Goal: Task Accomplishment & Management: Use online tool/utility

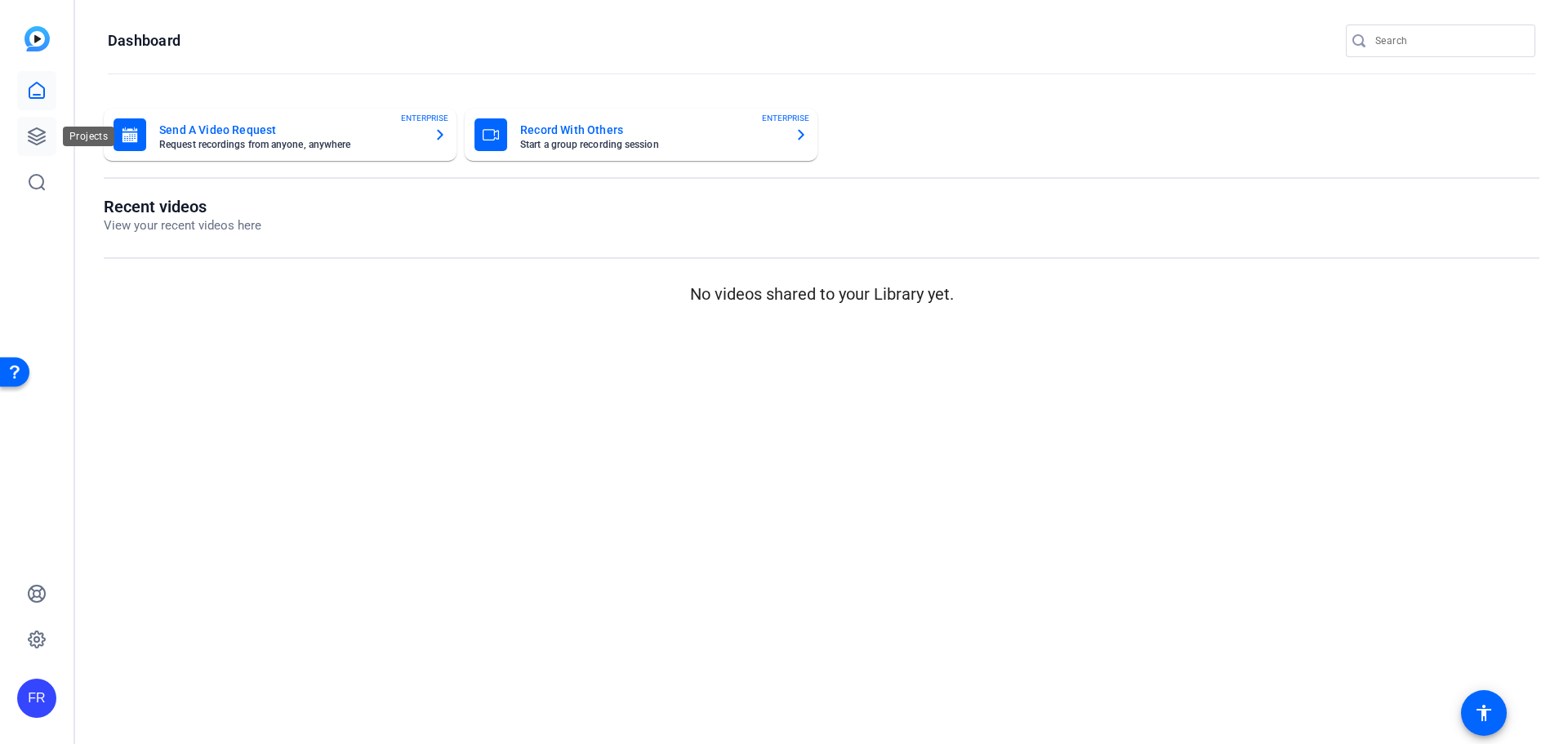
click at [33, 132] on icon at bounding box center [37, 136] width 20 height 20
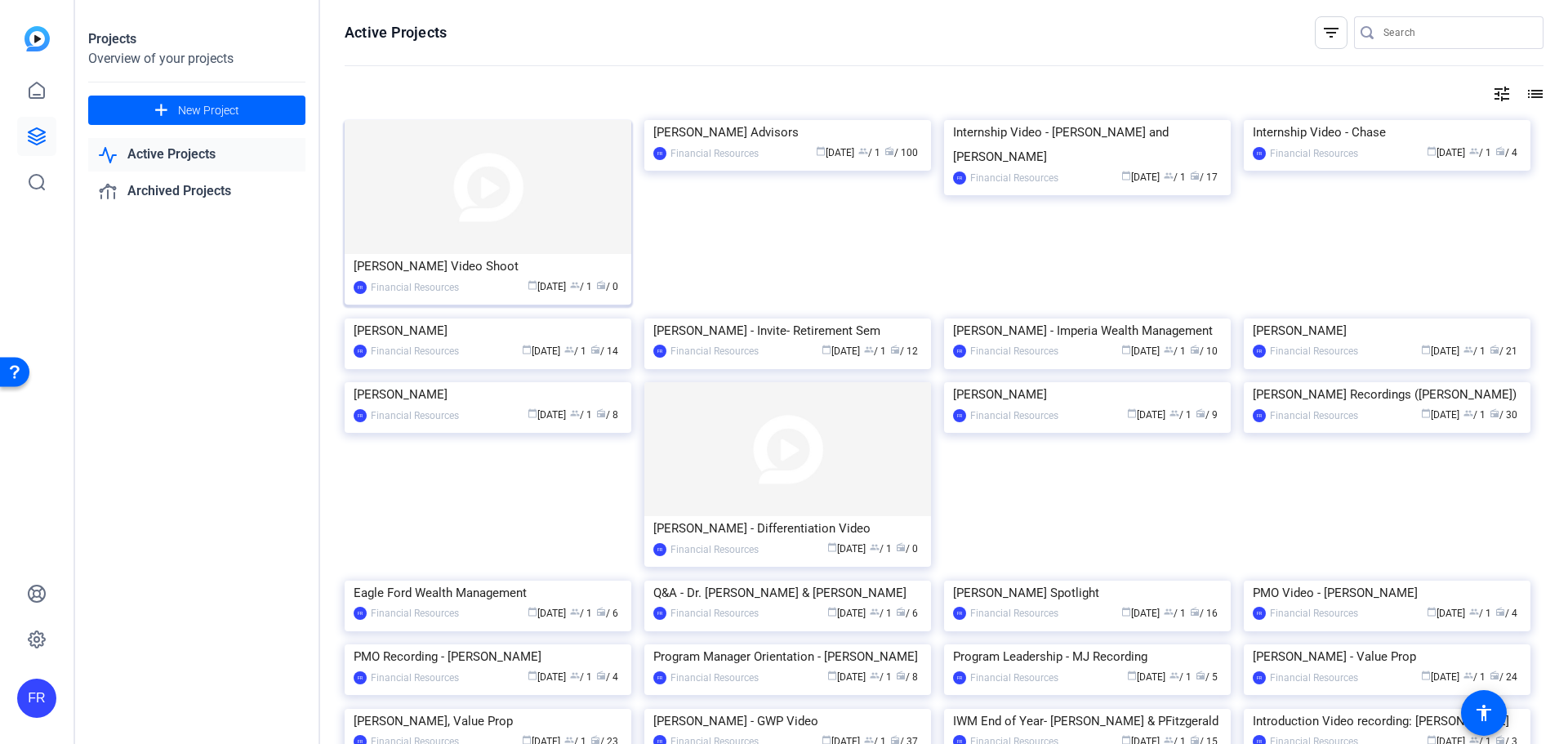
click at [435, 263] on div "[PERSON_NAME] Video Shoot" at bounding box center [488, 267] width 269 height 25
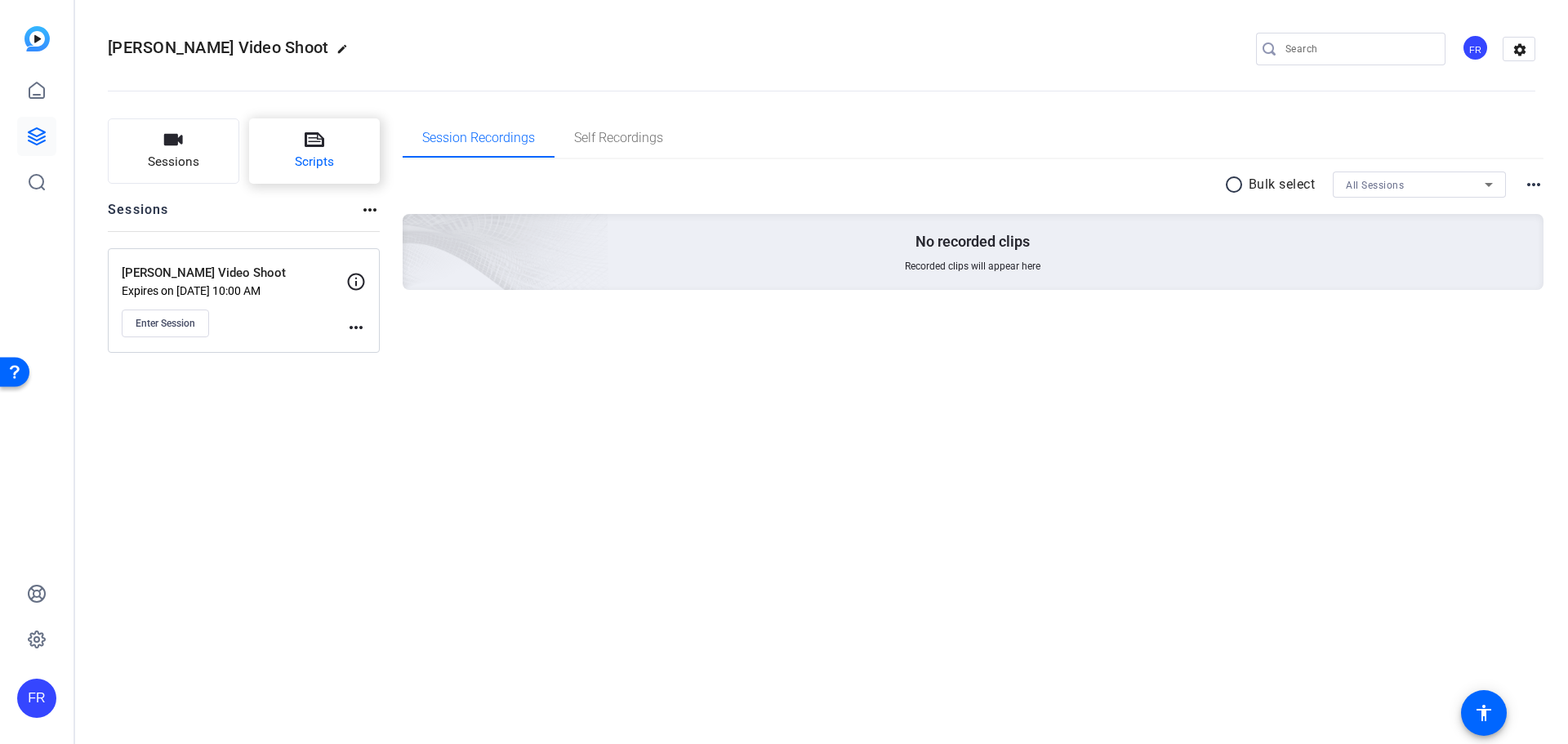
click at [317, 140] on icon at bounding box center [315, 139] width 20 height 20
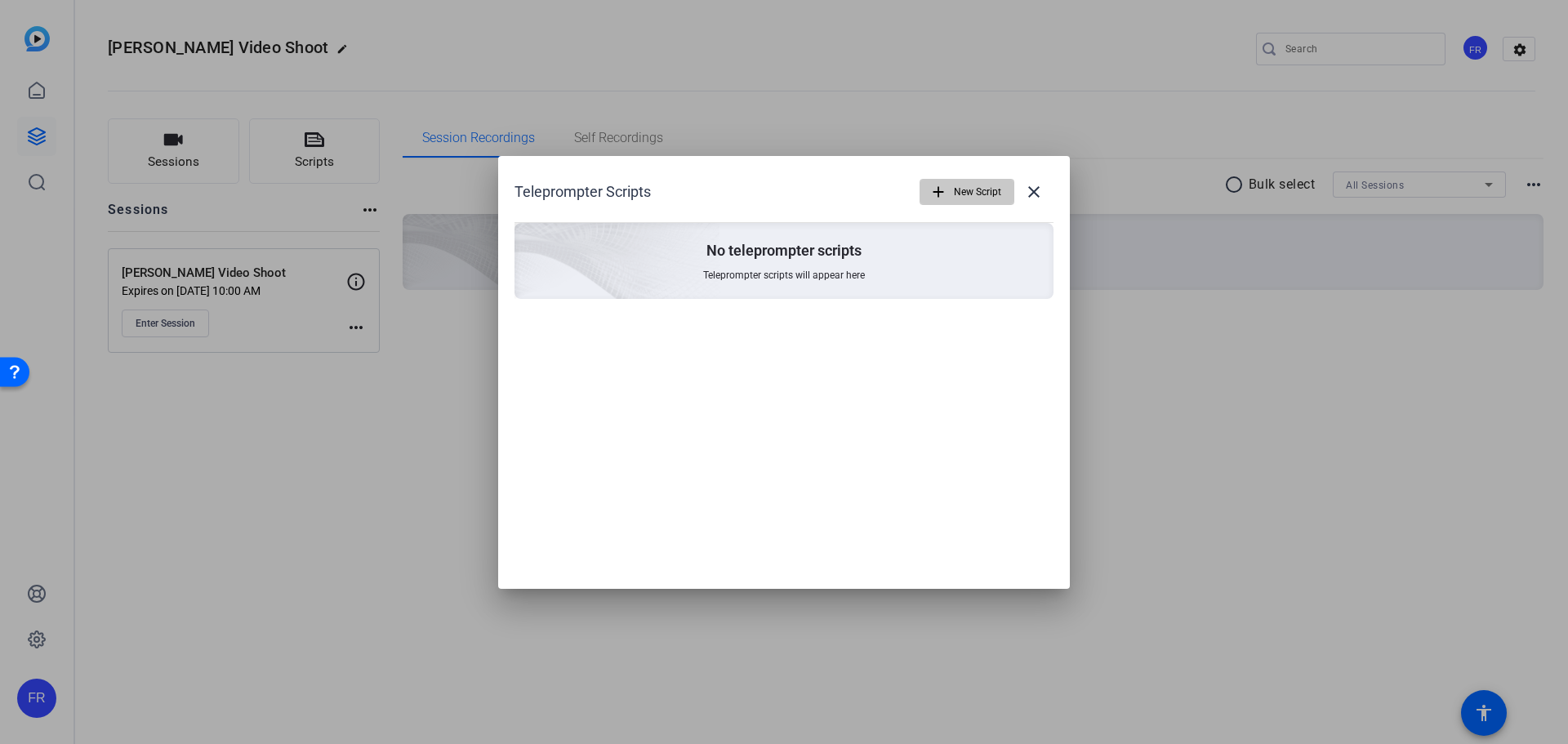
click at [957, 189] on span "New Script" at bounding box center [978, 192] width 48 height 31
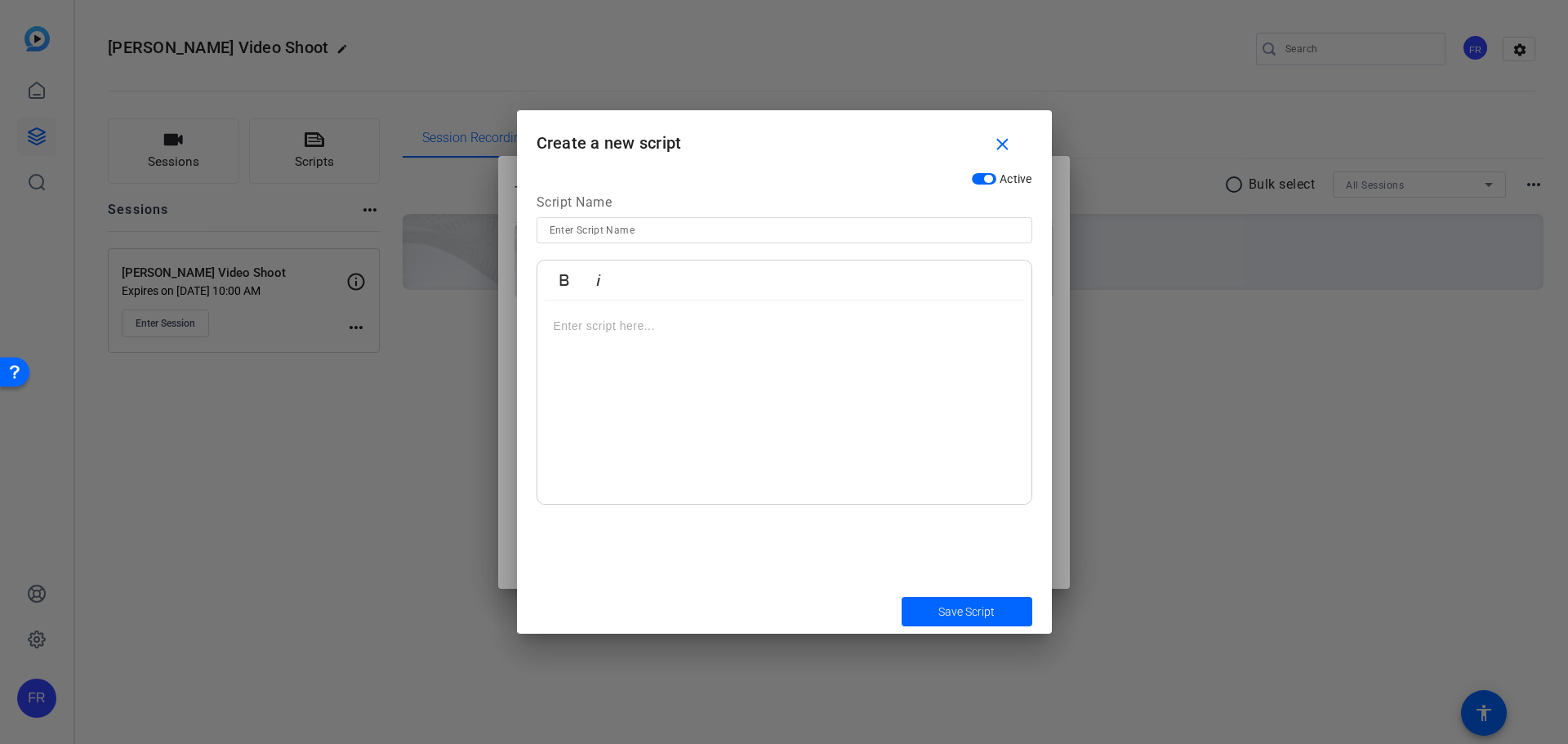
click at [806, 237] on input at bounding box center [784, 231] width 470 height 20
type input "Full Length Script"
click at [587, 326] on p at bounding box center [784, 326] width 462 height 18
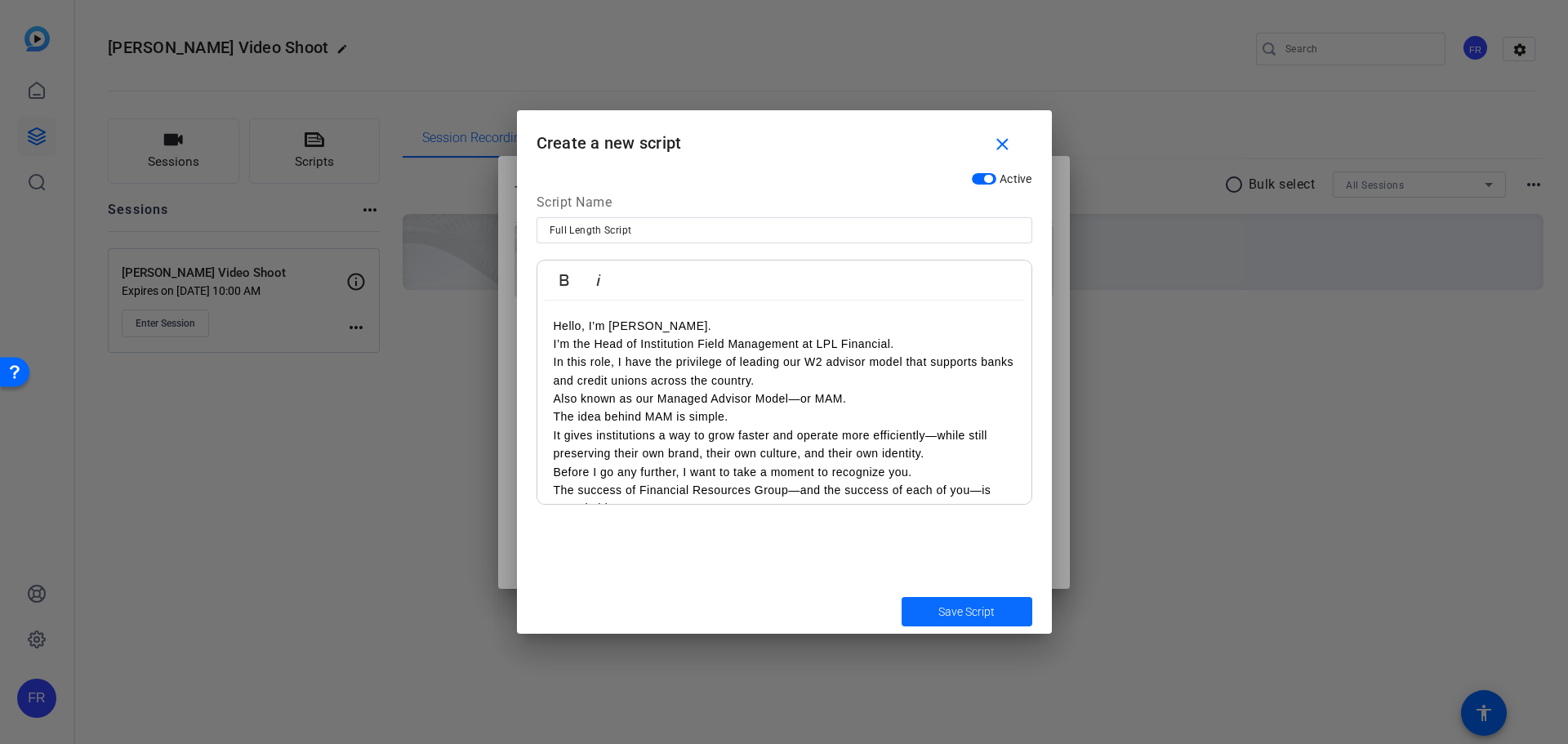
click at [948, 608] on span "Save Script" at bounding box center [966, 612] width 57 height 17
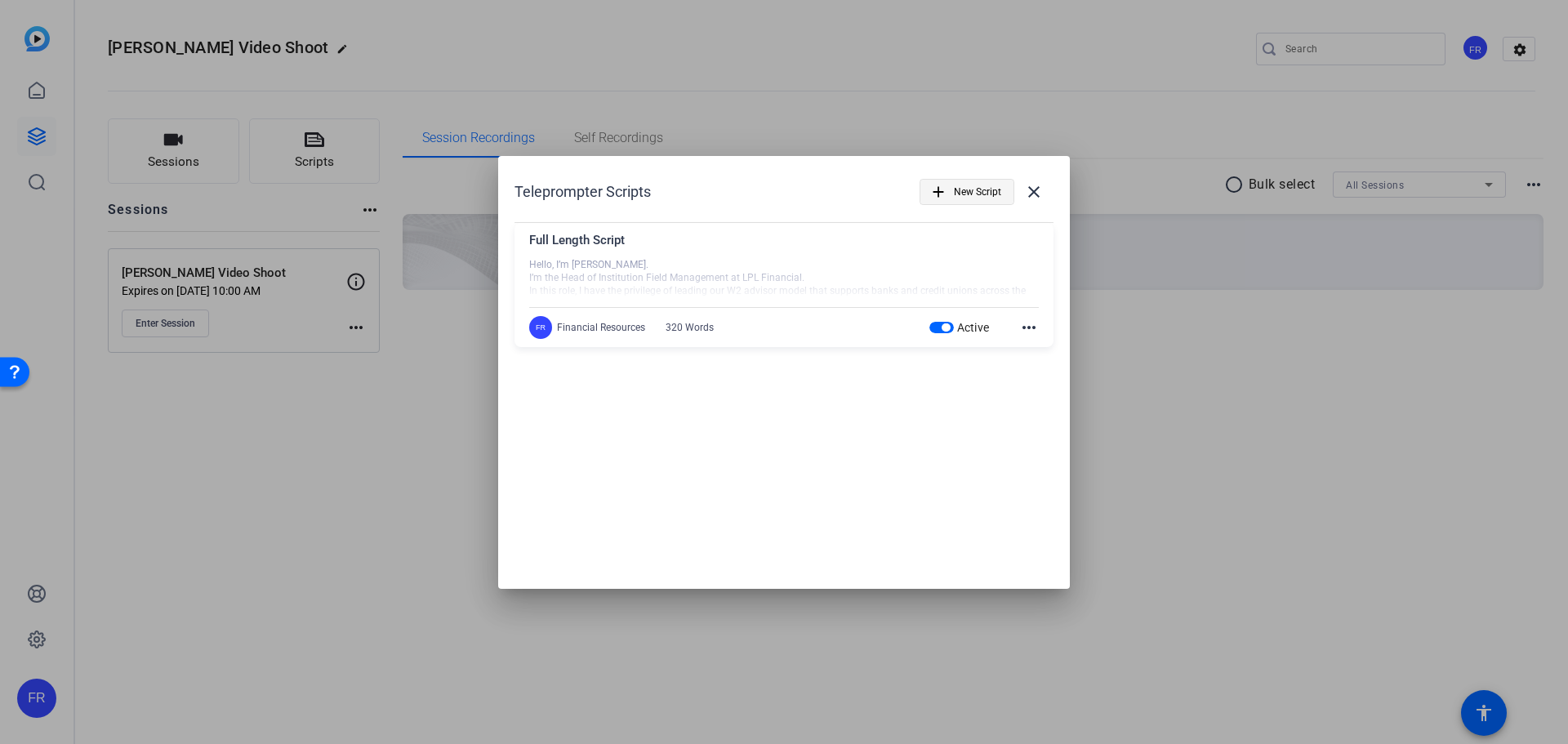
click at [946, 191] on mat-icon "add" at bounding box center [938, 192] width 18 height 18
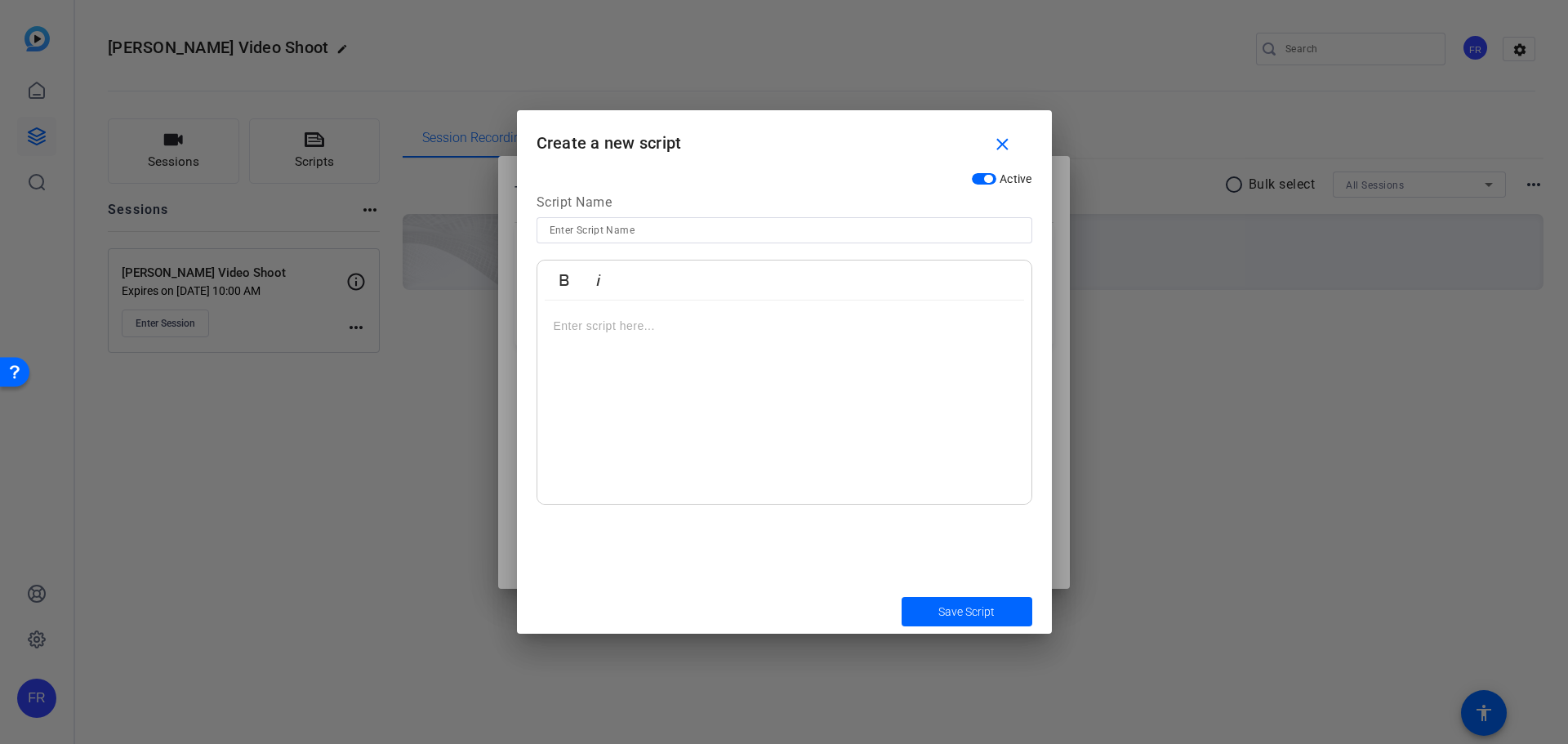
click at [669, 225] on input at bounding box center [784, 231] width 470 height 20
type input "Condensed Script"
click at [606, 322] on p at bounding box center [784, 326] width 462 height 18
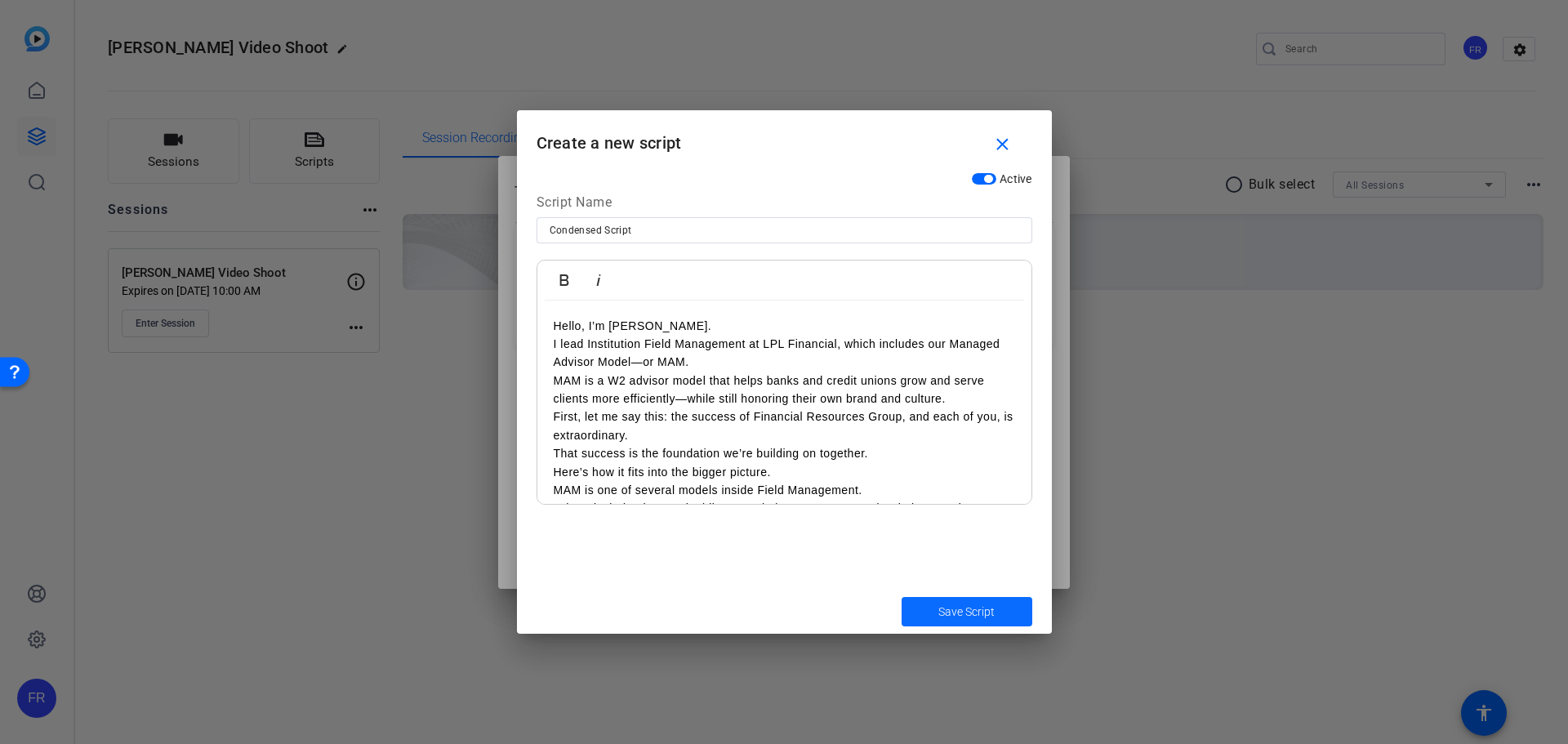
click at [989, 617] on span "Save Script" at bounding box center [966, 612] width 57 height 17
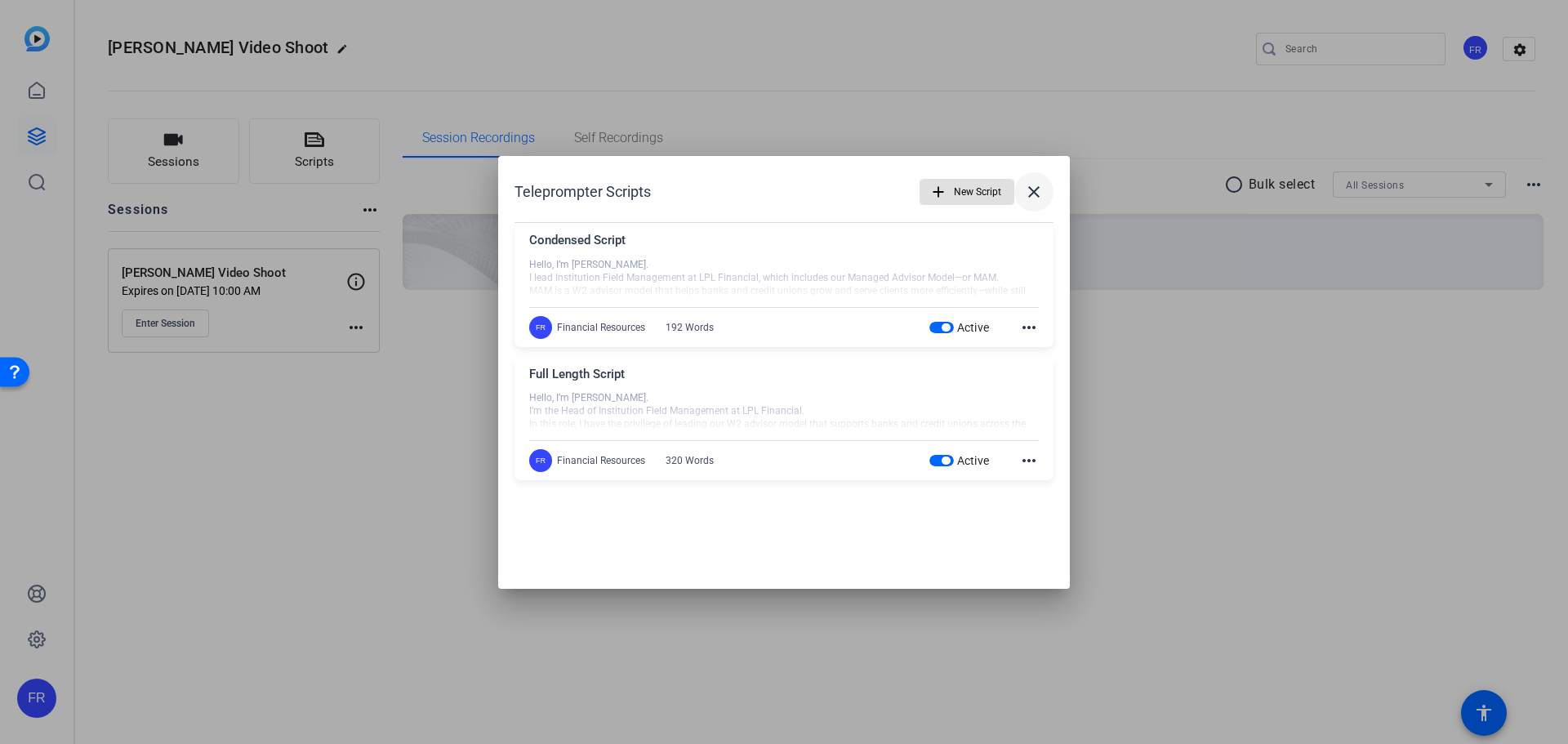
click at [1037, 191] on mat-icon "close" at bounding box center [1034, 192] width 20 height 20
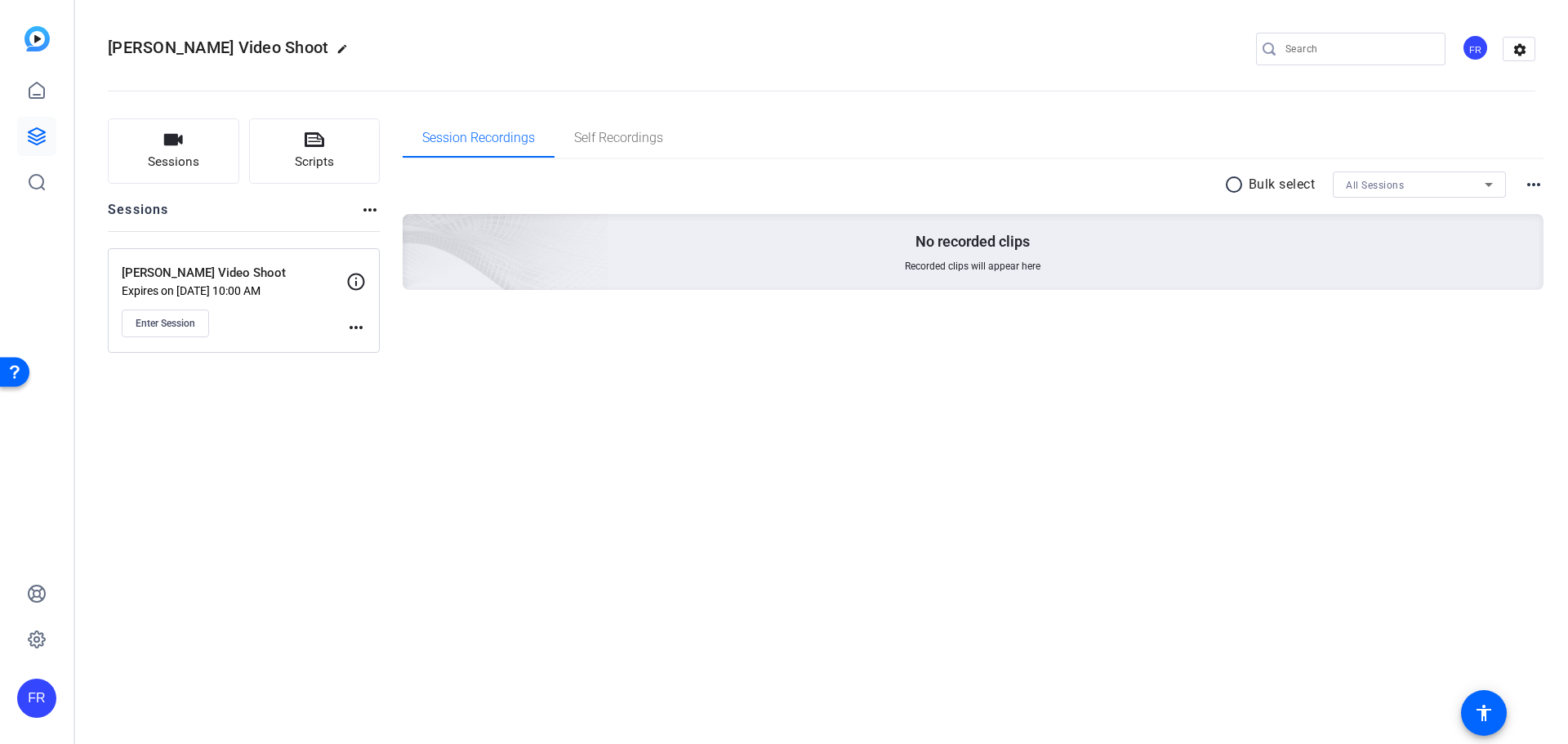
drag, startPoint x: 585, startPoint y: 440, endPoint x: 590, endPoint y: 431, distance: 10.3
click at [589, 436] on div "Tiger Booker Video Shoot edit FR settings Sessions Scripts Sessions more_horiz …" at bounding box center [822, 372] width 1493 height 744
click at [171, 331] on button "Enter Session" at bounding box center [165, 323] width 88 height 28
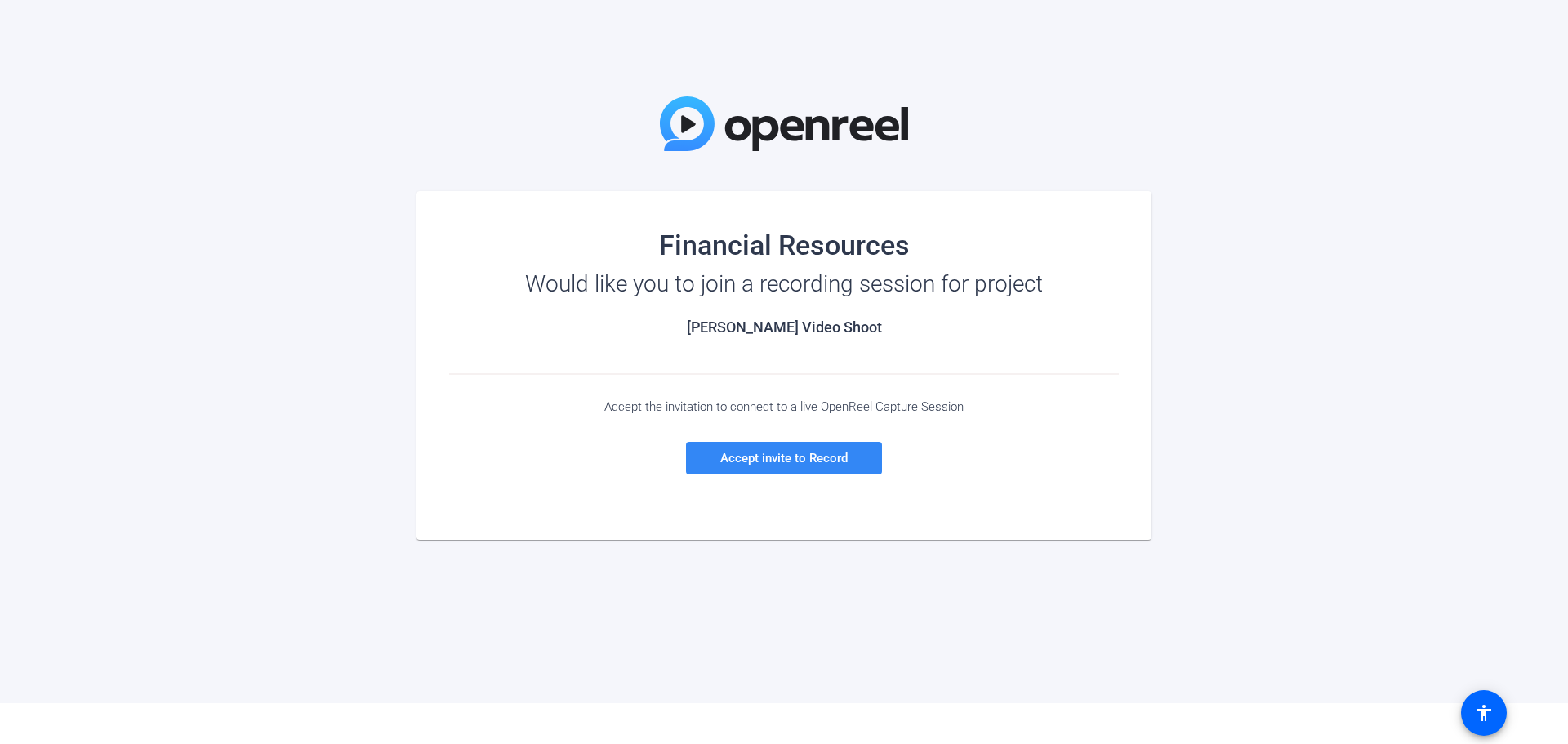
click at [796, 468] on span at bounding box center [784, 459] width 196 height 39
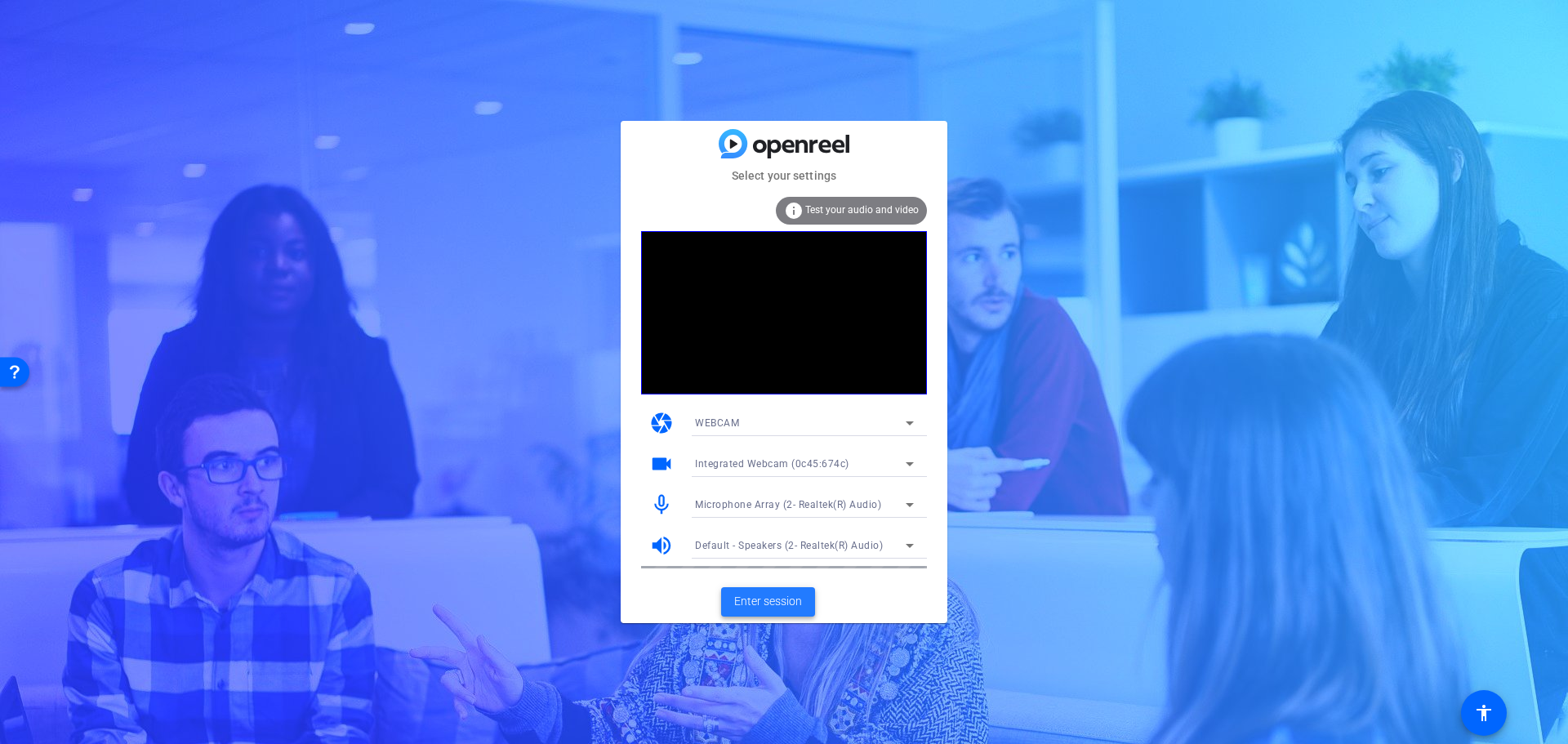
click at [744, 597] on span "Enter session" at bounding box center [768, 601] width 68 height 17
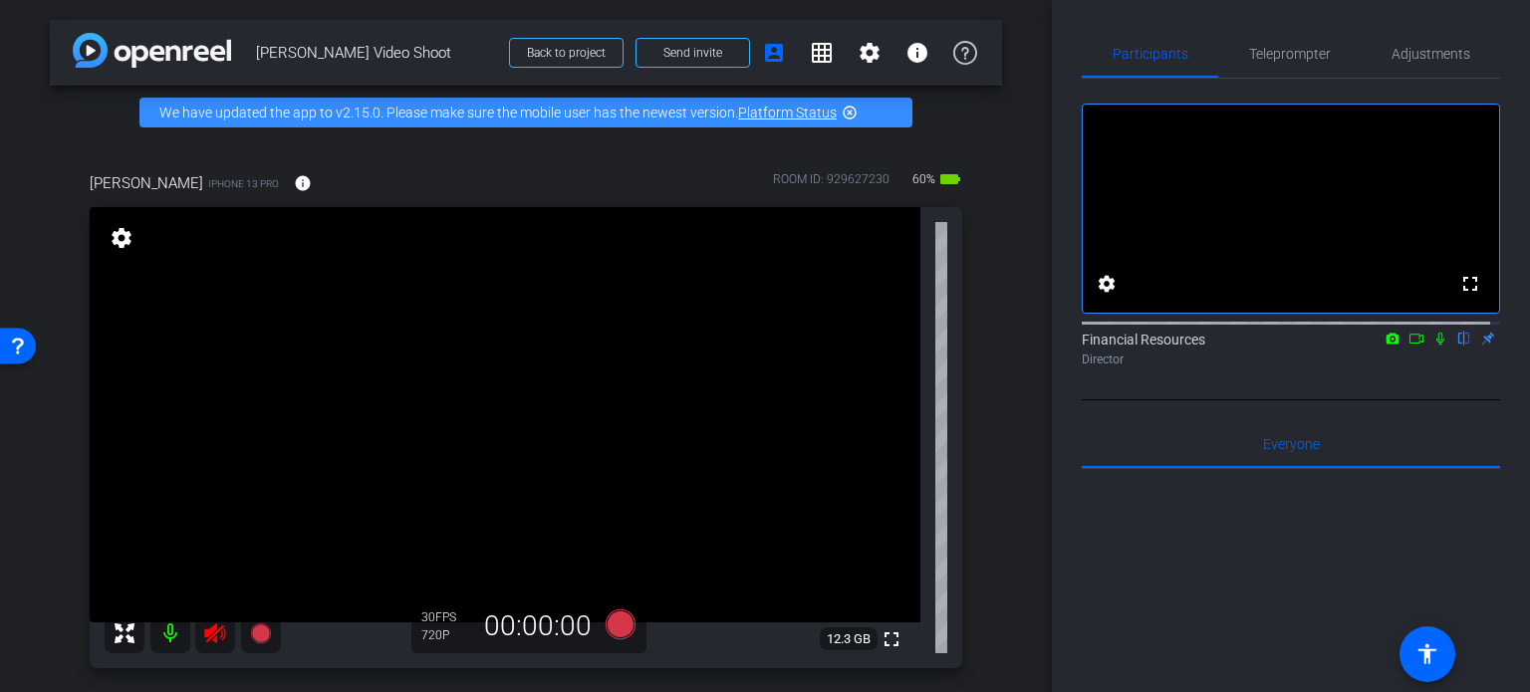
click at [765, 310] on video at bounding box center [505, 414] width 831 height 415
click at [207, 622] on video at bounding box center [505, 414] width 831 height 415
click at [211, 629] on icon at bounding box center [214, 633] width 21 height 20
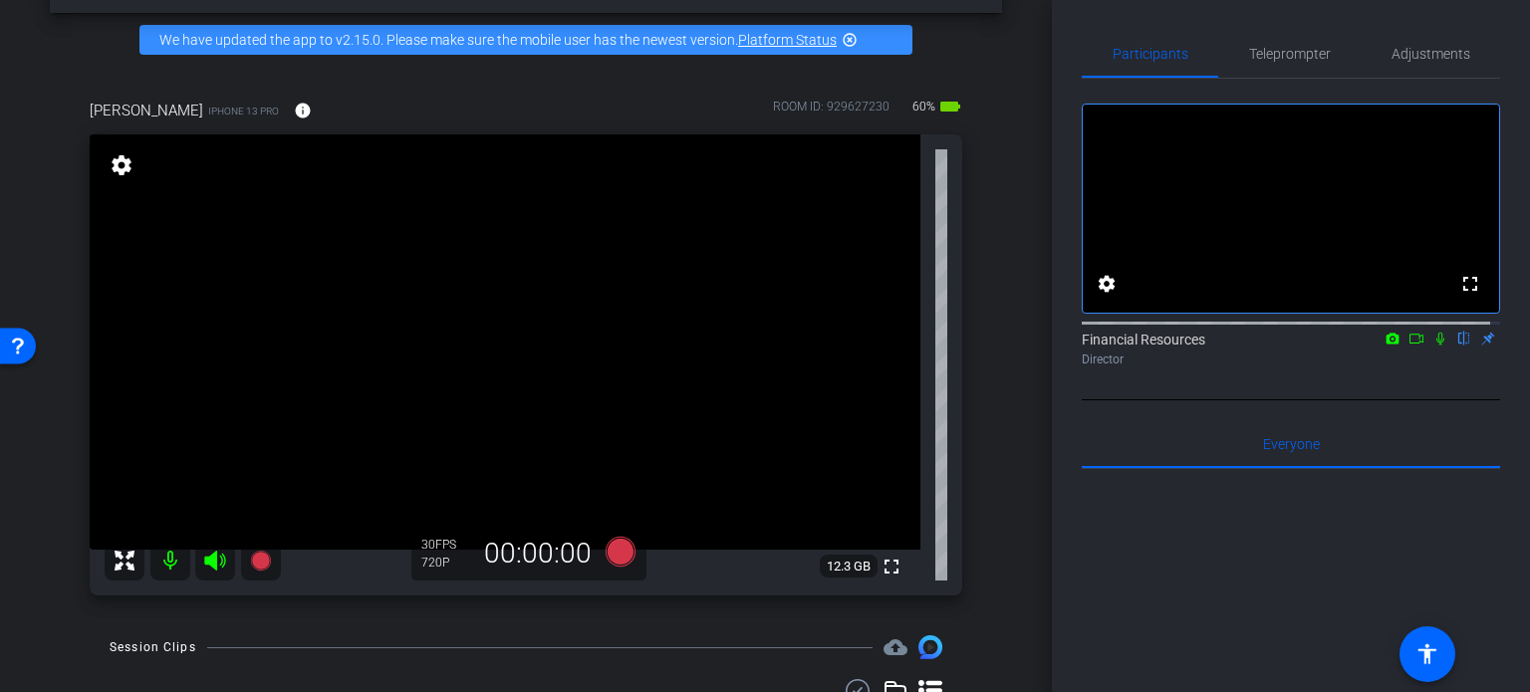
scroll to position [72, 0]
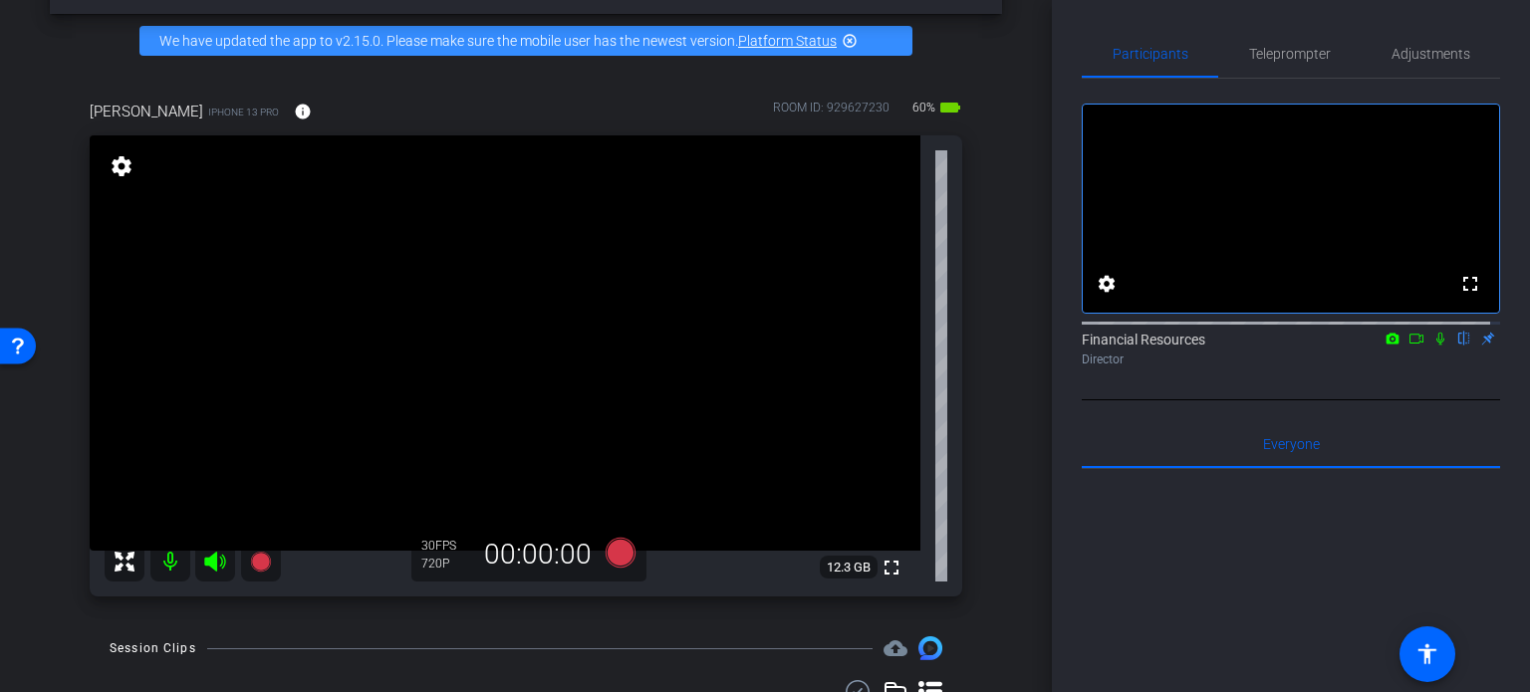
click at [1432, 346] on icon at bounding box center [1440, 339] width 16 height 14
click at [1435, 346] on icon at bounding box center [1440, 339] width 11 height 13
click at [1111, 296] on mat-icon "settings" at bounding box center [1107, 284] width 24 height 24
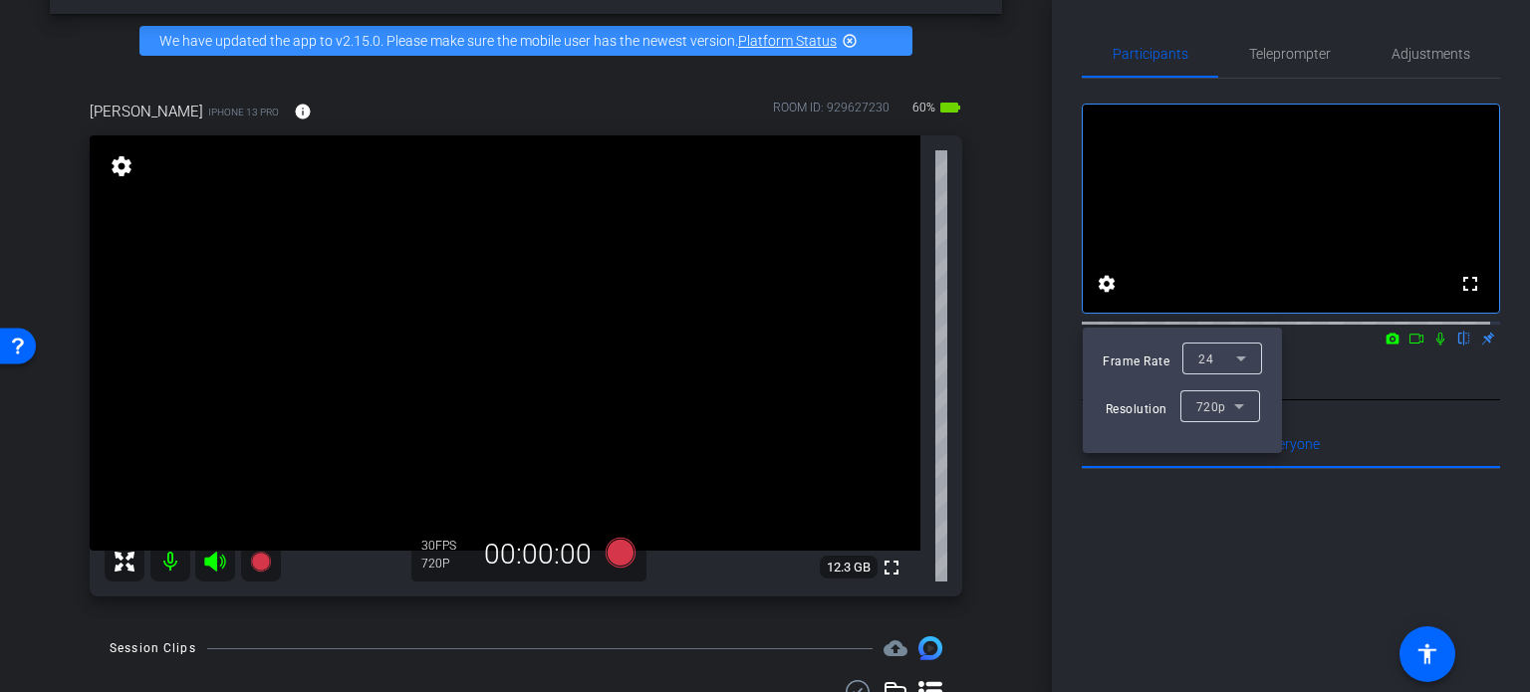
click at [1370, 423] on div at bounding box center [765, 346] width 1530 height 692
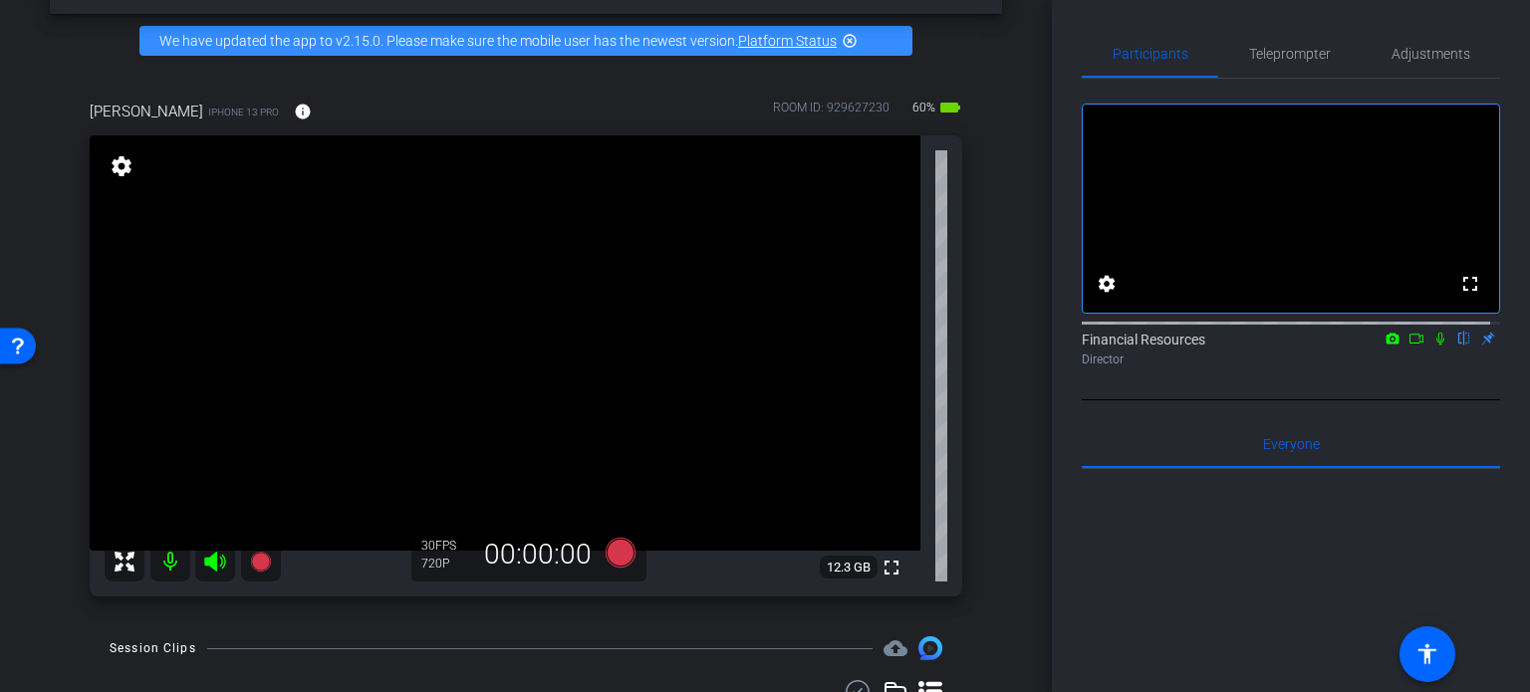
click at [166, 555] on mat-icon at bounding box center [170, 562] width 40 height 40
click at [1436, 346] on icon at bounding box center [1440, 339] width 8 height 13
click at [1435, 346] on icon at bounding box center [1440, 339] width 11 height 13
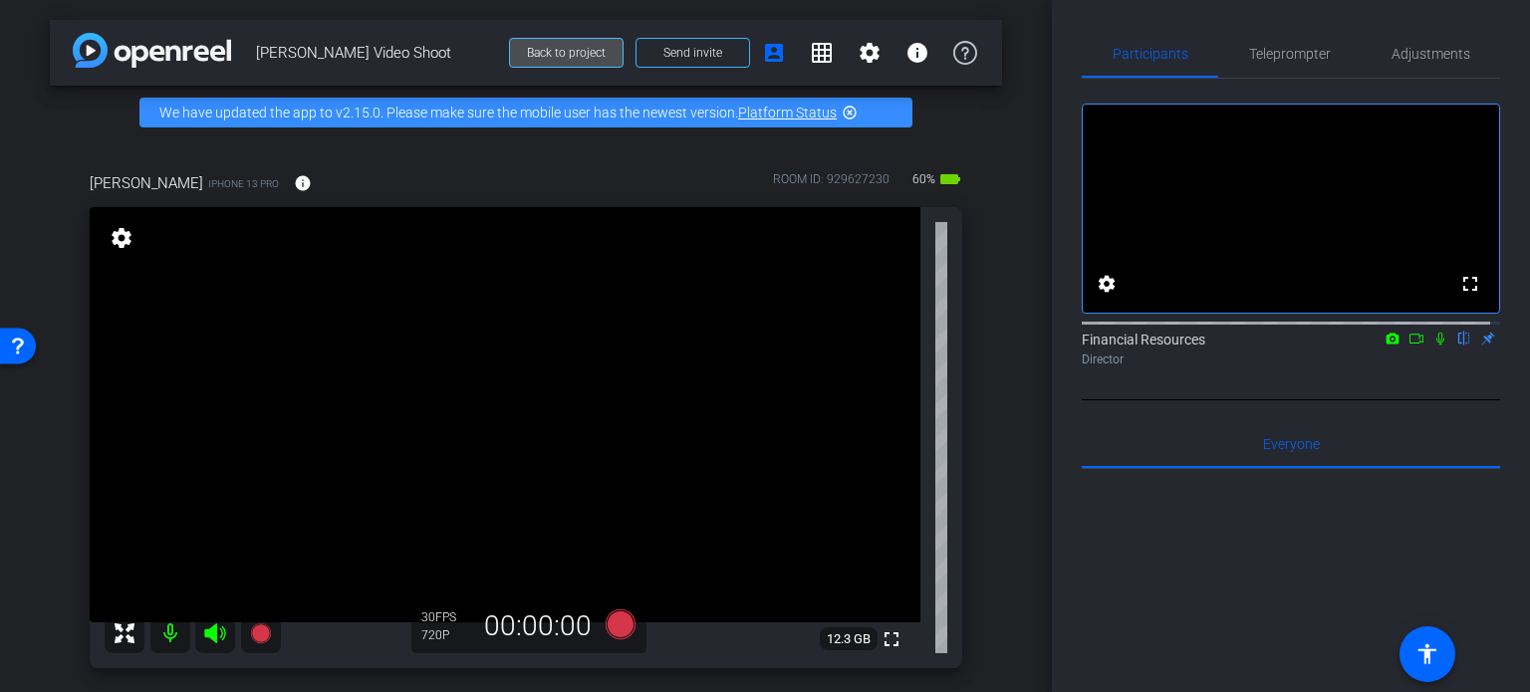
click at [545, 55] on span "Back to project" at bounding box center [566, 53] width 79 height 14
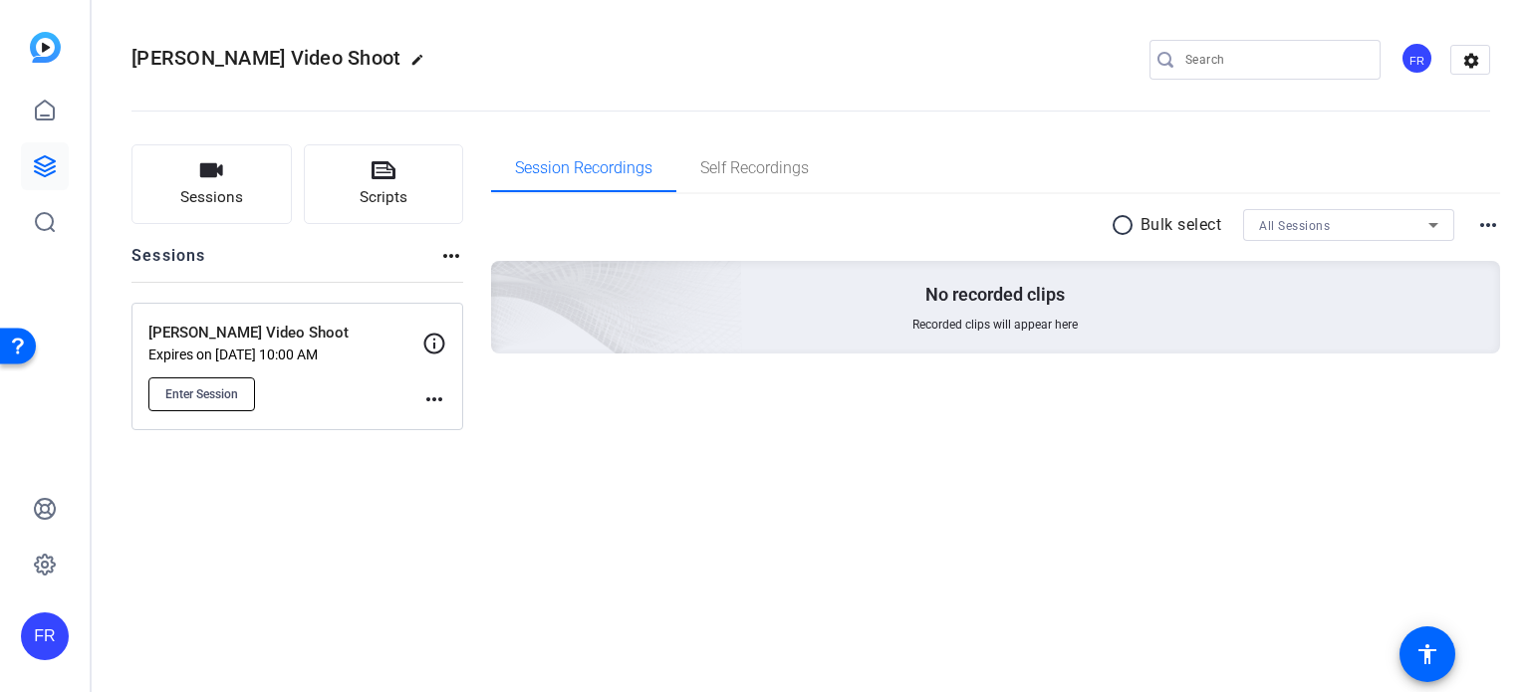
click at [178, 393] on span "Enter Session" at bounding box center [201, 394] width 73 height 16
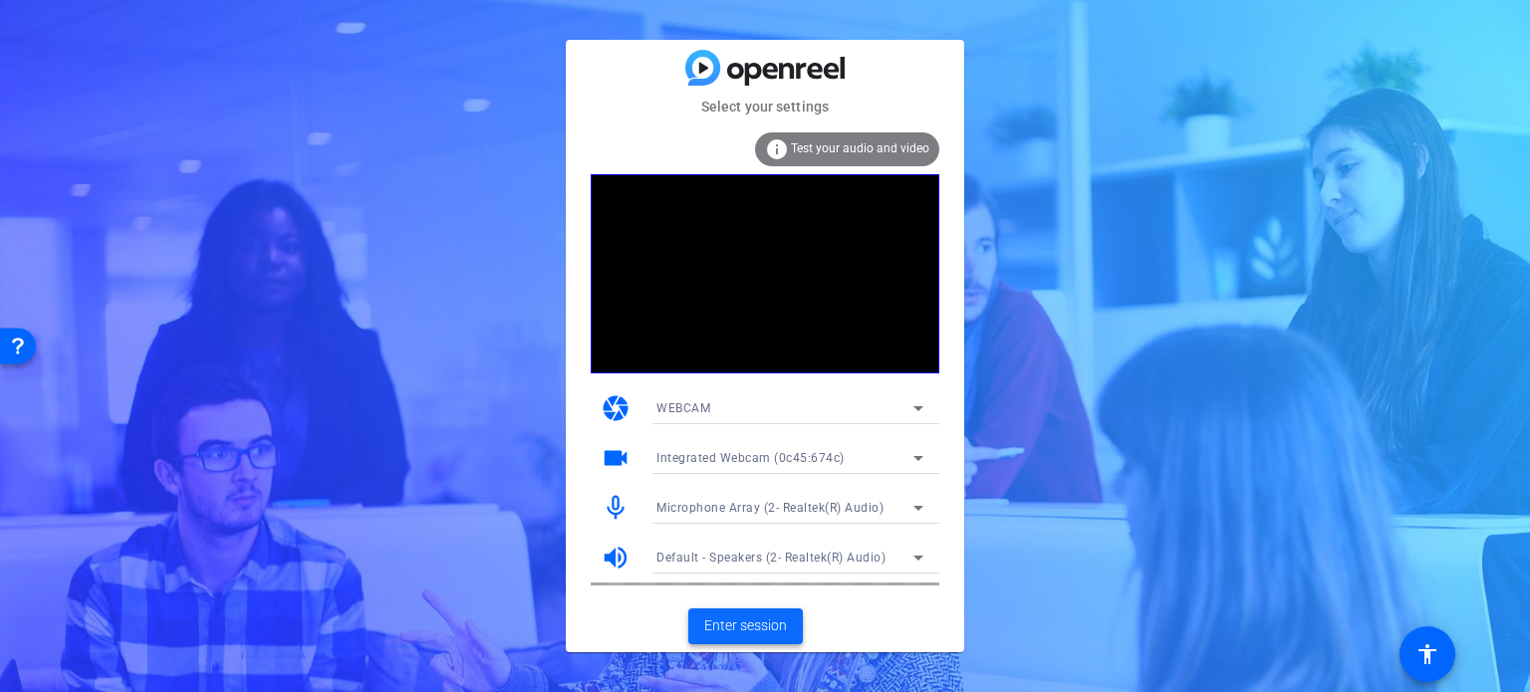
click at [744, 624] on span "Enter session" at bounding box center [745, 626] width 83 height 21
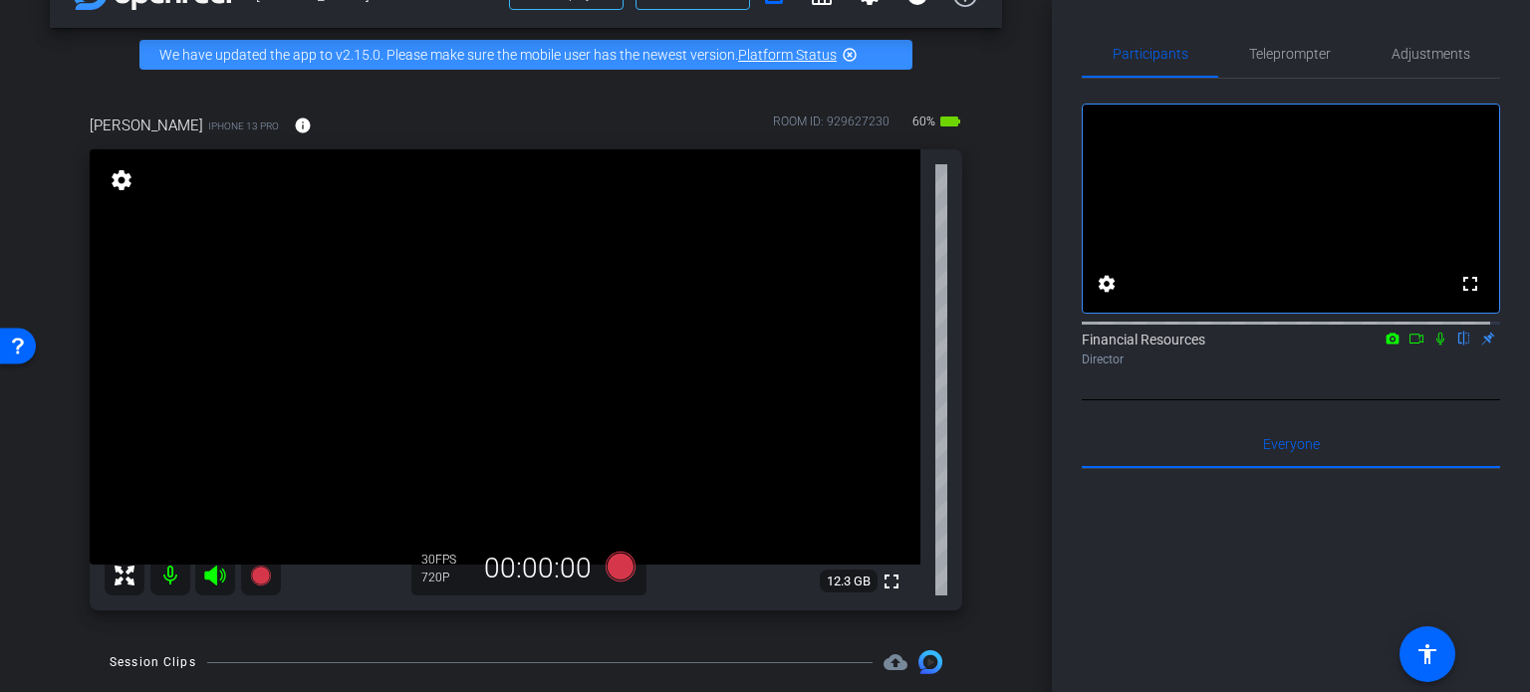
scroll to position [56, 0]
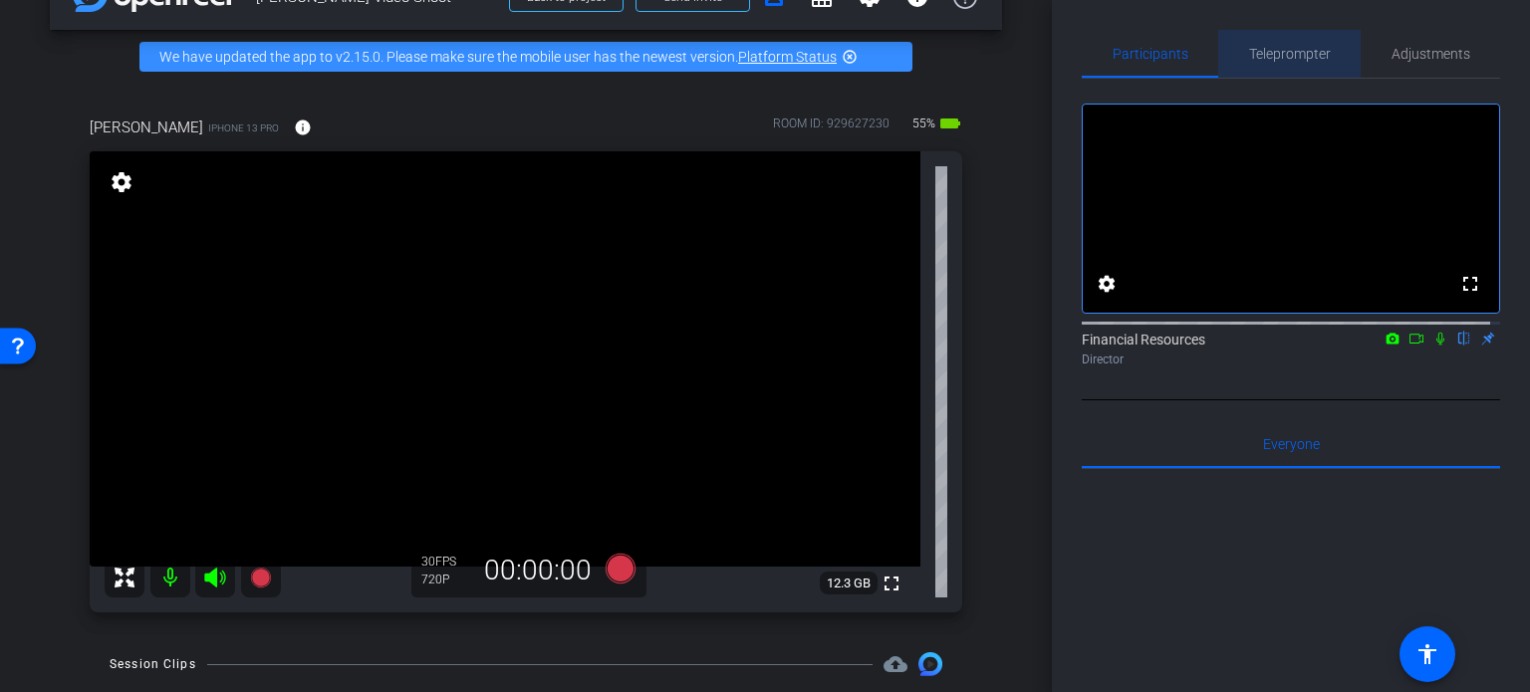
click at [1297, 53] on span "Teleprompter" at bounding box center [1290, 54] width 82 height 14
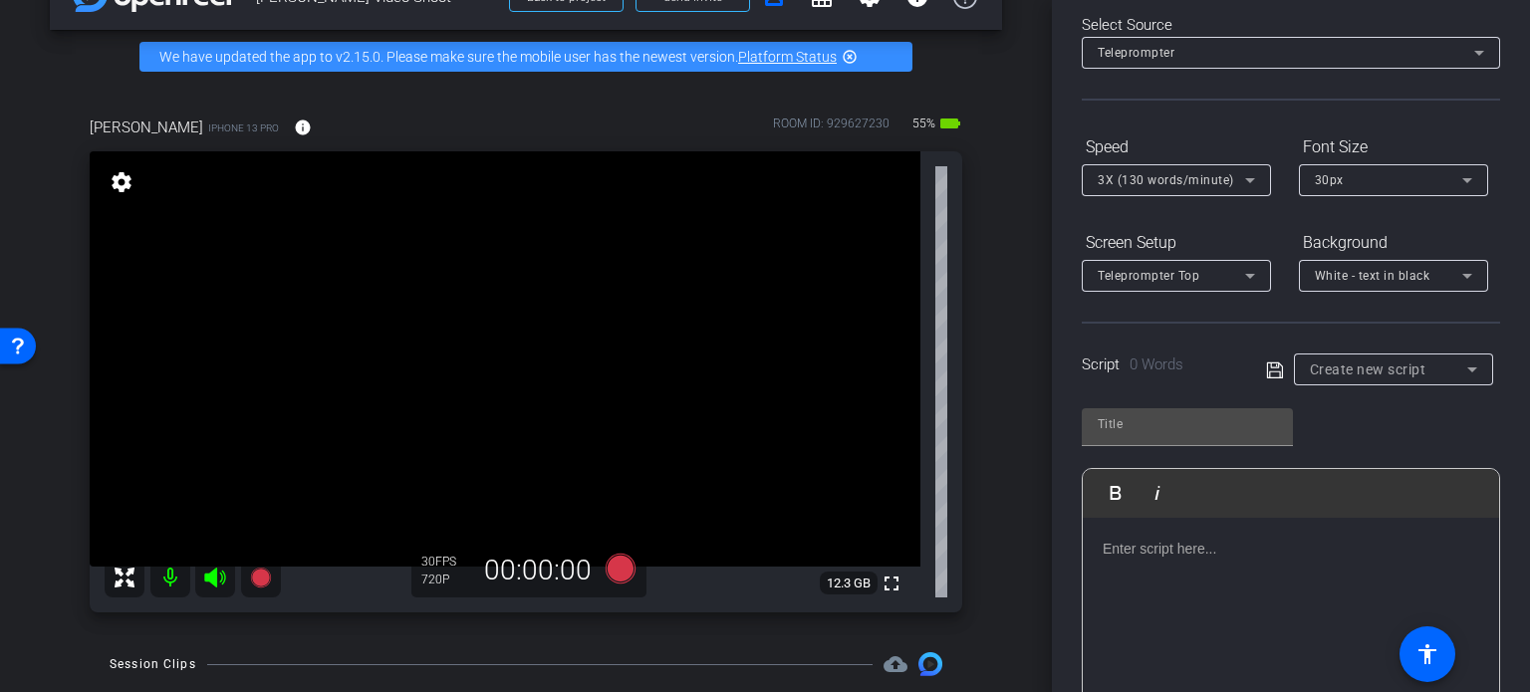
scroll to position [108, 0]
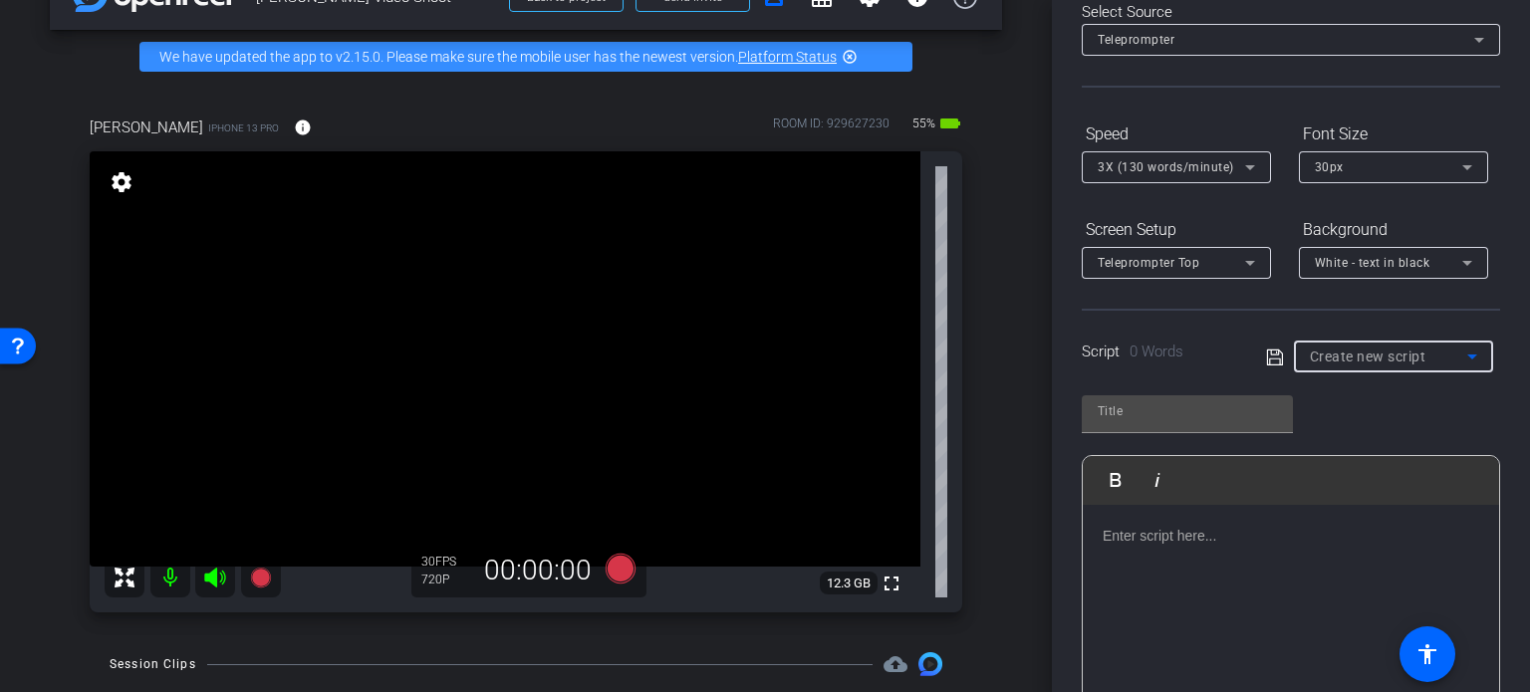
click at [1431, 360] on div "Create new script" at bounding box center [1388, 357] width 157 height 24
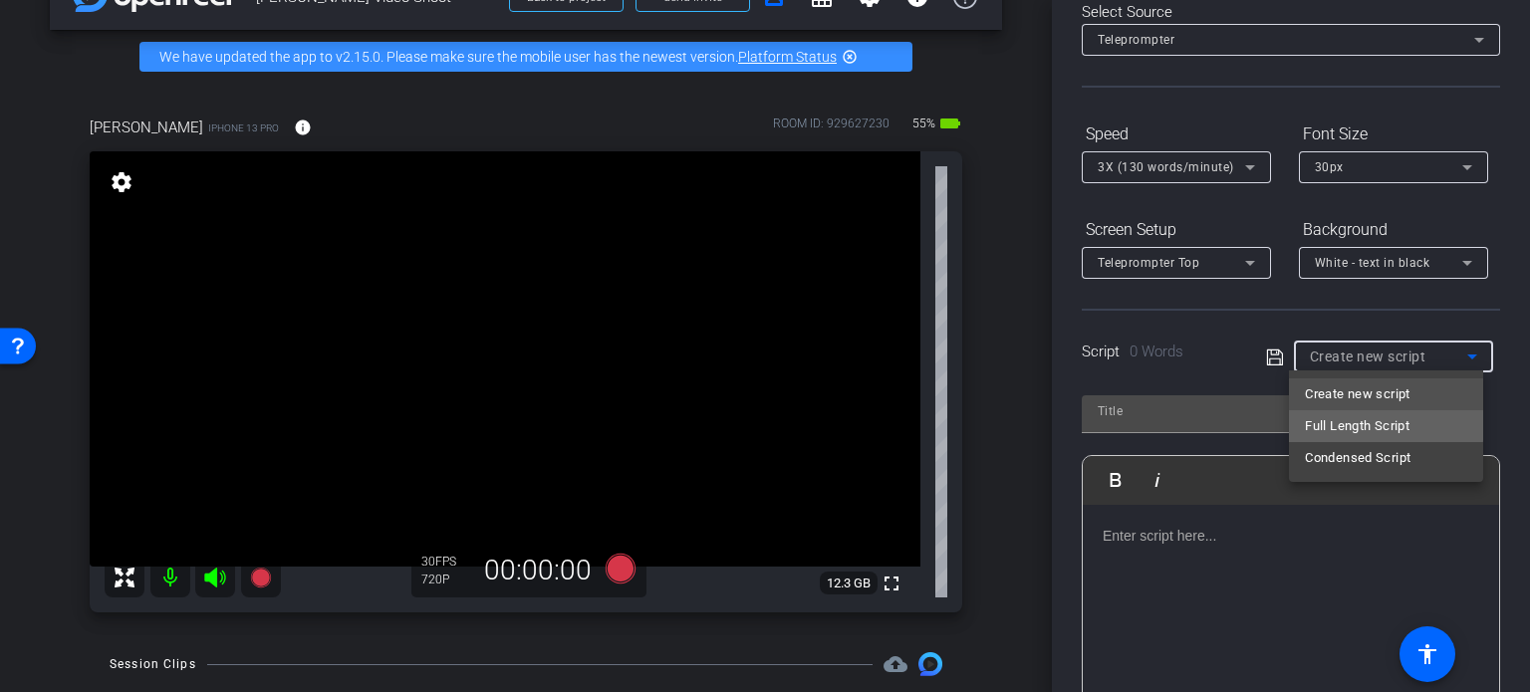
click at [1366, 425] on span "Full Length Script" at bounding box center [1357, 426] width 105 height 24
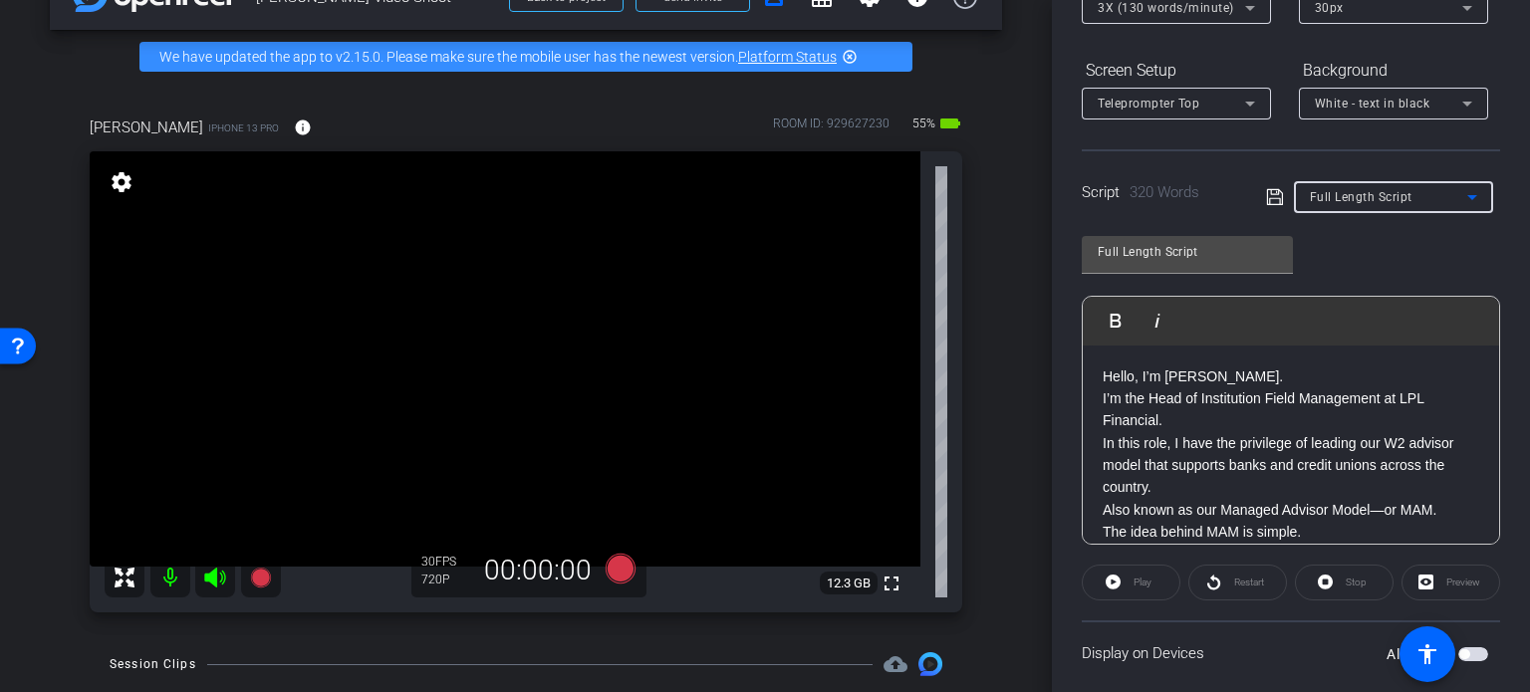
scroll to position [394, 0]
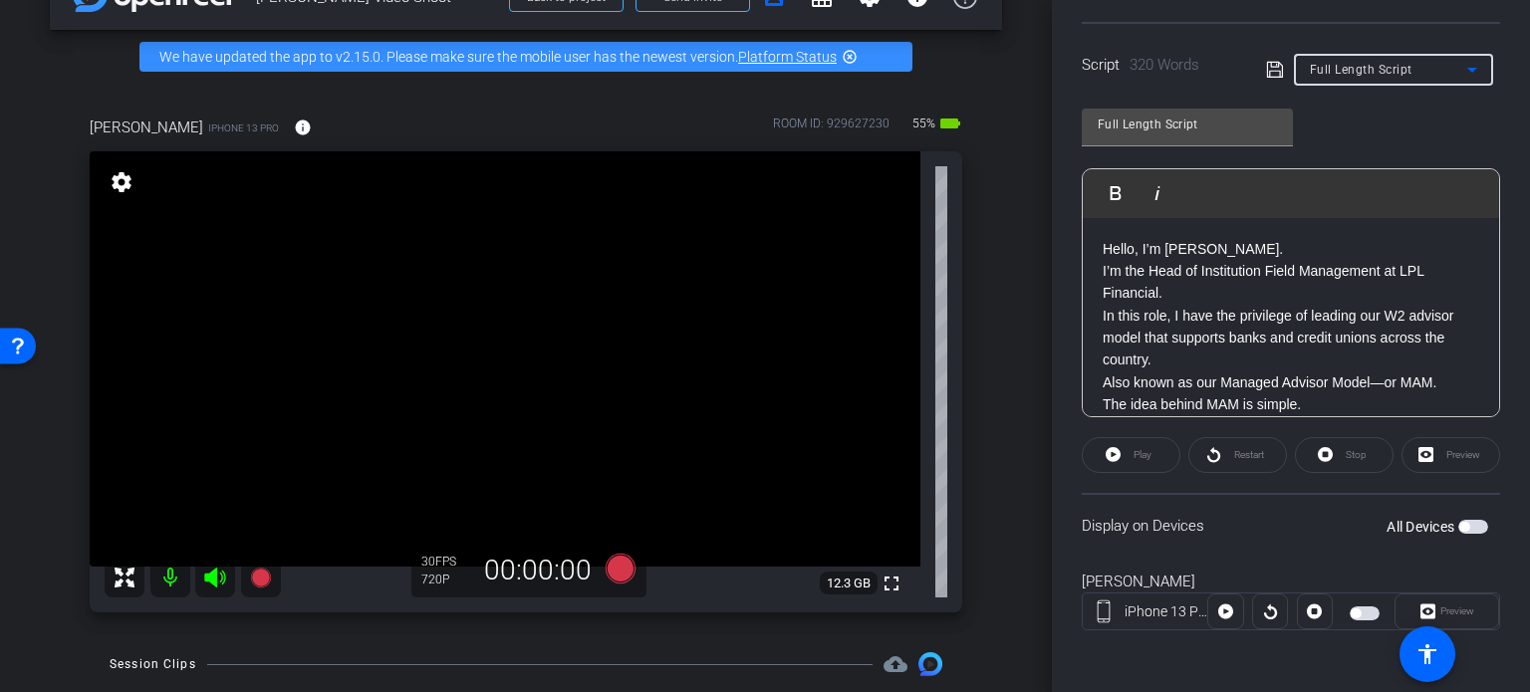
click at [1459, 527] on span "button" at bounding box center [1464, 527] width 10 height 10
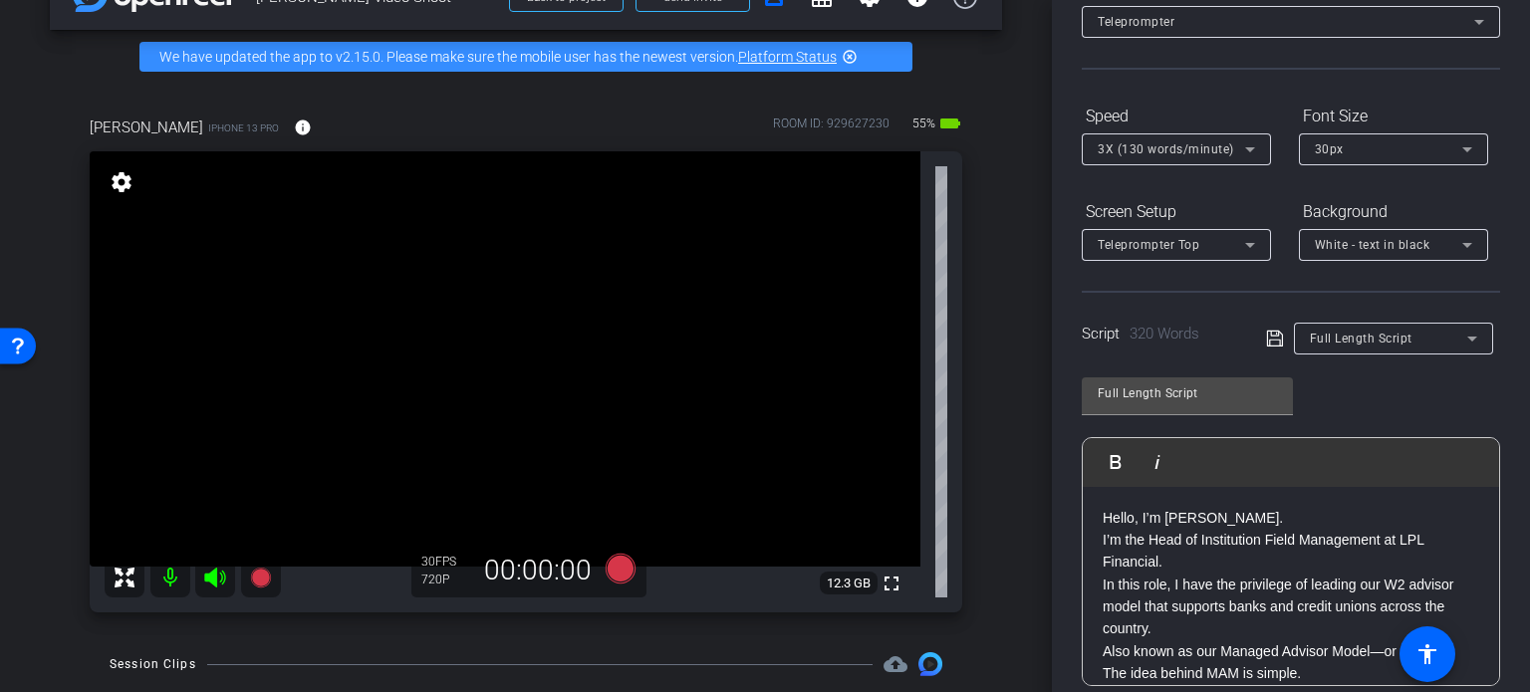
scroll to position [124, 0]
click at [1467, 149] on icon at bounding box center [1467, 151] width 10 height 5
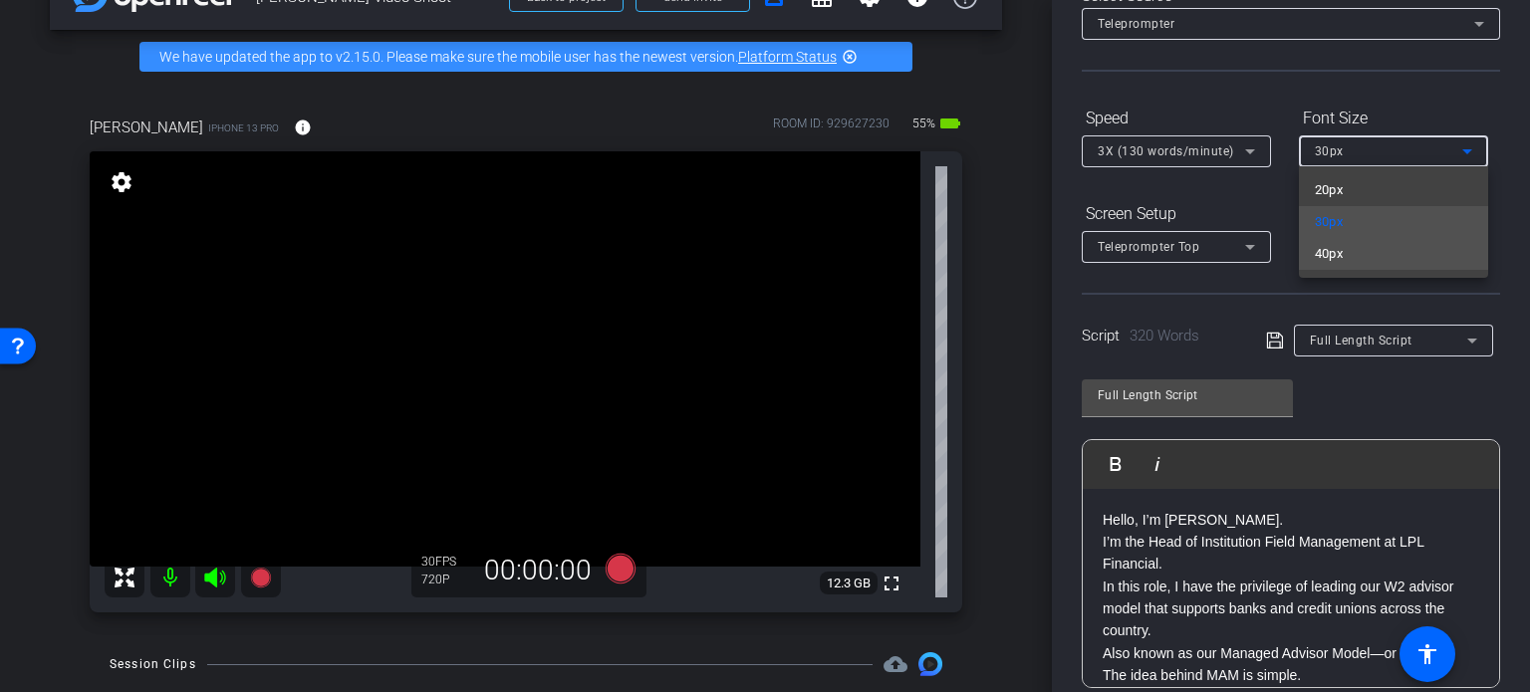
click at [1396, 258] on mat-option "40px" at bounding box center [1393, 254] width 189 height 32
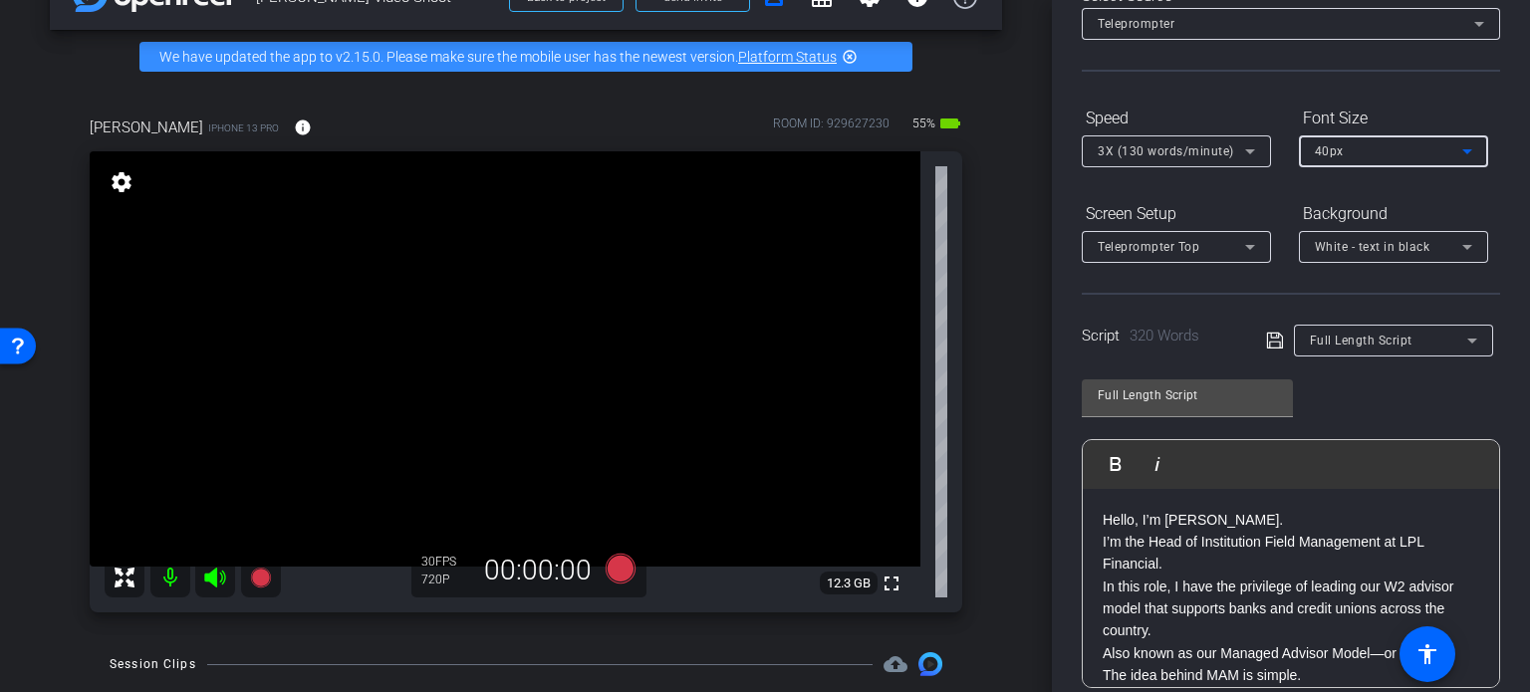
click at [1229, 146] on span "3X (130 words/minute)" at bounding box center [1166, 151] width 136 height 14
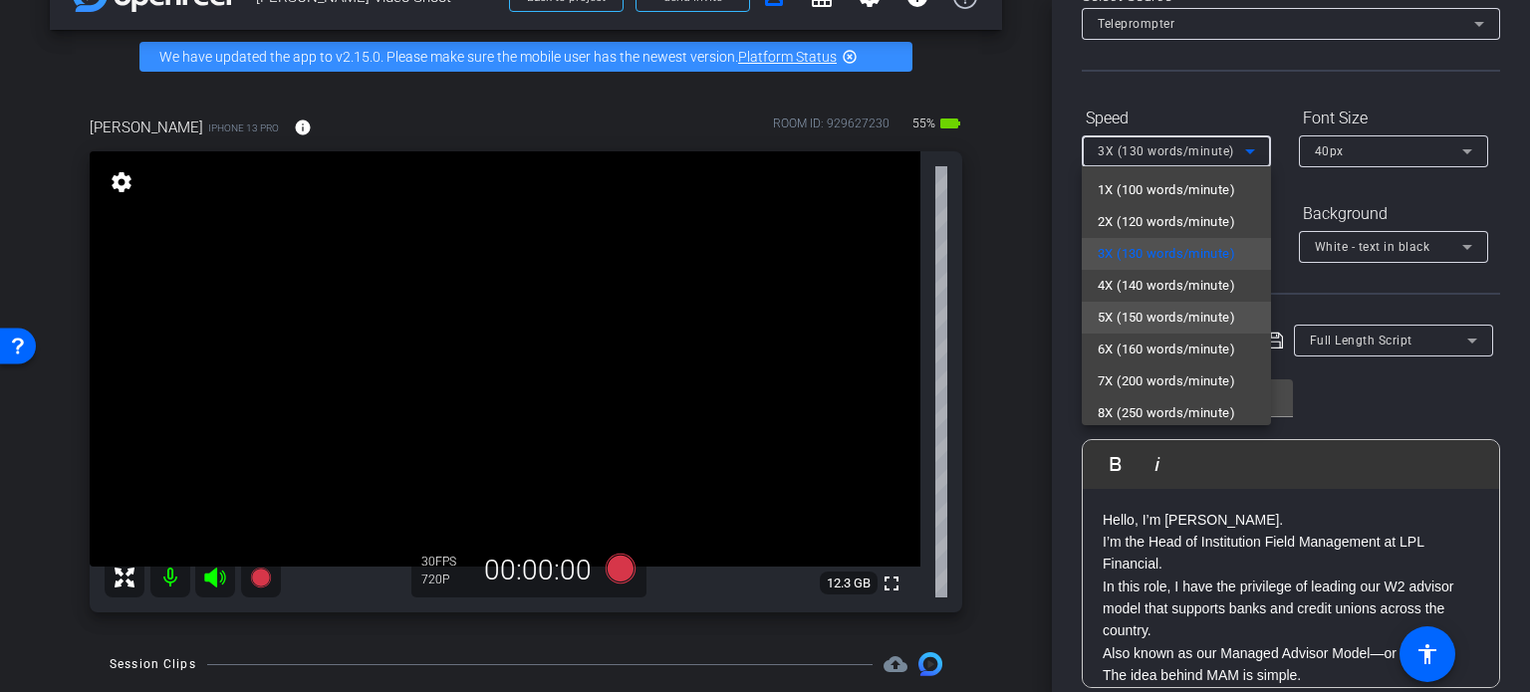
click at [1195, 310] on span "5X (150 words/minute)" at bounding box center [1166, 318] width 137 height 24
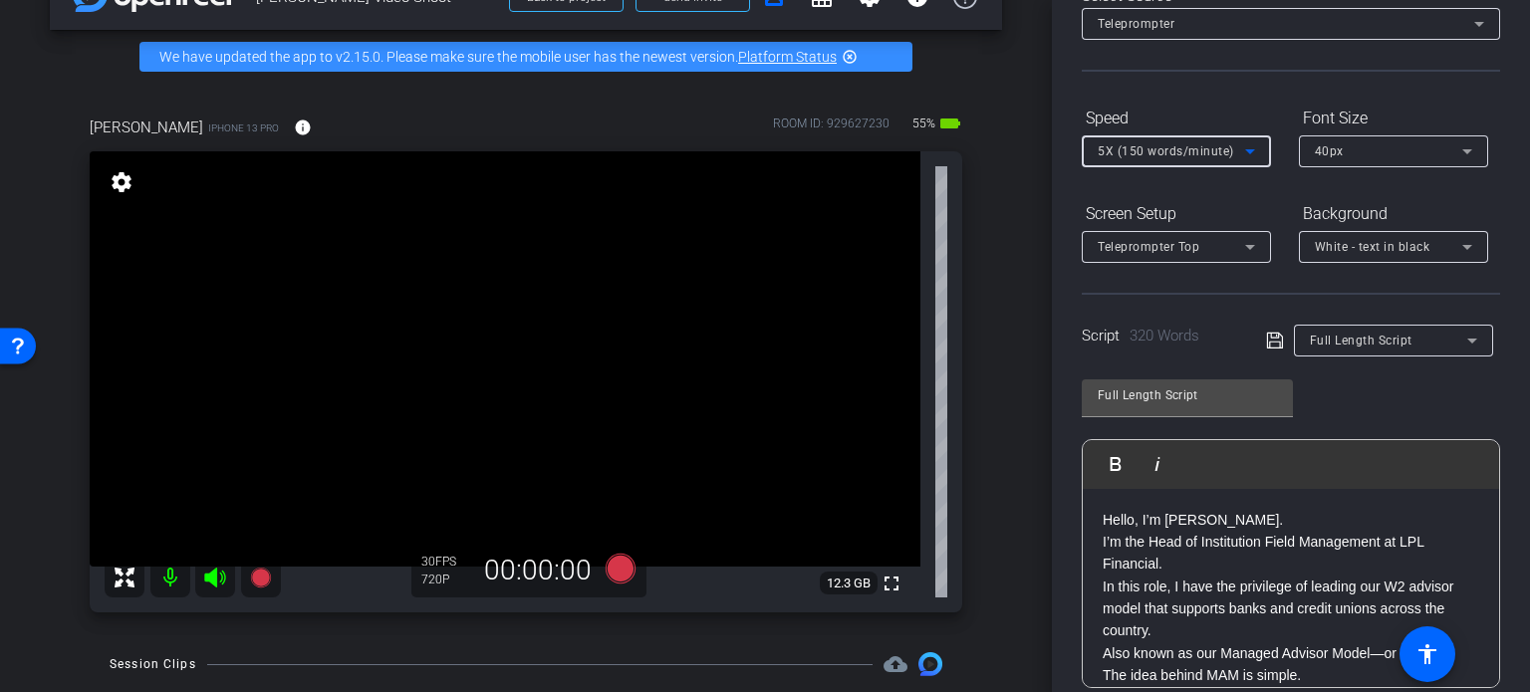
click at [1287, 104] on div "Speed 5X (150 words/minute) Font Size 40px" at bounding box center [1291, 135] width 418 height 66
click at [613, 569] on icon at bounding box center [621, 569] width 30 height 30
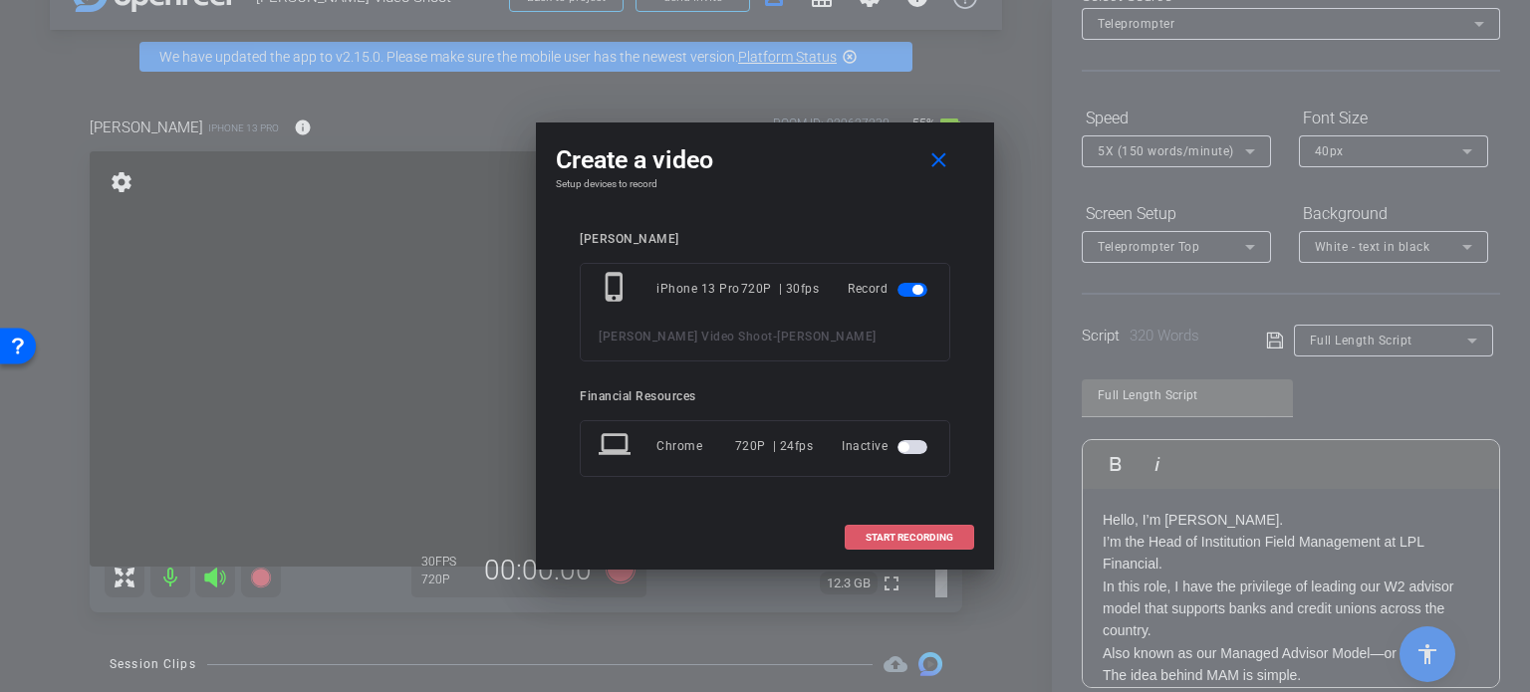
click at [861, 534] on span at bounding box center [909, 538] width 127 height 48
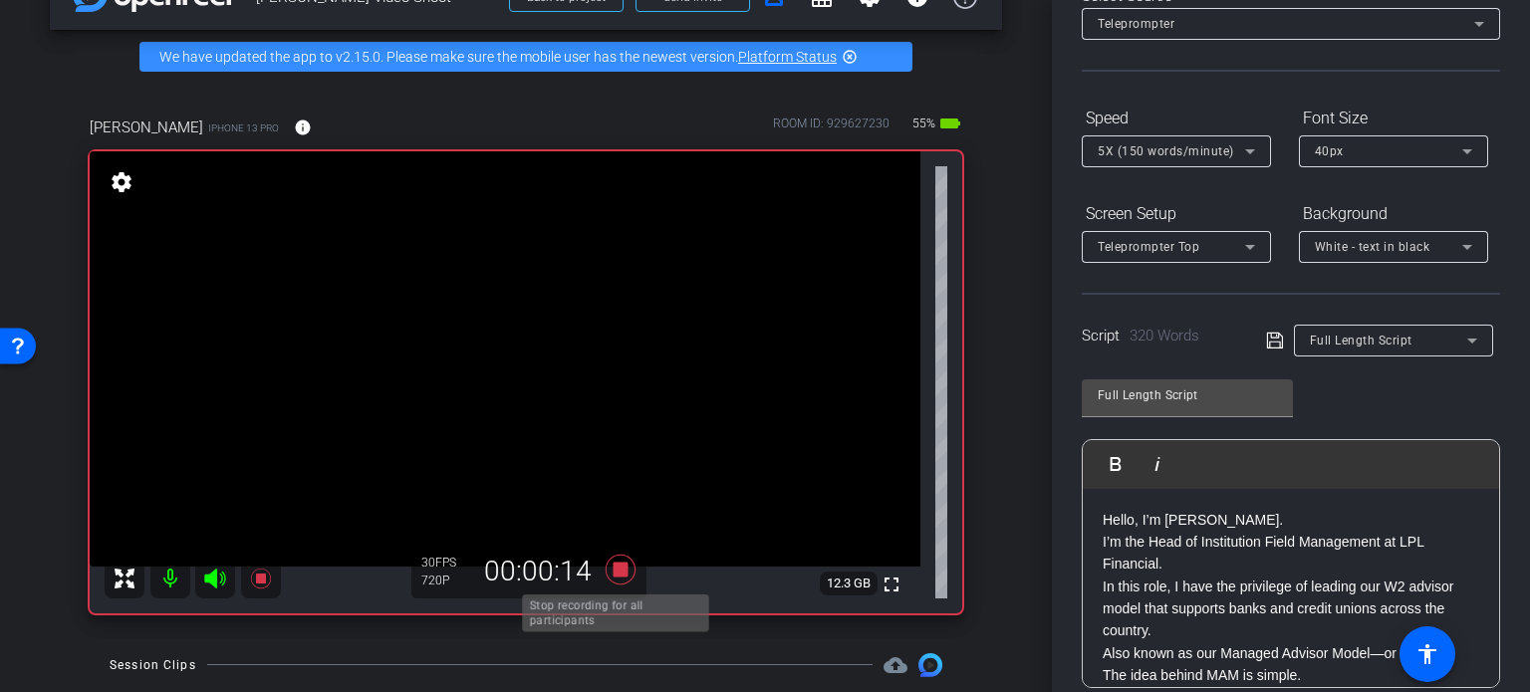
click at [618, 568] on icon at bounding box center [621, 570] width 30 height 30
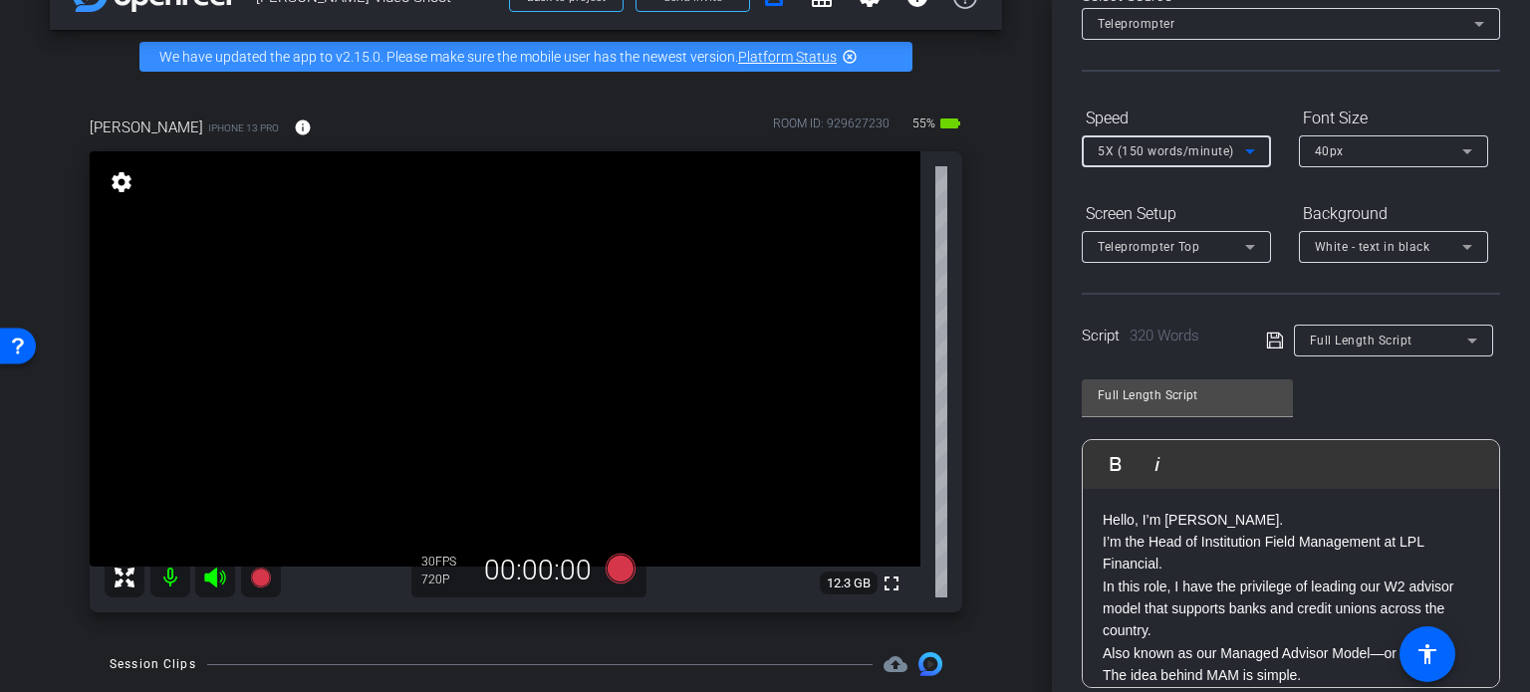
click at [1255, 149] on icon at bounding box center [1250, 151] width 24 height 24
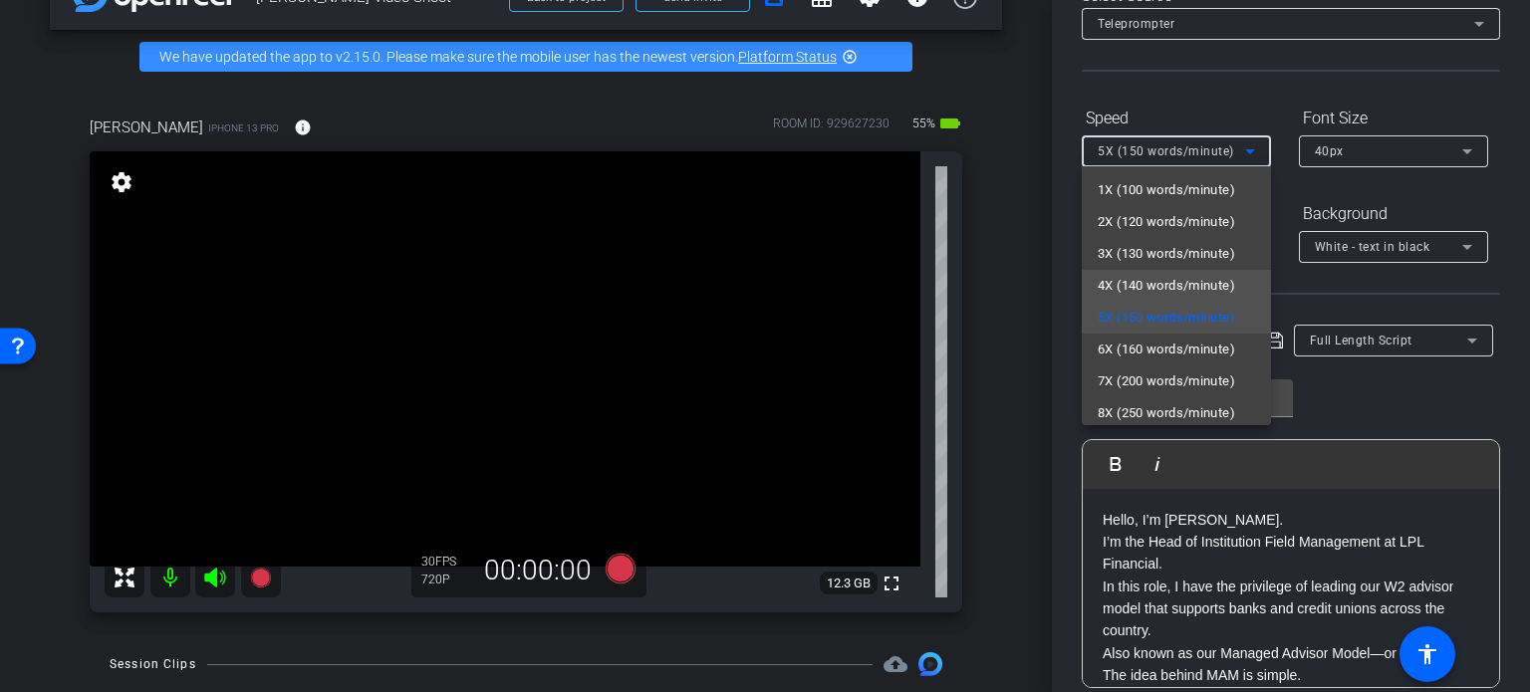
click at [1173, 286] on span "4X (140 words/minute)" at bounding box center [1166, 286] width 137 height 24
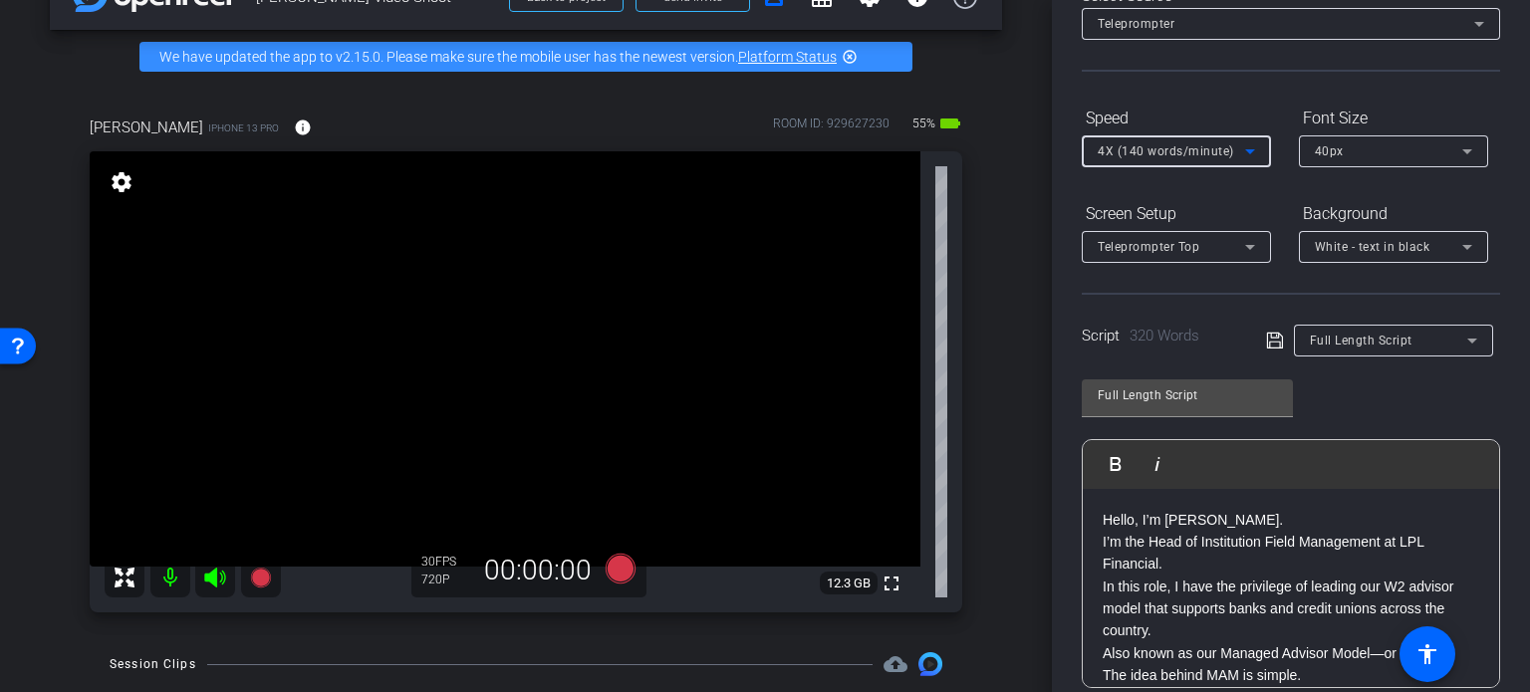
click at [1003, 381] on div "arrow_back Tiger Booker Video Shoot Back to project Send invite account_box gri…" at bounding box center [526, 290] width 1052 height 692
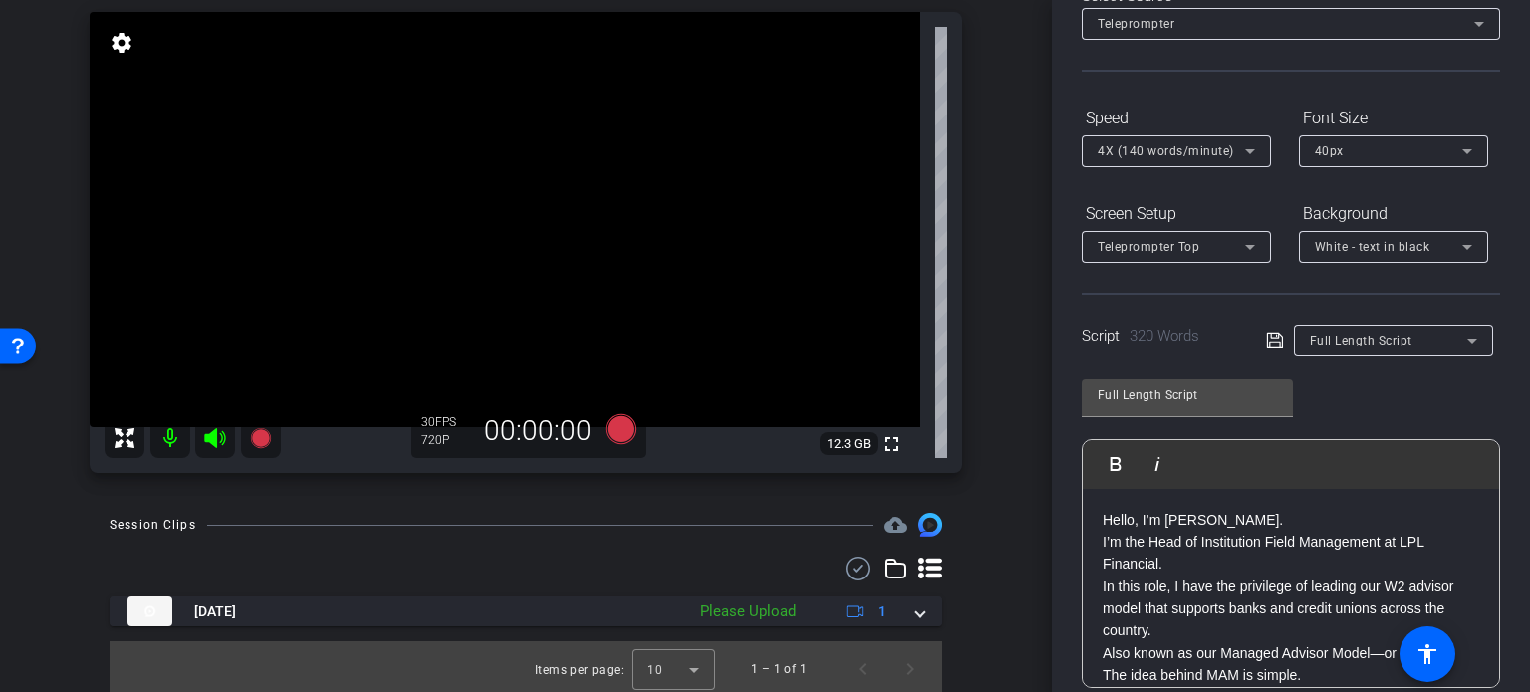
scroll to position [200, 0]
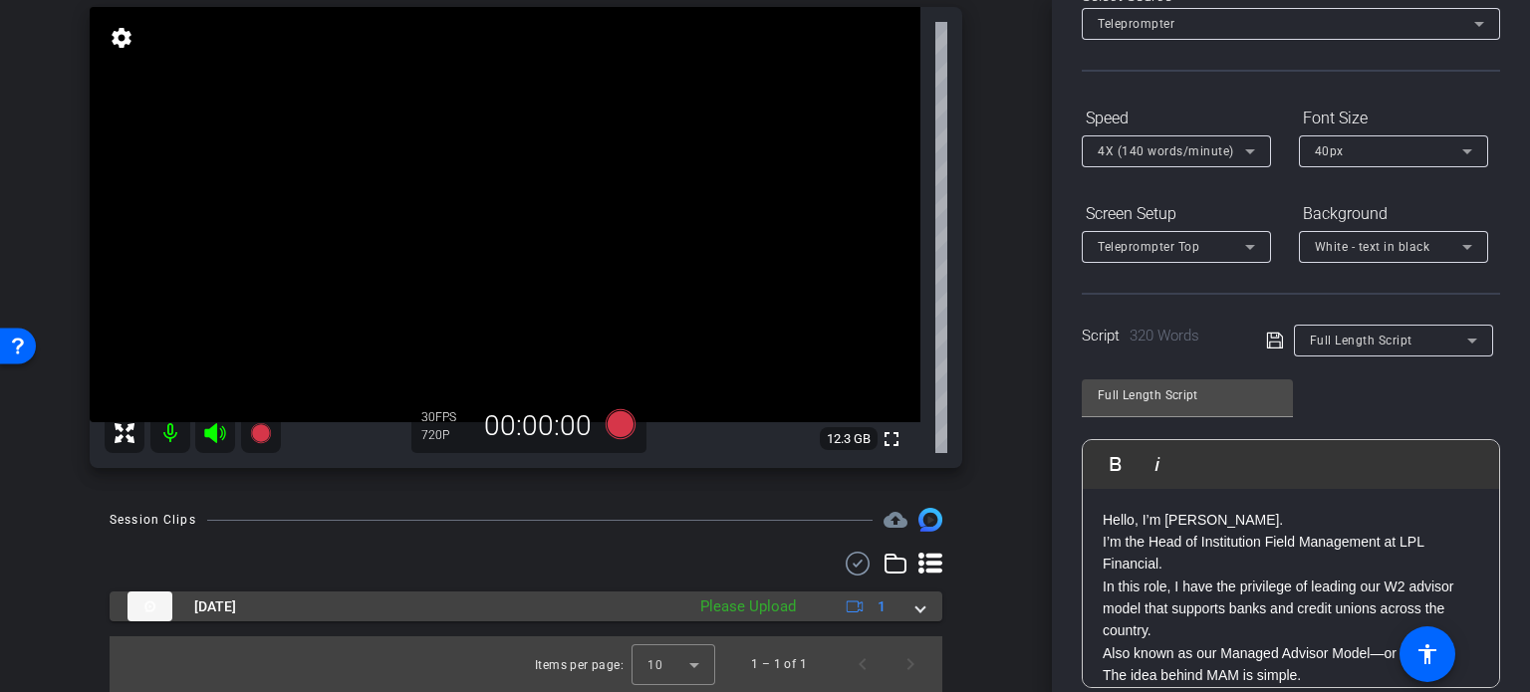
click at [916, 609] on span at bounding box center [920, 607] width 8 height 21
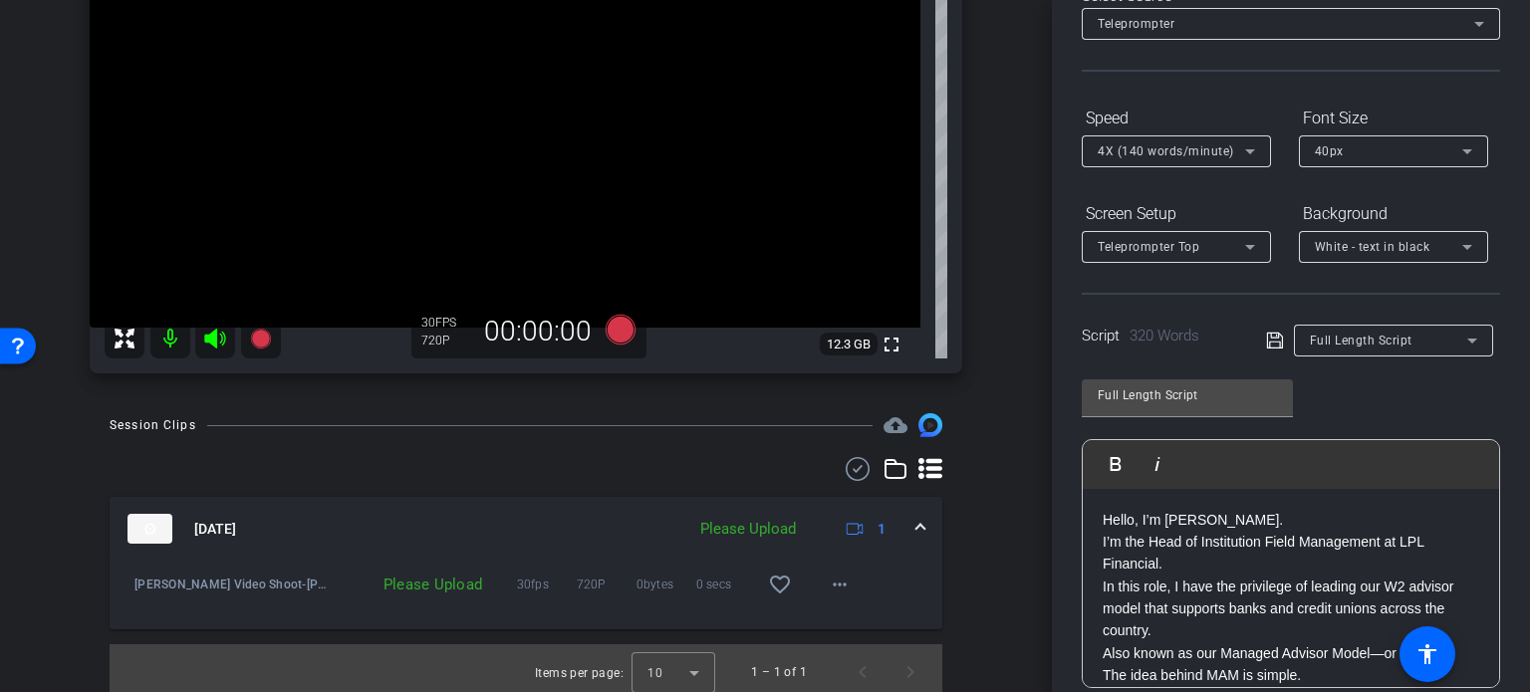
scroll to position [303, 0]
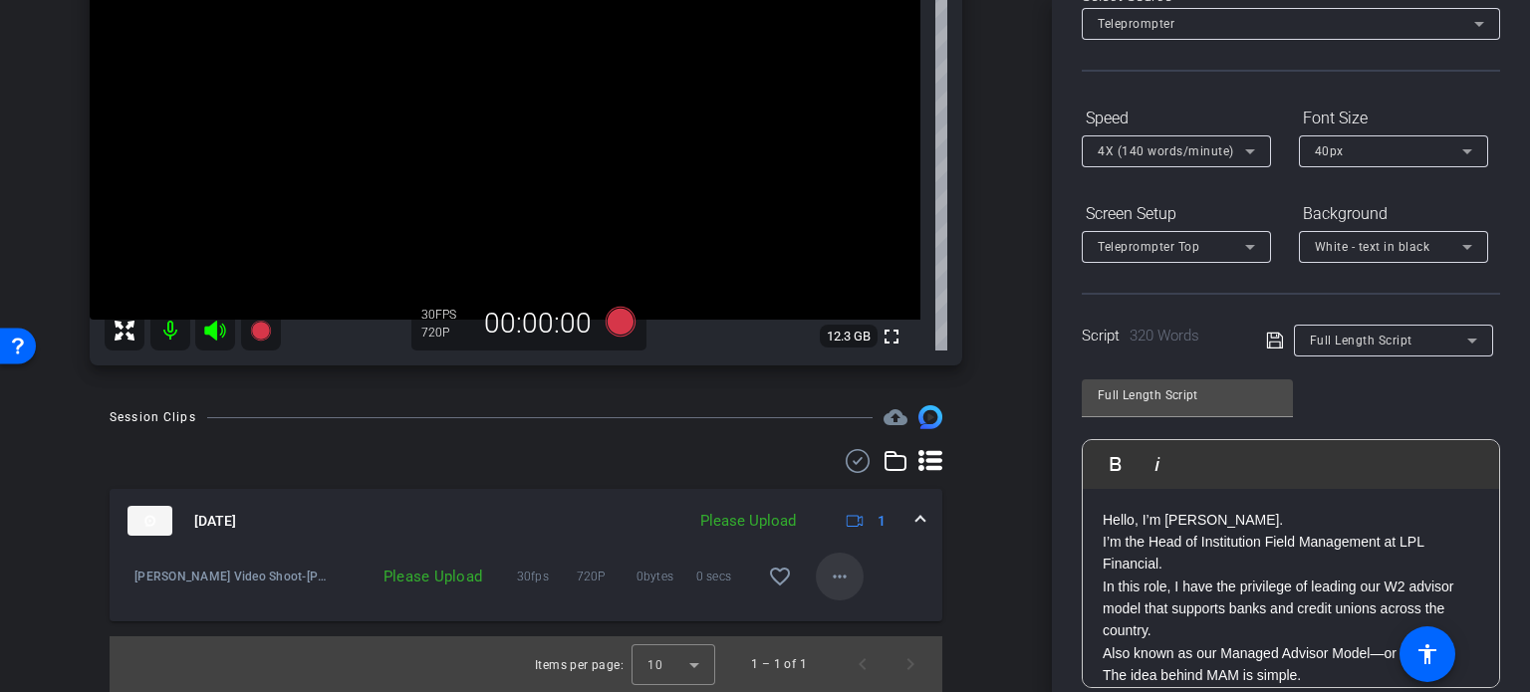
click at [838, 574] on mat-icon "more_horiz" at bounding box center [840, 577] width 24 height 24
click at [841, 622] on span "Upload" at bounding box center [862, 619] width 80 height 24
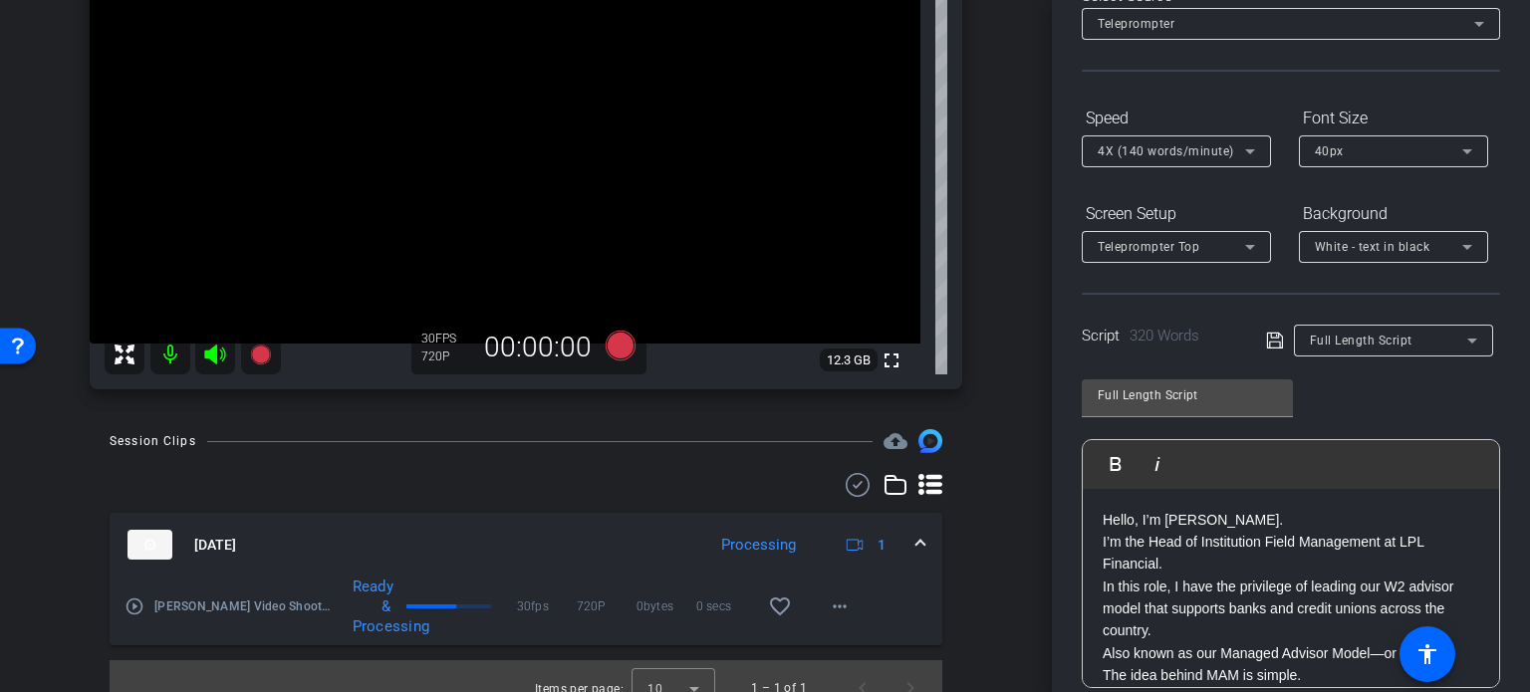
scroll to position [283, 0]
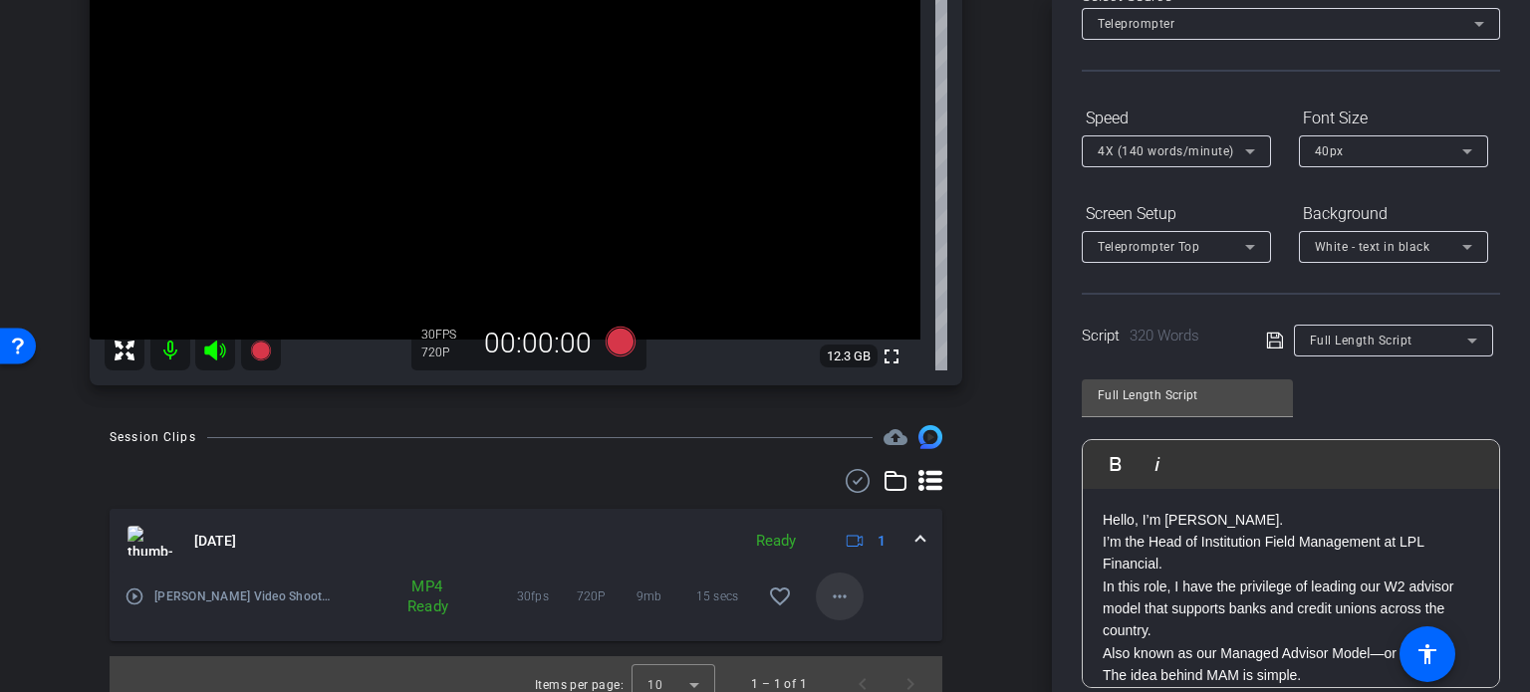
click at [839, 599] on mat-icon "more_horiz" at bounding box center [840, 597] width 24 height 24
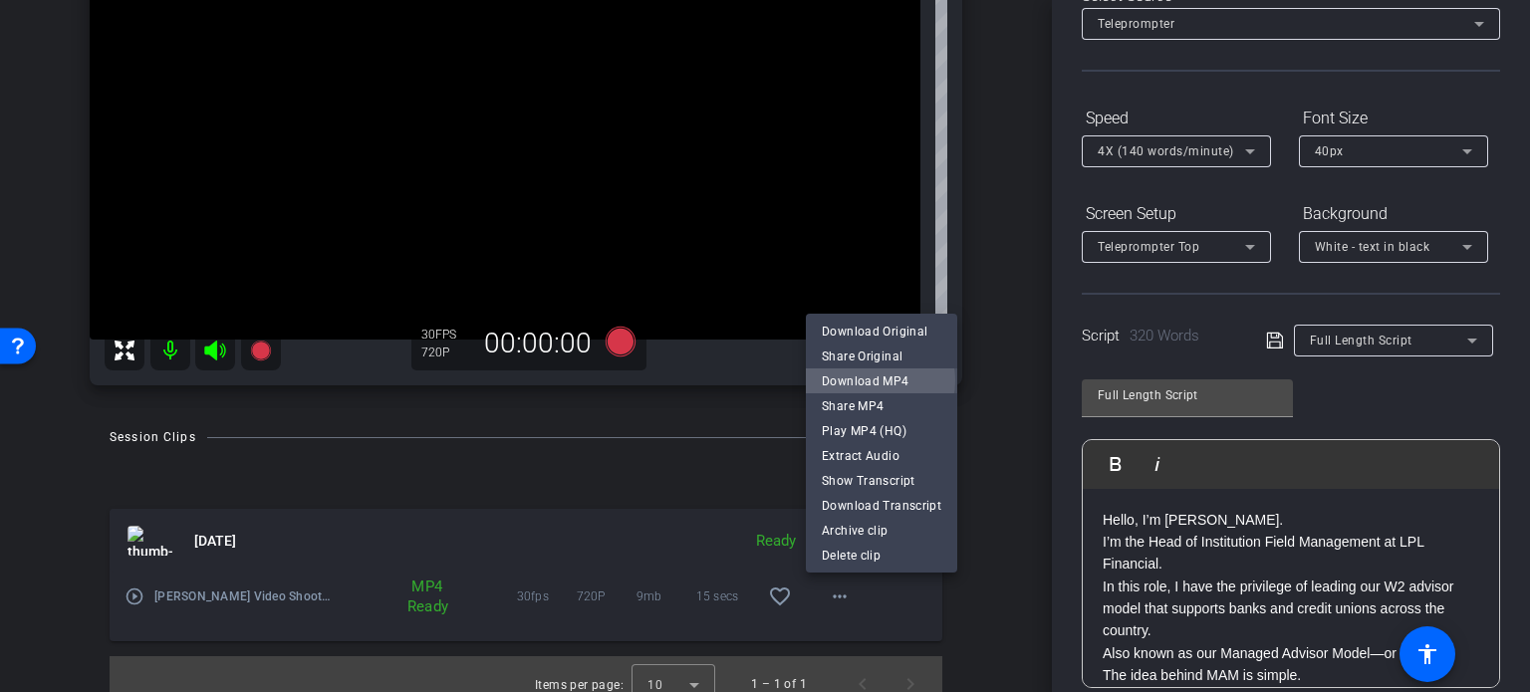
click at [869, 380] on span "Download MP4" at bounding box center [882, 381] width 120 height 24
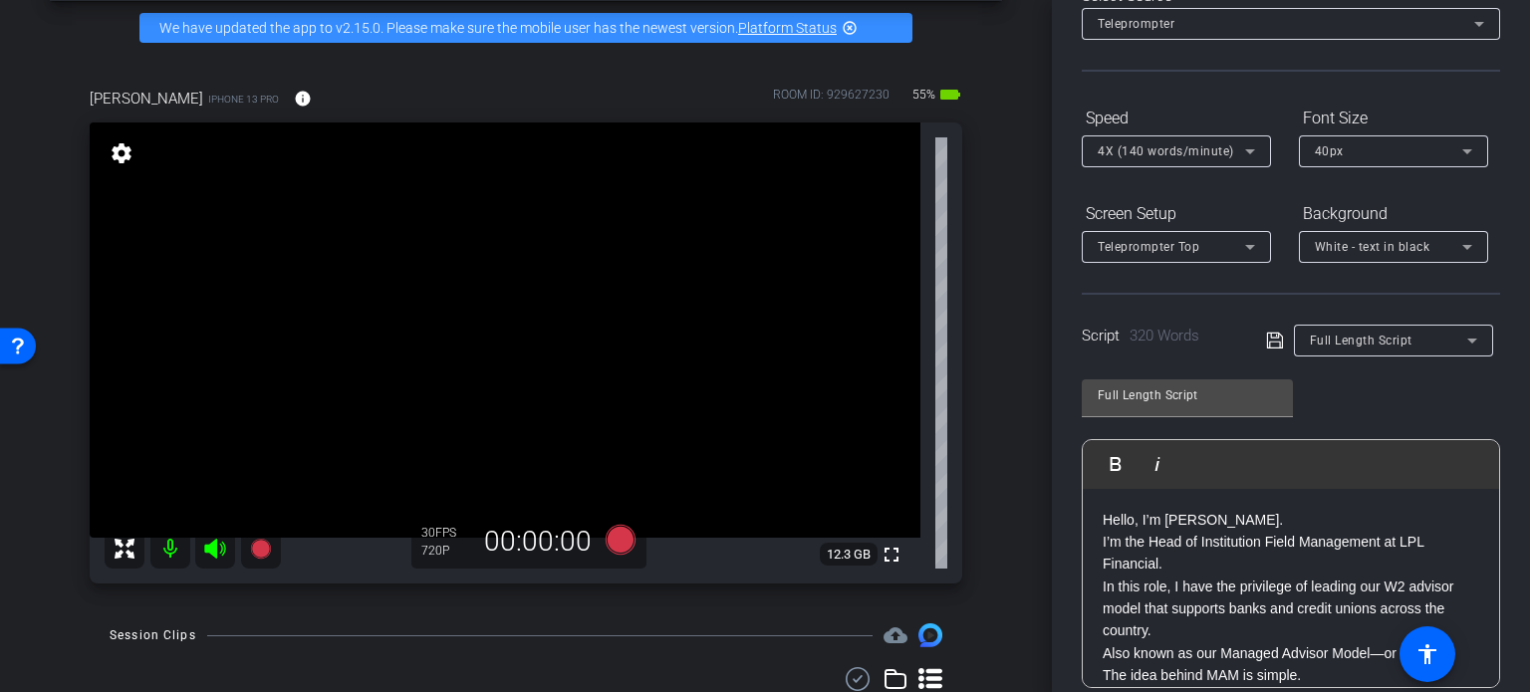
scroll to position [84, 0]
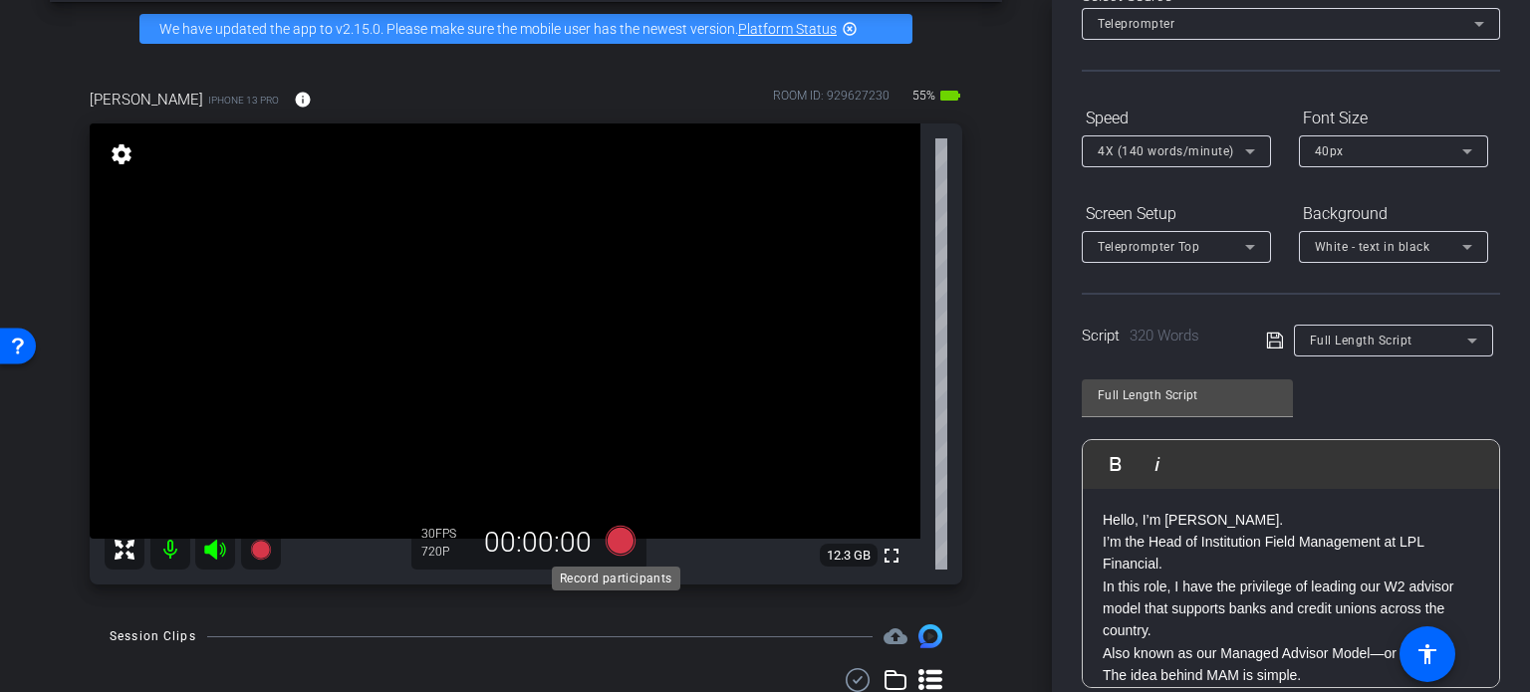
click at [618, 541] on icon at bounding box center [621, 541] width 30 height 30
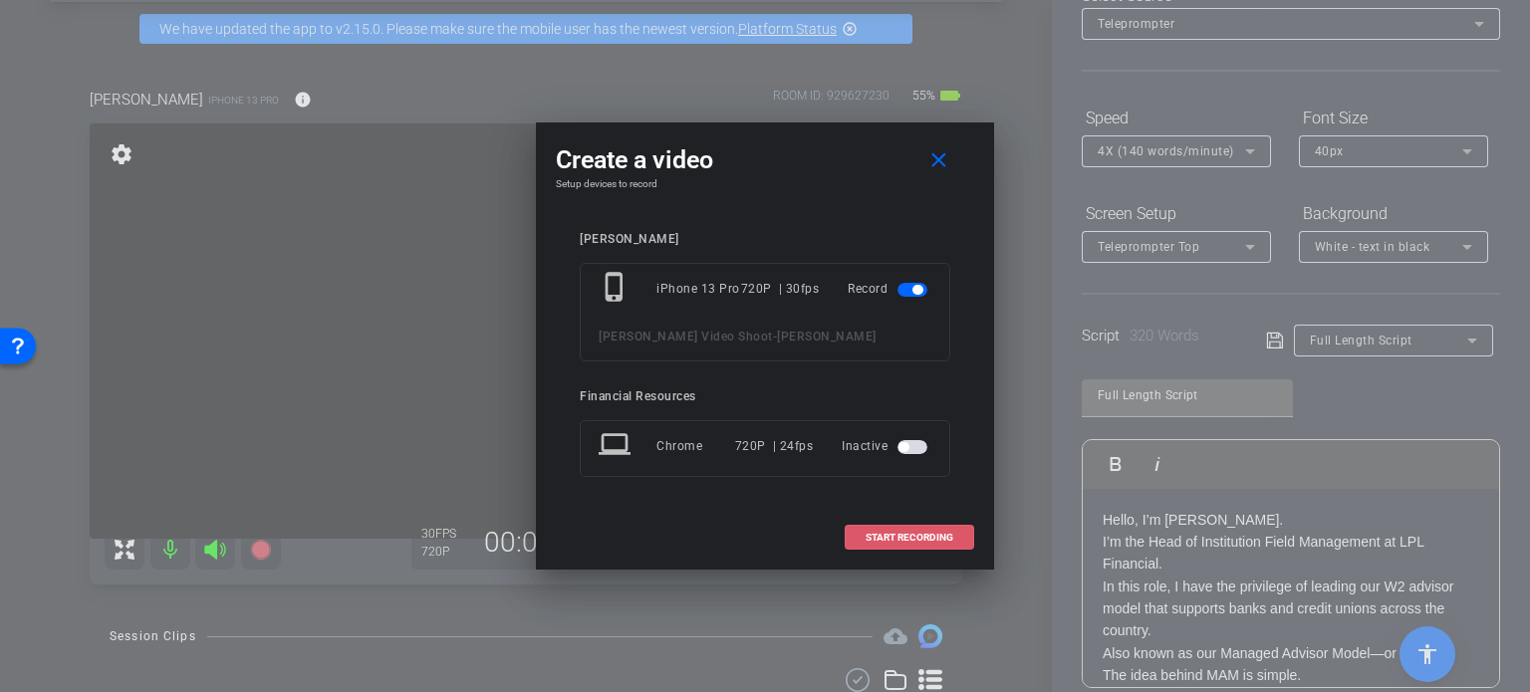
click at [893, 528] on span at bounding box center [909, 538] width 127 height 48
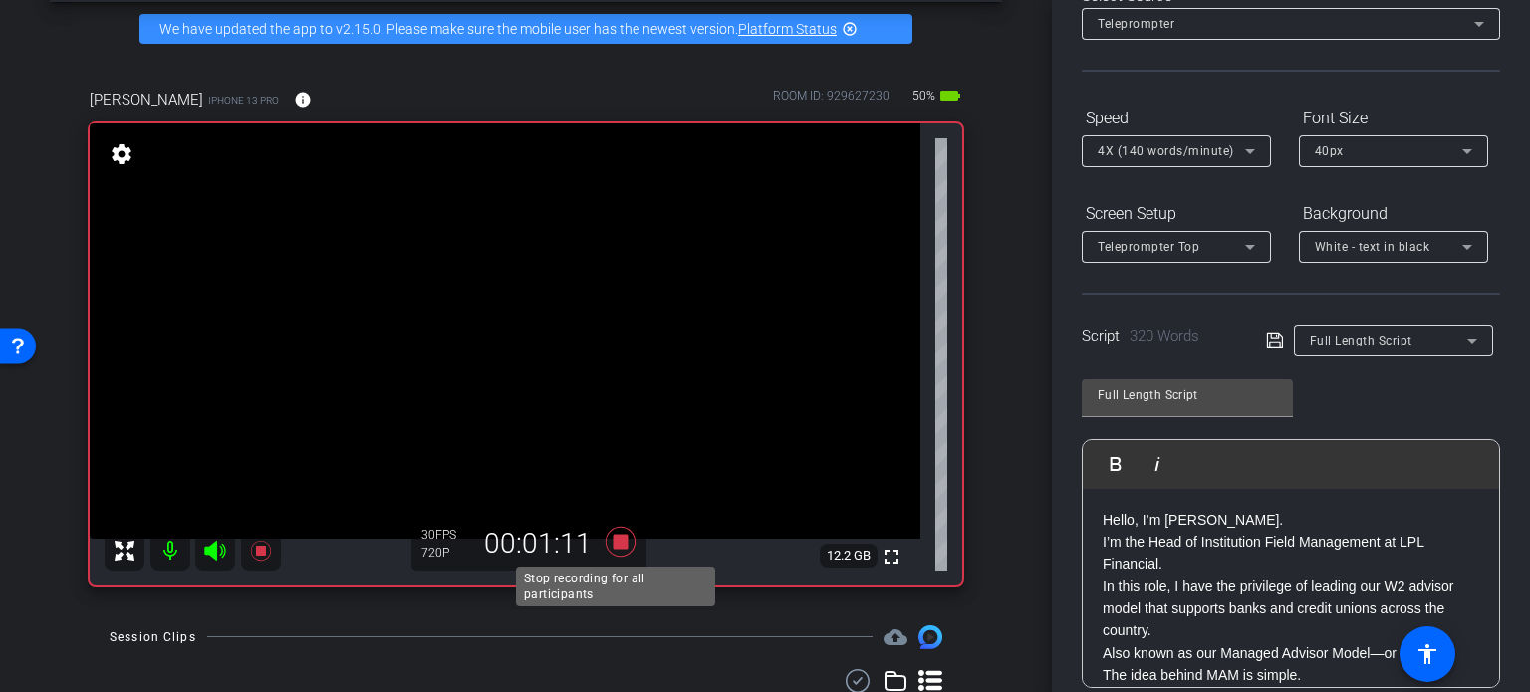
click at [618, 545] on icon at bounding box center [621, 542] width 30 height 30
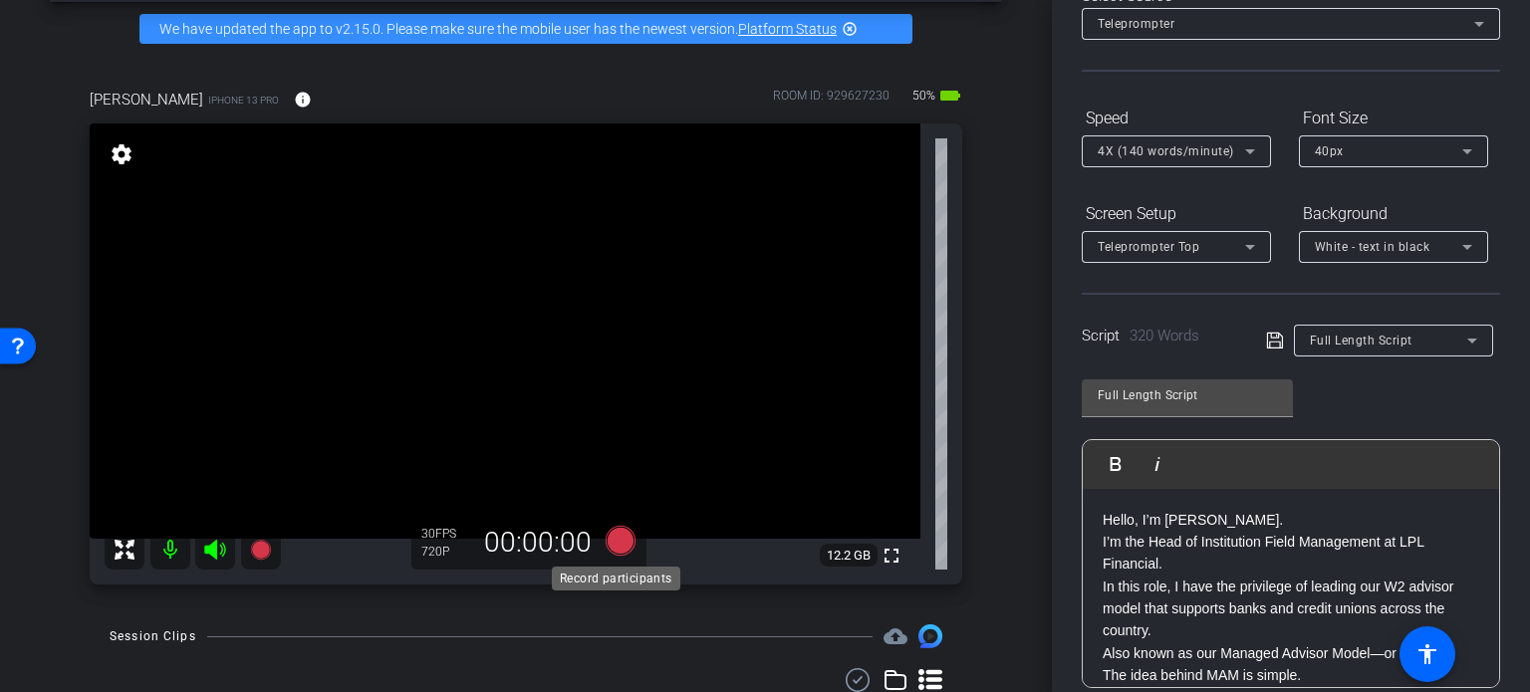
click at [613, 541] on icon at bounding box center [621, 541] width 30 height 30
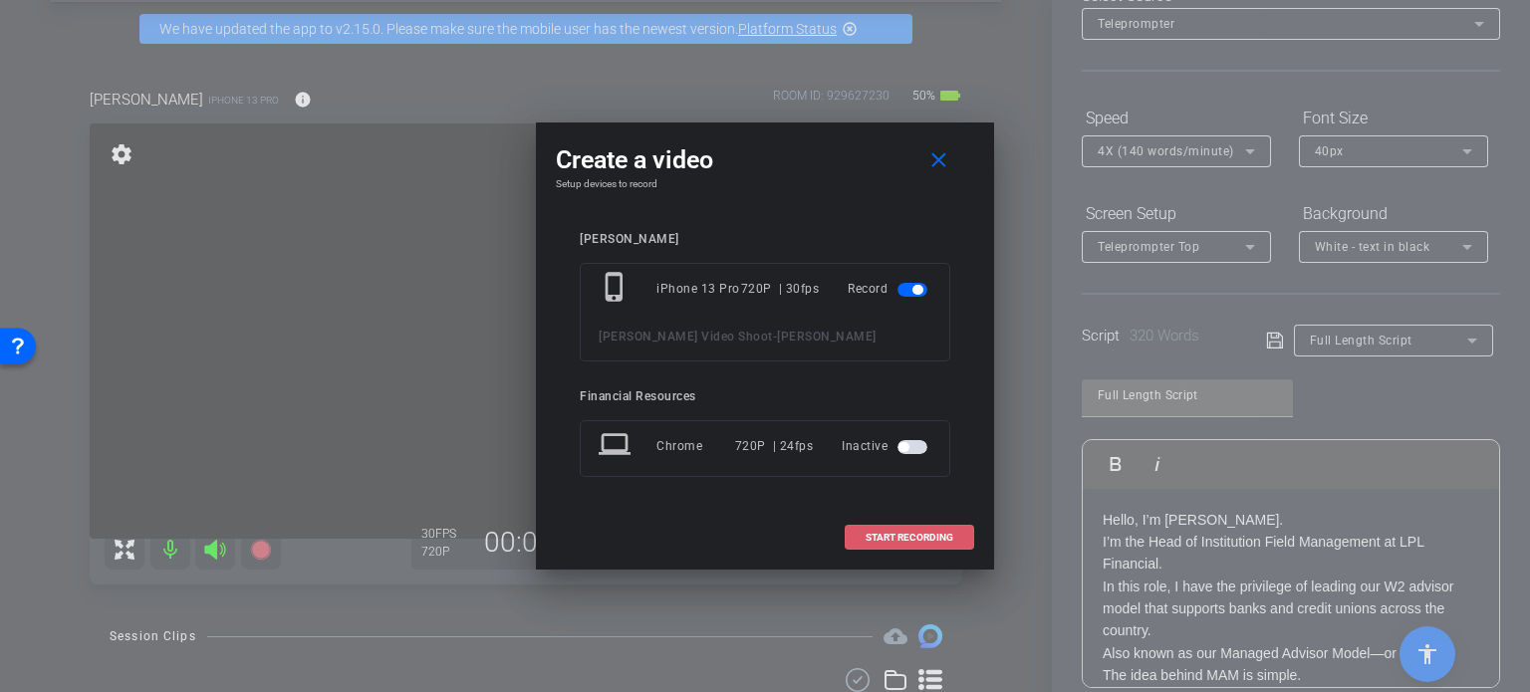
click at [877, 533] on span "START RECORDING" at bounding box center [910, 538] width 88 height 10
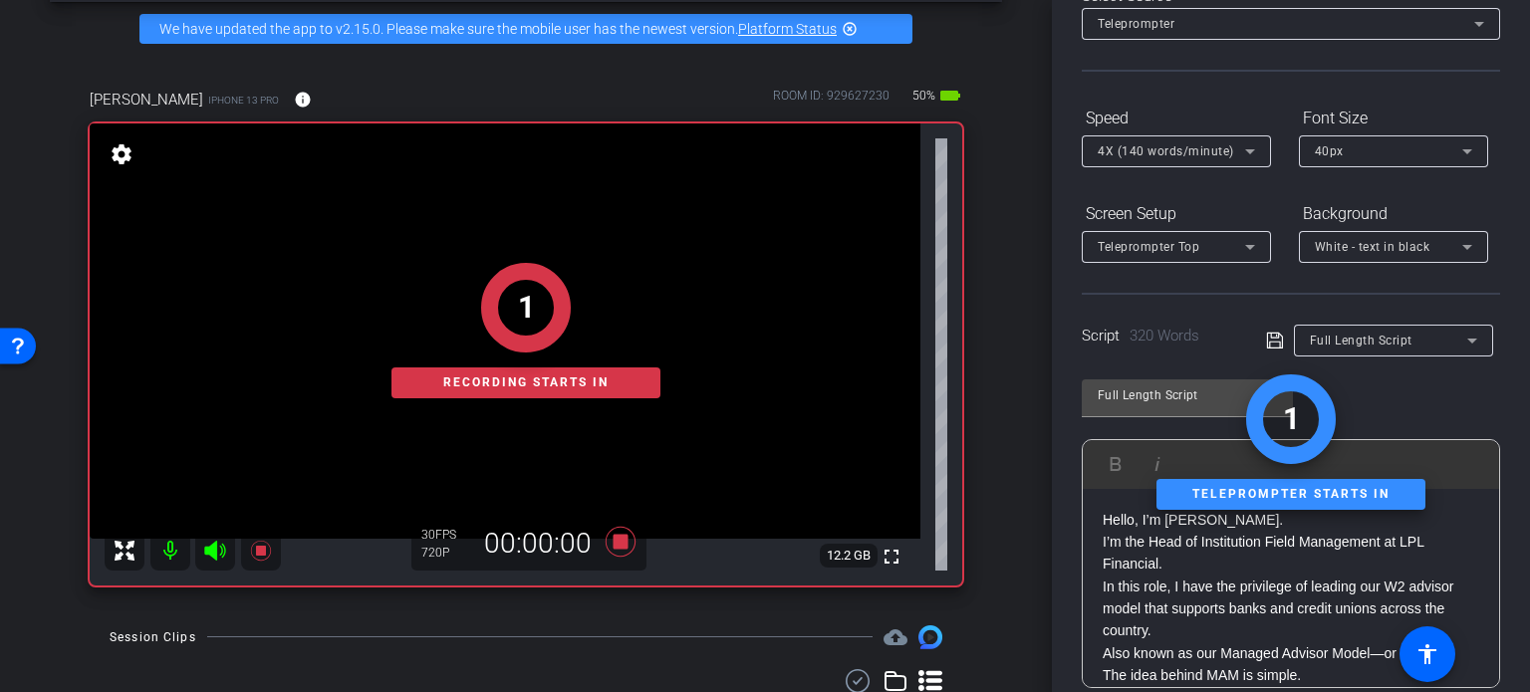
click at [618, 538] on div "1 Recording starts in" at bounding box center [526, 331] width 872 height 510
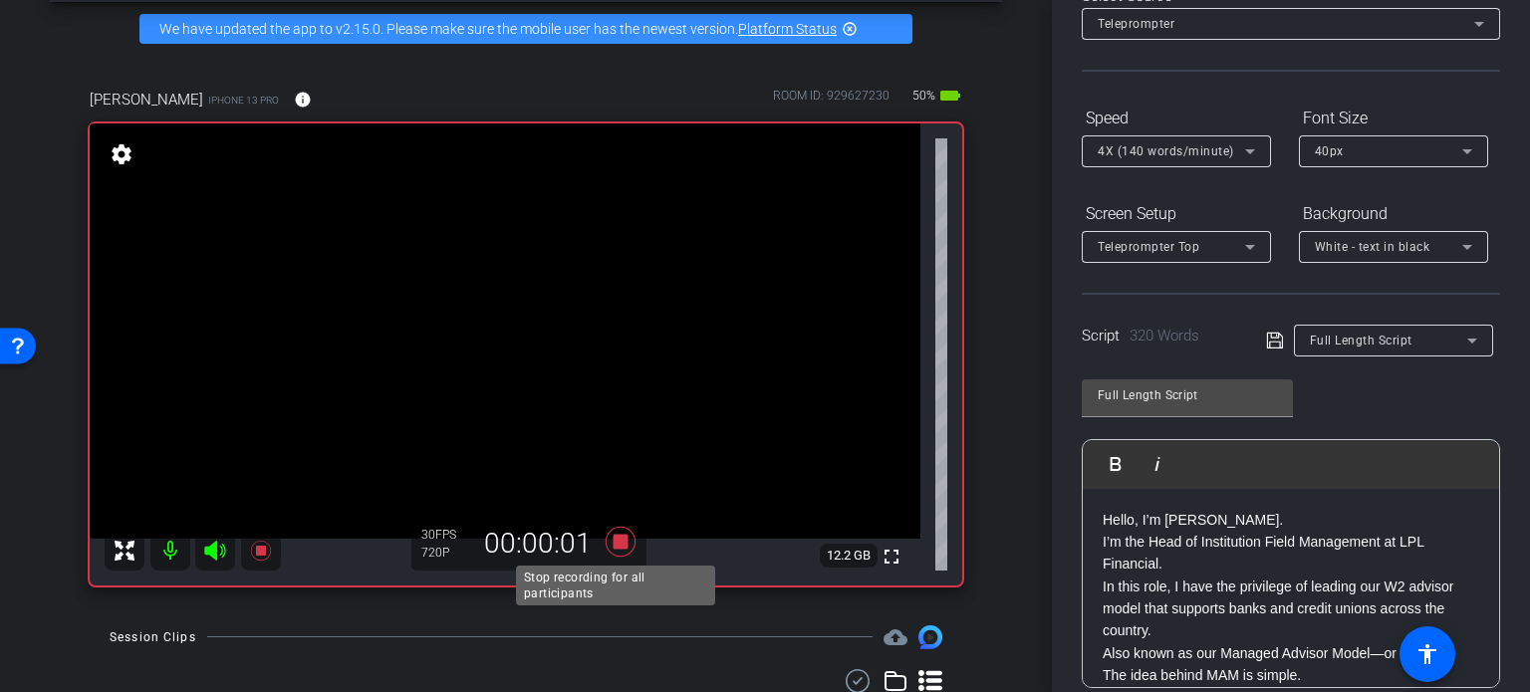
click at [618, 539] on icon at bounding box center [621, 542] width 30 height 30
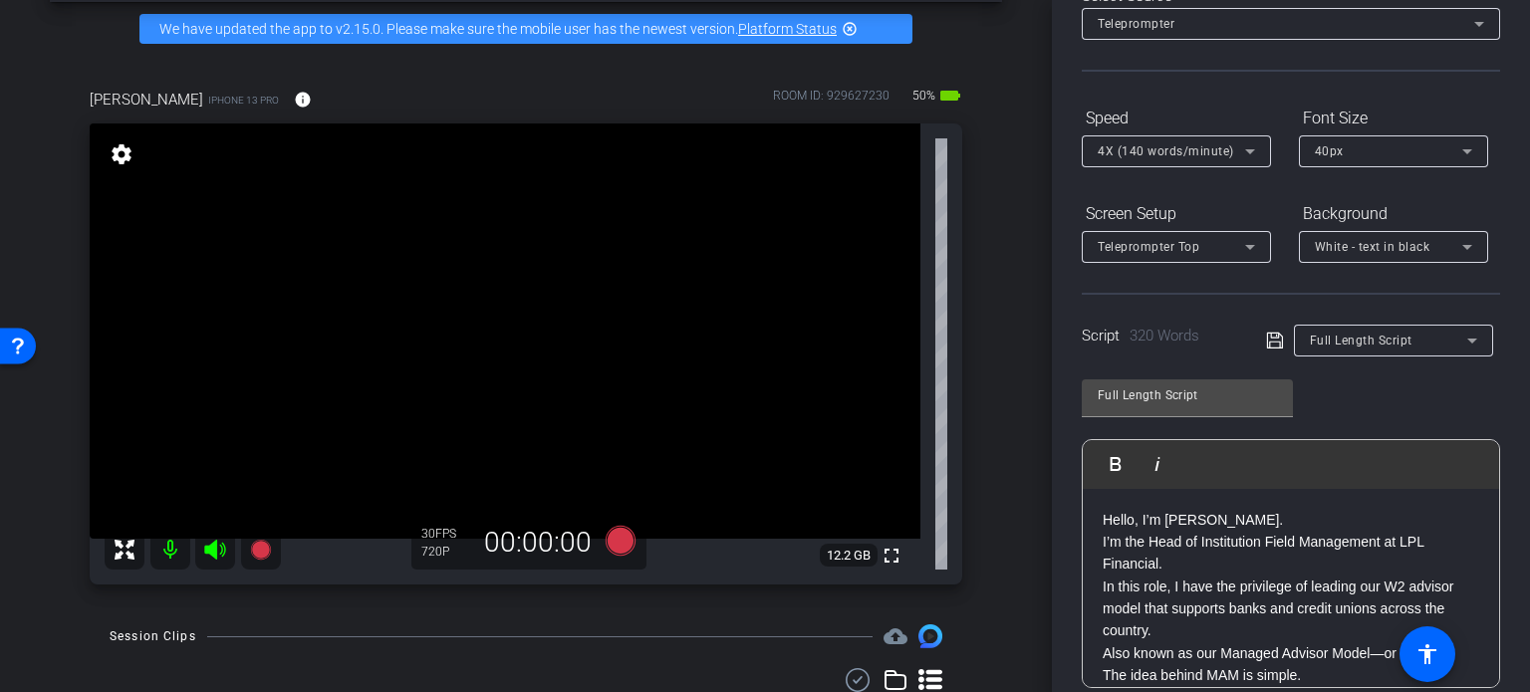
click at [1241, 152] on icon at bounding box center [1250, 151] width 24 height 24
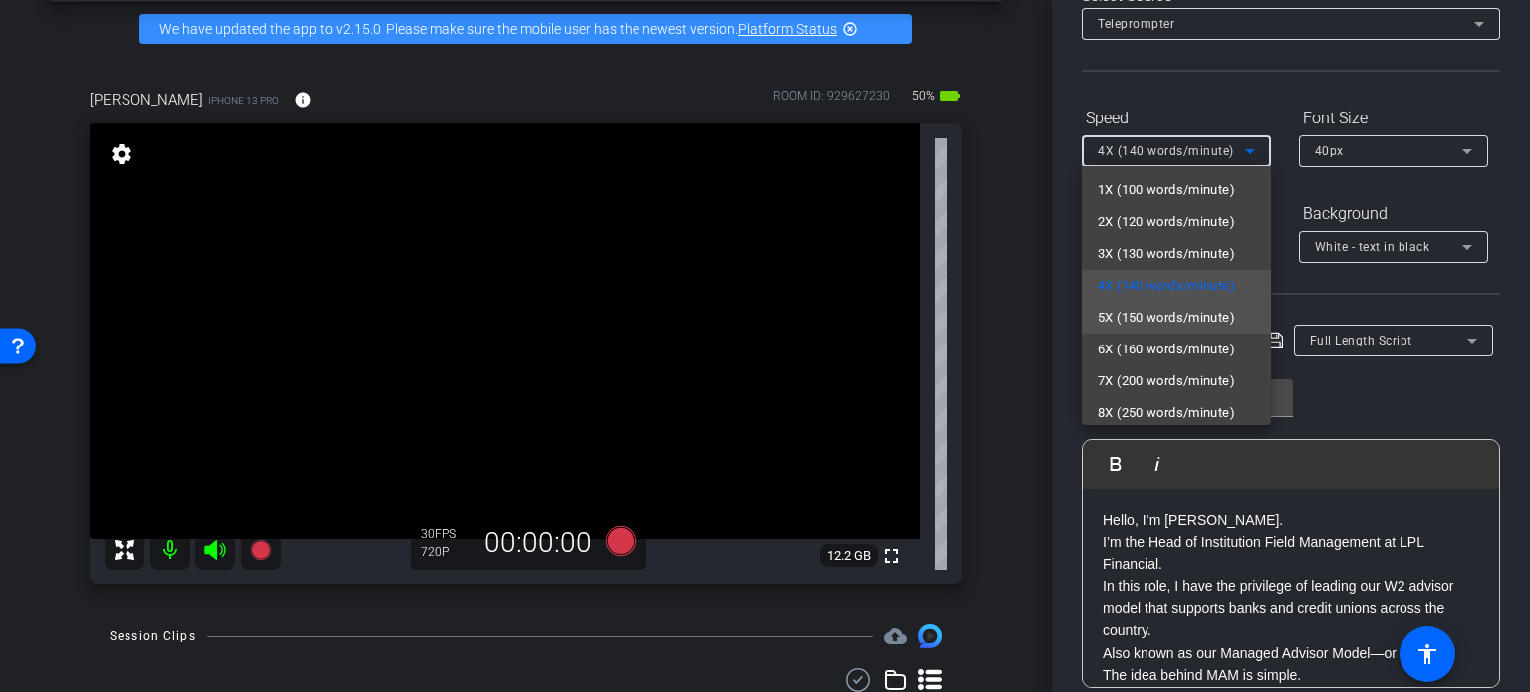
click at [1109, 317] on span "5X (150 words/minute)" at bounding box center [1166, 318] width 137 height 24
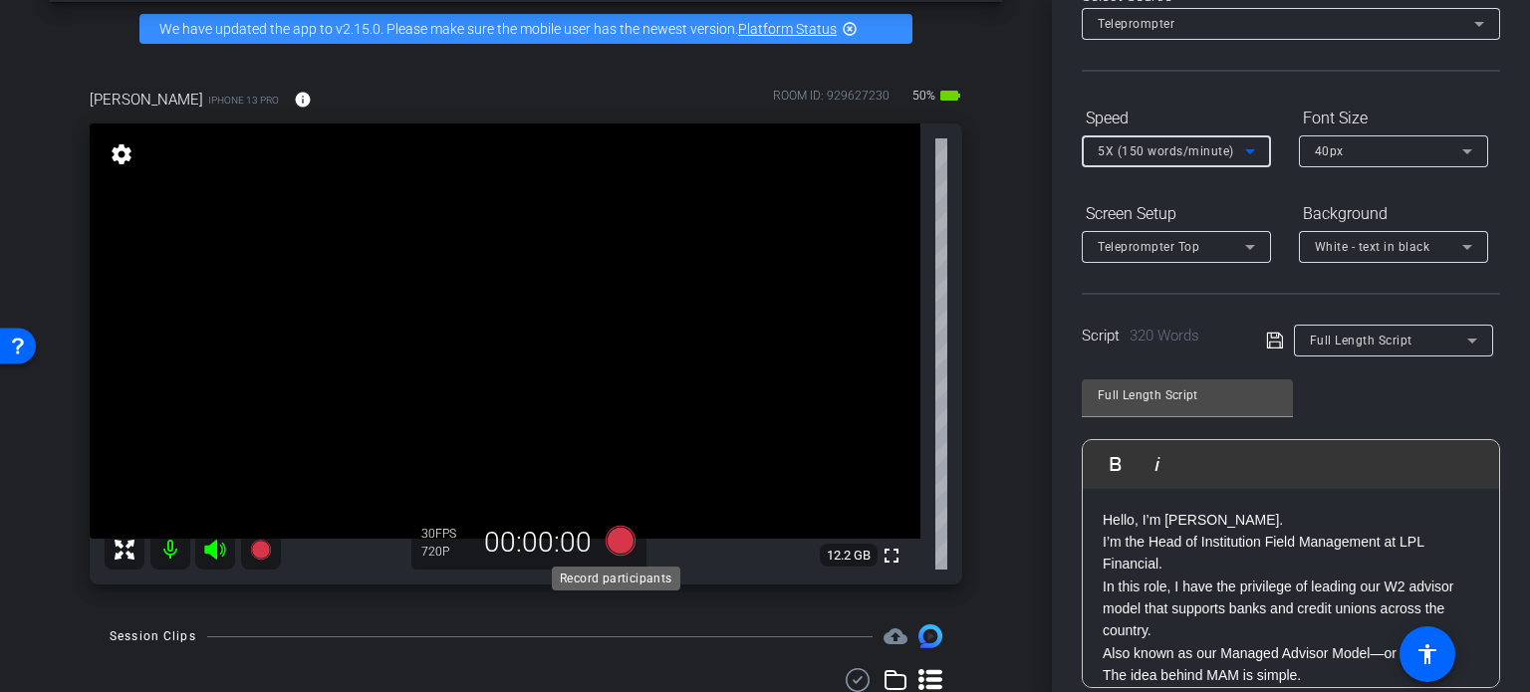
click at [615, 529] on icon at bounding box center [621, 541] width 30 height 30
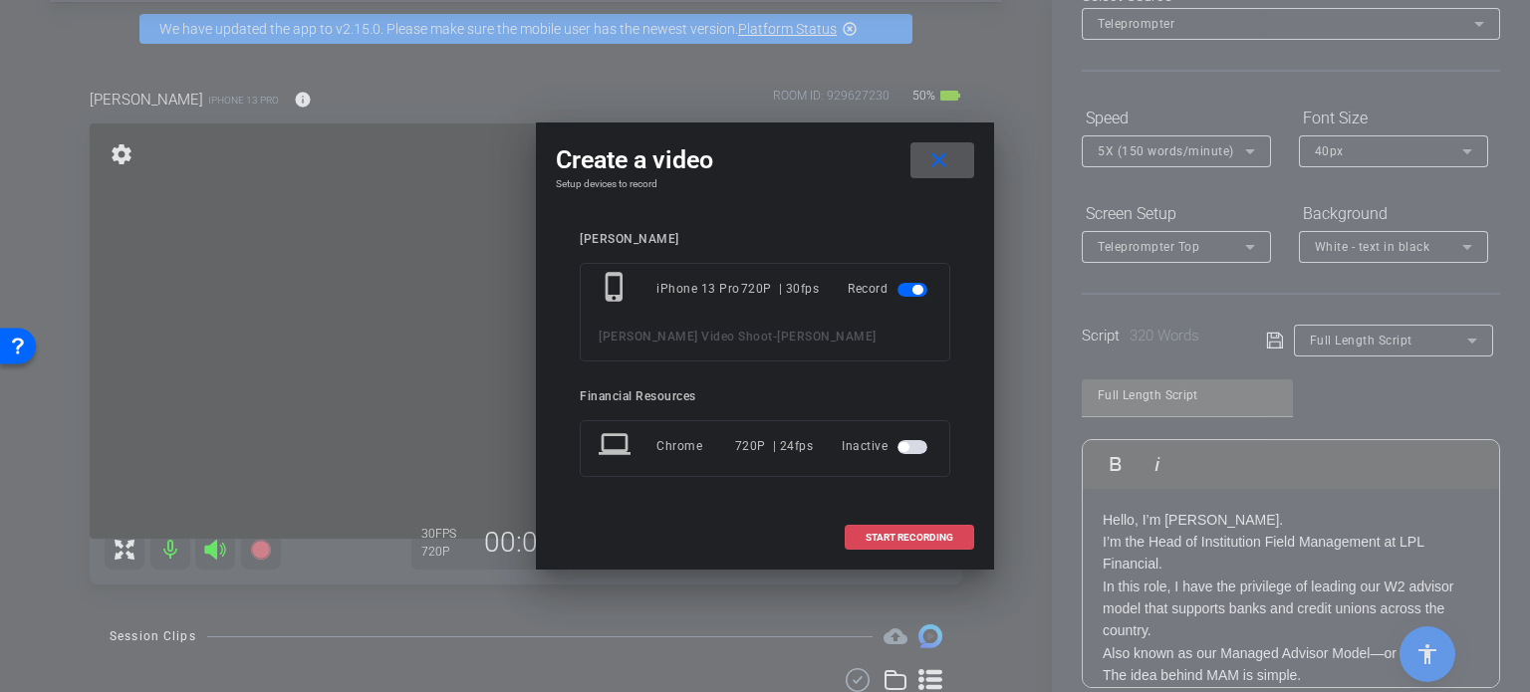
click at [920, 538] on span "START RECORDING" at bounding box center [910, 538] width 88 height 10
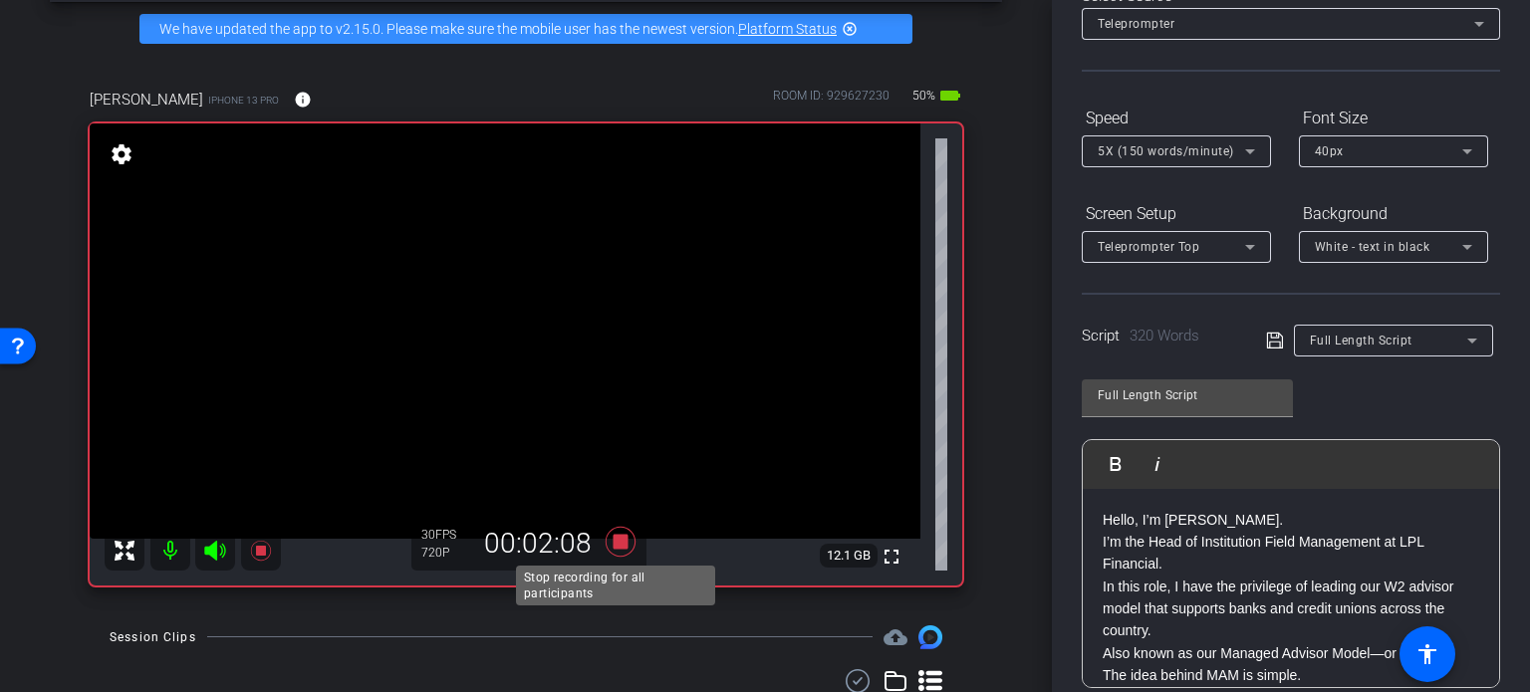
click at [611, 540] on icon at bounding box center [621, 542] width 30 height 30
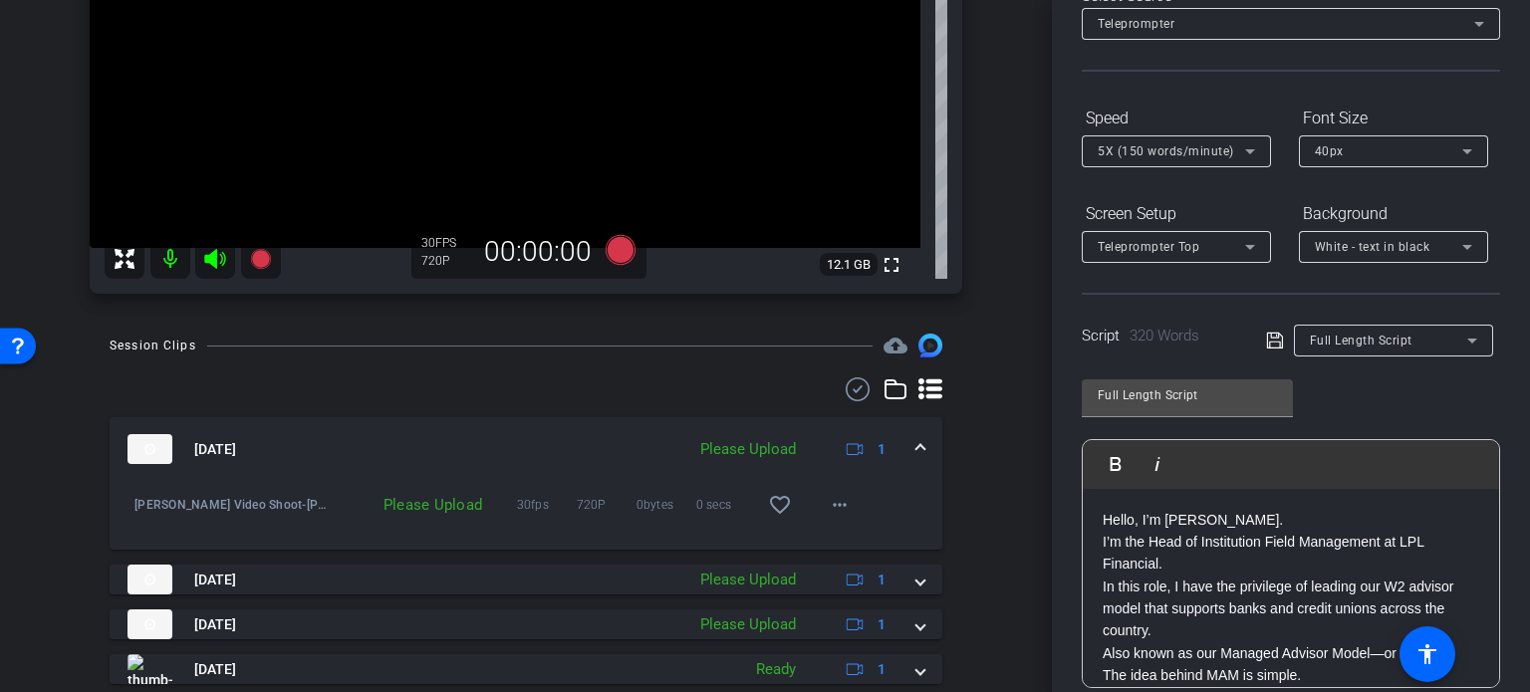
scroll to position [437, 0]
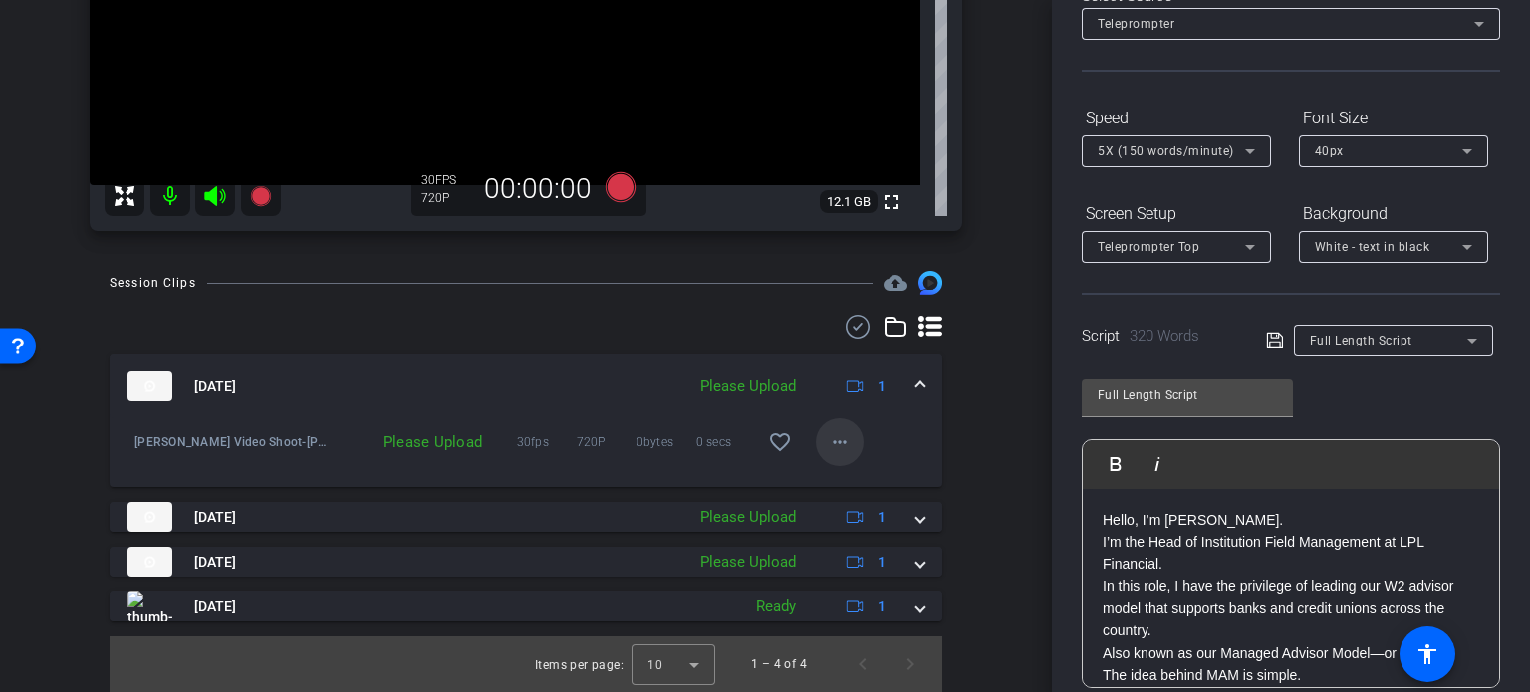
click at [828, 437] on mat-icon "more_horiz" at bounding box center [840, 442] width 24 height 24
click at [841, 480] on span "Upload" at bounding box center [862, 484] width 80 height 24
click at [1460, 339] on icon at bounding box center [1472, 341] width 24 height 24
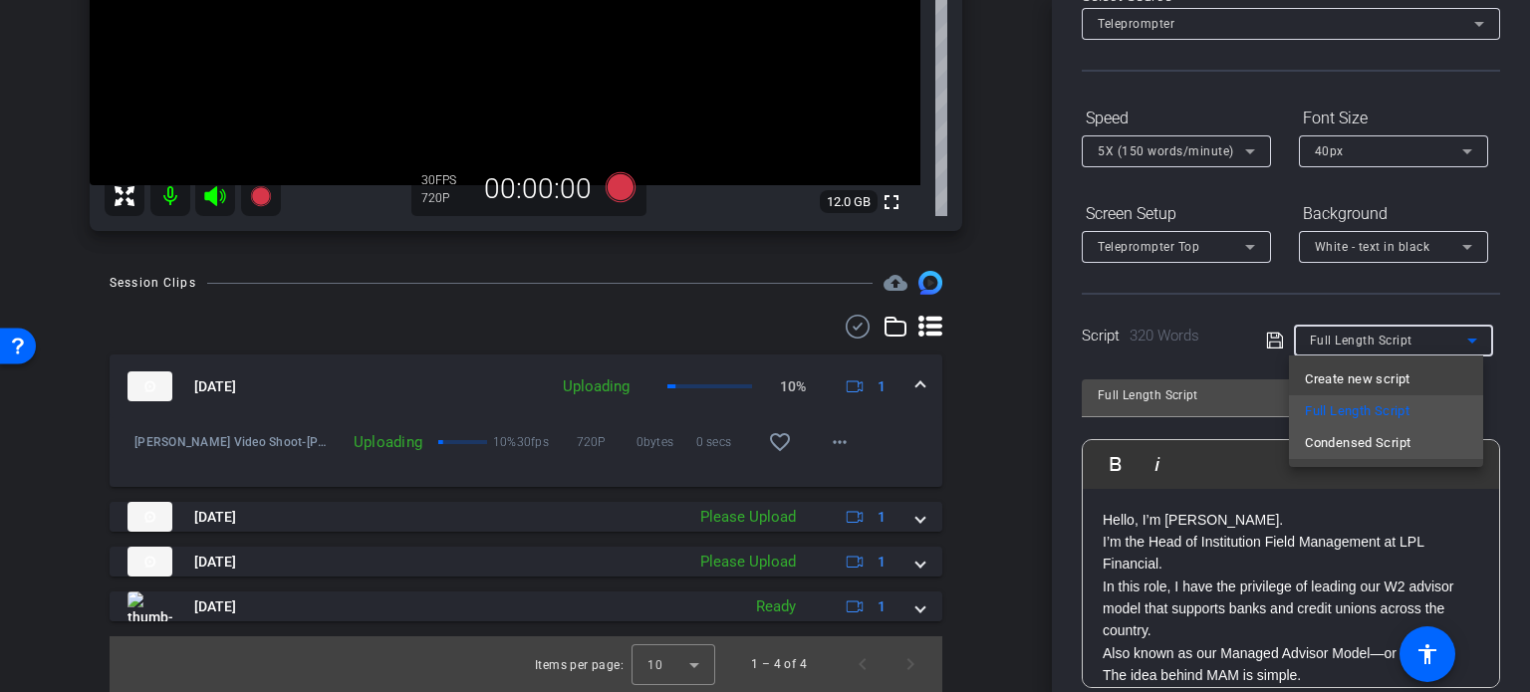
click at [1389, 445] on span "Condensed Script" at bounding box center [1358, 443] width 106 height 24
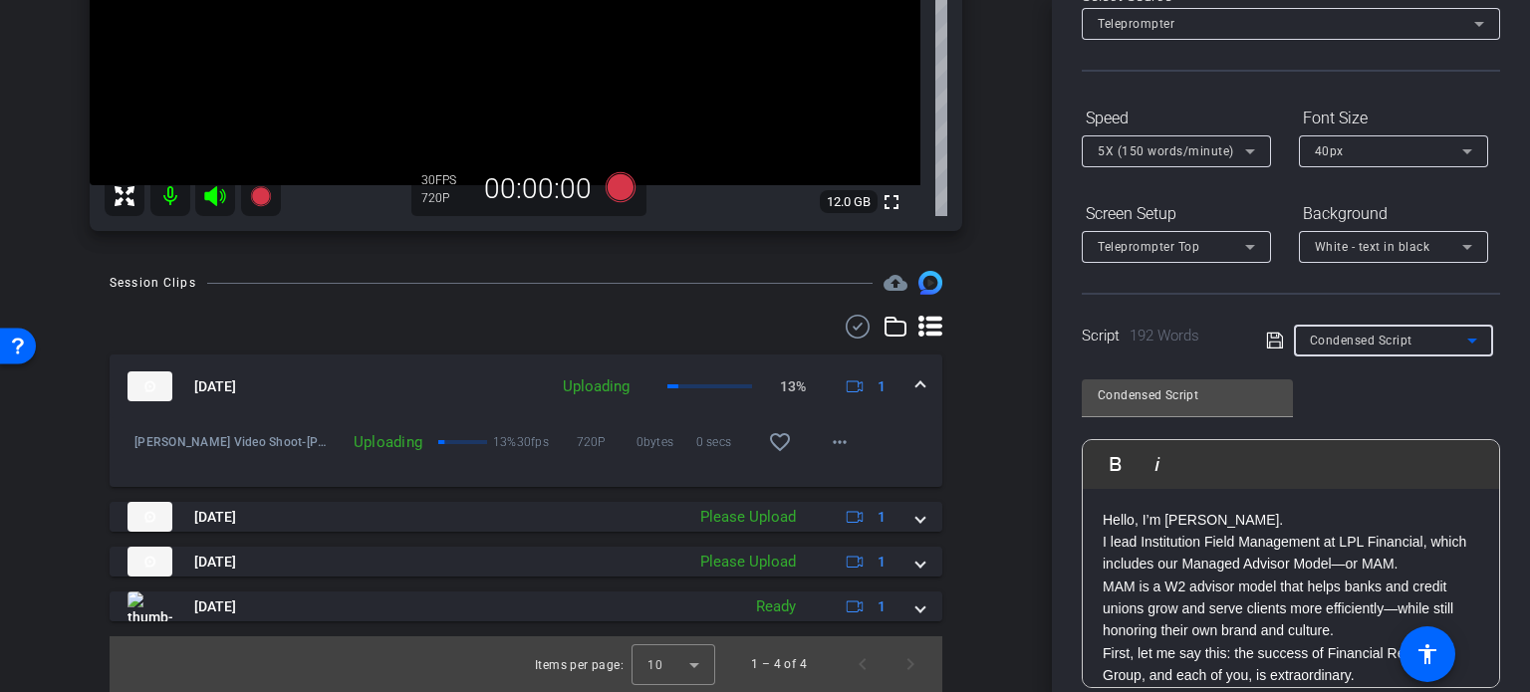
drag, startPoint x: 1511, startPoint y: 228, endPoint x: 1507, endPoint y: 110, distance: 118.6
click at [1507, 110] on div "Participants Teleprompter Adjustments settings Financial Resources flip Directo…" at bounding box center [1291, 346] width 478 height 692
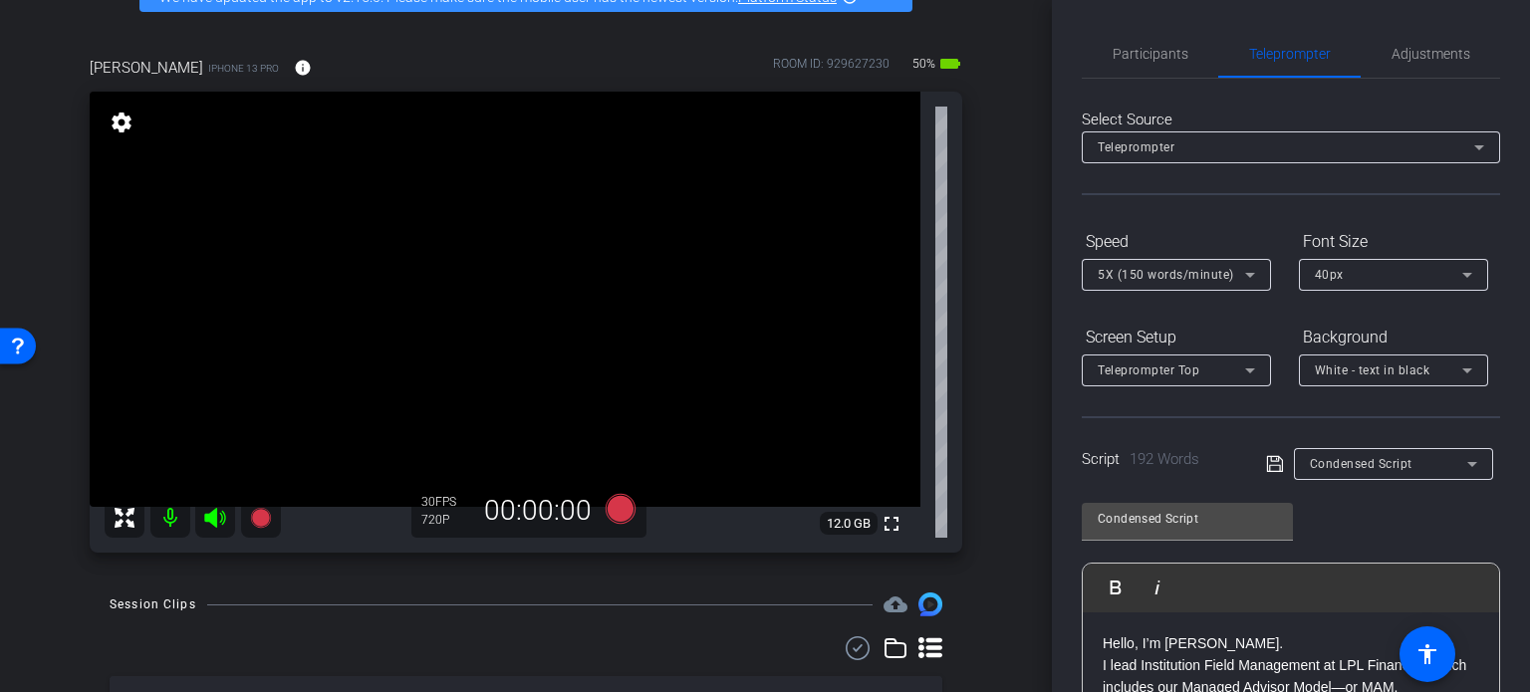
scroll to position [117, 0]
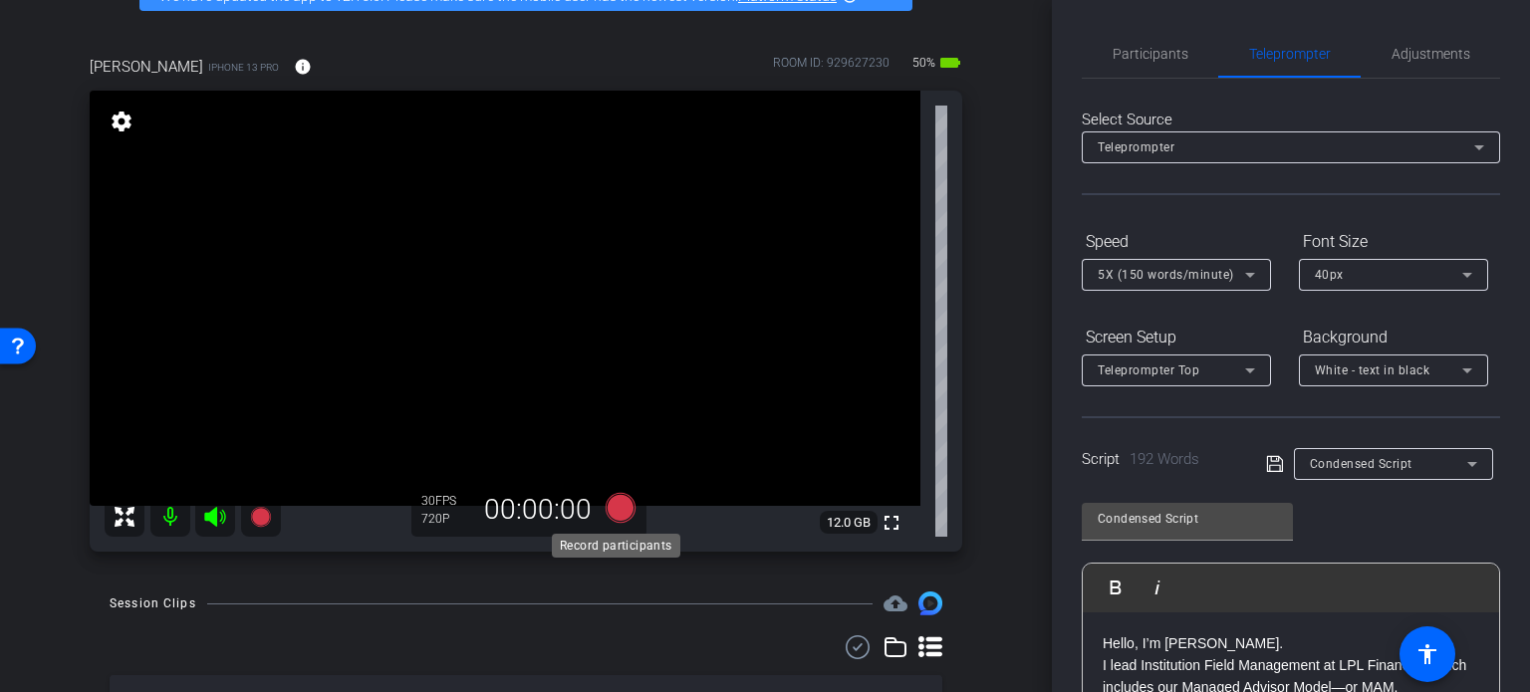
click at [614, 505] on icon at bounding box center [621, 508] width 30 height 30
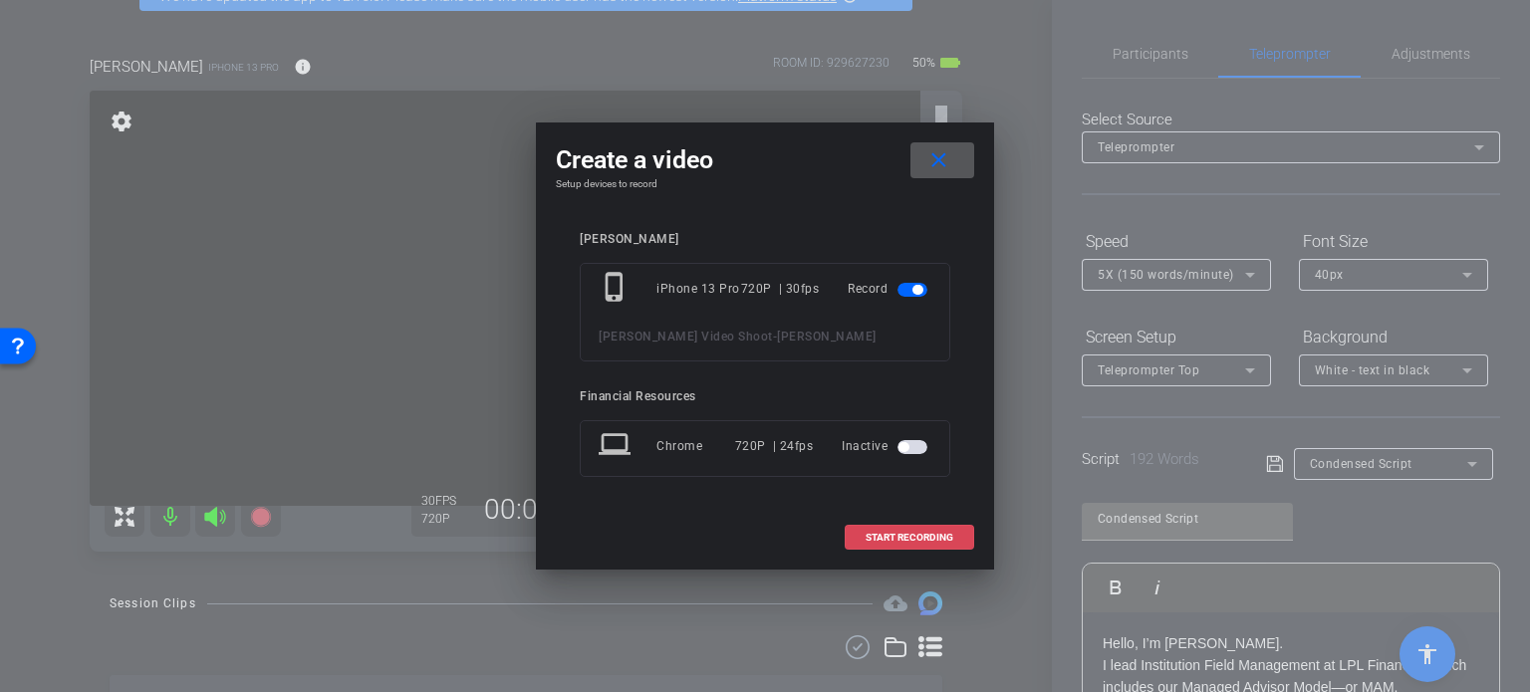
click at [926, 542] on span at bounding box center [909, 538] width 127 height 48
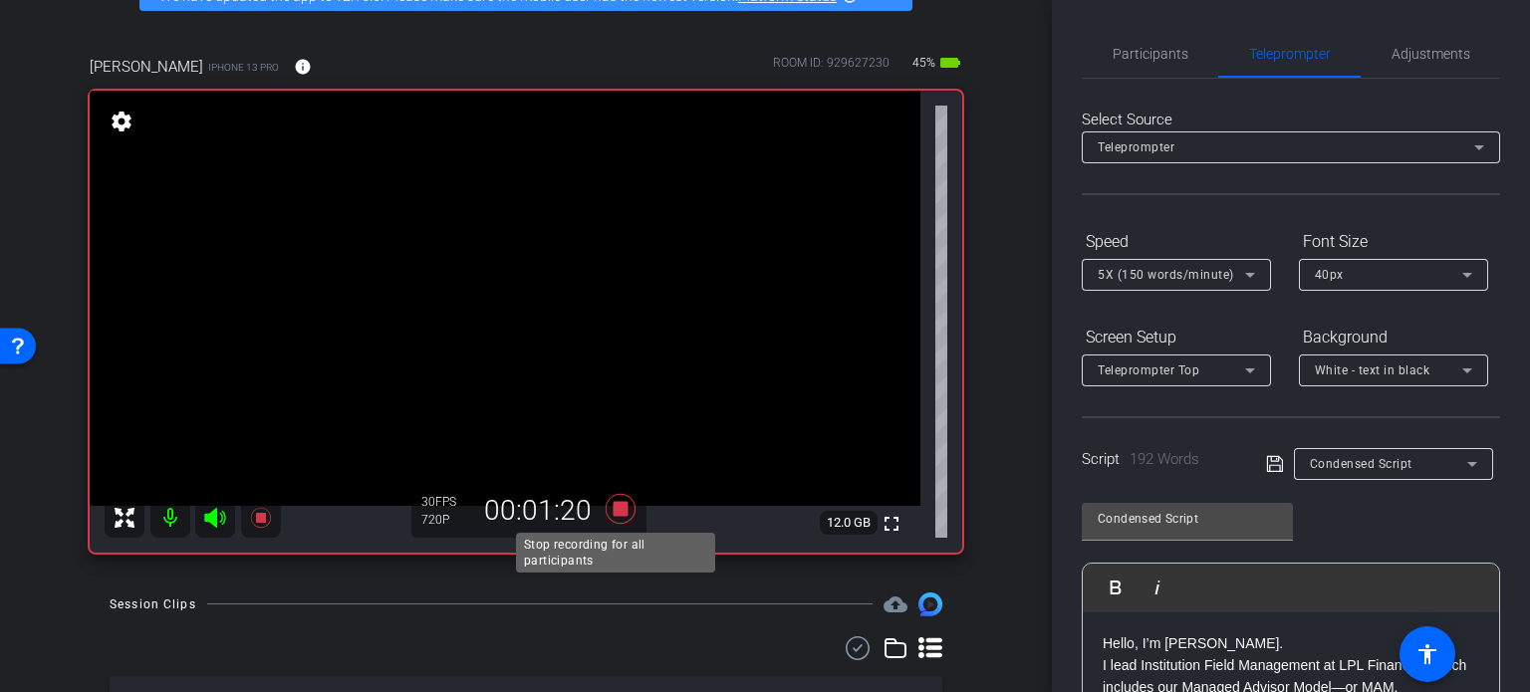
click at [610, 500] on icon at bounding box center [621, 509] width 30 height 30
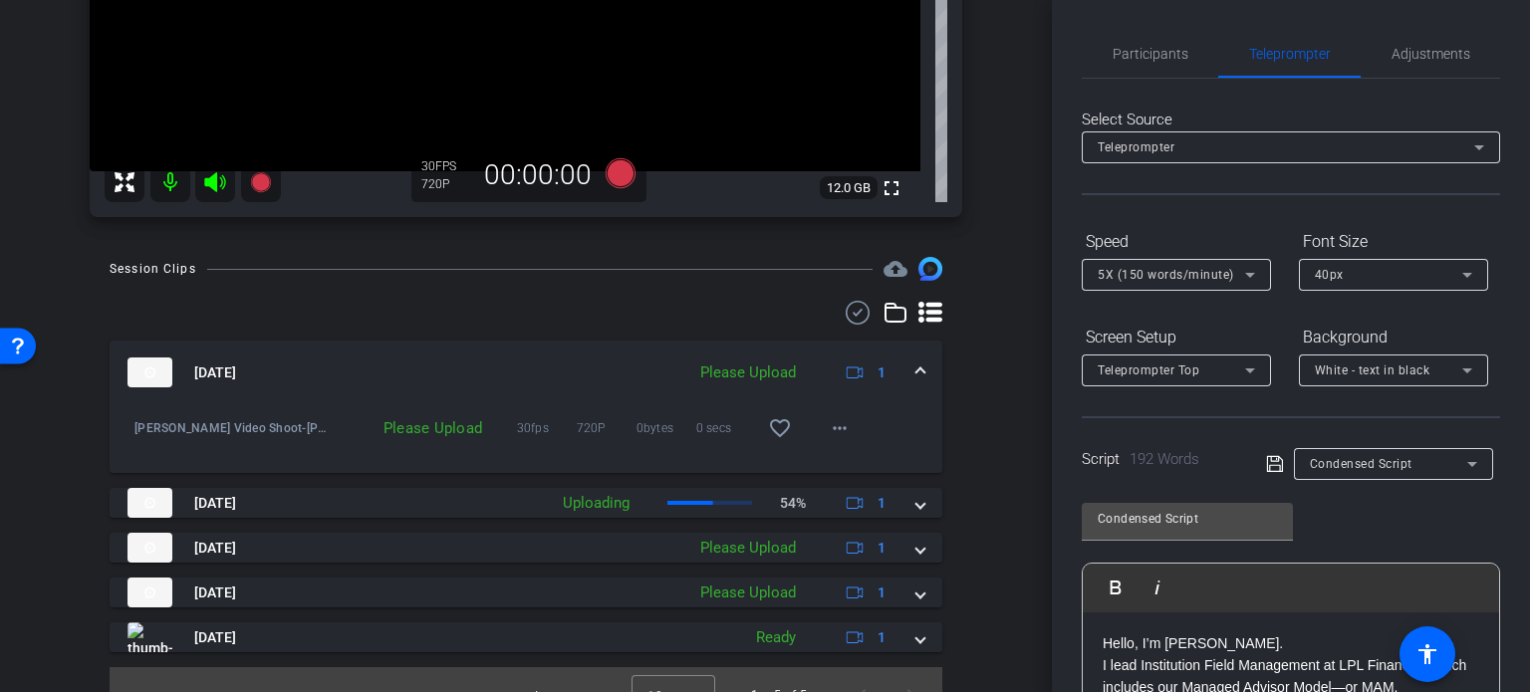
scroll to position [482, 0]
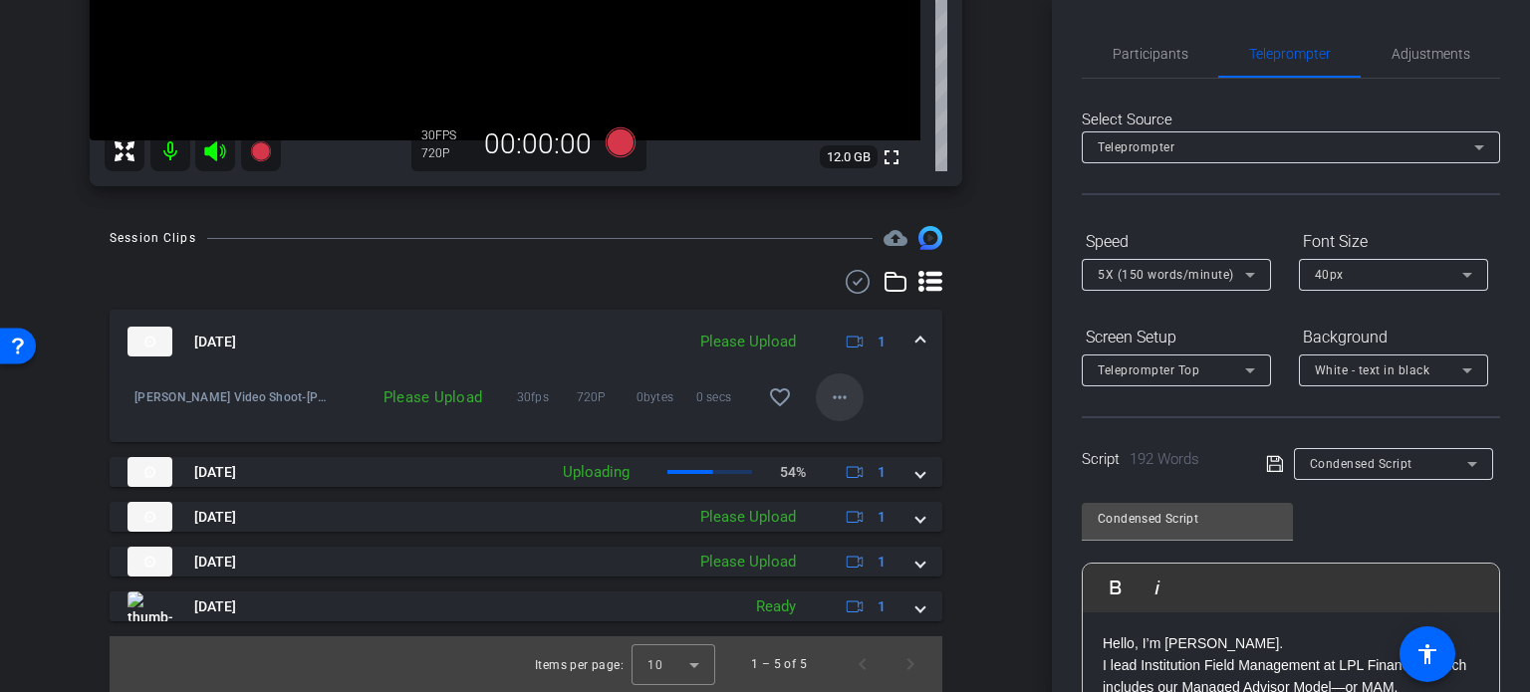
click at [828, 393] on mat-icon "more_horiz" at bounding box center [840, 397] width 24 height 24
click at [845, 437] on span "Upload" at bounding box center [862, 439] width 80 height 24
click at [1460, 462] on icon at bounding box center [1472, 464] width 24 height 24
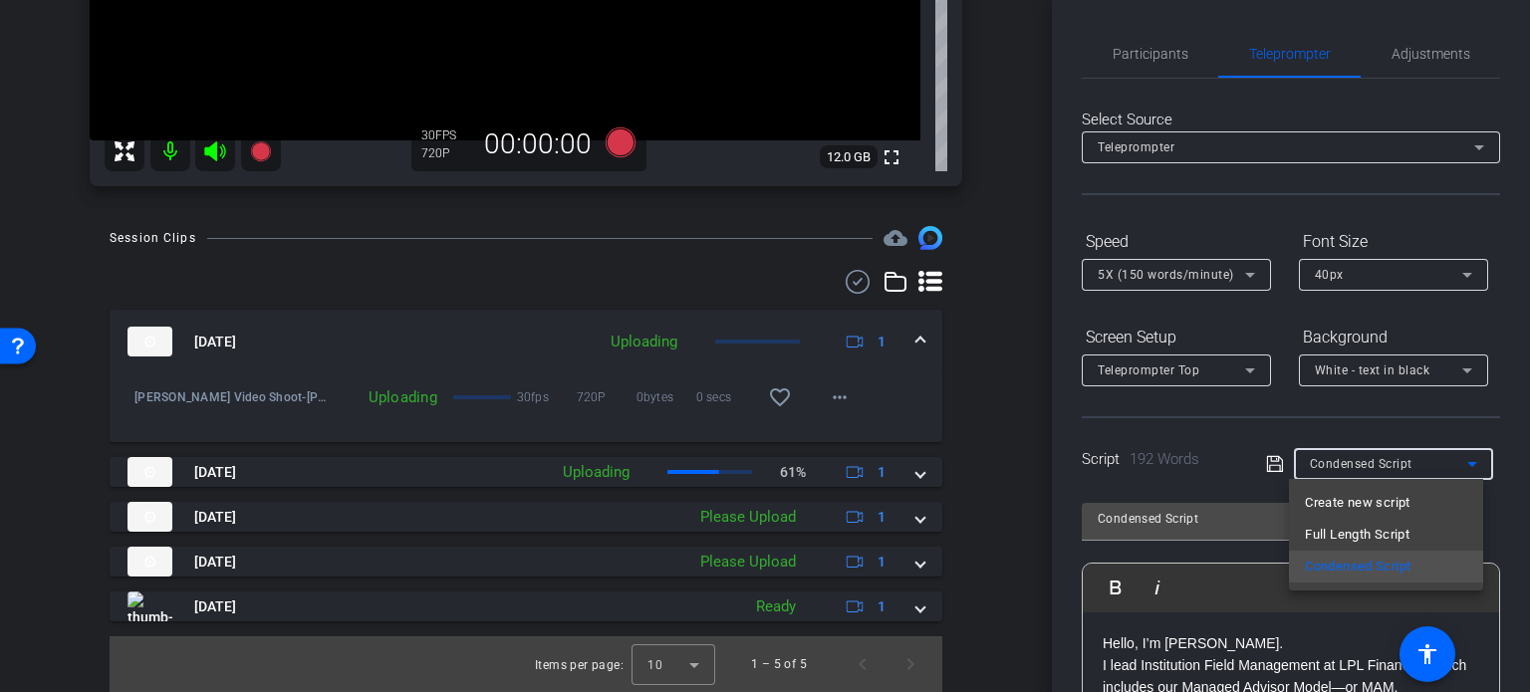
click at [1071, 393] on div at bounding box center [765, 346] width 1530 height 692
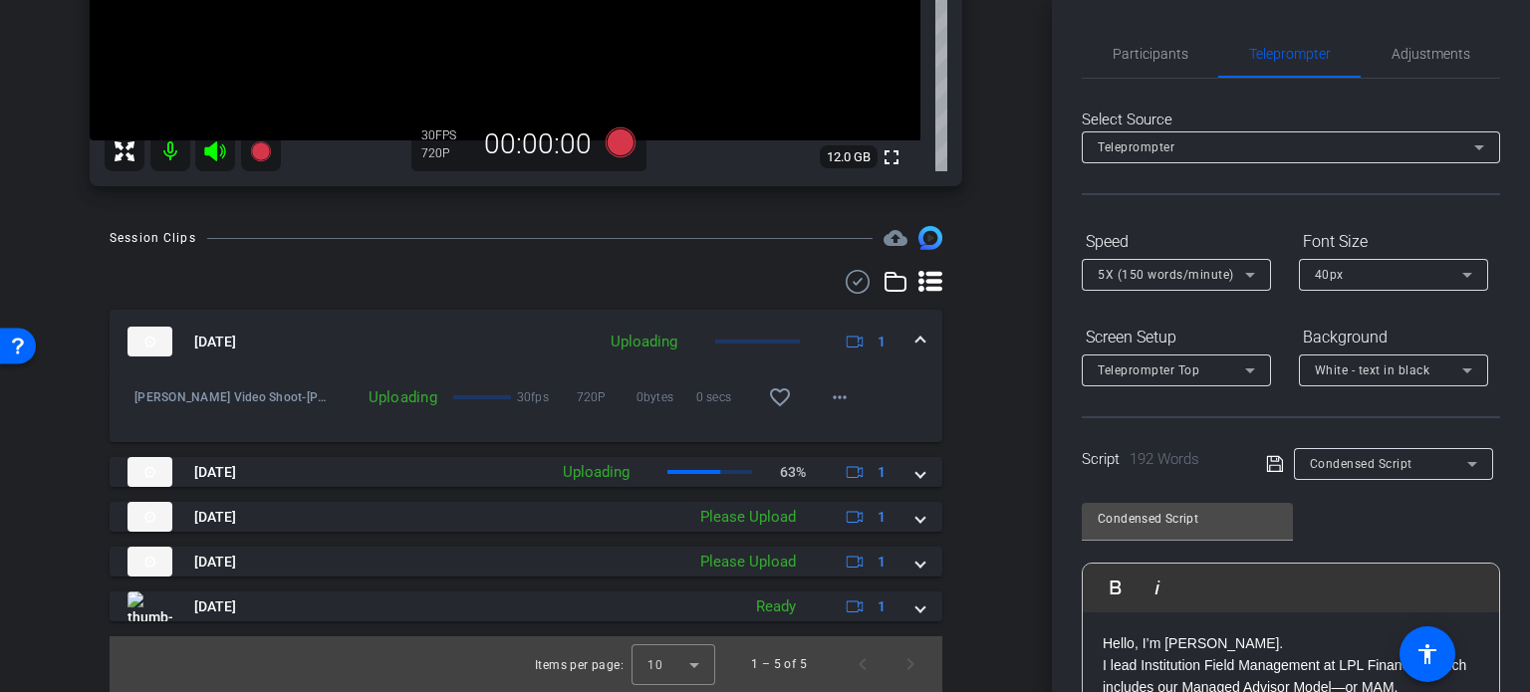
drag, startPoint x: 1044, startPoint y: 354, endPoint x: 1001, endPoint y: 198, distance: 161.2
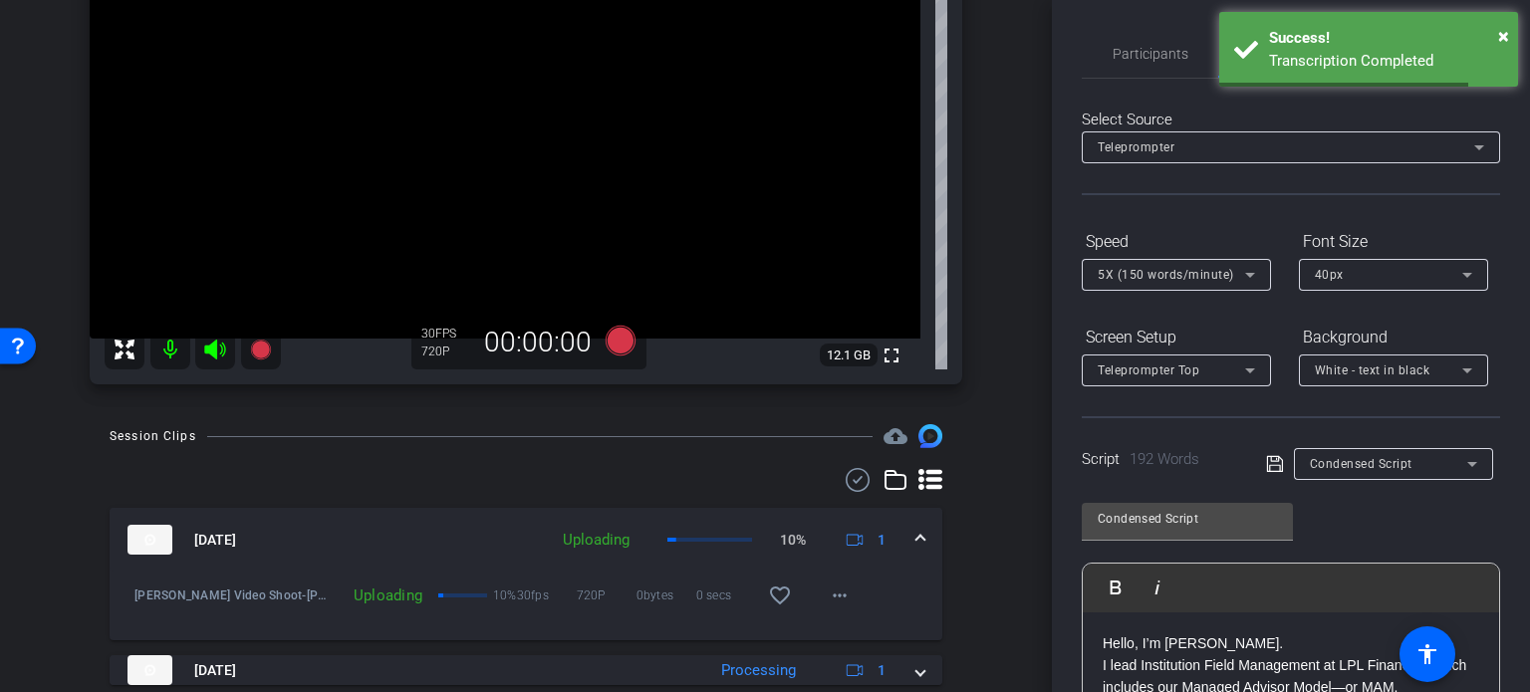
scroll to position [323, 0]
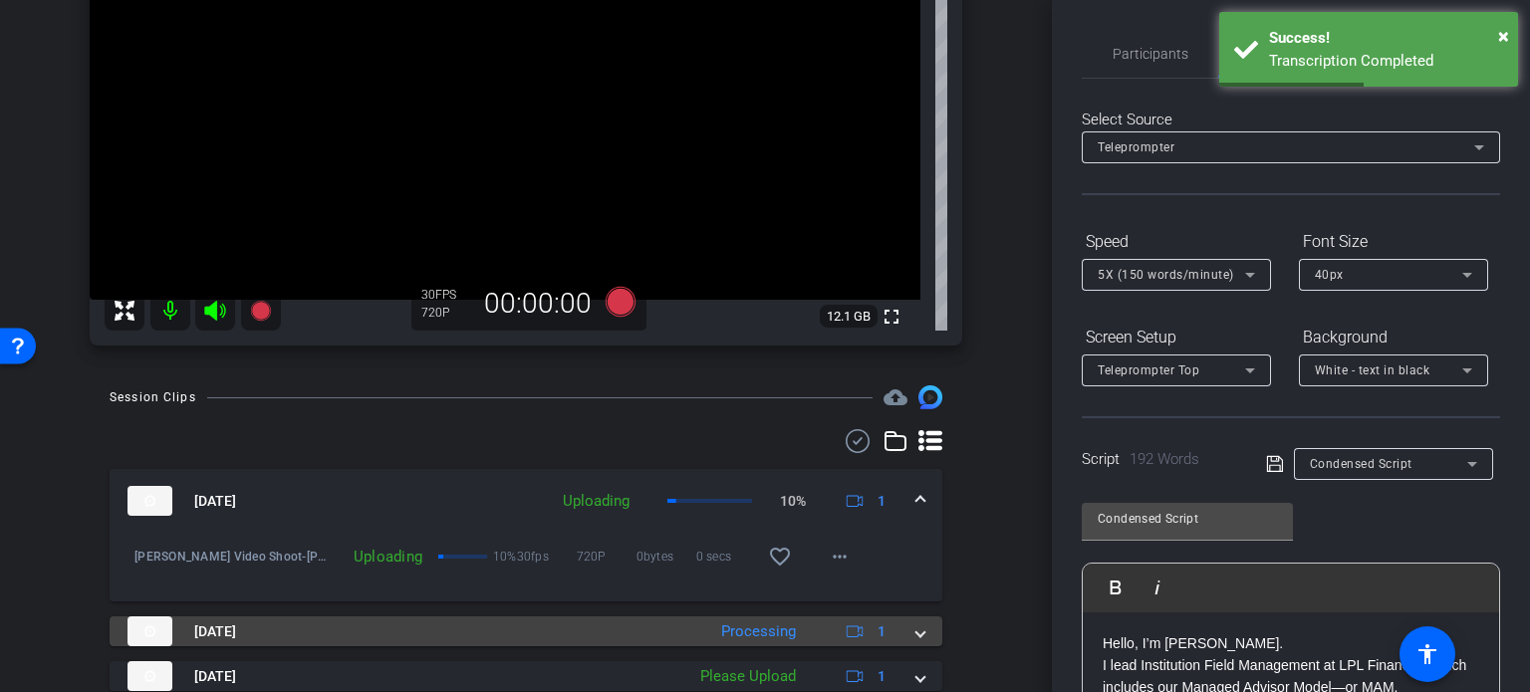
click at [916, 625] on span at bounding box center [920, 631] width 8 height 21
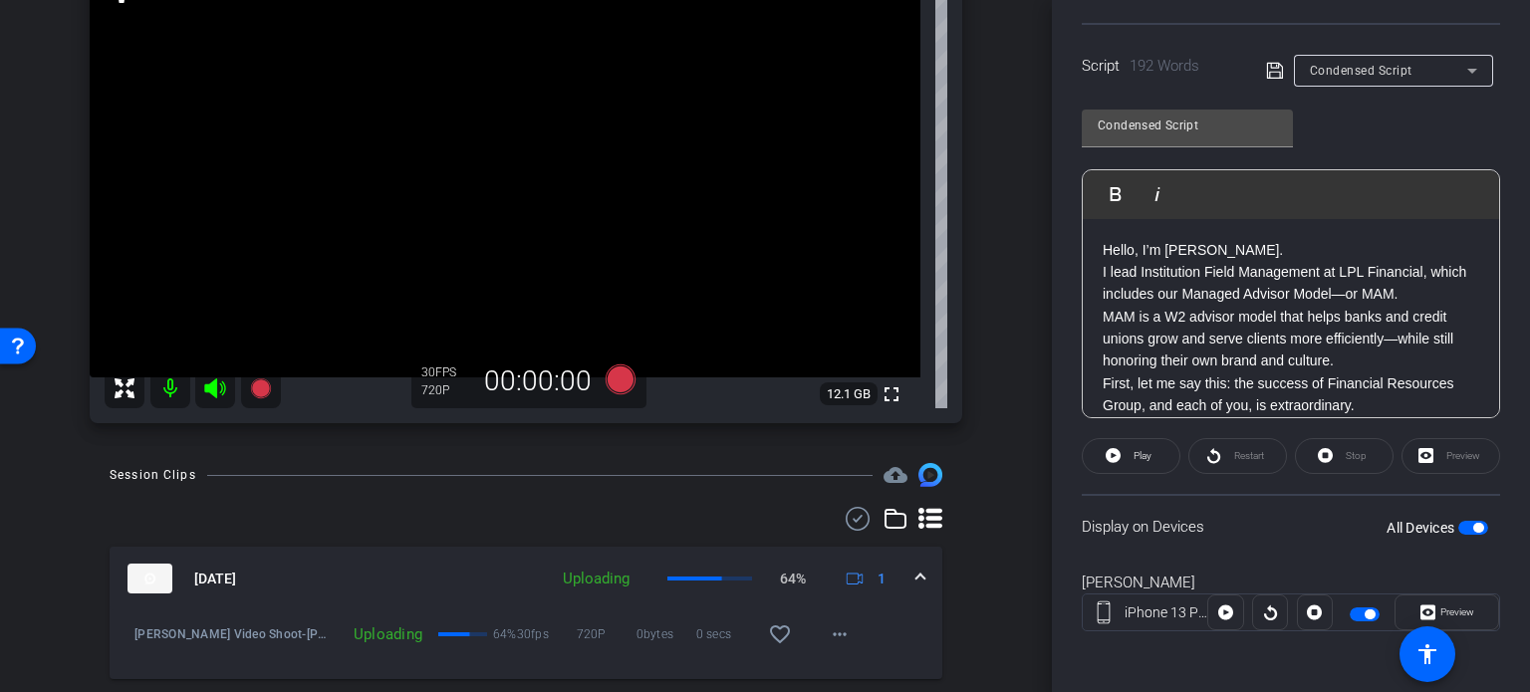
scroll to position [394, 0]
click at [1473, 523] on span "button" at bounding box center [1478, 527] width 10 height 10
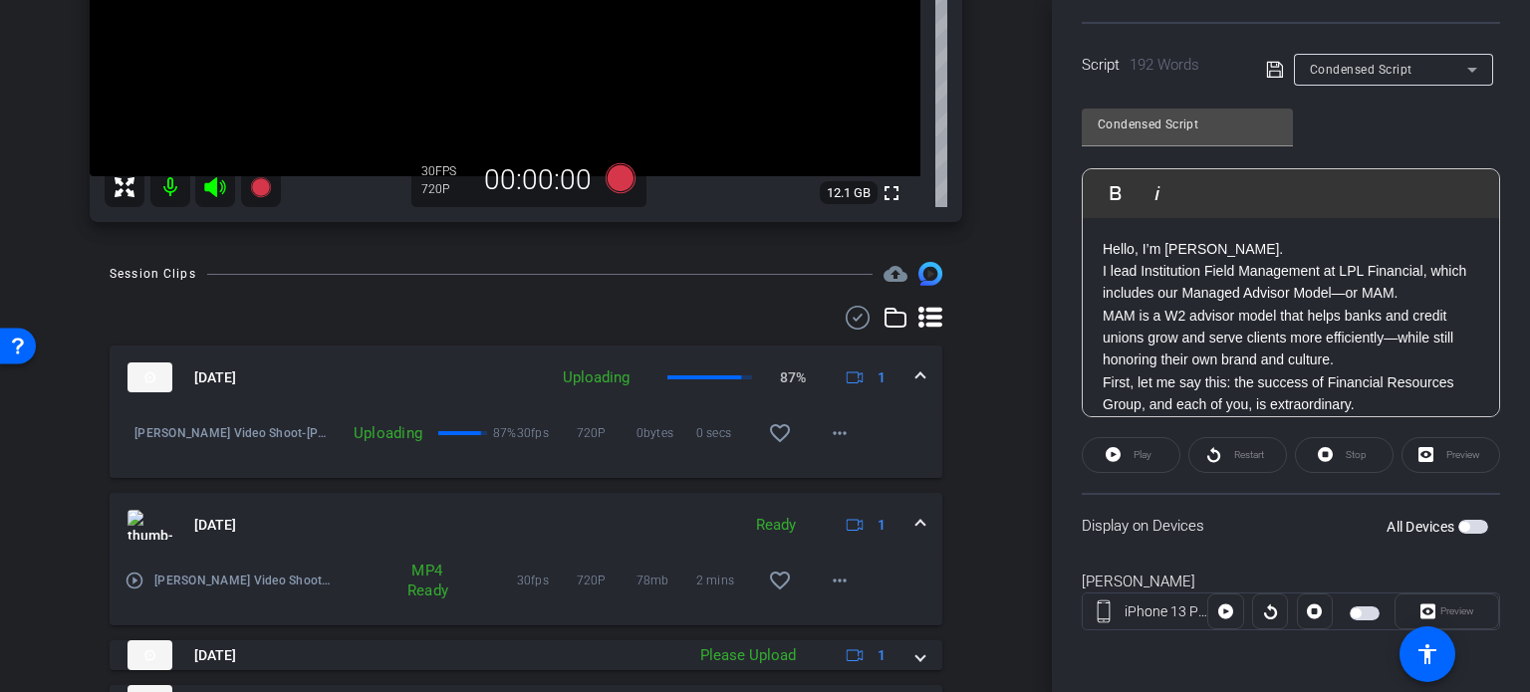
scroll to position [467, 0]
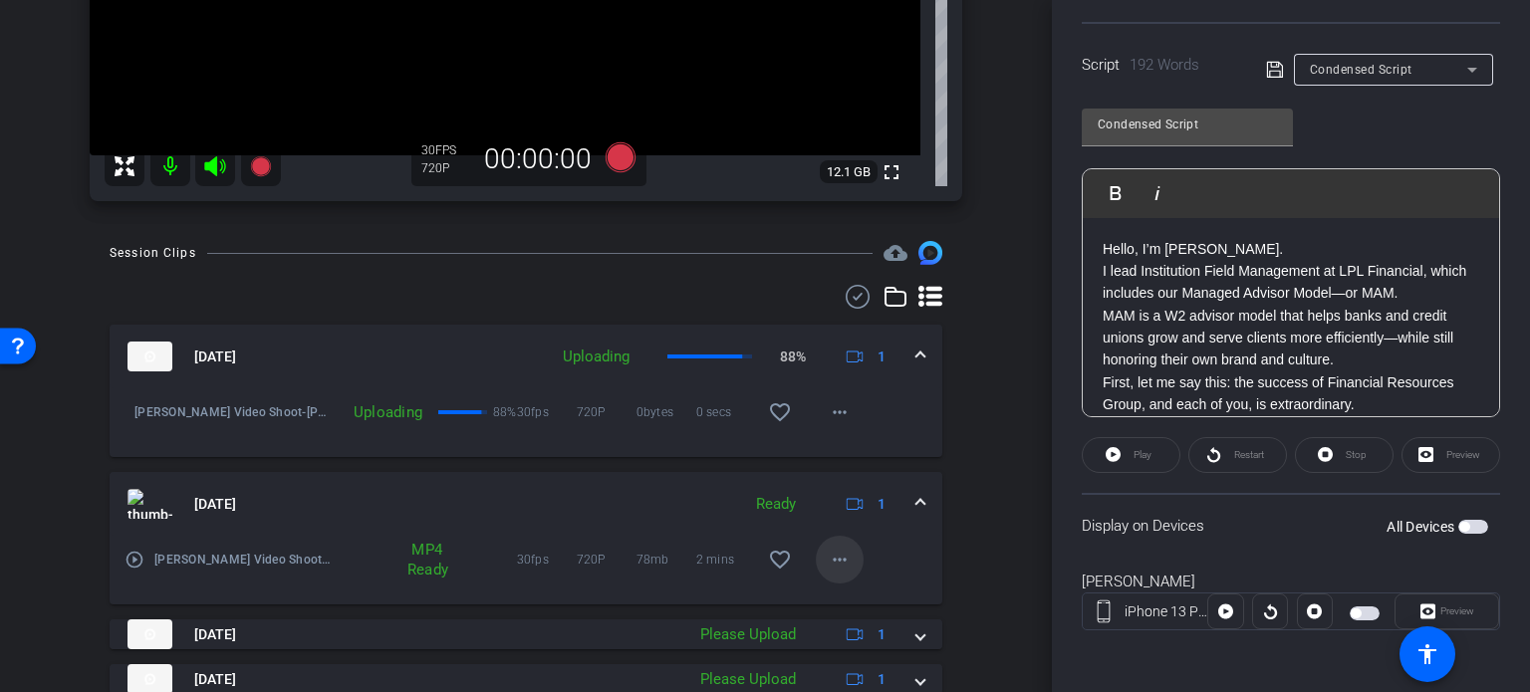
click at [837, 567] on mat-icon "more_horiz" at bounding box center [840, 560] width 24 height 24
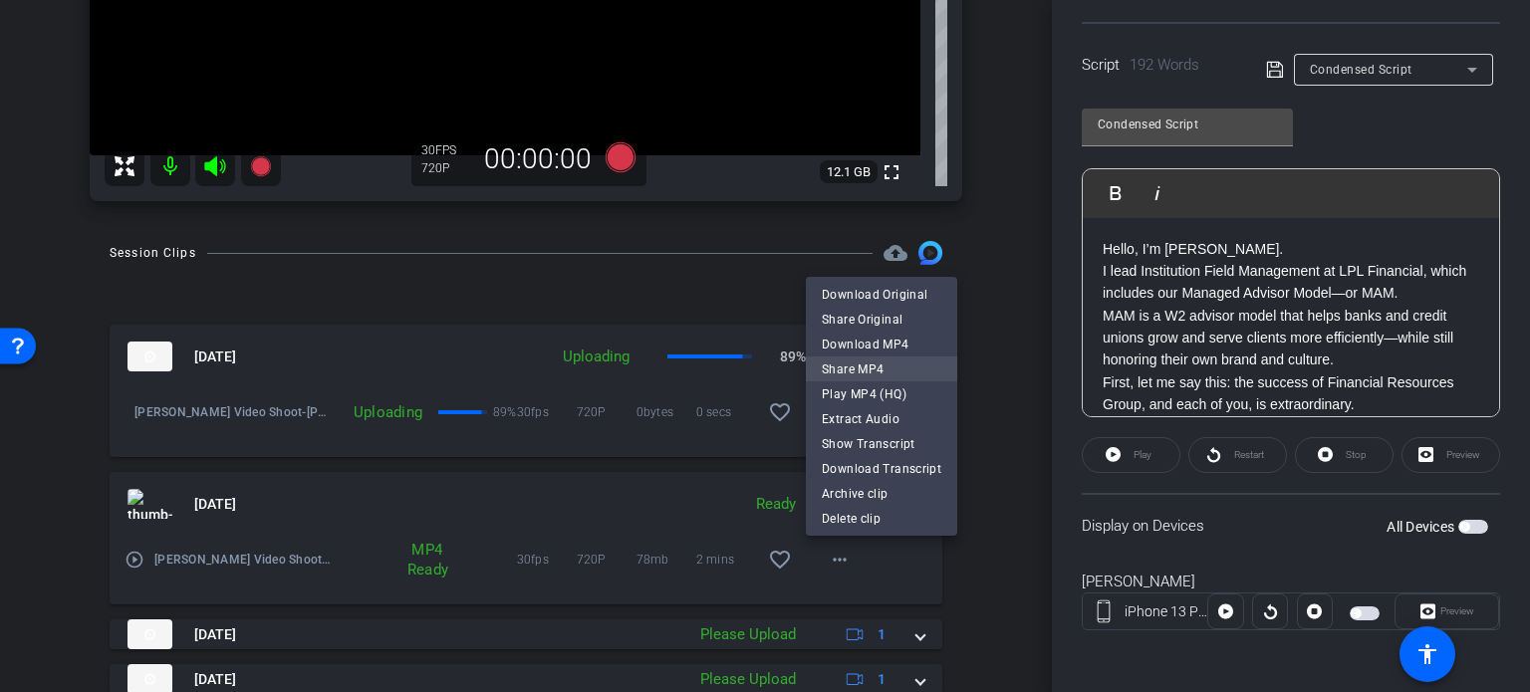
click at [870, 373] on span "Share MP4" at bounding box center [882, 369] width 120 height 24
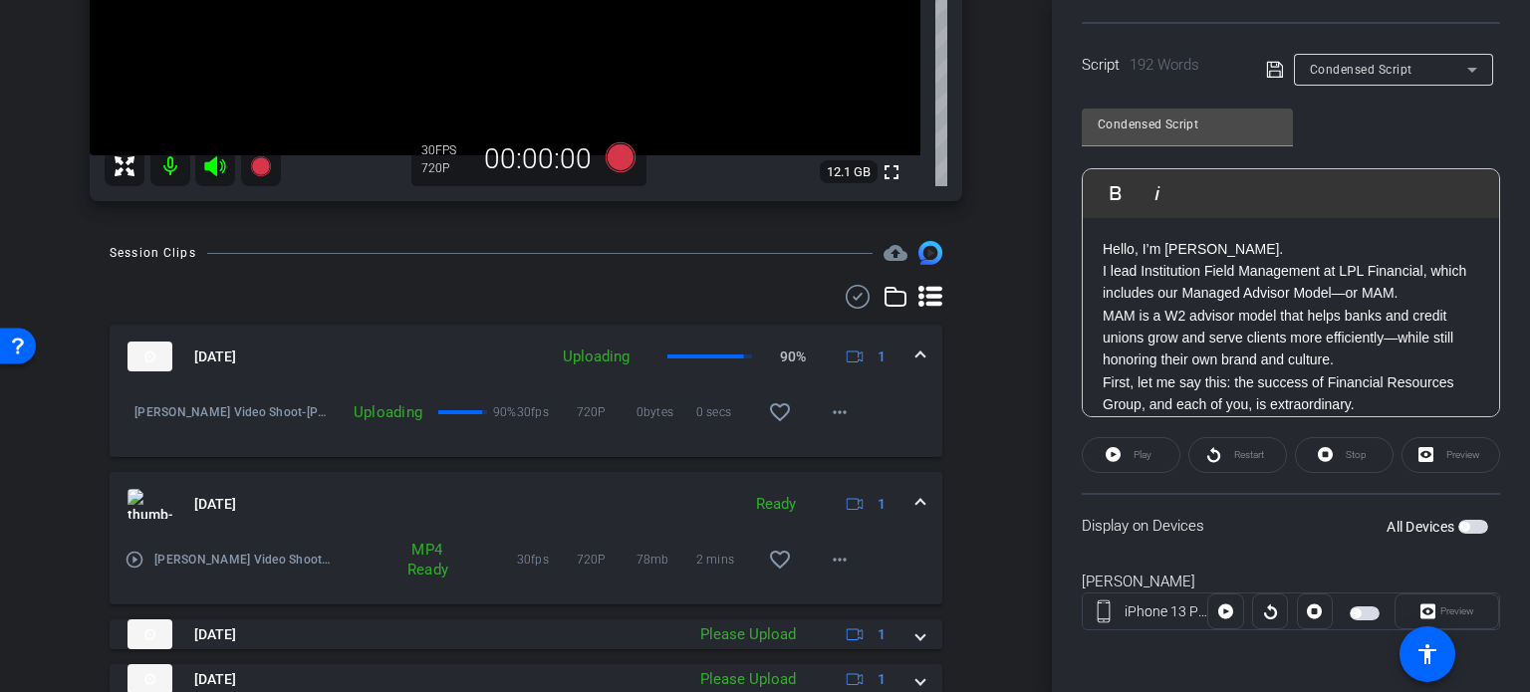
click at [984, 509] on div "Session Clips cloud_upload Sep 4, 2025 Uploading 90% 1 Tiger Booker Video Shoot…" at bounding box center [526, 525] width 952 height 569
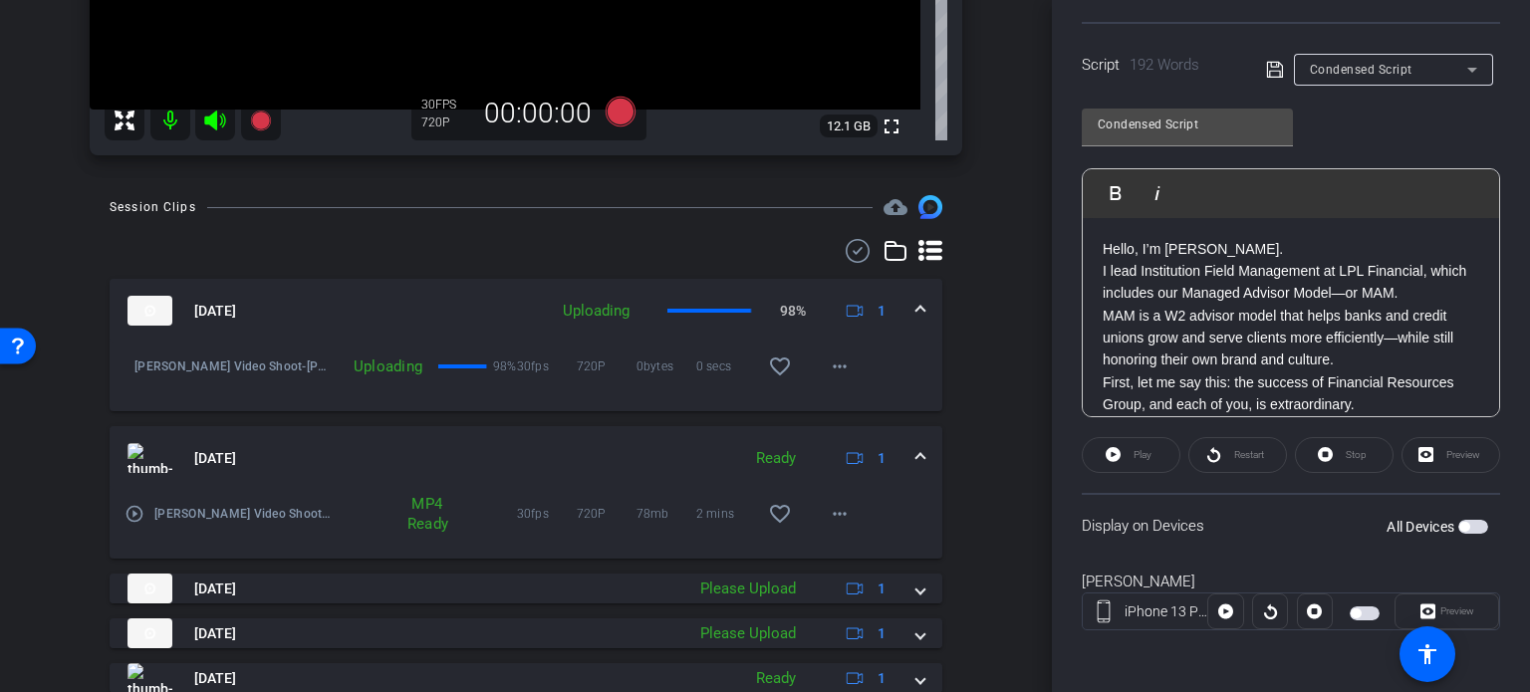
scroll to position [514, 0]
click at [845, 510] on span at bounding box center [840, 513] width 48 height 48
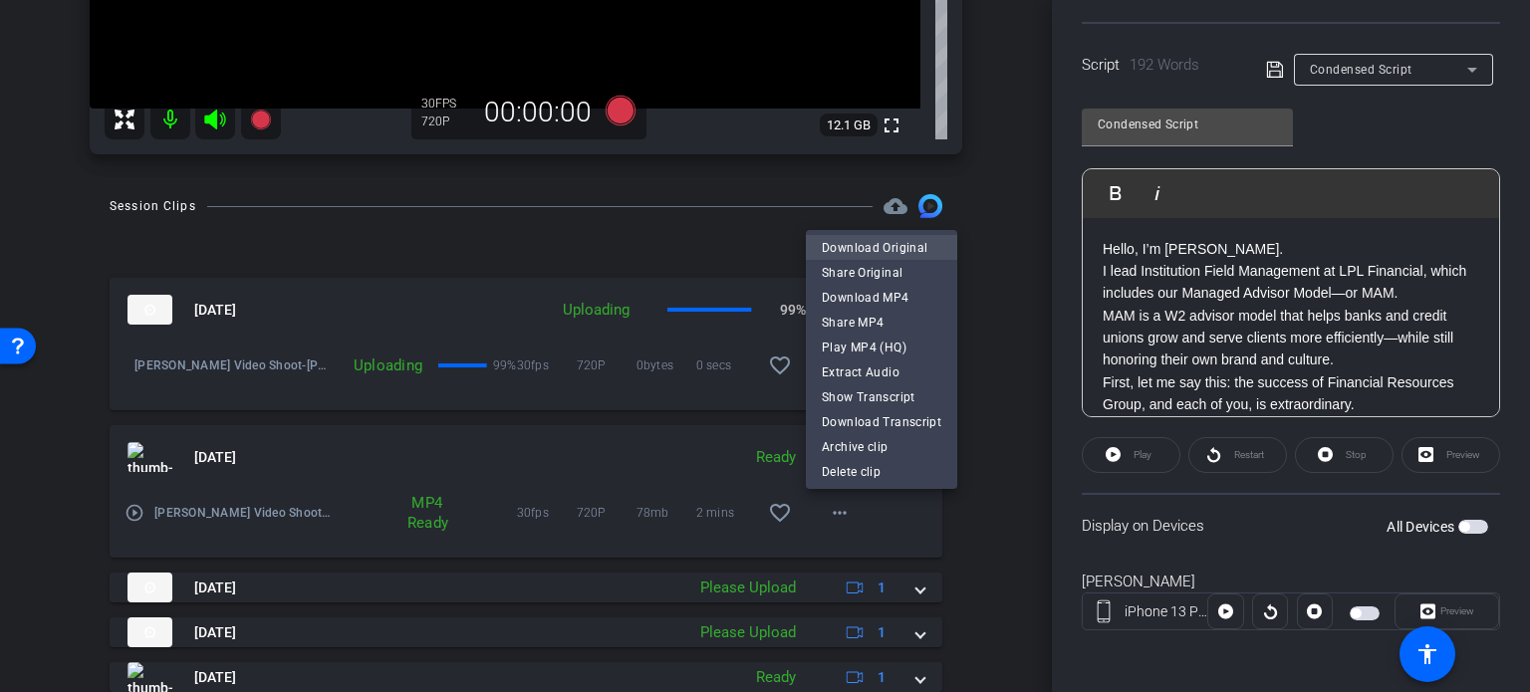
click at [865, 242] on span "Download Original" at bounding box center [882, 247] width 120 height 24
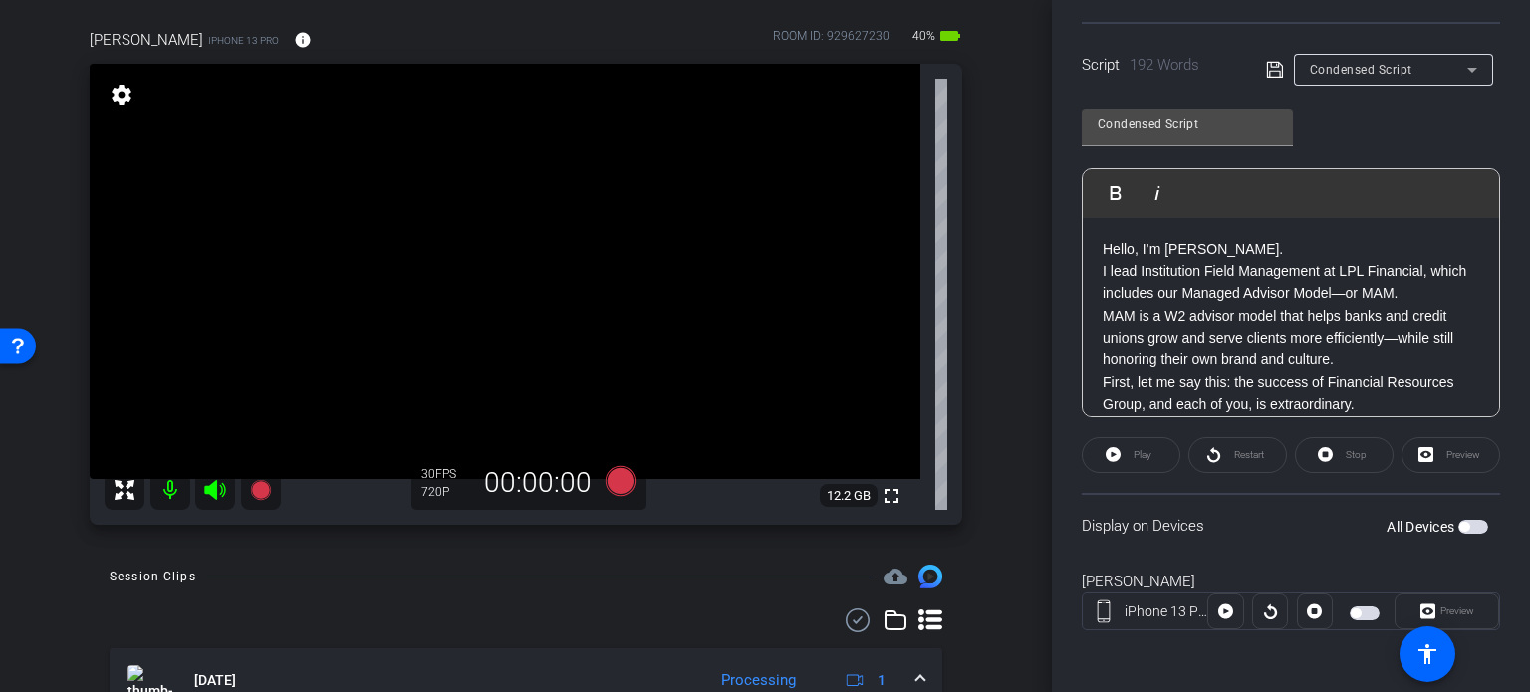
scroll to position [88, 0]
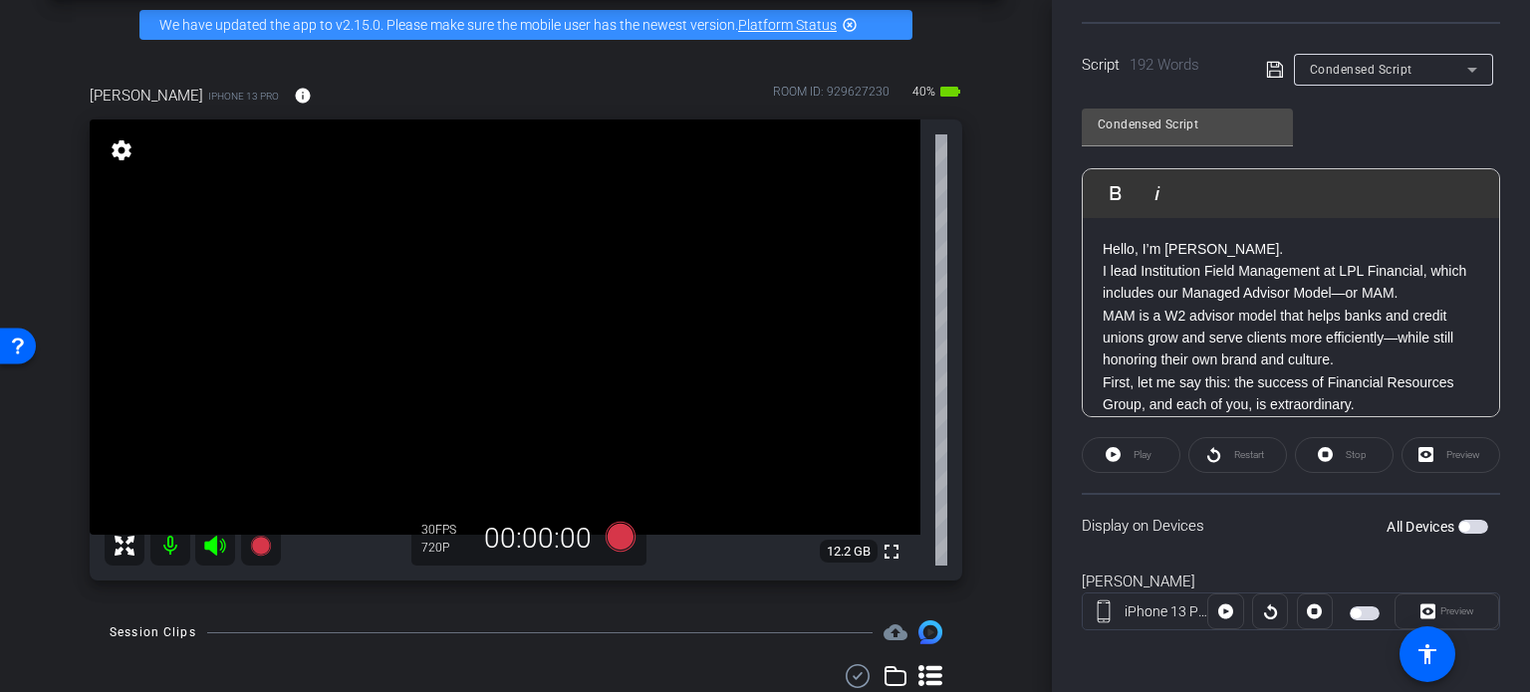
click at [1039, 212] on div "arrow_back Tiger Booker Video Shoot Back to project Send invite account_box gri…" at bounding box center [526, 258] width 1052 height 692
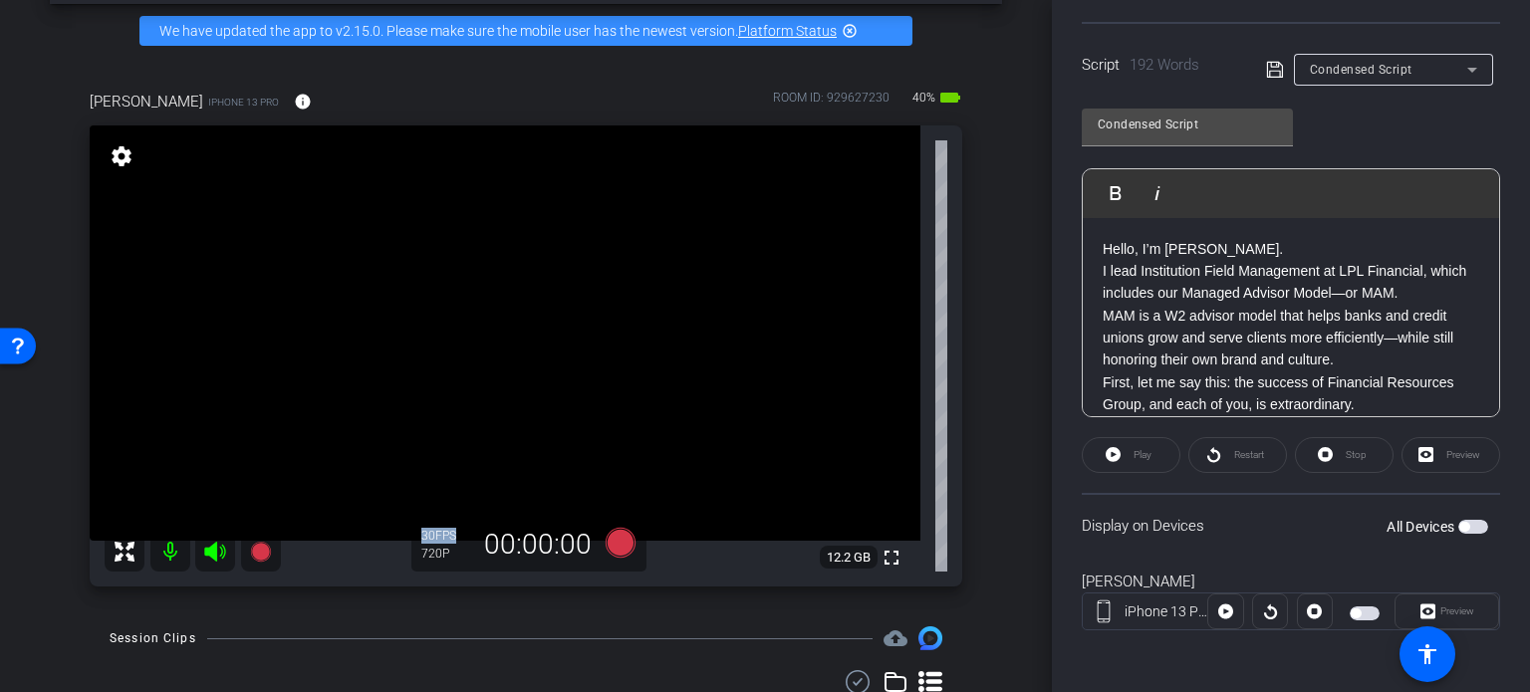
scroll to position [85, 0]
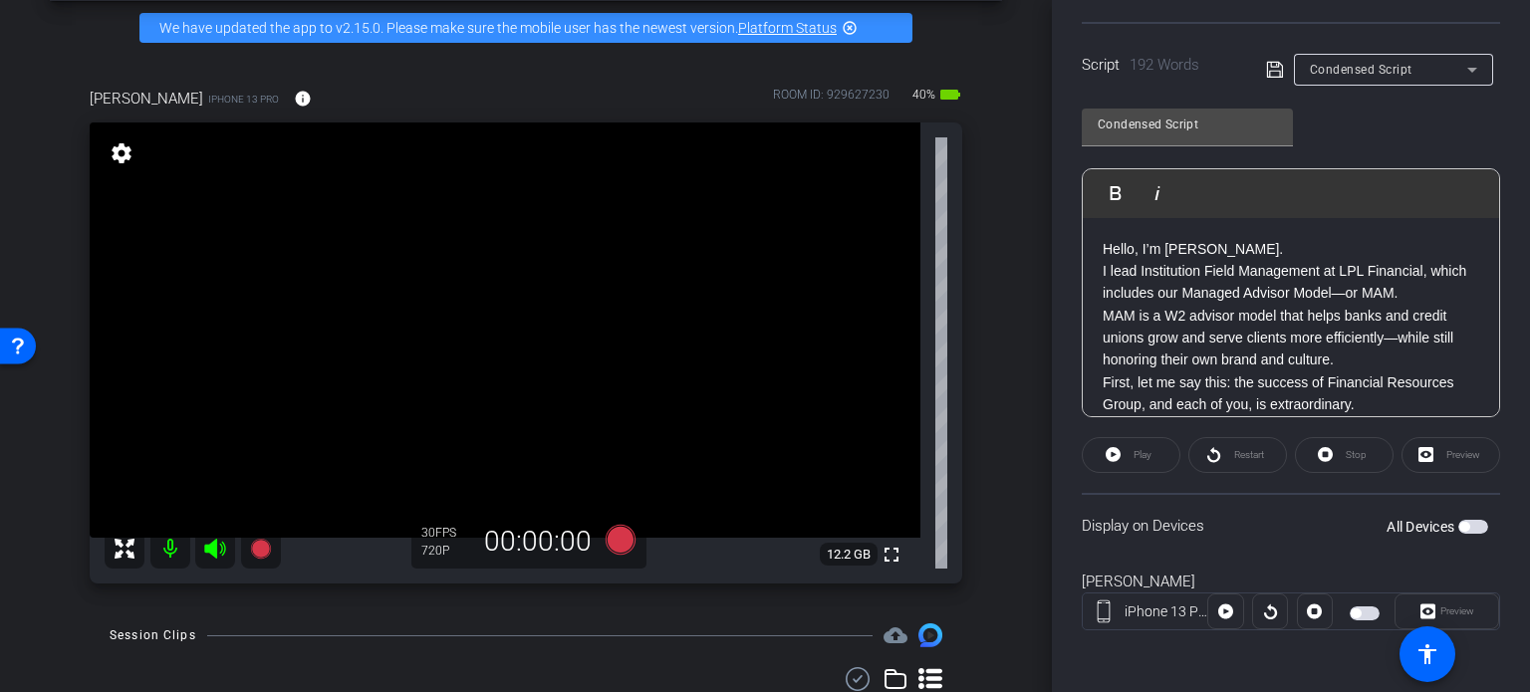
click at [981, 425] on div "Emilie iPhone 13 Pro info ROOM ID: 929627230 40% battery_std fullscreen setting…" at bounding box center [526, 329] width 952 height 549
click at [623, 533] on icon at bounding box center [621, 540] width 30 height 30
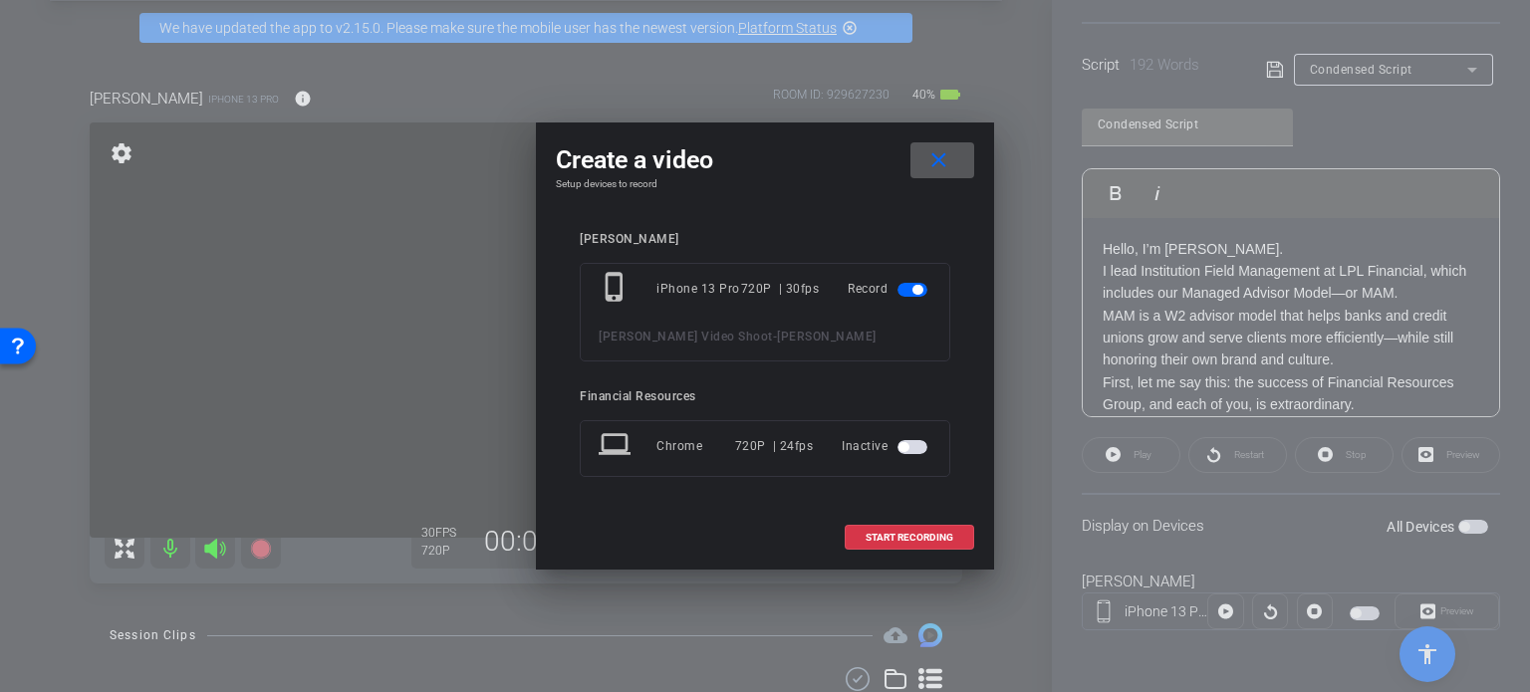
click at [930, 154] on mat-icon "close" at bounding box center [938, 160] width 25 height 25
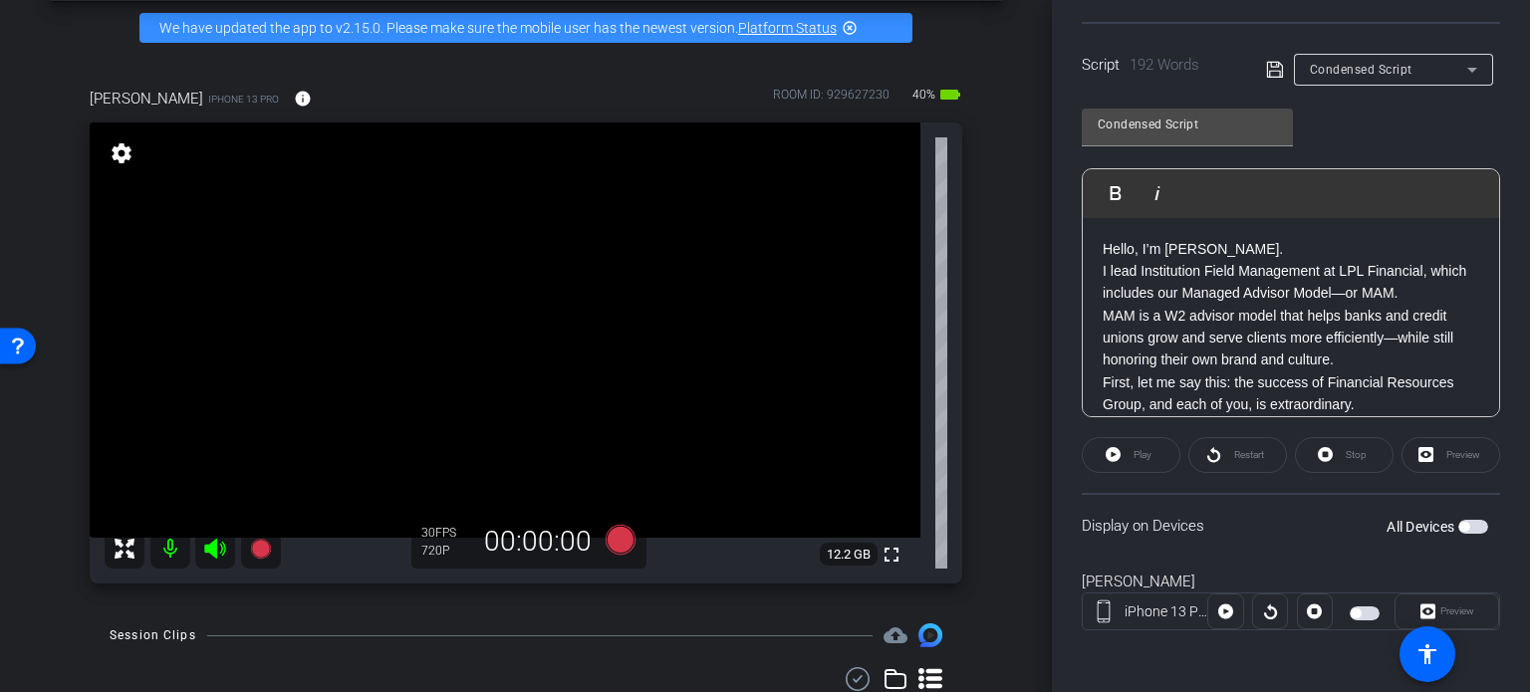
click at [1465, 525] on span "button" at bounding box center [1473, 527] width 30 height 14
click at [615, 540] on icon at bounding box center [621, 540] width 30 height 30
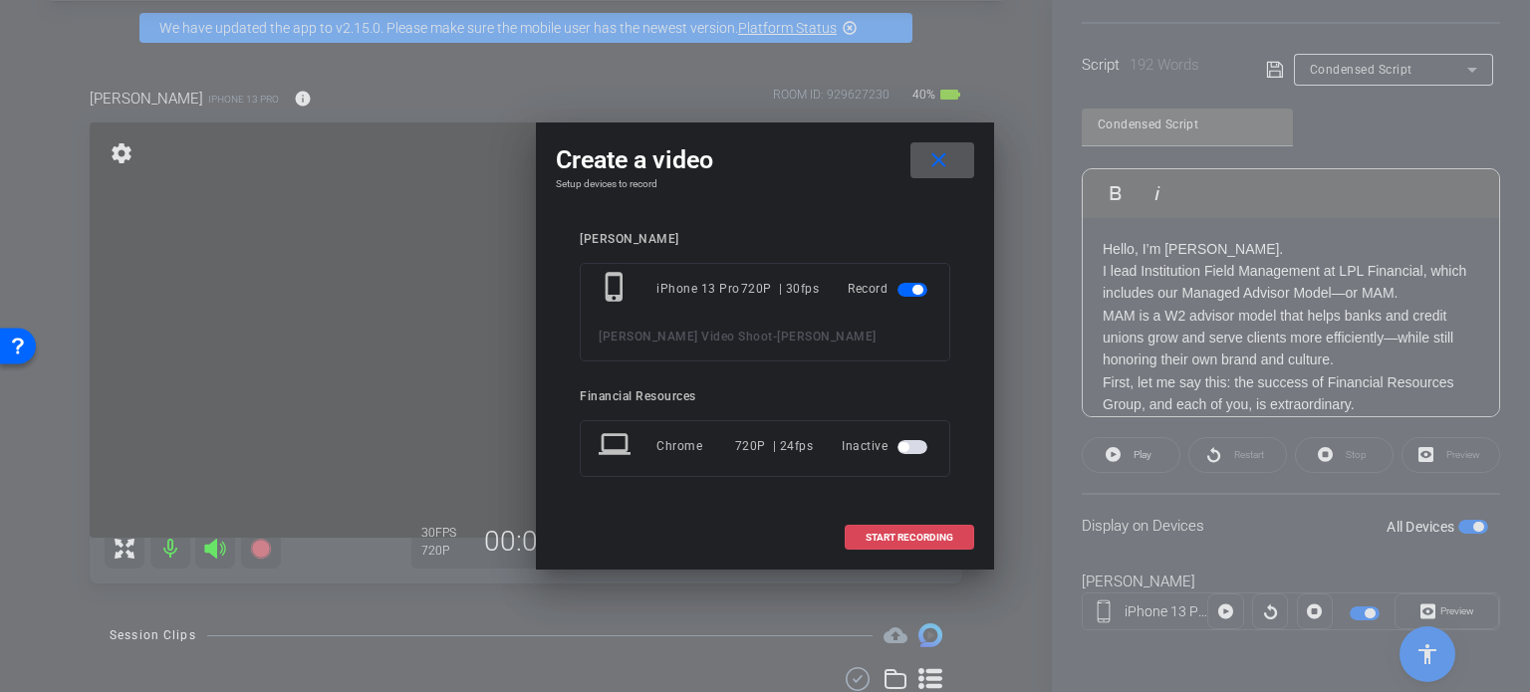
click at [867, 541] on span "START RECORDING" at bounding box center [910, 538] width 88 height 10
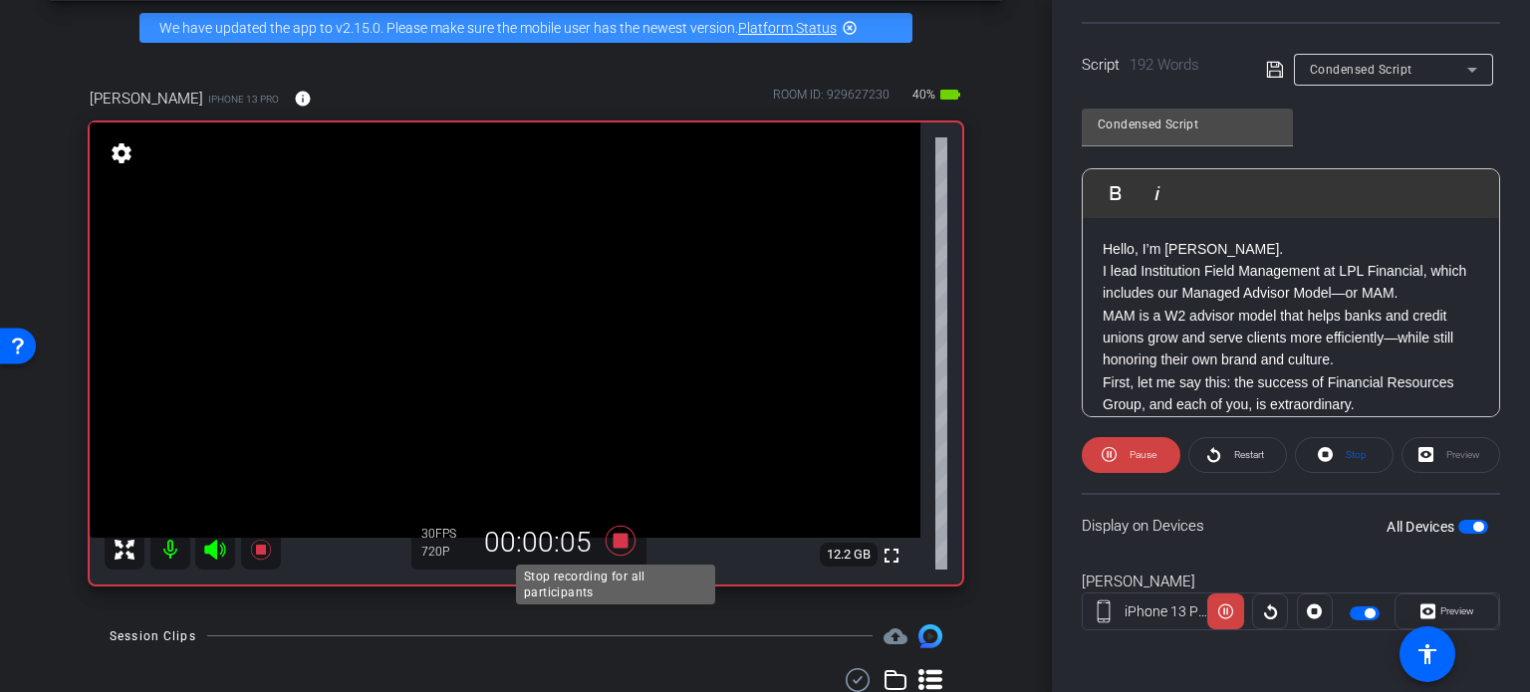
click at [606, 533] on icon at bounding box center [621, 541] width 48 height 36
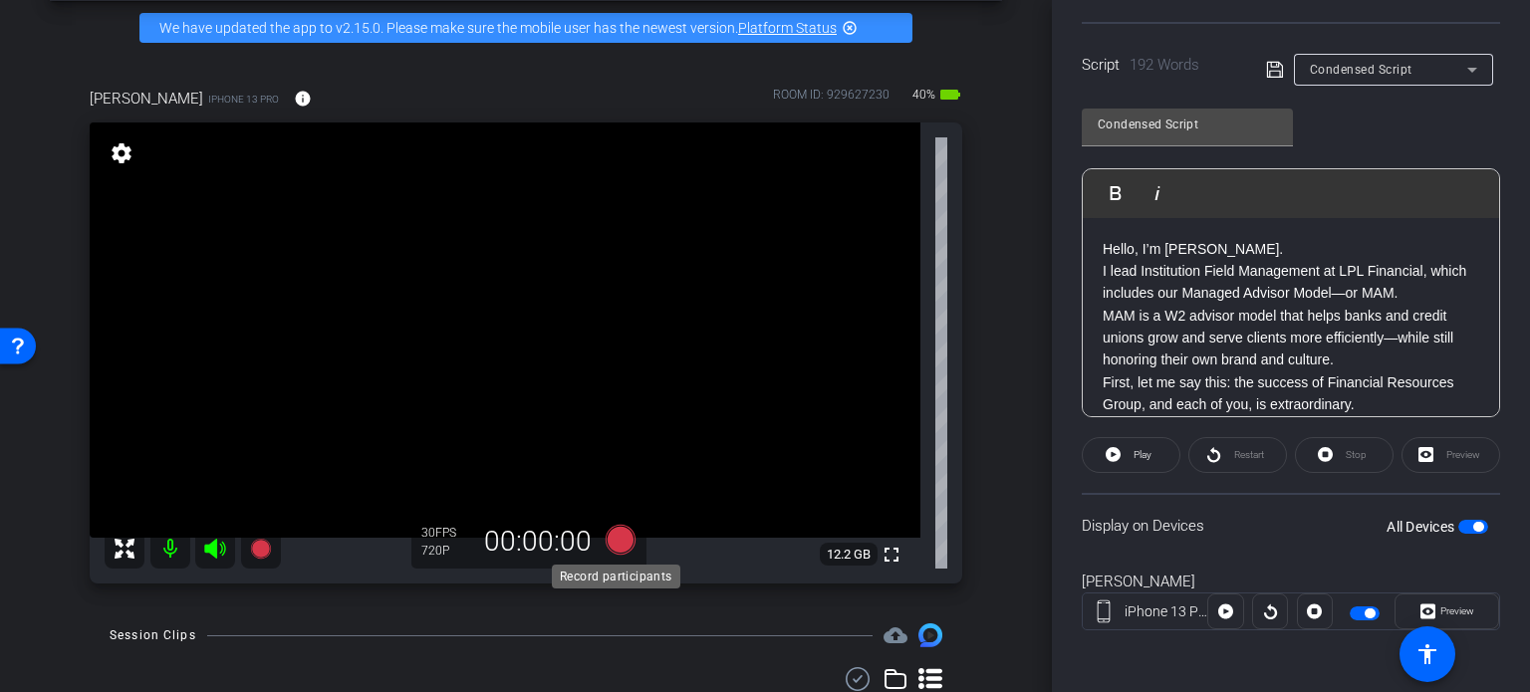
click at [619, 538] on icon at bounding box center [621, 540] width 30 height 30
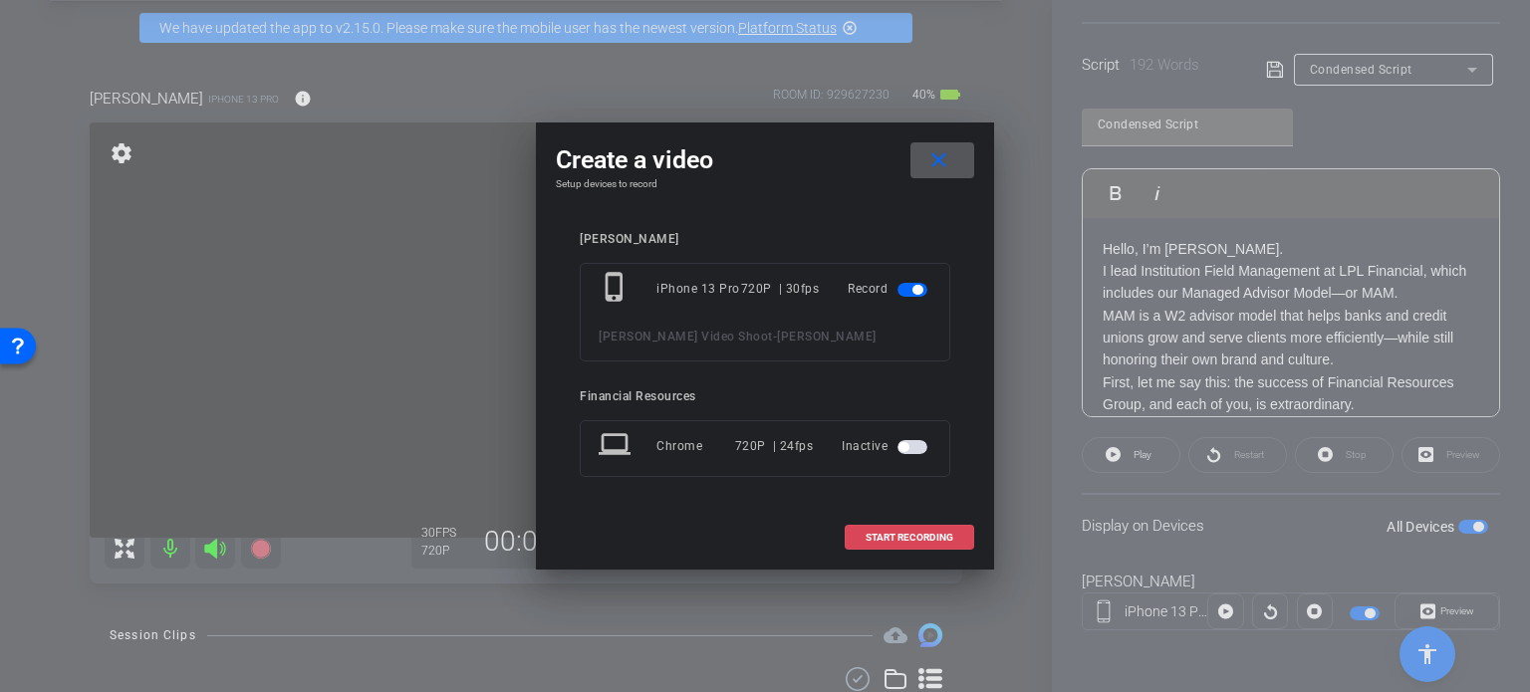
click at [892, 537] on span "START RECORDING" at bounding box center [910, 538] width 88 height 10
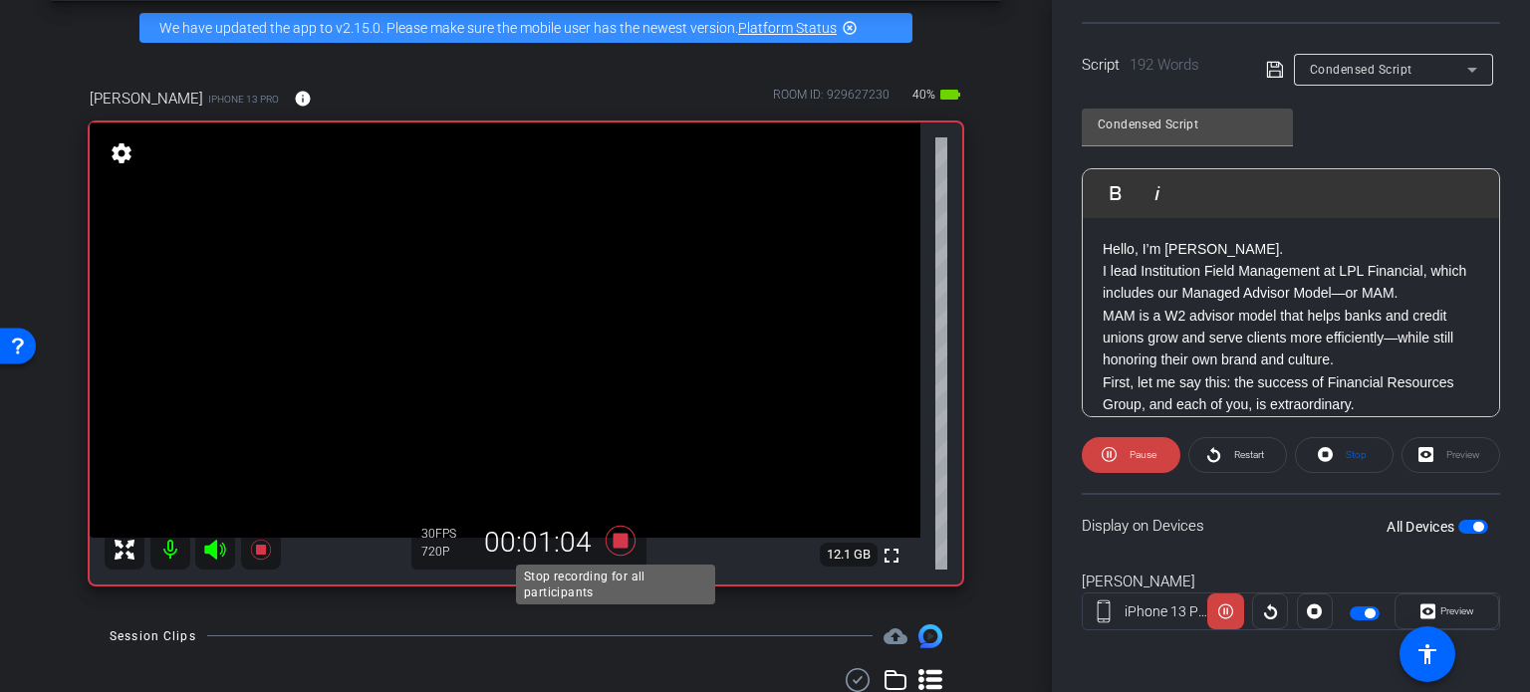
click at [622, 536] on icon at bounding box center [621, 541] width 48 height 36
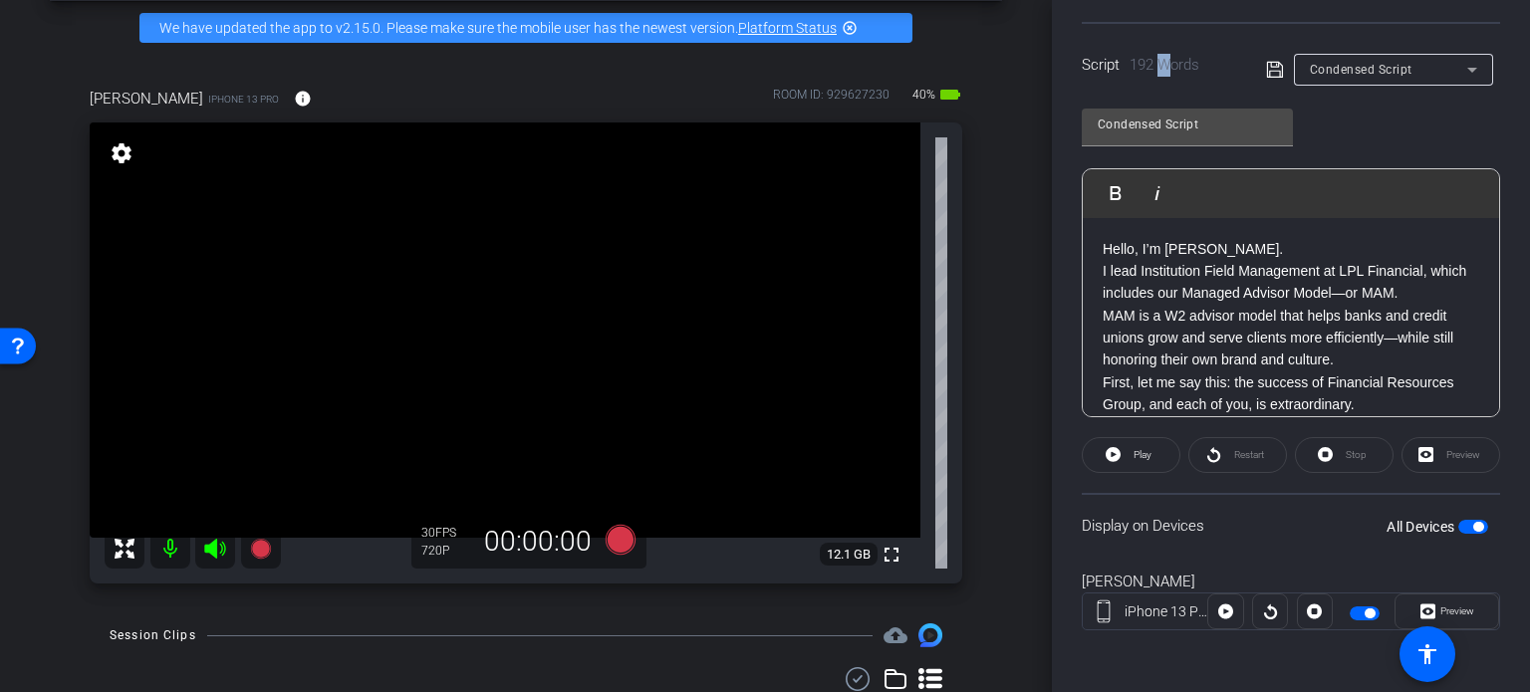
drag, startPoint x: 1523, startPoint y: 280, endPoint x: 1168, endPoint y: 35, distance: 431.0
click at [1168, 35] on div "Script 192 Words Condensed Script" at bounding box center [1291, 54] width 418 height 64
click at [1225, 28] on div "Script 192 Words Condensed Script" at bounding box center [1291, 54] width 418 height 64
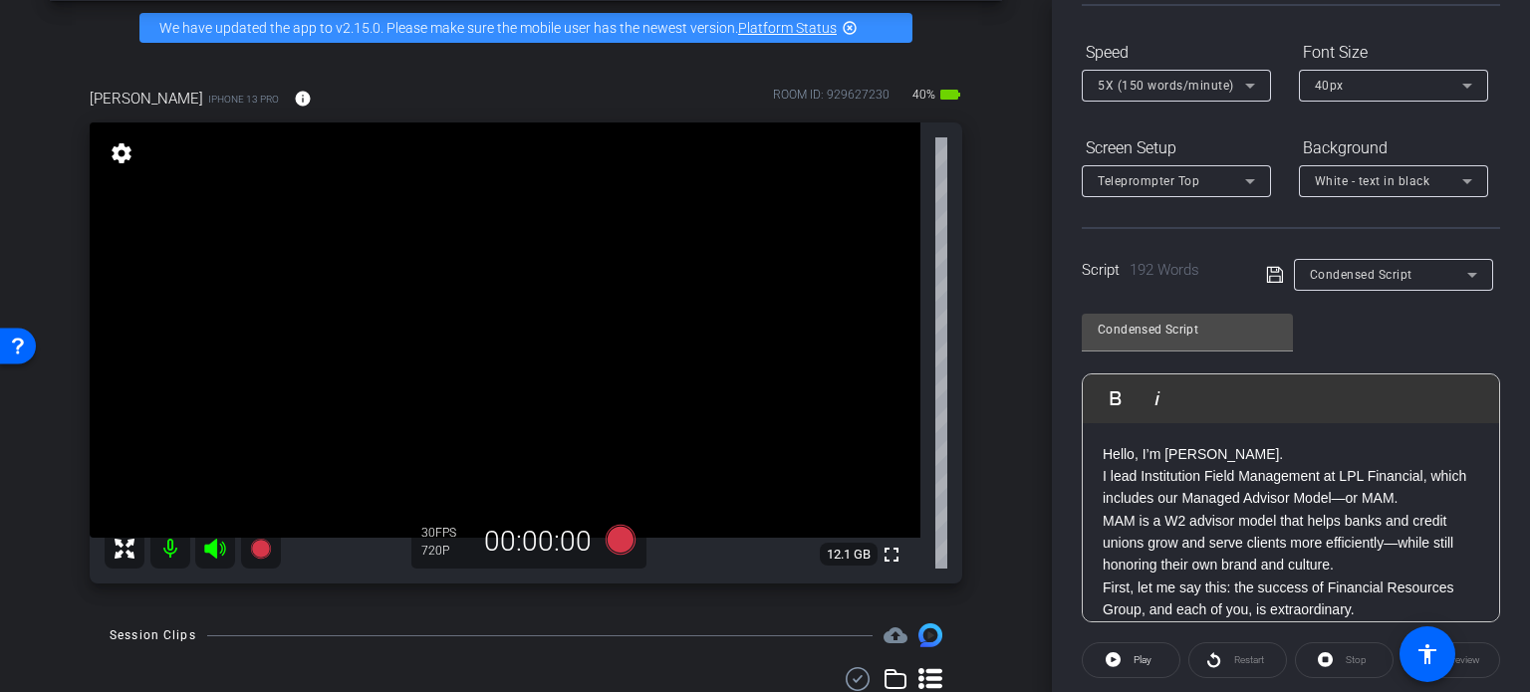
scroll to position [191, 0]
click at [617, 525] on icon at bounding box center [621, 540] width 30 height 30
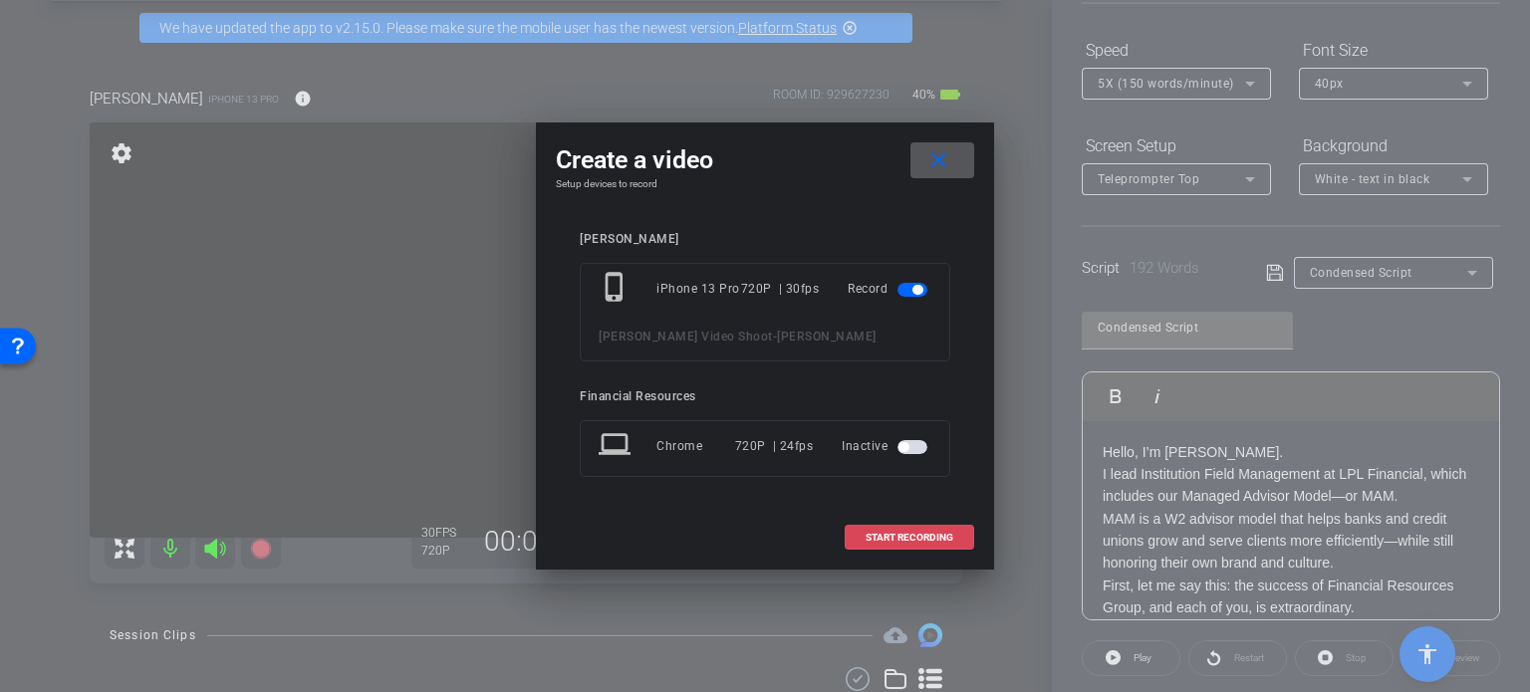
click at [909, 533] on span "START RECORDING" at bounding box center [910, 538] width 88 height 10
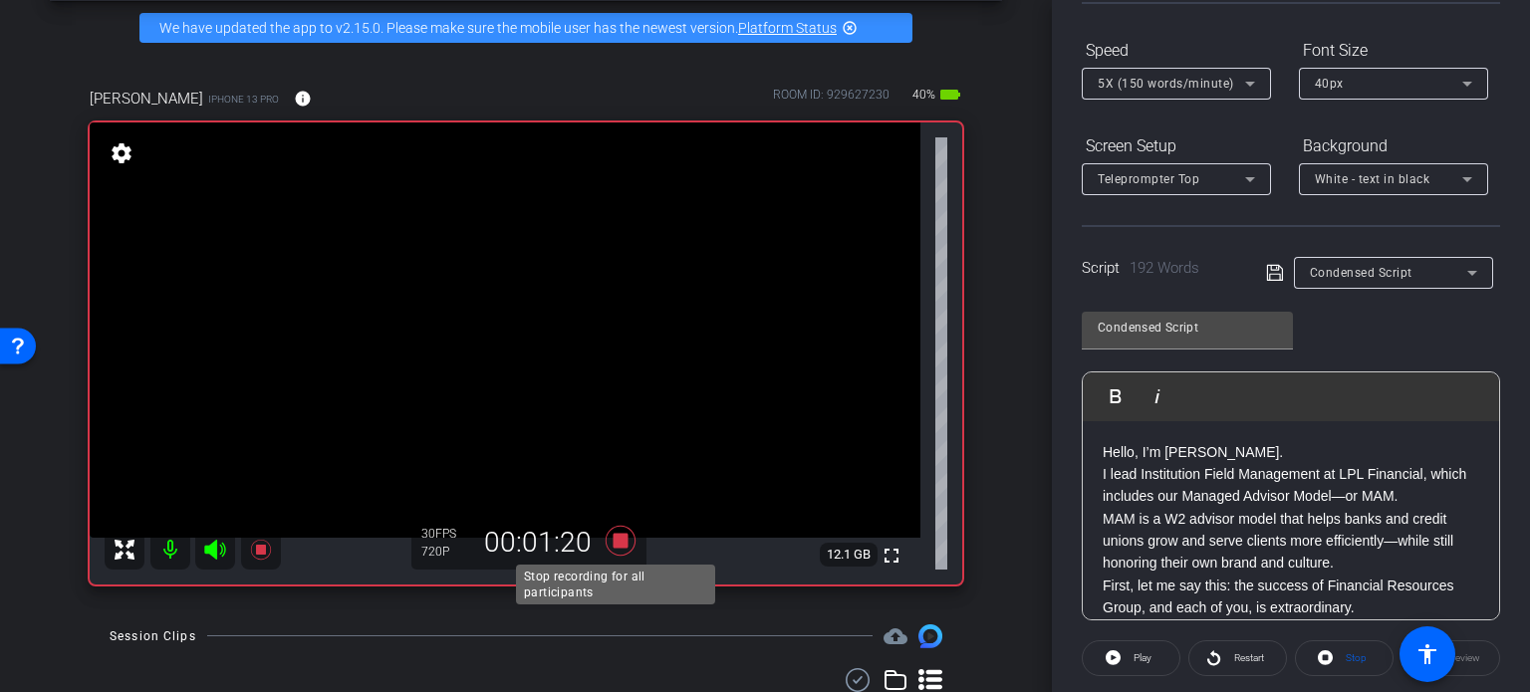
click at [606, 549] on icon at bounding box center [621, 541] width 48 height 36
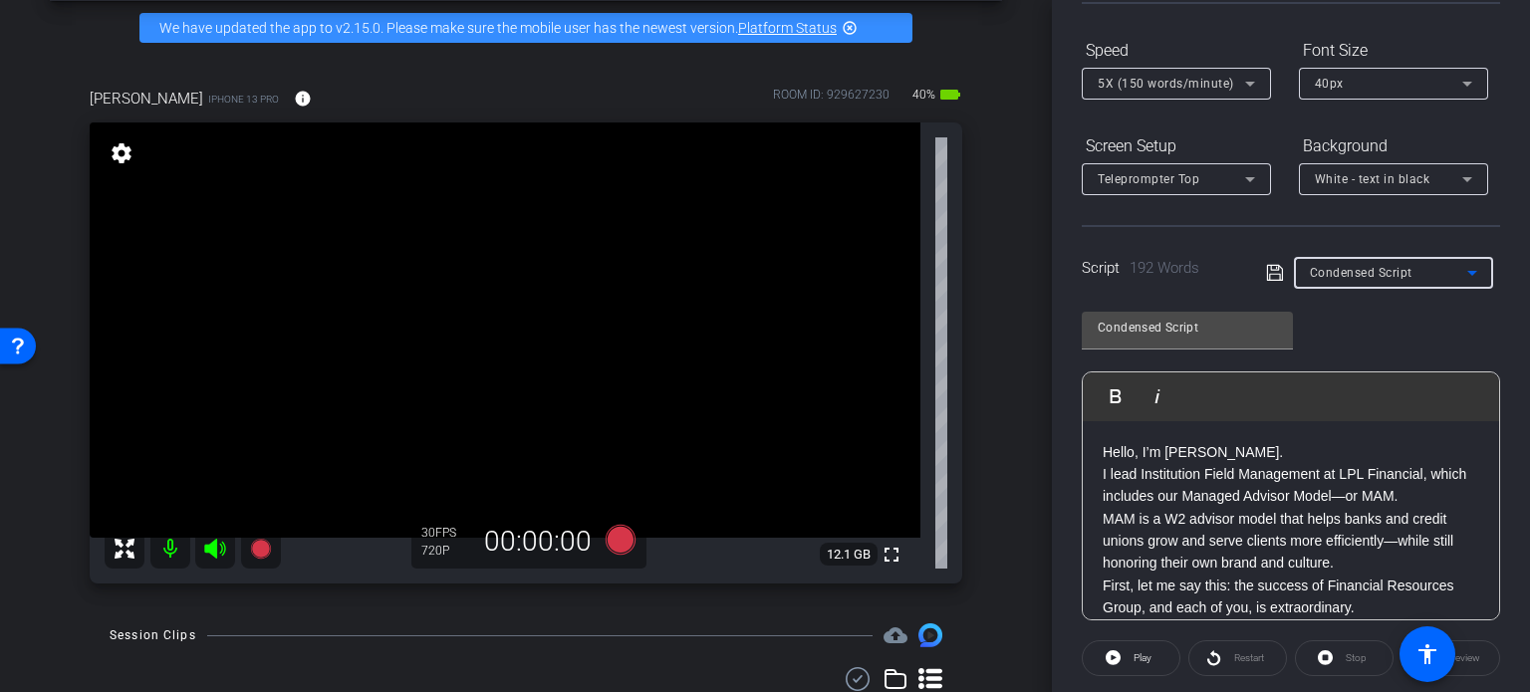
click at [1460, 268] on icon at bounding box center [1472, 273] width 24 height 24
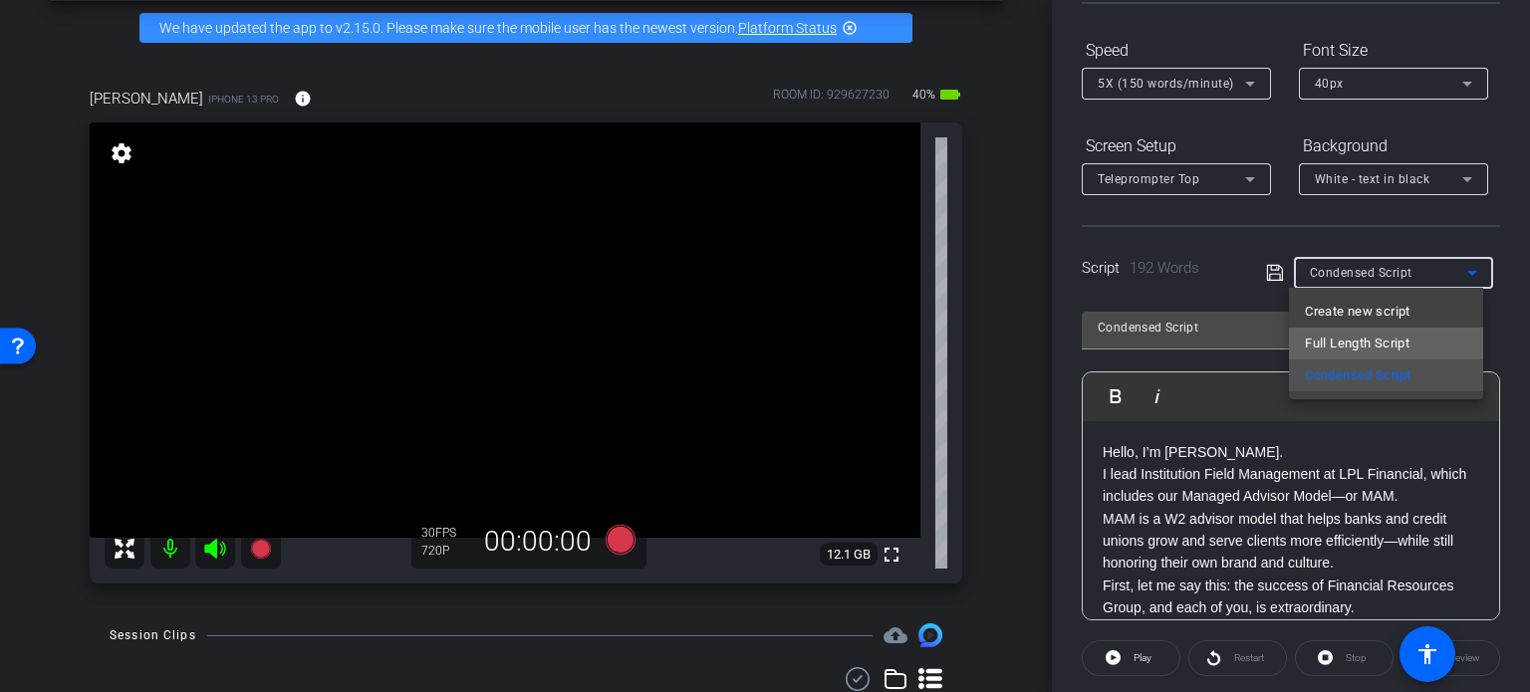
click at [1398, 338] on span "Full Length Script" at bounding box center [1357, 344] width 105 height 24
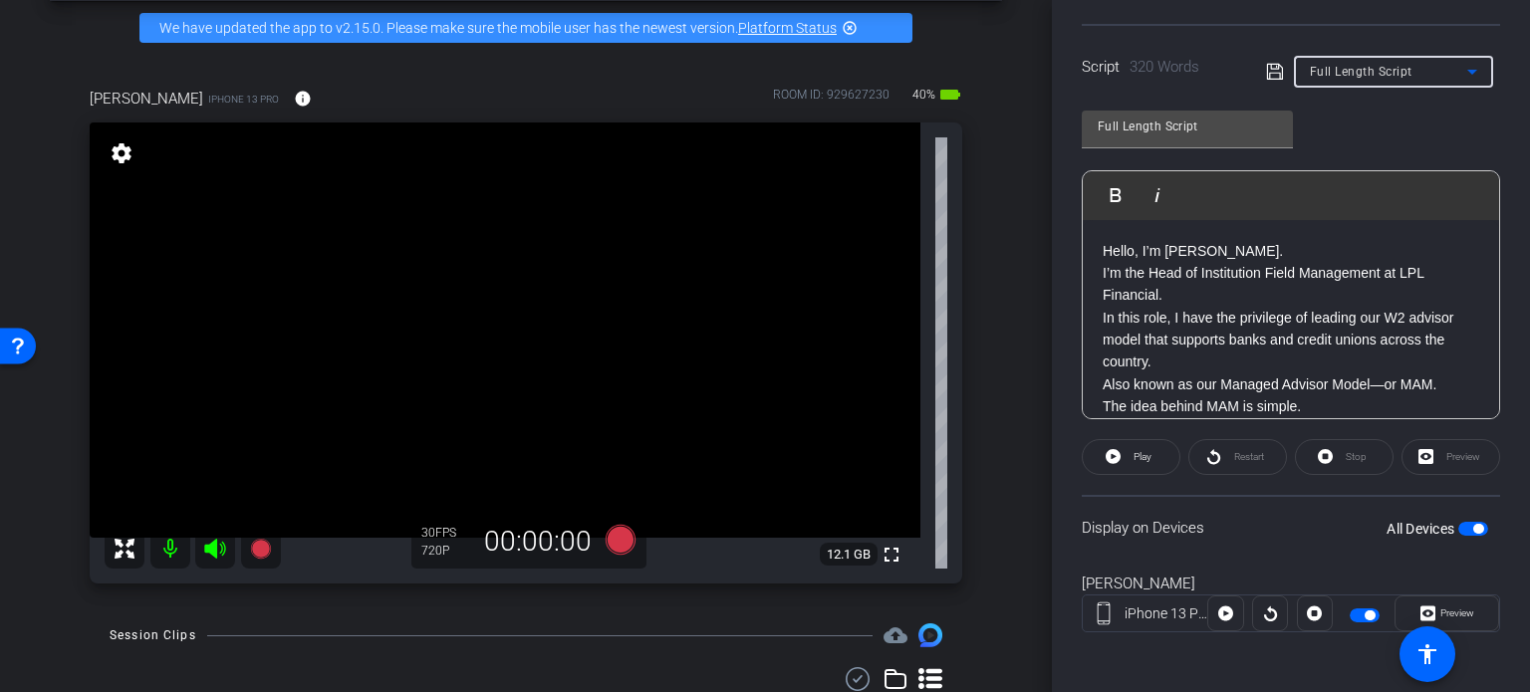
scroll to position [394, 0]
click at [1473, 525] on span "button" at bounding box center [1478, 527] width 10 height 10
click at [1468, 525] on span "button" at bounding box center [1473, 527] width 30 height 14
click at [614, 537] on icon at bounding box center [621, 540] width 30 height 30
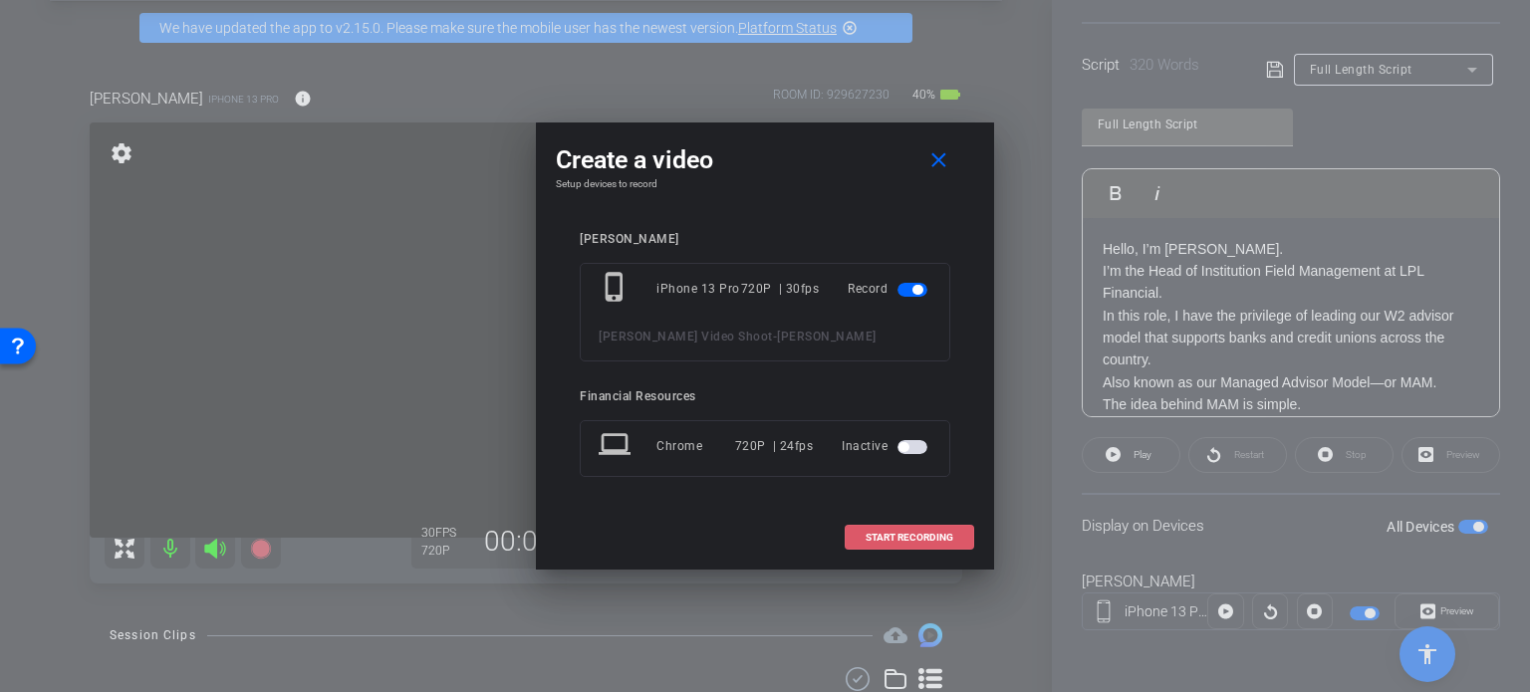
click at [900, 536] on span "START RECORDING" at bounding box center [910, 538] width 88 height 10
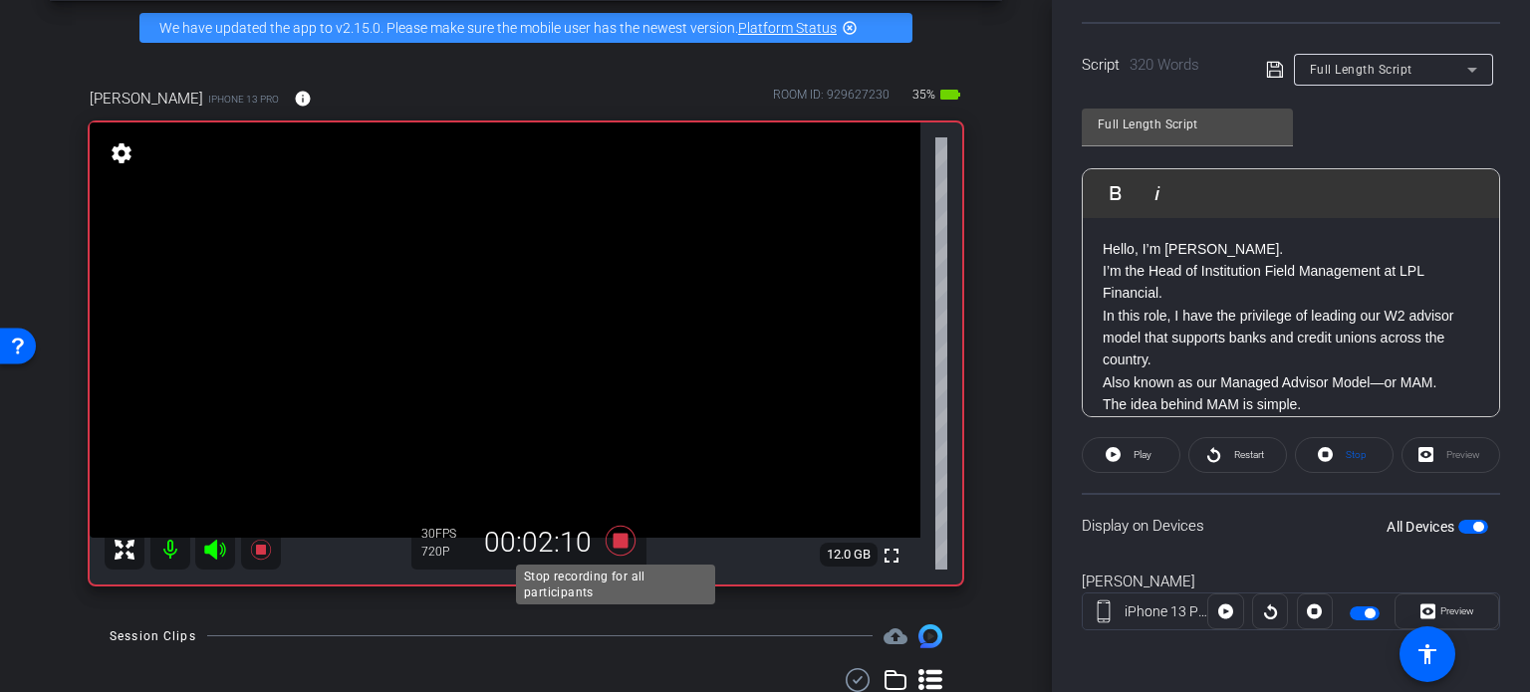
click at [610, 533] on icon at bounding box center [621, 541] width 30 height 30
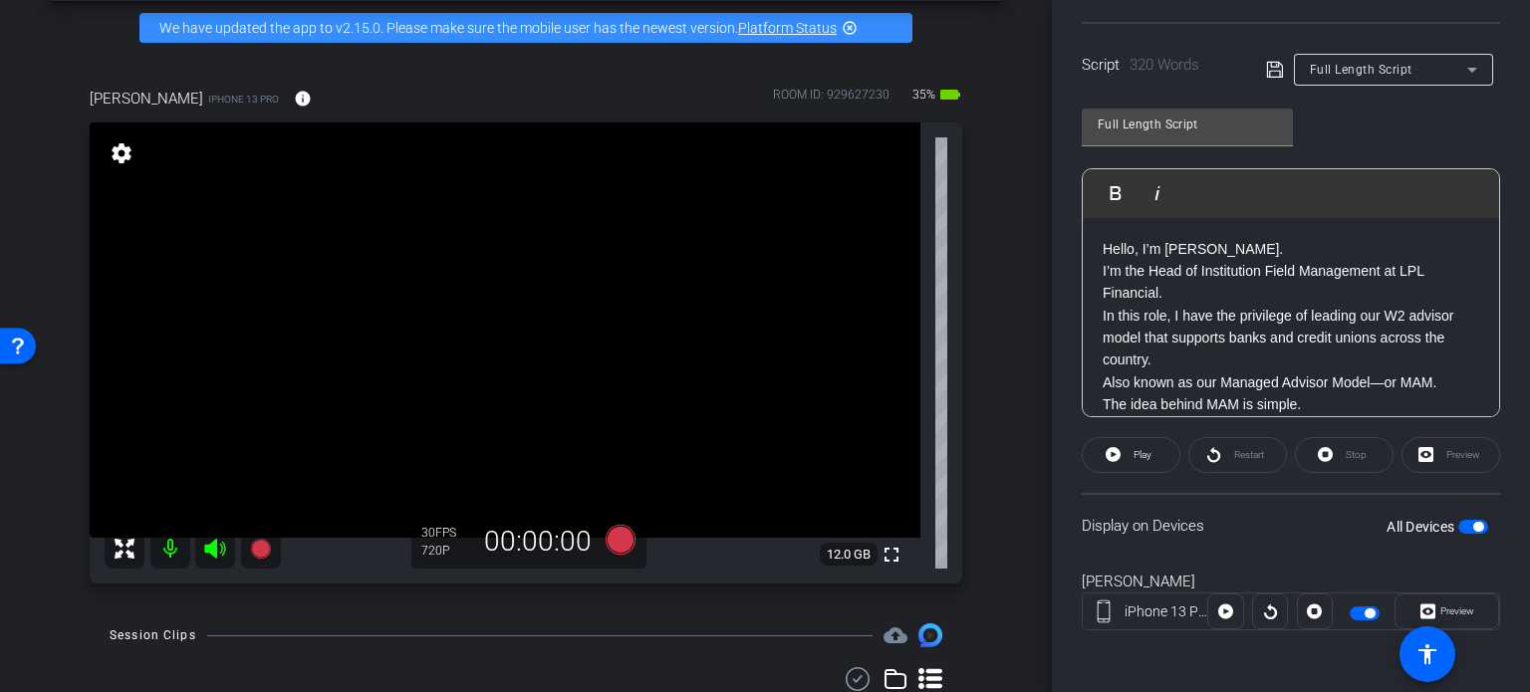
click at [1386, 67] on span "Full Length Script" at bounding box center [1361, 70] width 103 height 14
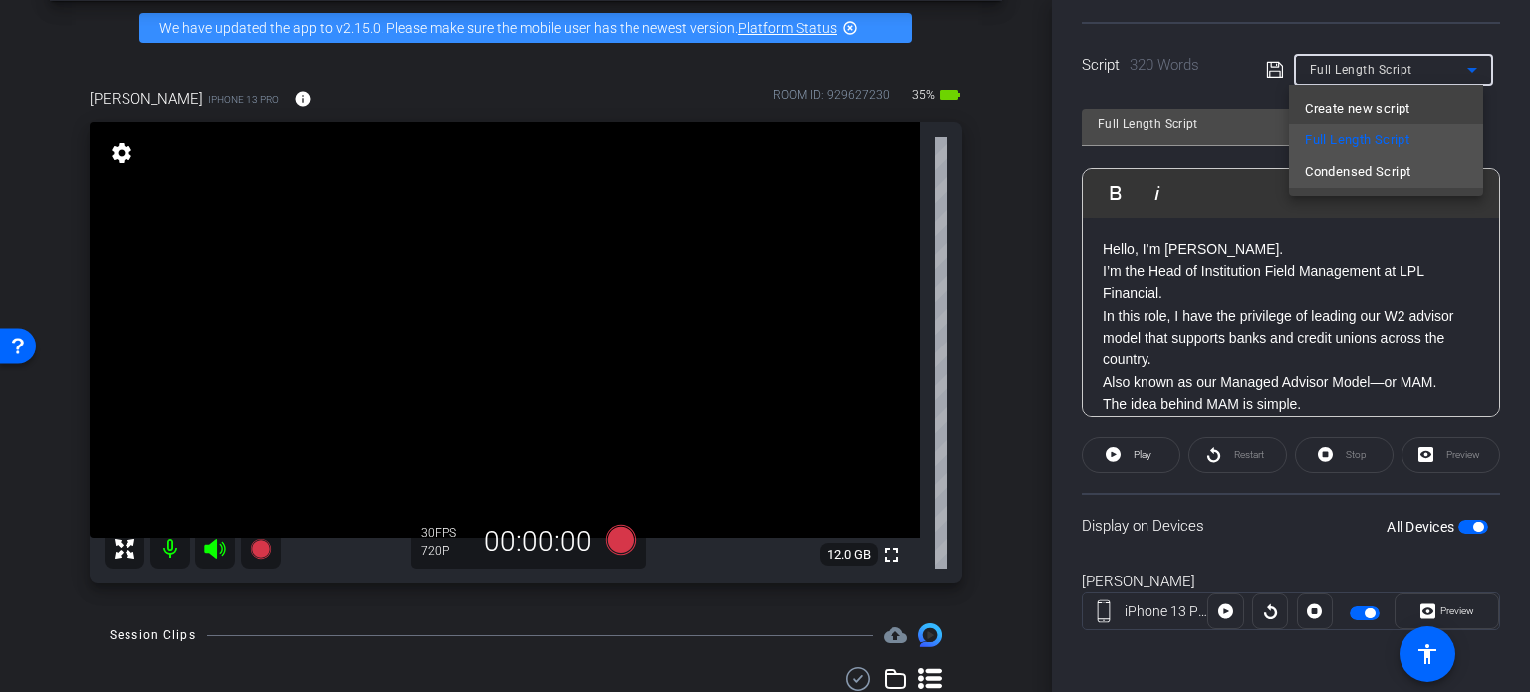
click at [1359, 166] on span "Condensed Script" at bounding box center [1358, 172] width 106 height 24
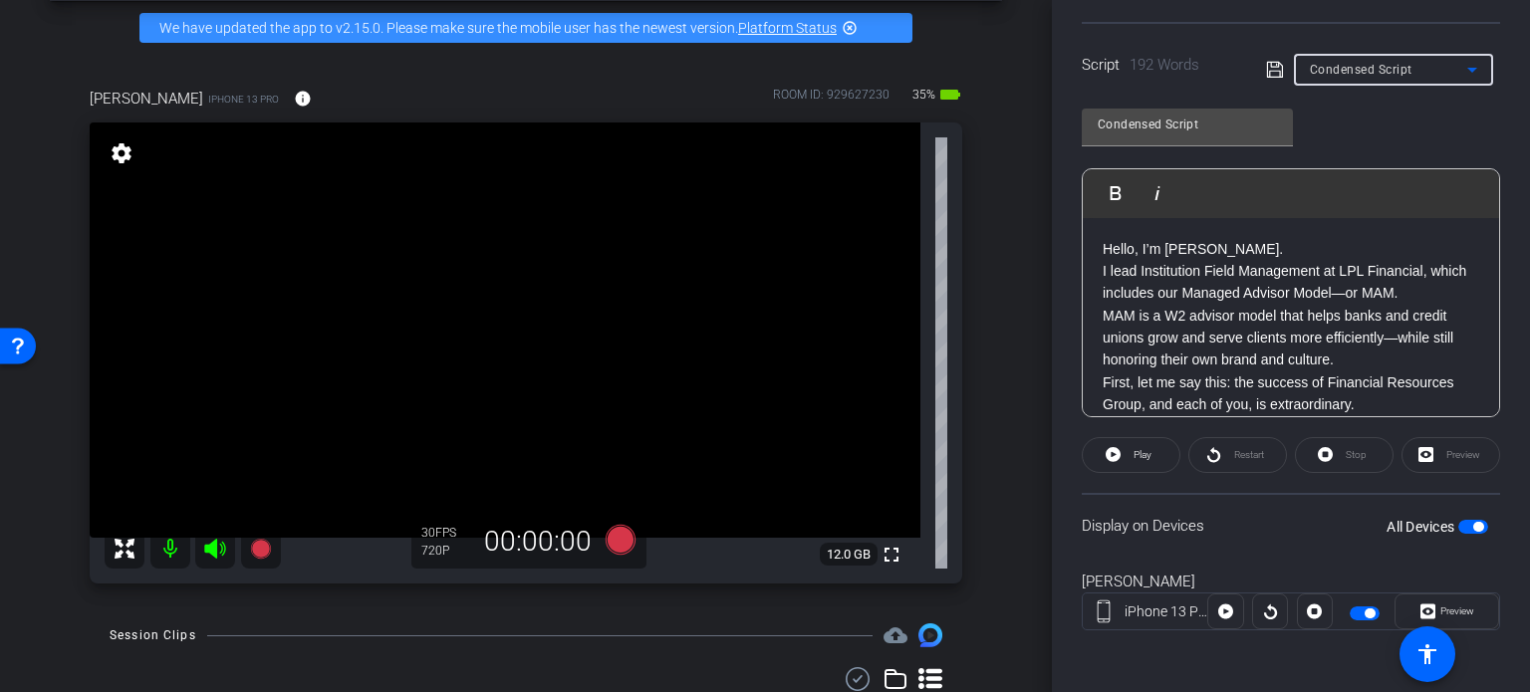
click at [1353, 68] on span "Condensed Script" at bounding box center [1361, 70] width 103 height 14
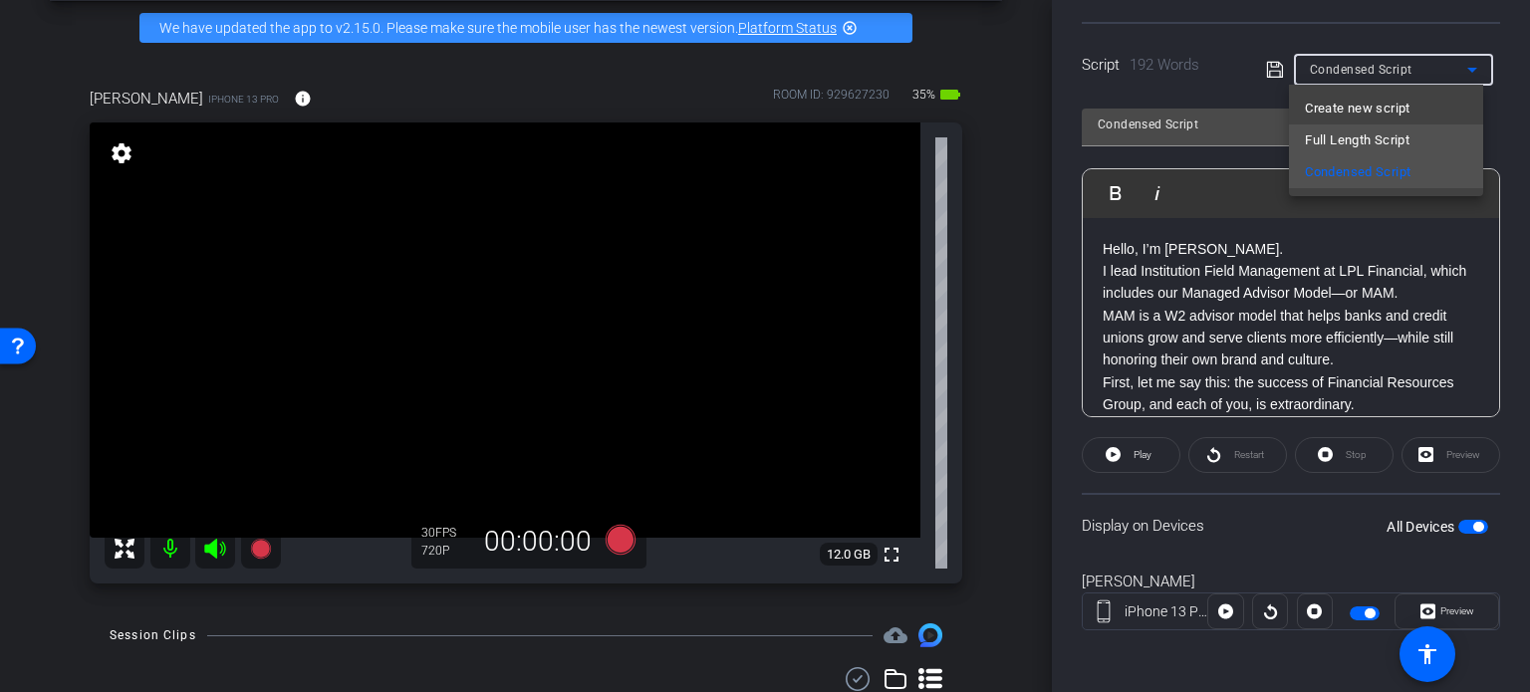
click at [1351, 142] on span "Full Length Script" at bounding box center [1357, 140] width 105 height 24
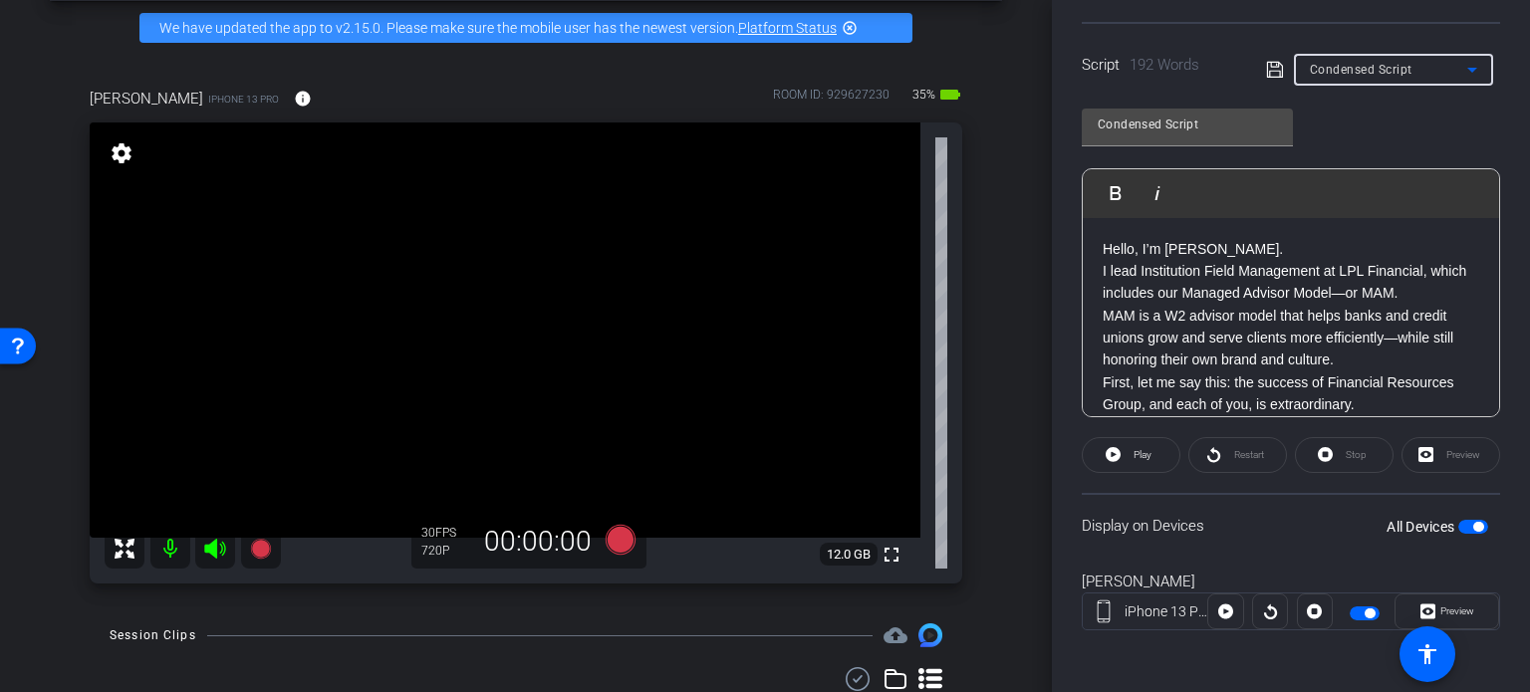
type input "Full Length Script"
click at [1473, 523] on span "button" at bounding box center [1478, 527] width 10 height 10
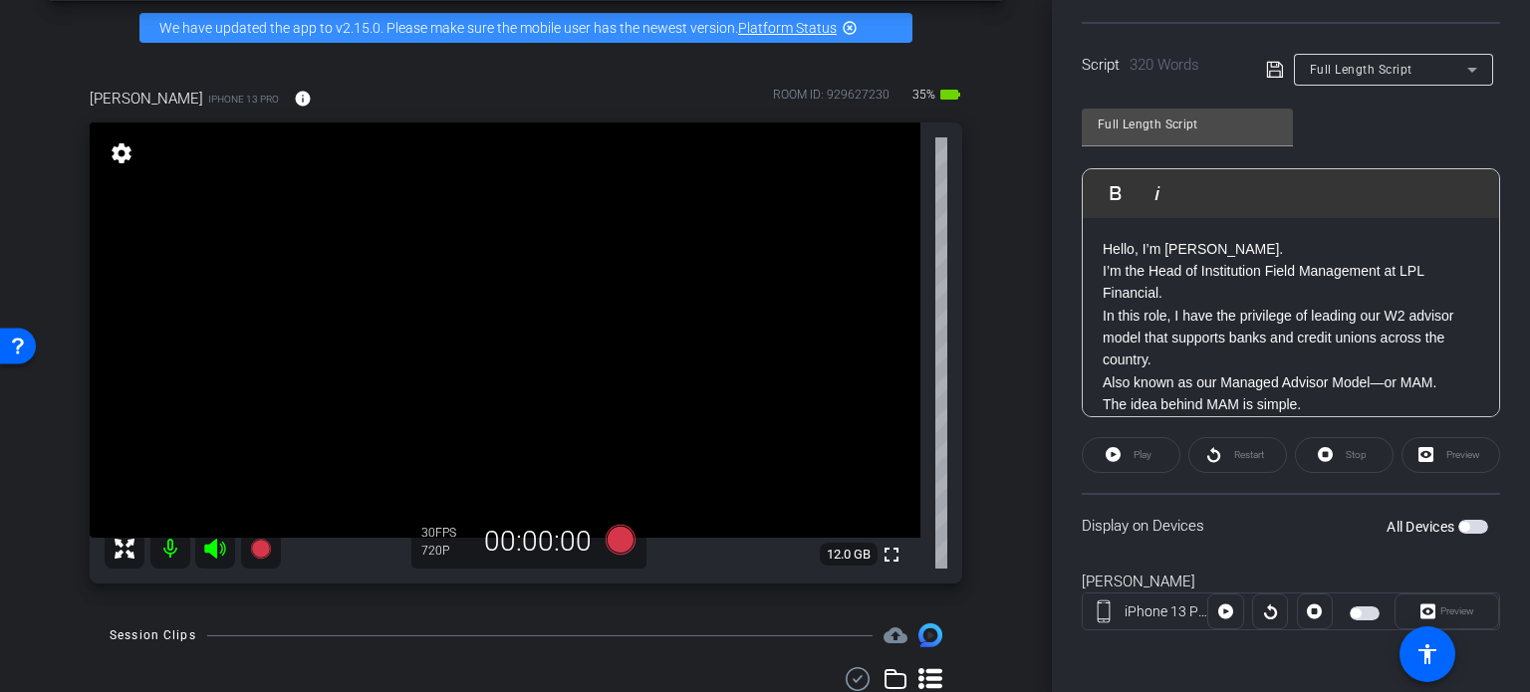
click at [1466, 523] on span "button" at bounding box center [1473, 527] width 30 height 14
drag, startPoint x: 1522, startPoint y: 176, endPoint x: 1496, endPoint y: 11, distance: 167.4
click at [1496, 11] on div "Participants Teleprompter Adjustments settings Financial Resources flip Directo…" at bounding box center [1291, 346] width 478 height 692
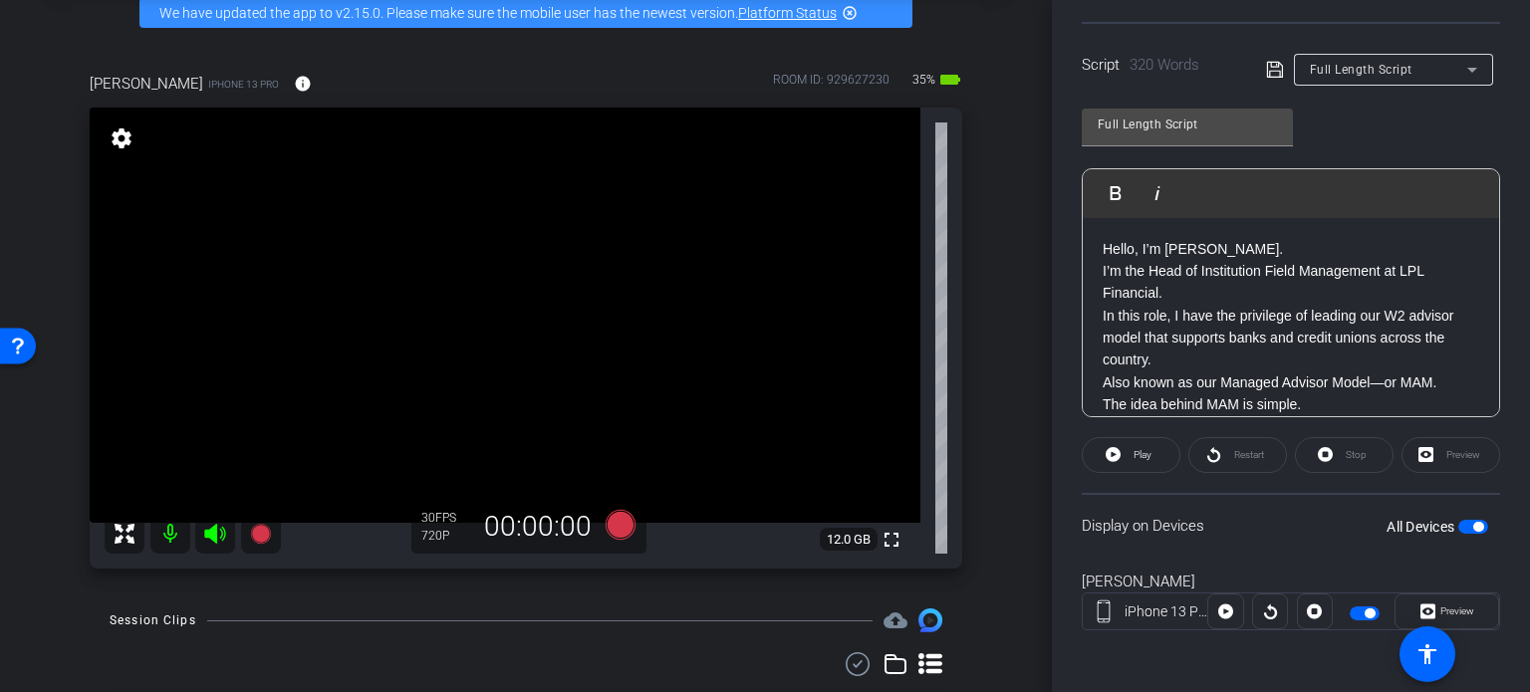
scroll to position [104, 0]
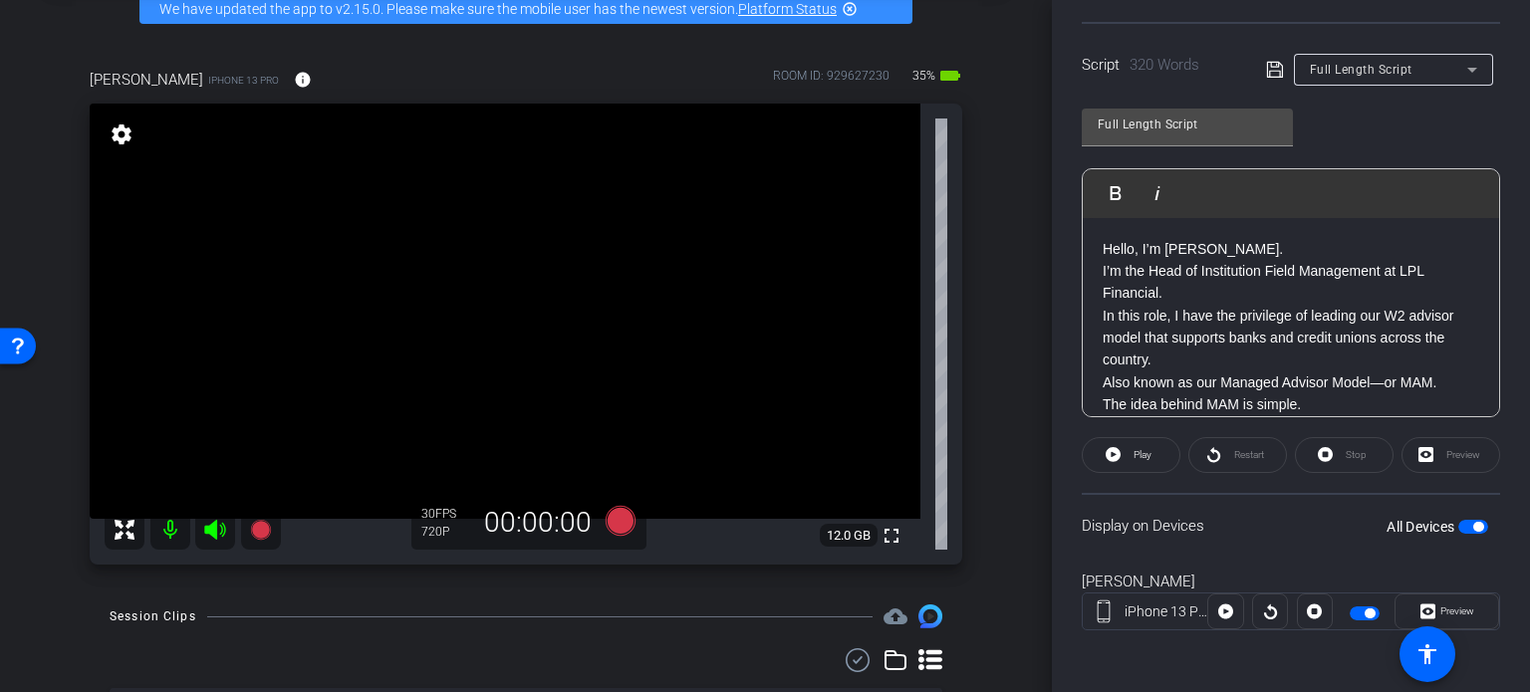
click at [1473, 524] on span "button" at bounding box center [1478, 527] width 10 height 10
click at [610, 517] on icon at bounding box center [621, 521] width 30 height 30
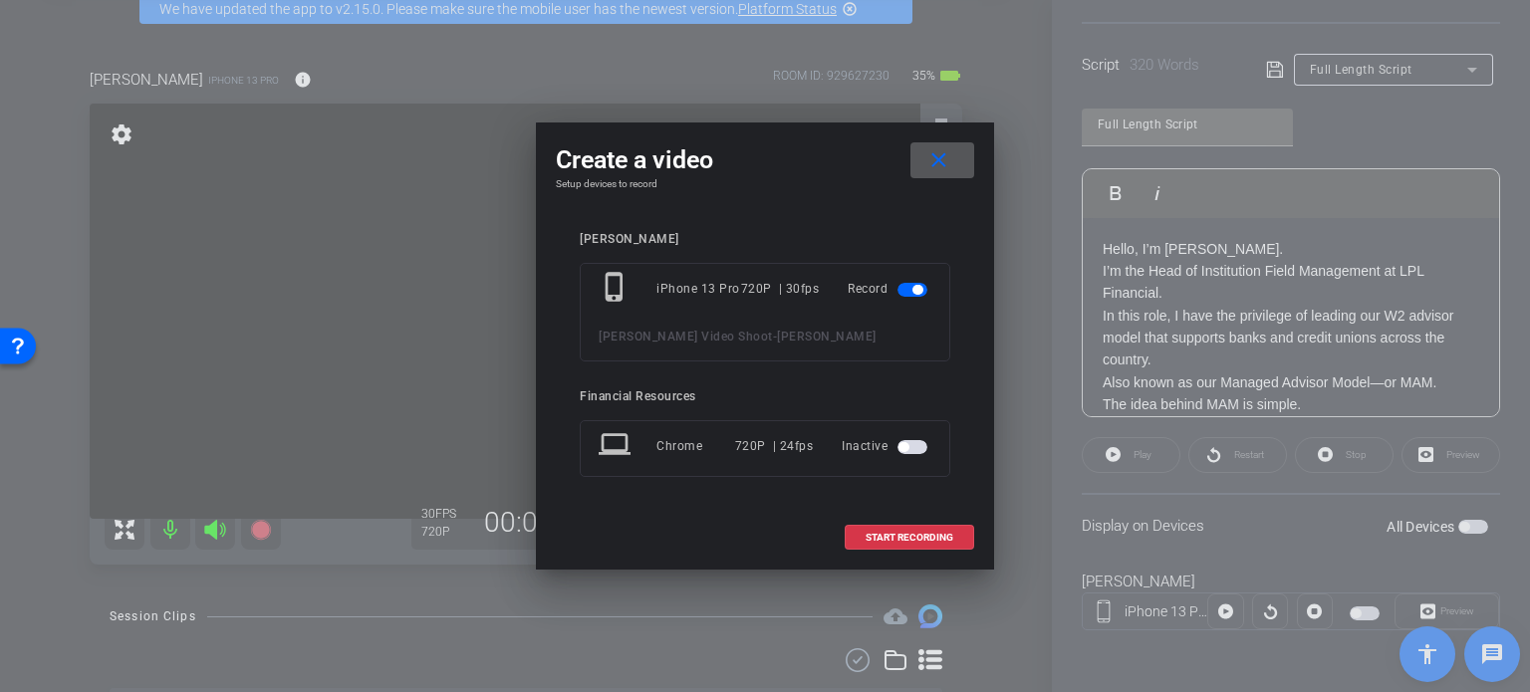
click at [951, 156] on span at bounding box center [942, 160] width 64 height 48
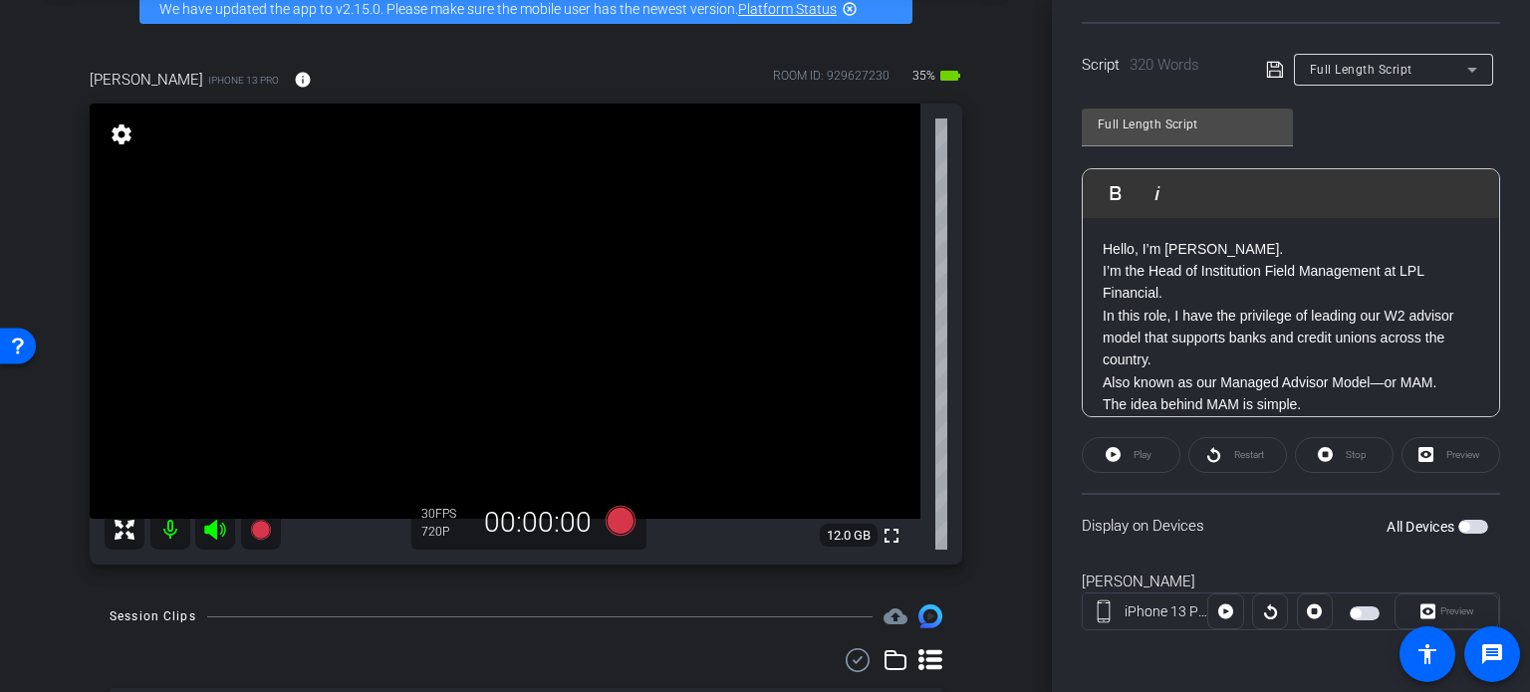
click at [1459, 524] on span "button" at bounding box center [1464, 527] width 10 height 10
click at [610, 515] on icon at bounding box center [621, 521] width 30 height 30
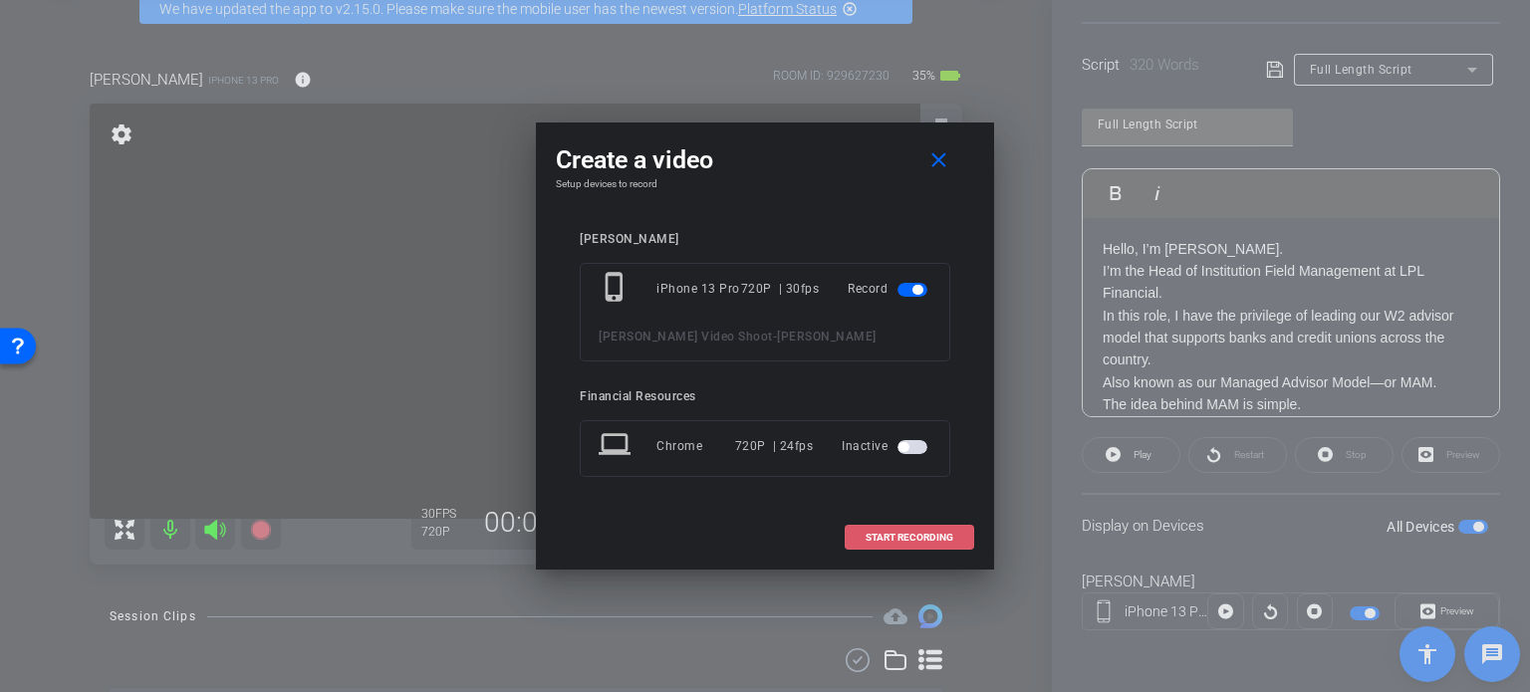
click at [912, 535] on span "START RECORDING" at bounding box center [910, 538] width 88 height 10
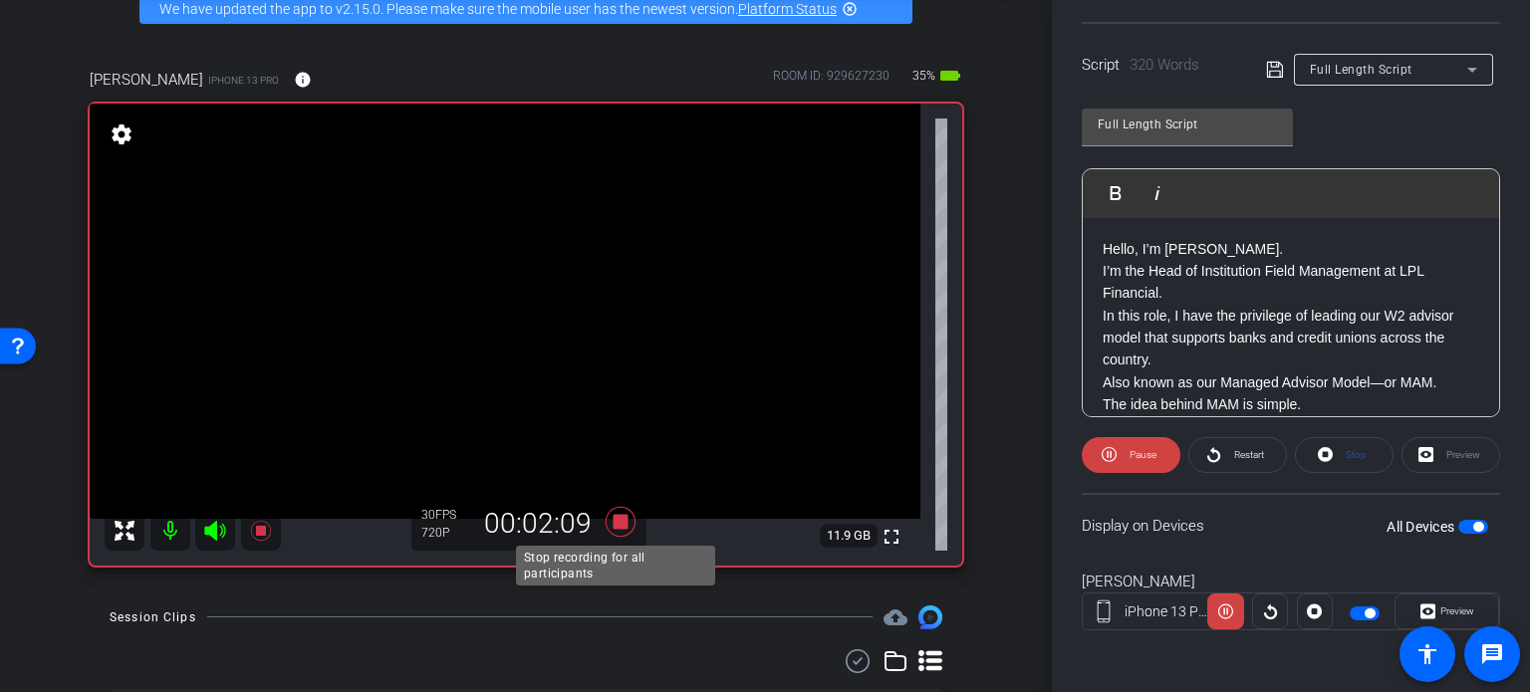
click at [610, 513] on icon at bounding box center [621, 522] width 30 height 30
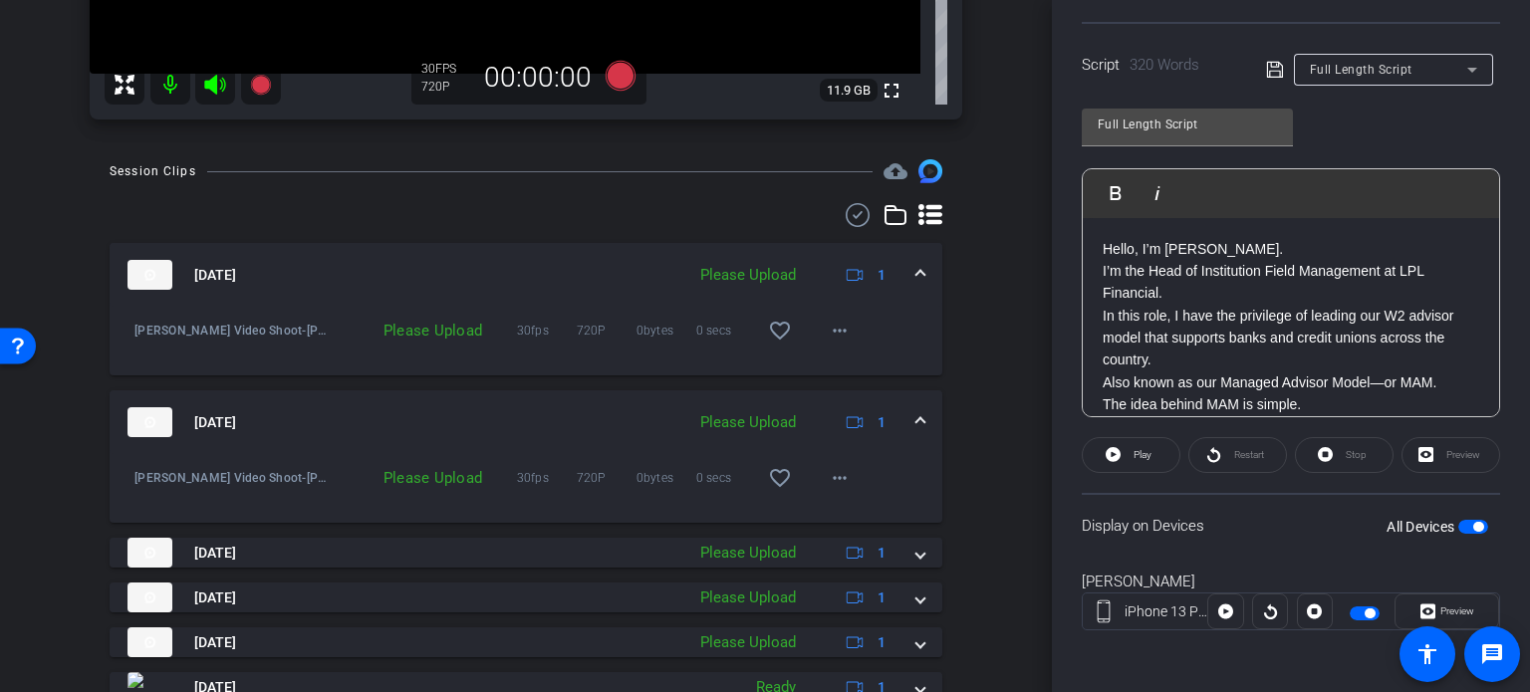
scroll to position [609, 0]
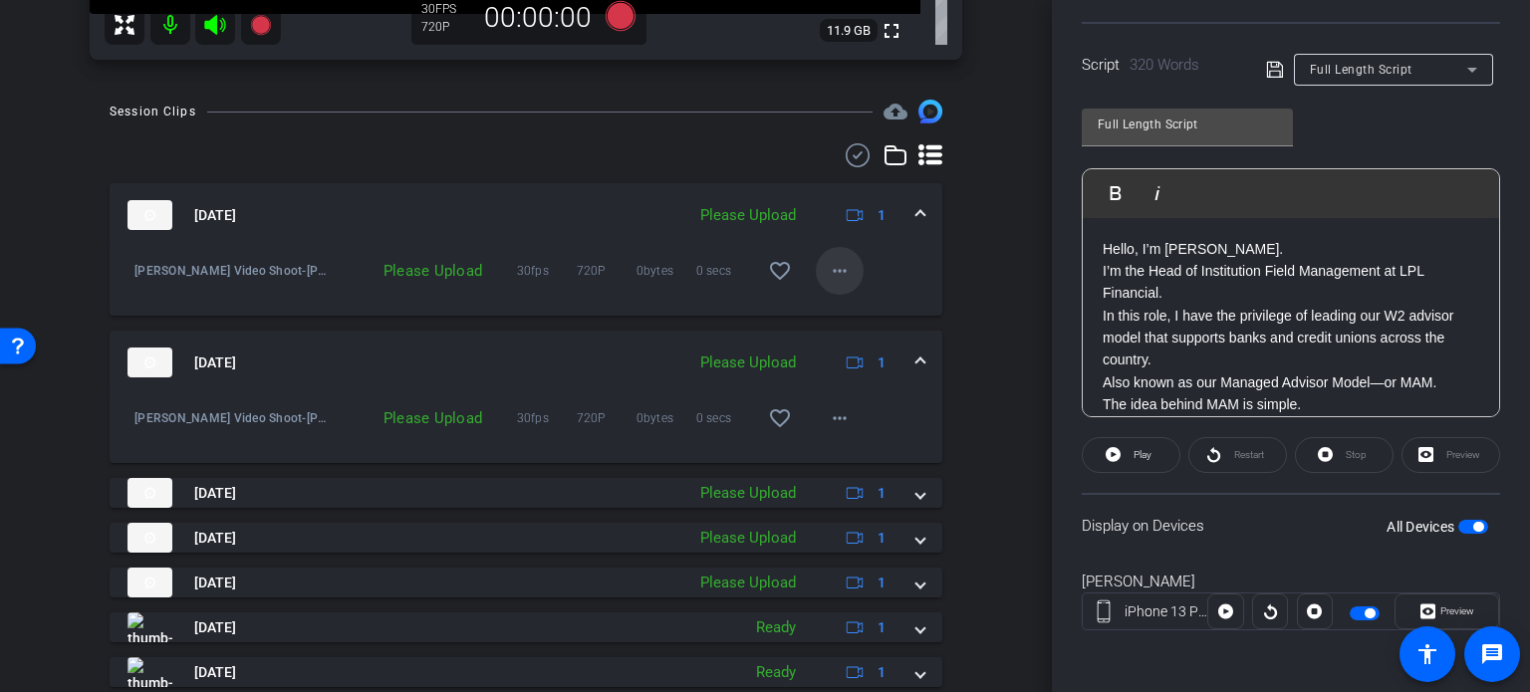
click at [829, 259] on mat-icon "more_horiz" at bounding box center [840, 271] width 24 height 24
click at [842, 310] on span "Upload" at bounding box center [862, 313] width 80 height 24
click at [829, 413] on mat-icon "more_horiz" at bounding box center [840, 418] width 24 height 24
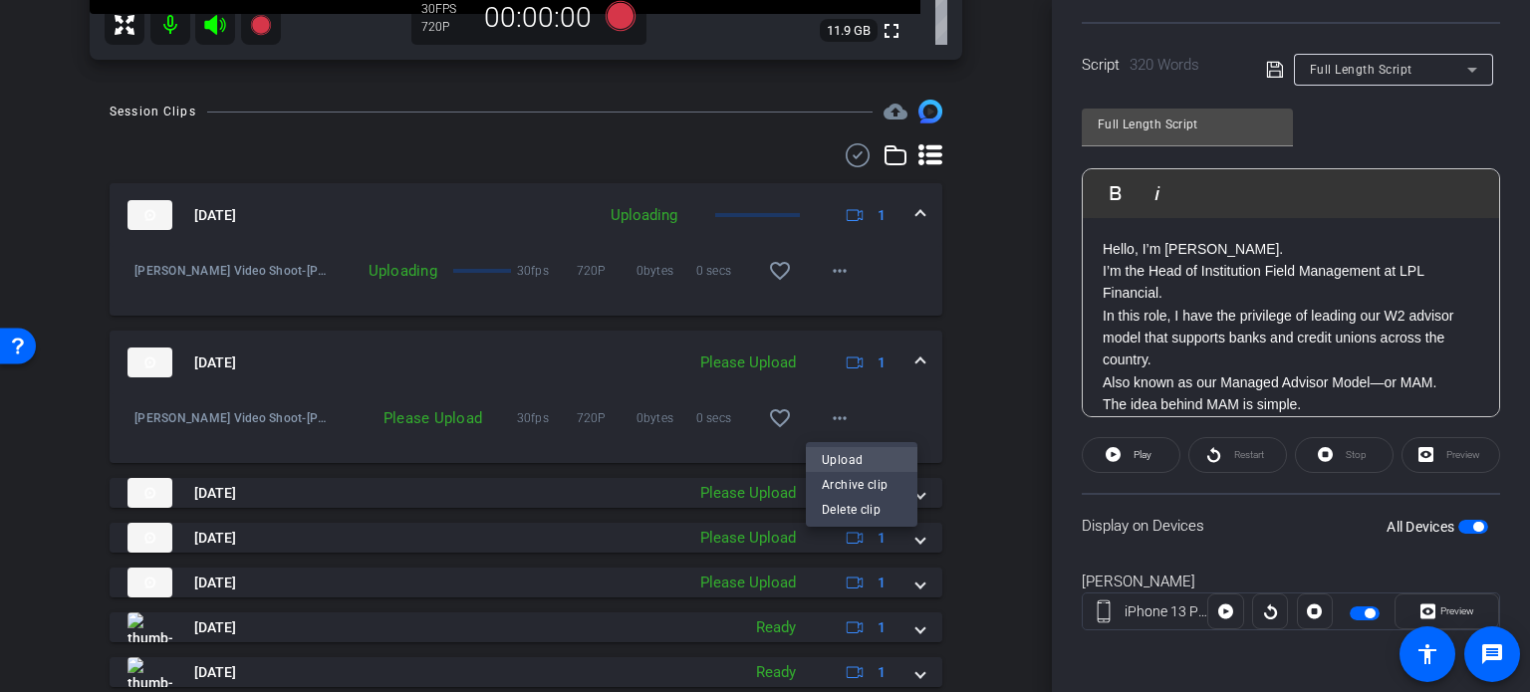
click at [850, 458] on span "Upload" at bounding box center [862, 460] width 80 height 24
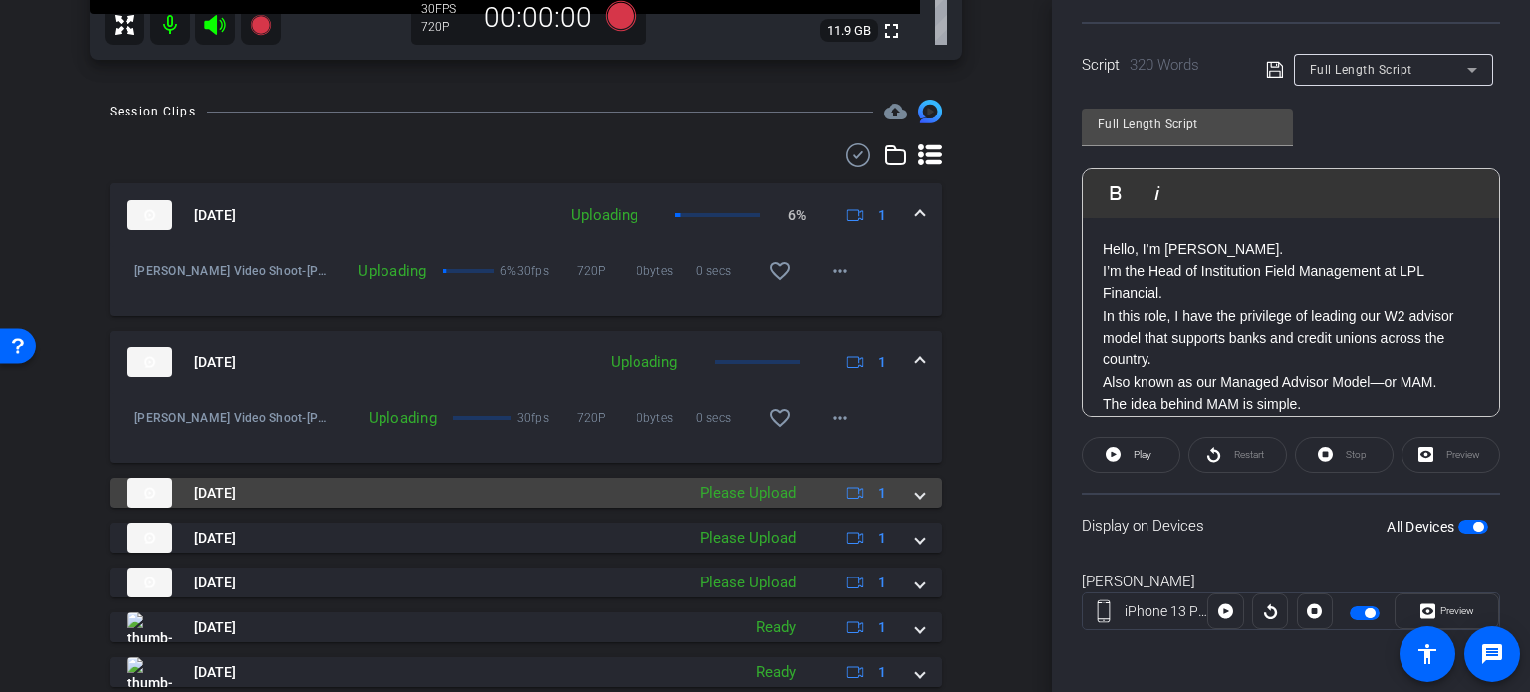
click at [916, 493] on span at bounding box center [920, 493] width 8 height 21
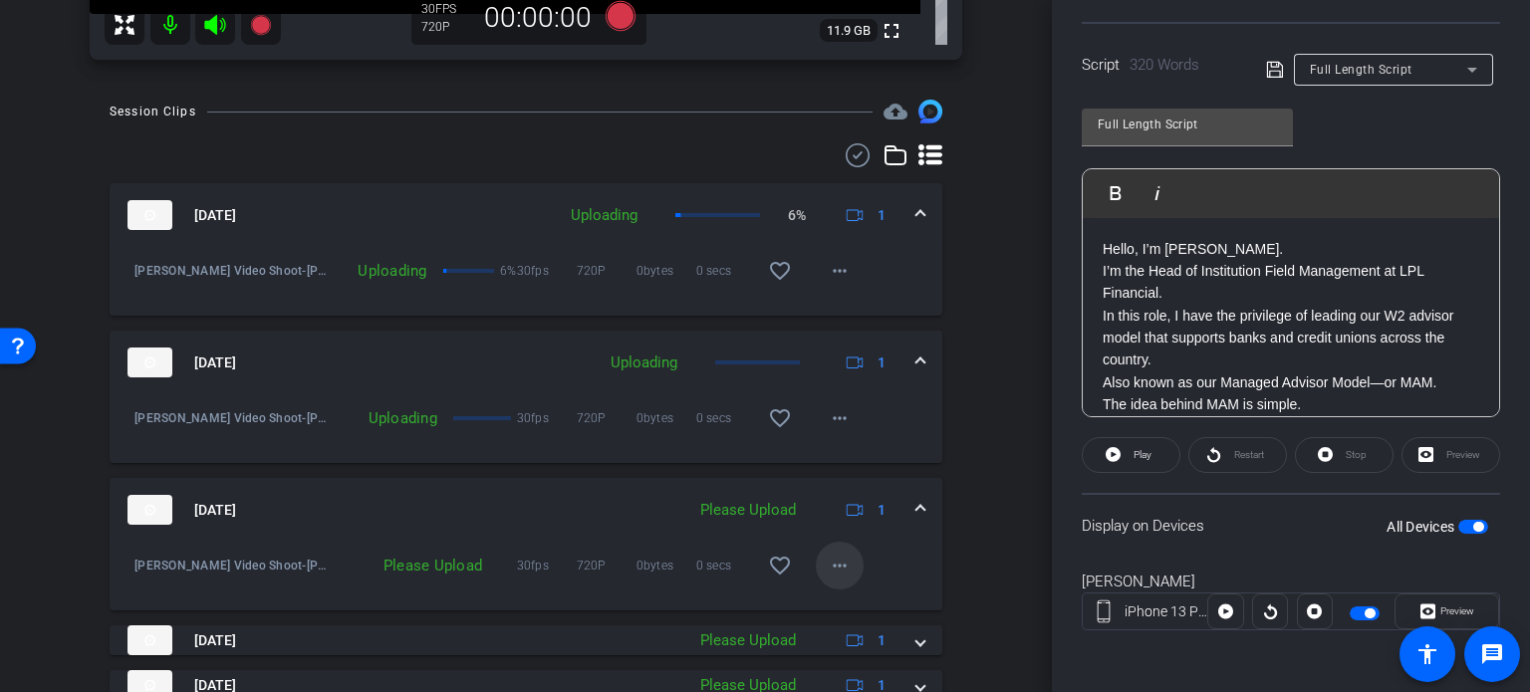
click at [828, 561] on mat-icon "more_horiz" at bounding box center [840, 566] width 24 height 24
click at [853, 597] on span "Upload" at bounding box center [862, 608] width 80 height 24
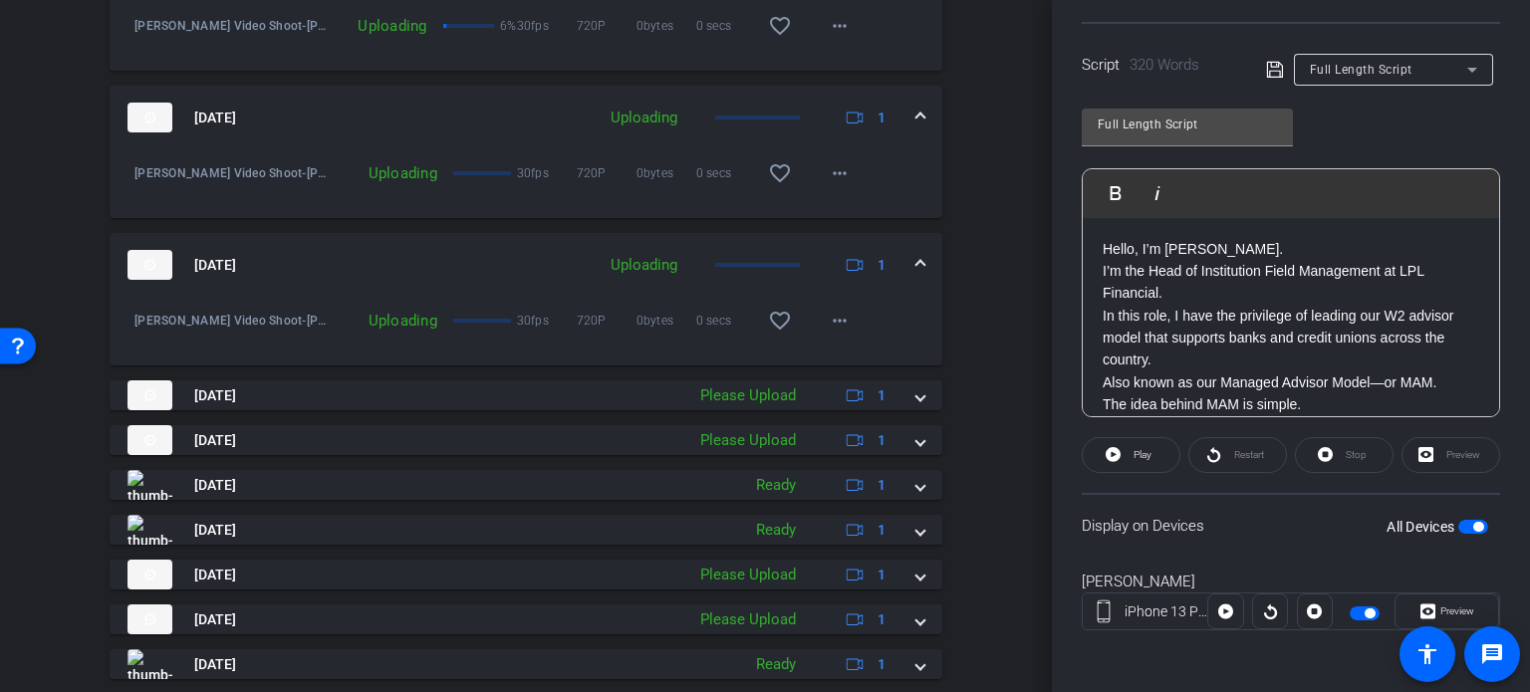
scroll to position [911, 0]
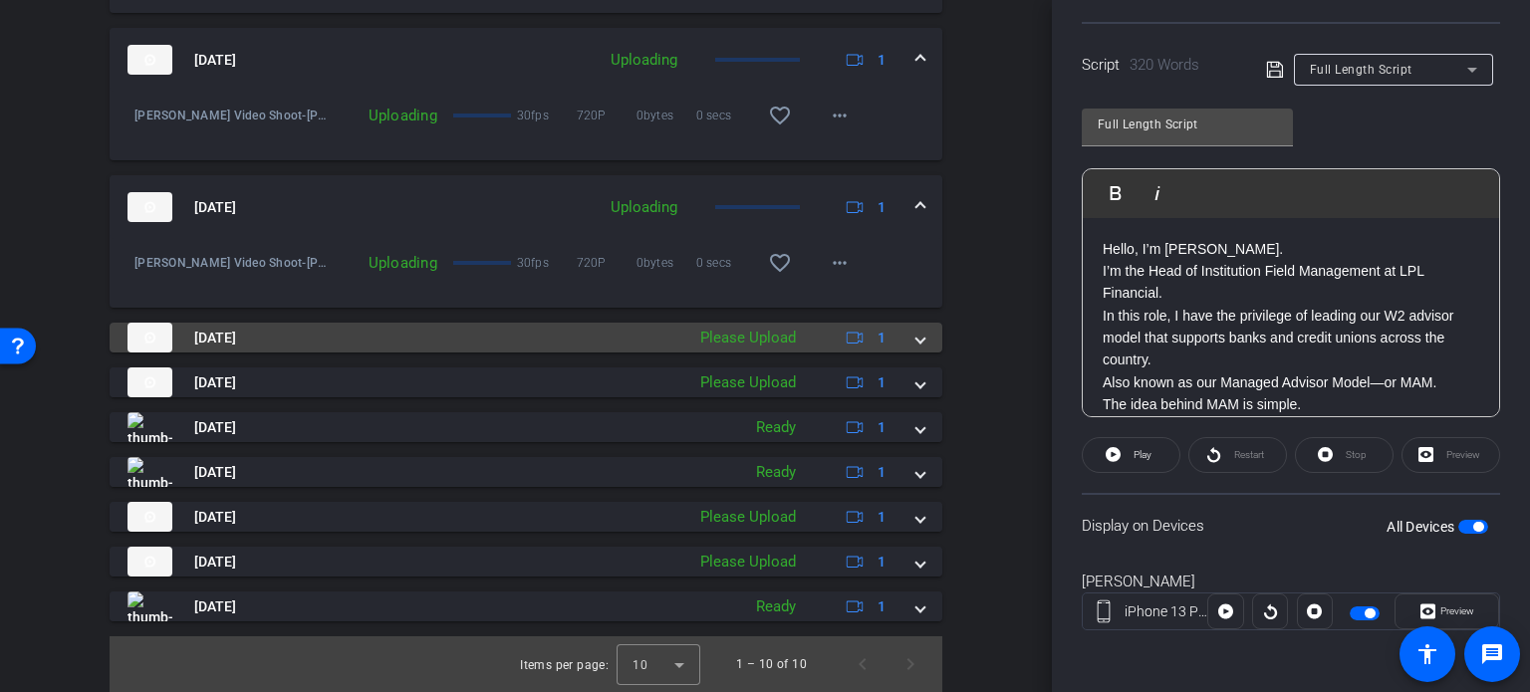
click at [916, 342] on span at bounding box center [920, 338] width 8 height 21
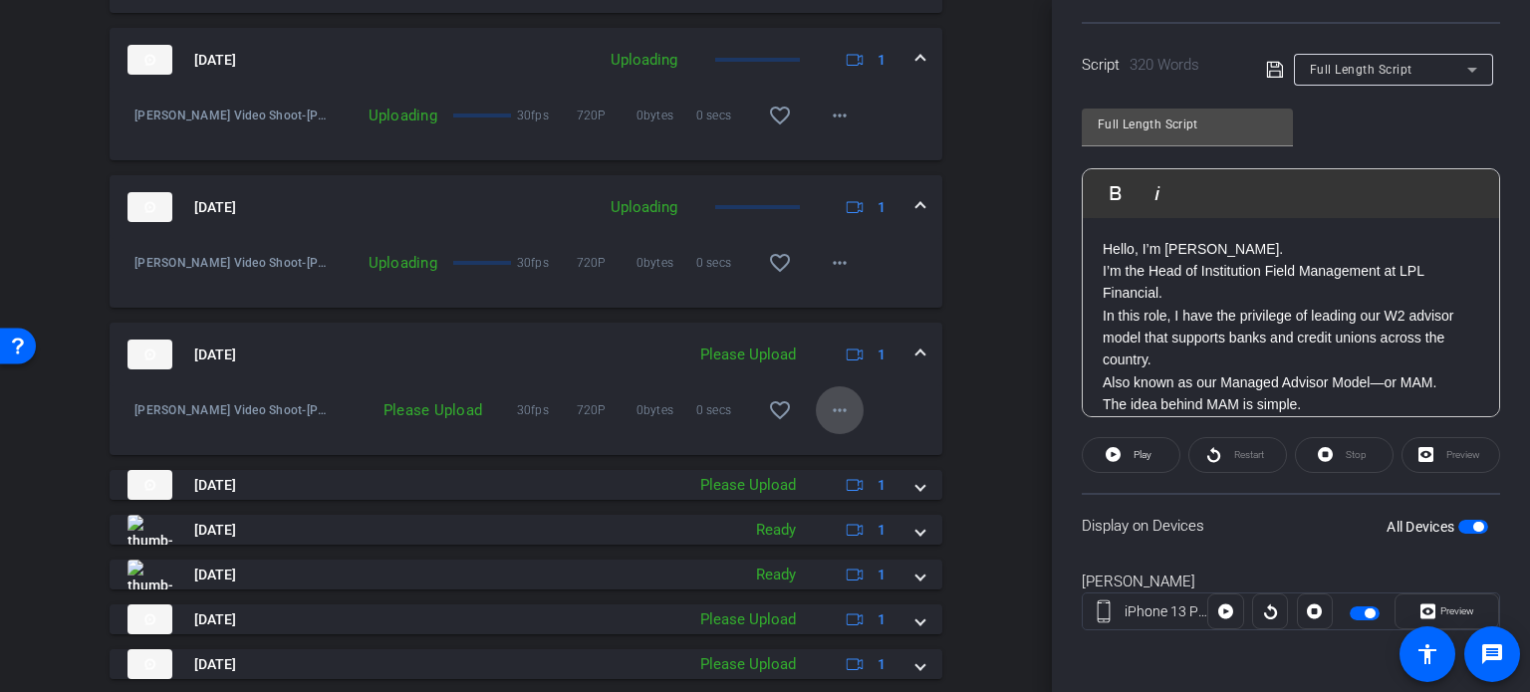
click at [829, 410] on mat-icon "more_horiz" at bounding box center [840, 410] width 24 height 24
click at [849, 454] on span "Upload" at bounding box center [862, 452] width 80 height 24
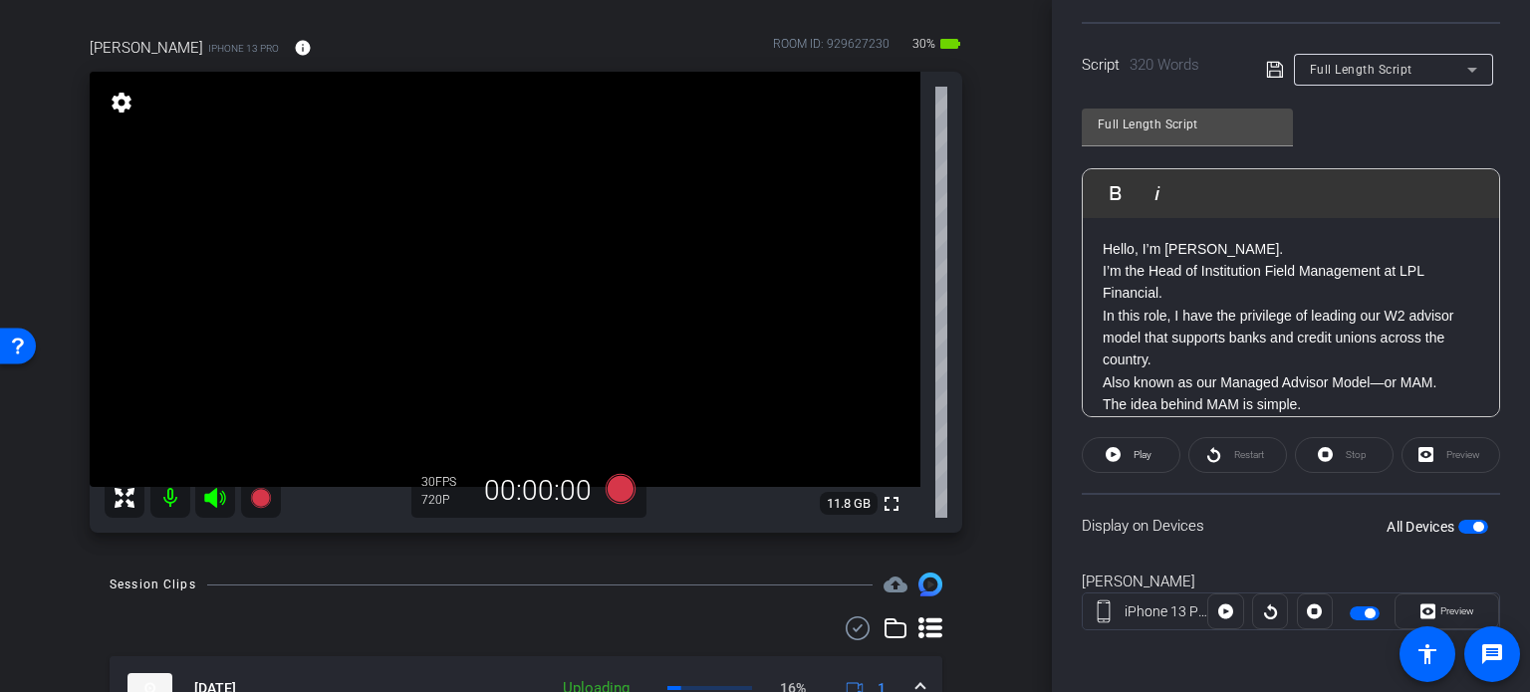
scroll to position [8, 0]
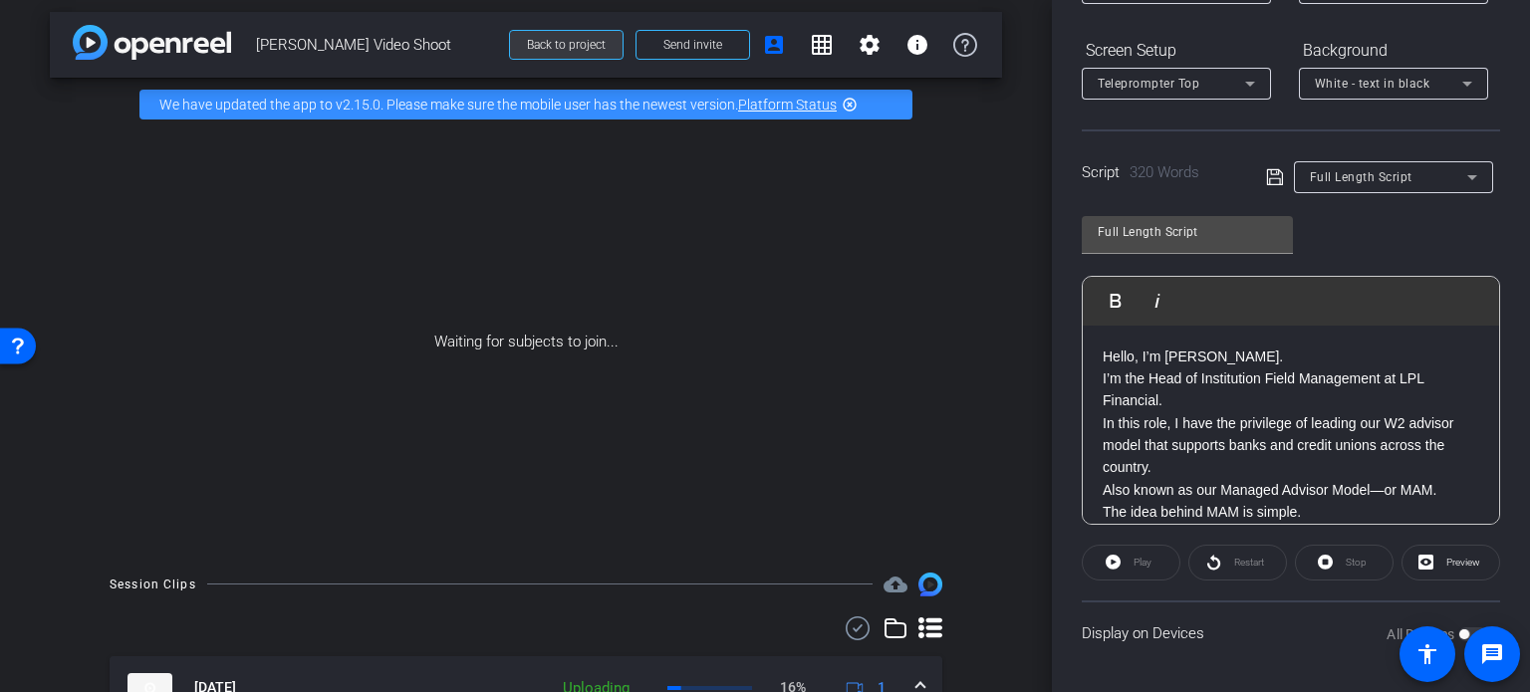
click at [534, 47] on span "Back to project" at bounding box center [566, 45] width 79 height 14
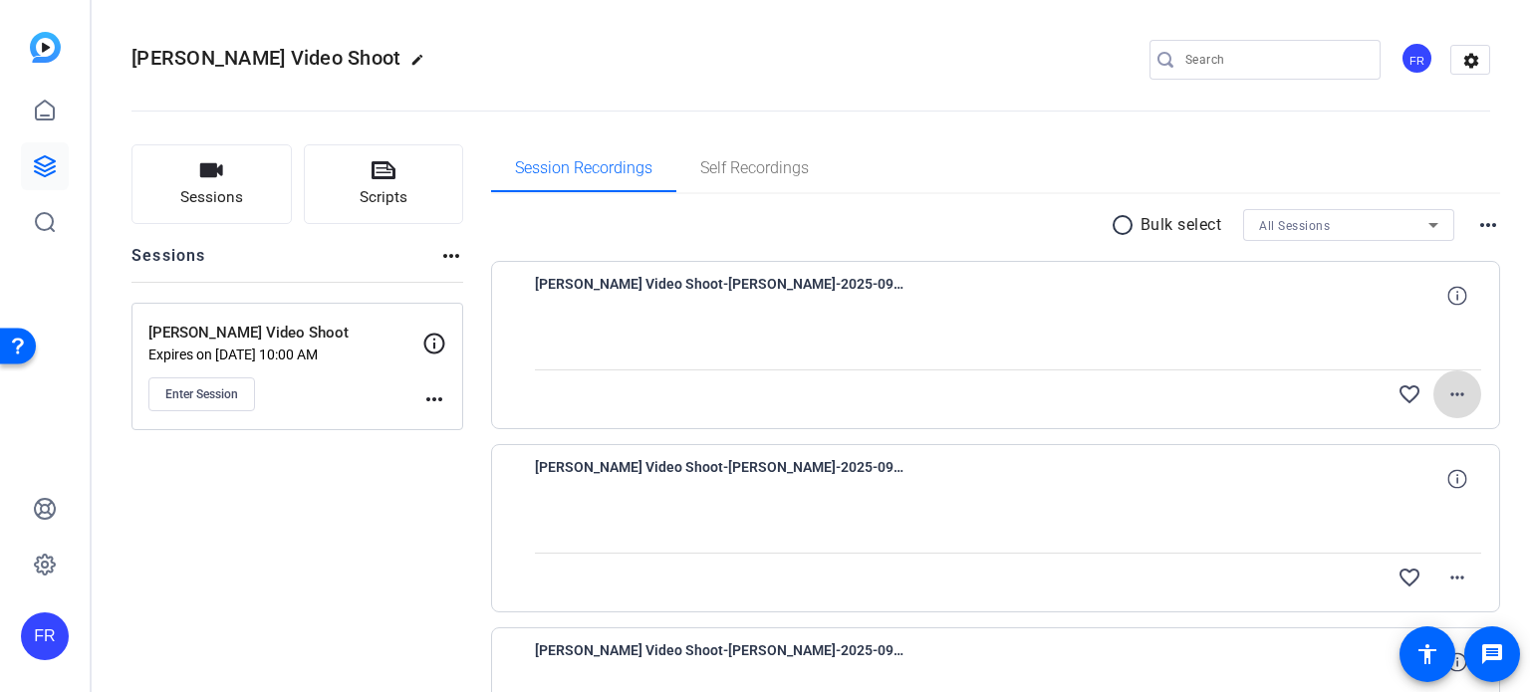
click at [1453, 393] on mat-icon "more_horiz" at bounding box center [1457, 394] width 24 height 24
click at [1506, 339] on div at bounding box center [765, 346] width 1530 height 692
click at [426, 398] on mat-icon "more_horiz" at bounding box center [434, 399] width 24 height 24
click at [285, 549] on div at bounding box center [765, 346] width 1530 height 692
click at [1448, 395] on mat-icon "more_horiz" at bounding box center [1457, 394] width 24 height 24
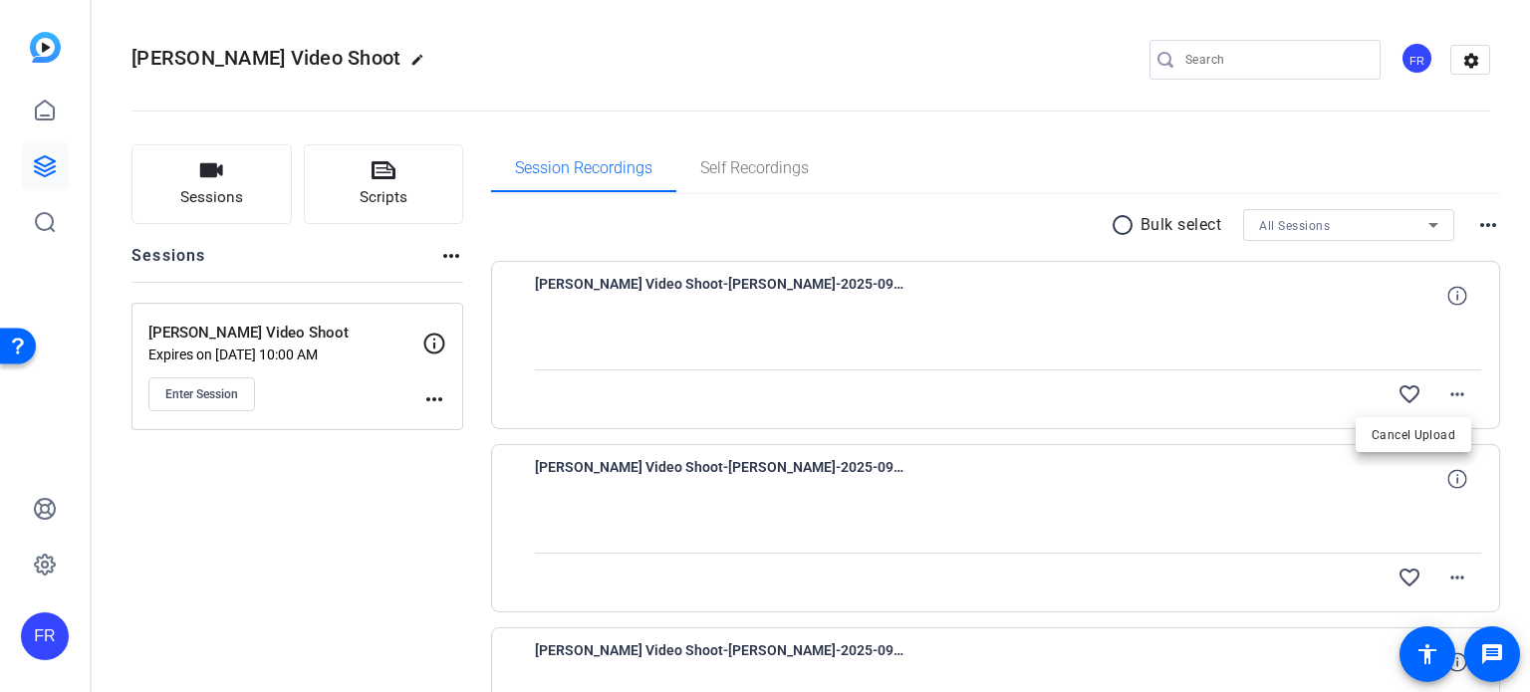
click at [1503, 286] on div at bounding box center [765, 346] width 1530 height 692
click at [1481, 218] on mat-icon "more_horiz" at bounding box center [1488, 225] width 24 height 24
click at [1506, 200] on div at bounding box center [765, 346] width 1530 height 692
click at [434, 405] on mat-icon "more_horiz" at bounding box center [434, 399] width 24 height 24
click at [255, 493] on div at bounding box center [765, 346] width 1530 height 692
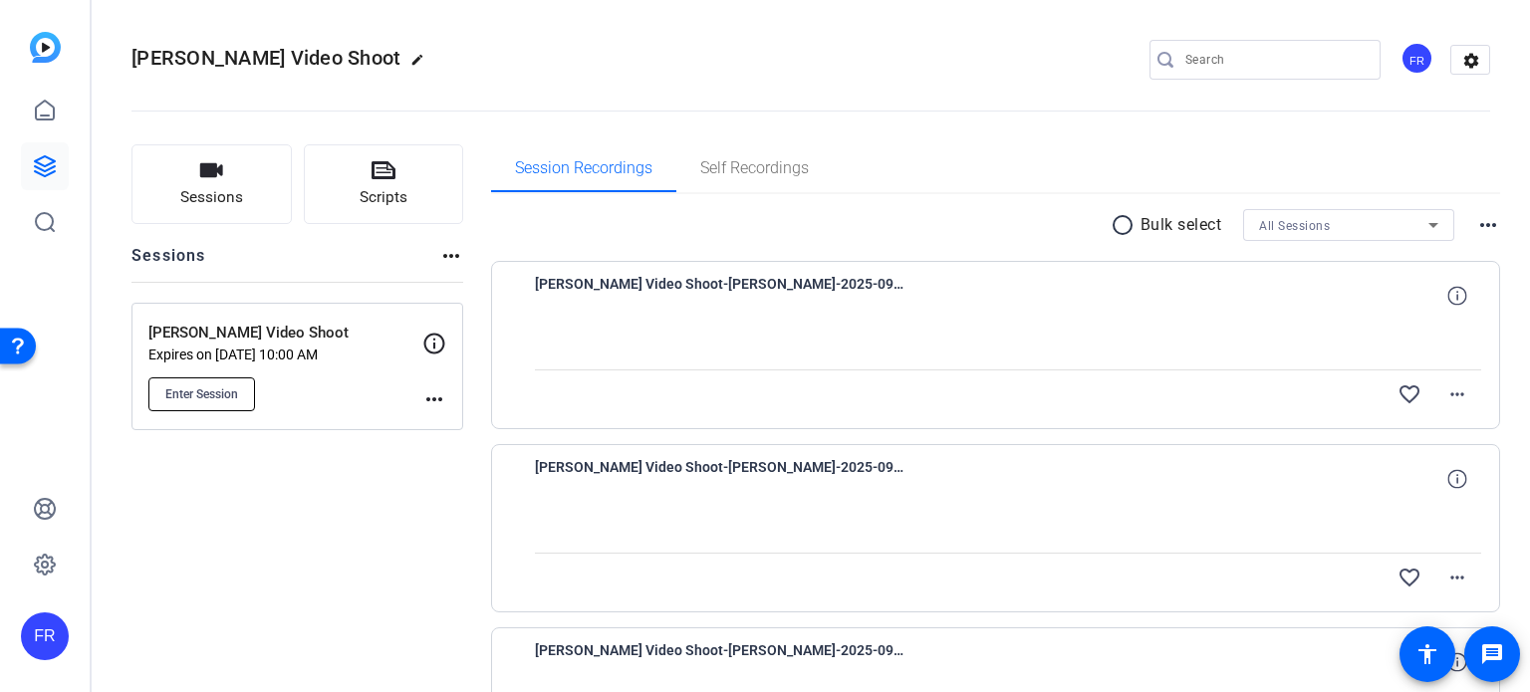
click at [196, 400] on span "Enter Session" at bounding box center [201, 394] width 73 height 16
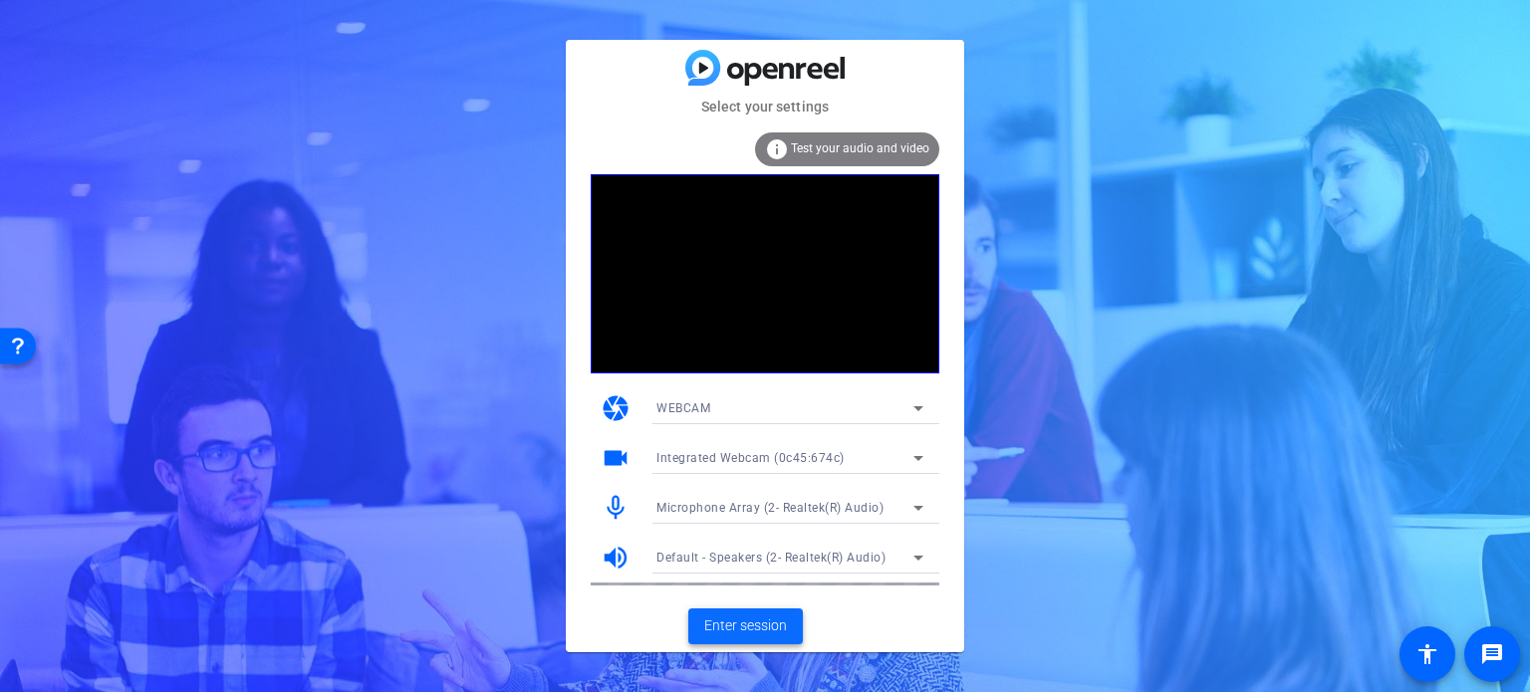
click at [754, 631] on span "Enter session" at bounding box center [745, 626] width 83 height 21
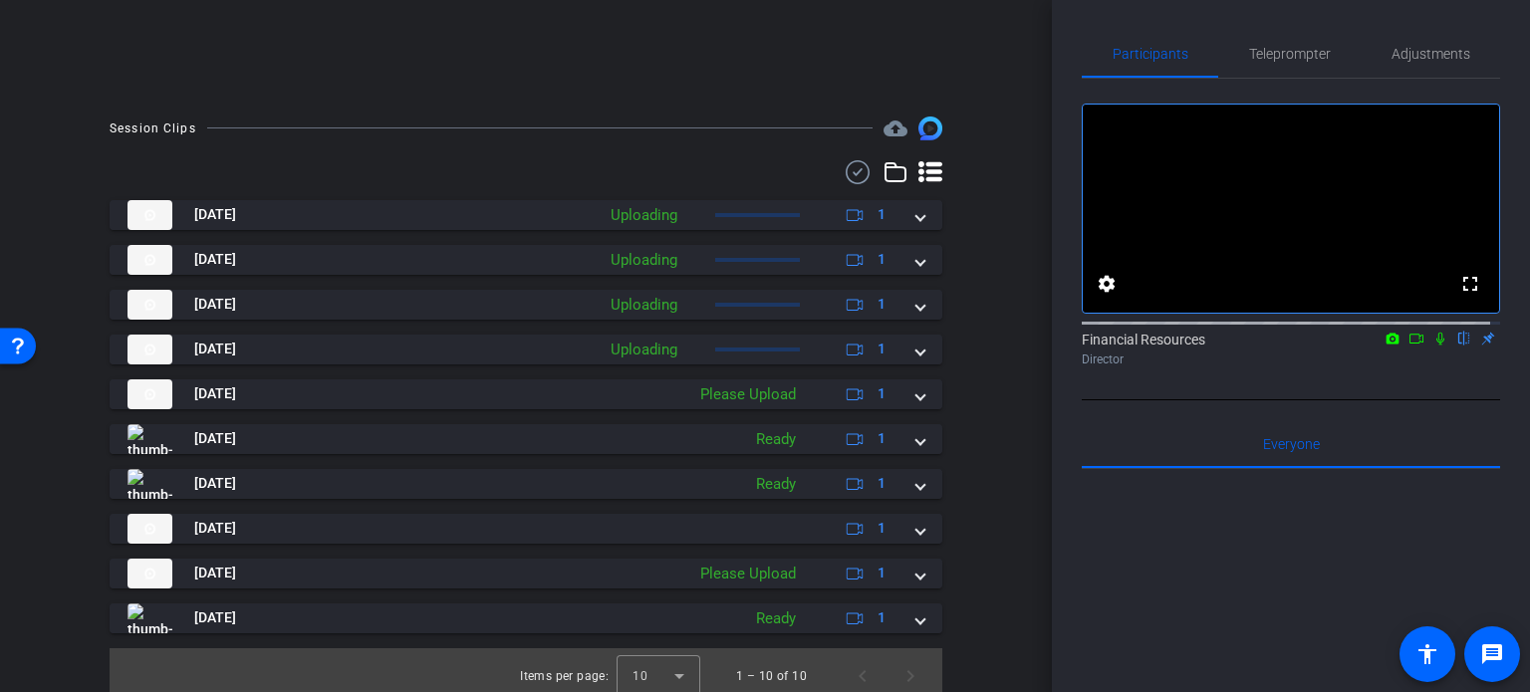
scroll to position [475, 0]
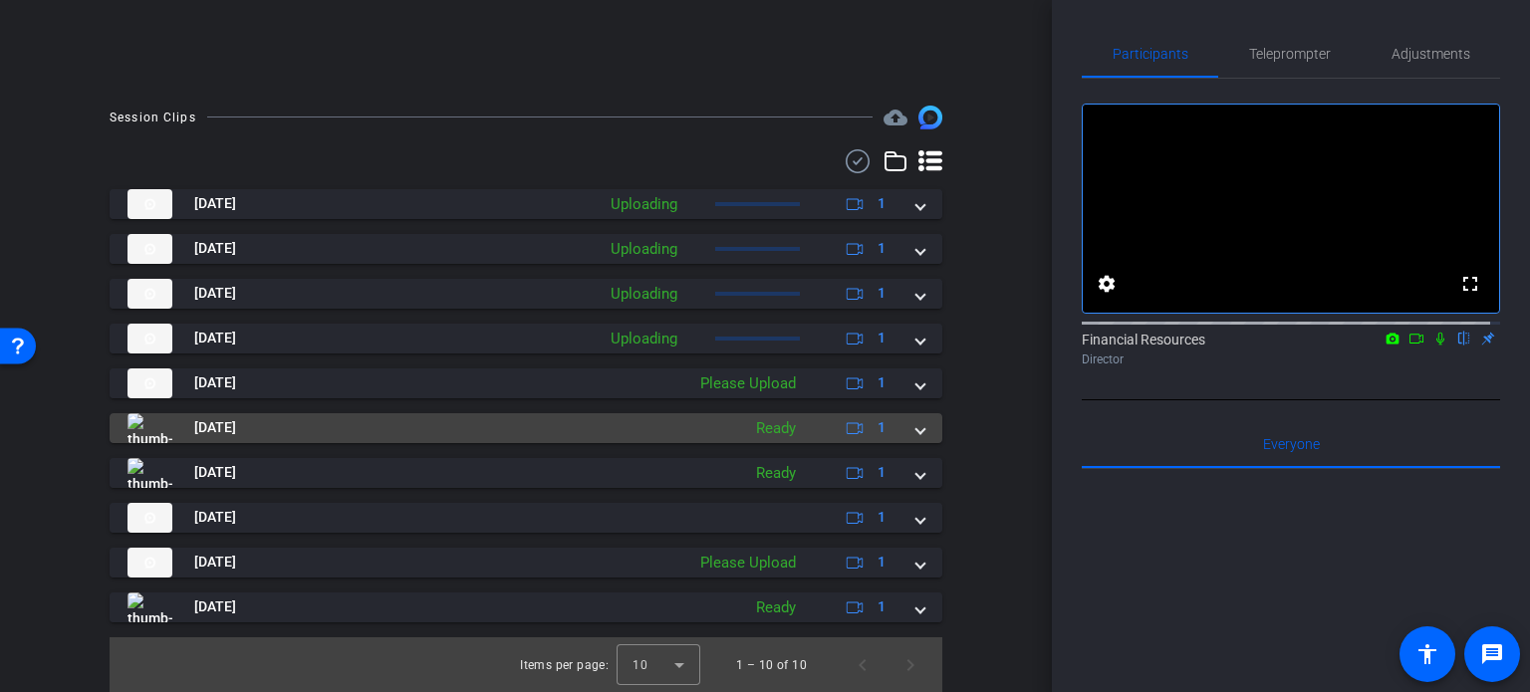
click at [918, 426] on mat-expansion-panel-header "[DATE] Ready 1" at bounding box center [526, 428] width 833 height 30
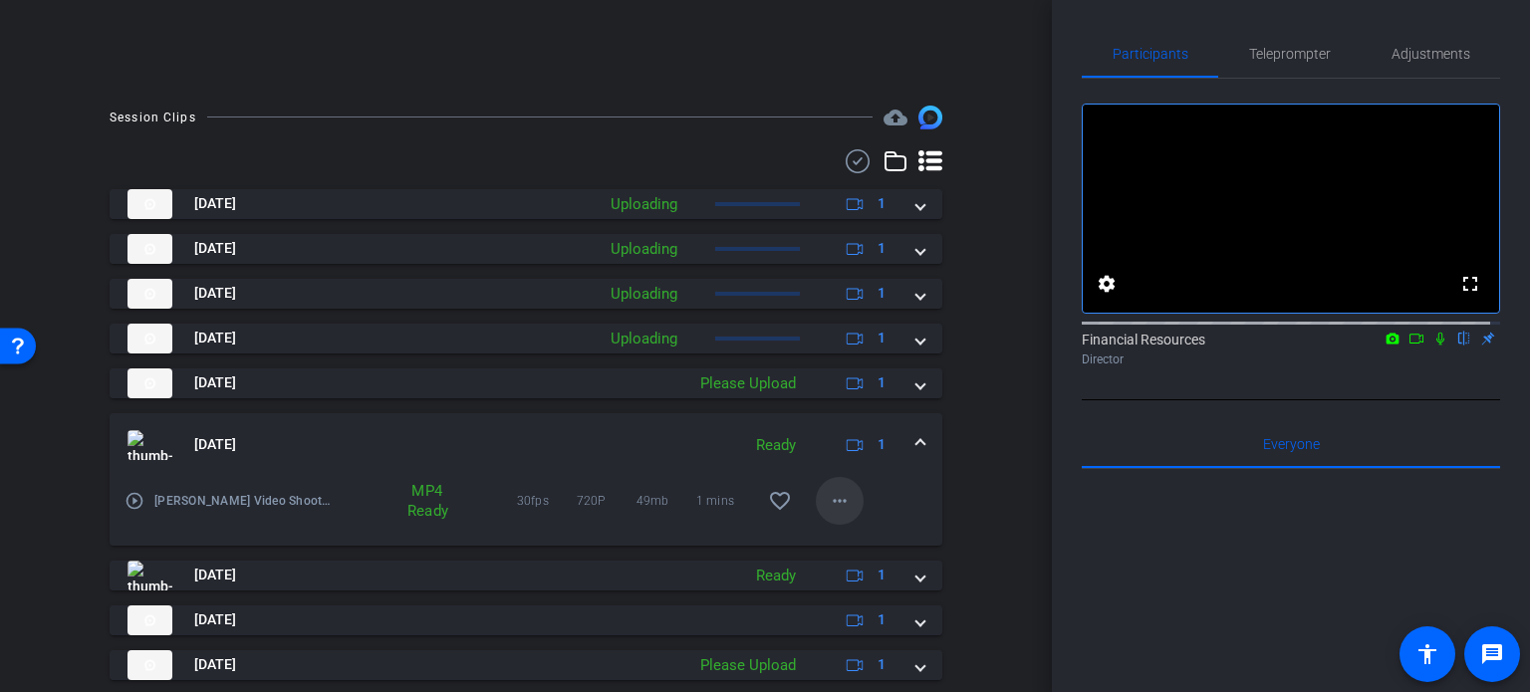
click at [835, 504] on mat-icon "more_horiz" at bounding box center [840, 501] width 24 height 24
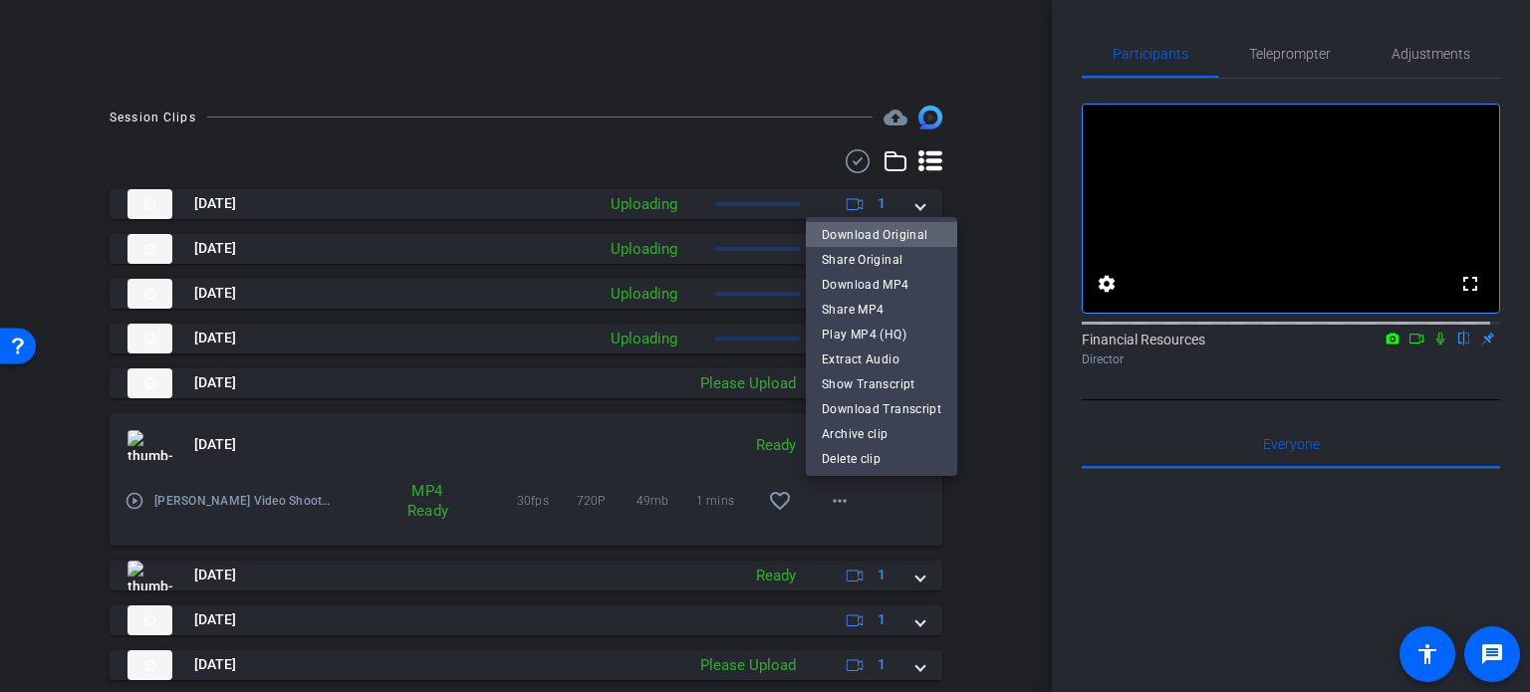
click at [884, 230] on span "Download Original" at bounding box center [882, 235] width 120 height 24
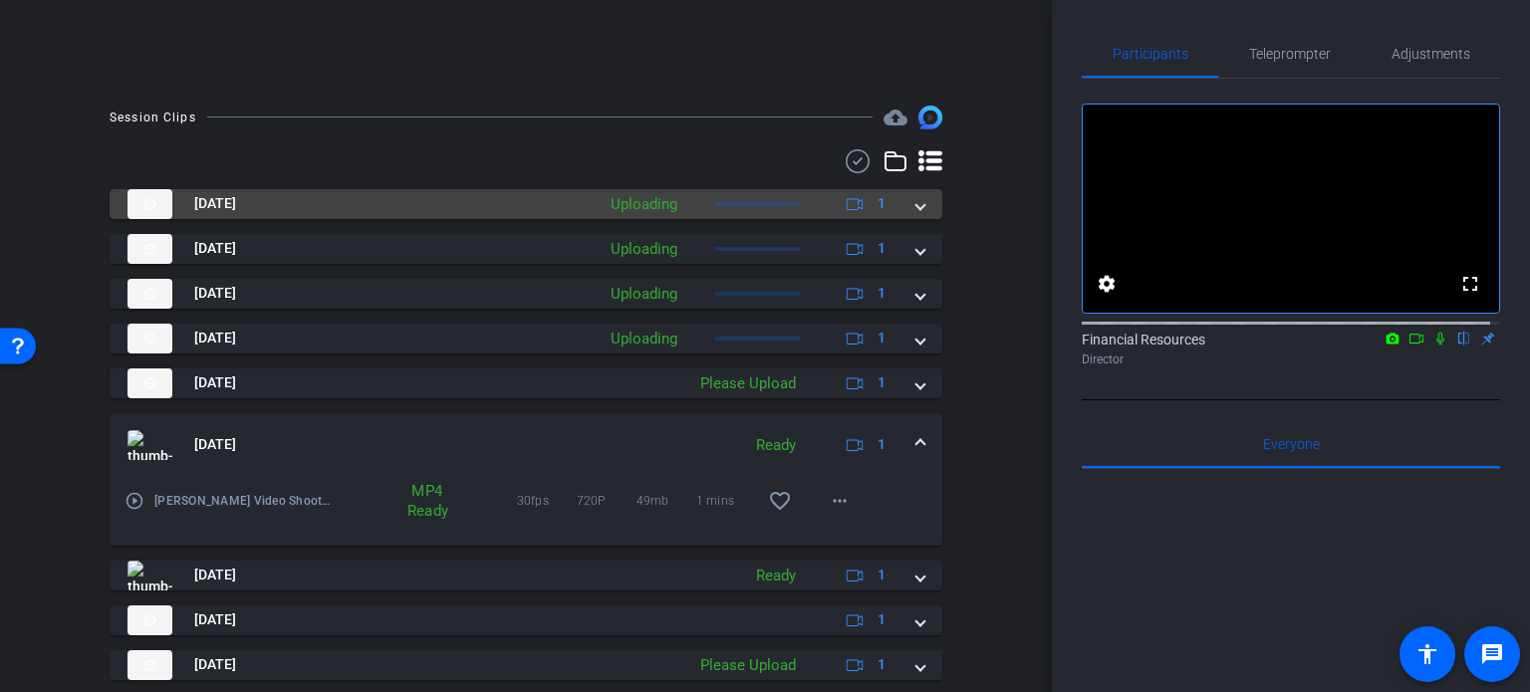
click at [913, 199] on mat-expansion-panel-header "[DATE] Uploading 1" at bounding box center [526, 204] width 833 height 30
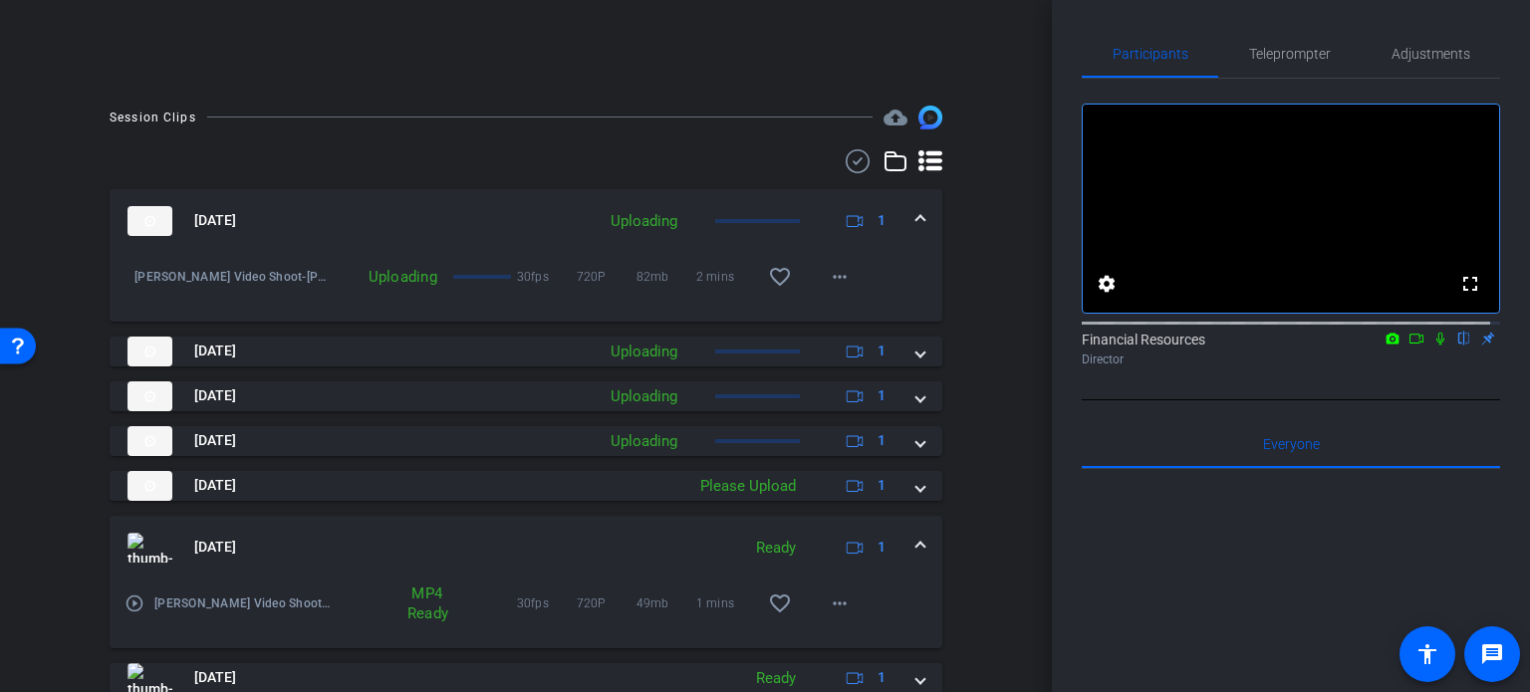
click at [987, 196] on div "Session Clips cloud_upload [DATE] Uploading 1 [PERSON_NAME] Video Shoot-[PERSON…" at bounding box center [526, 502] width 952 height 793
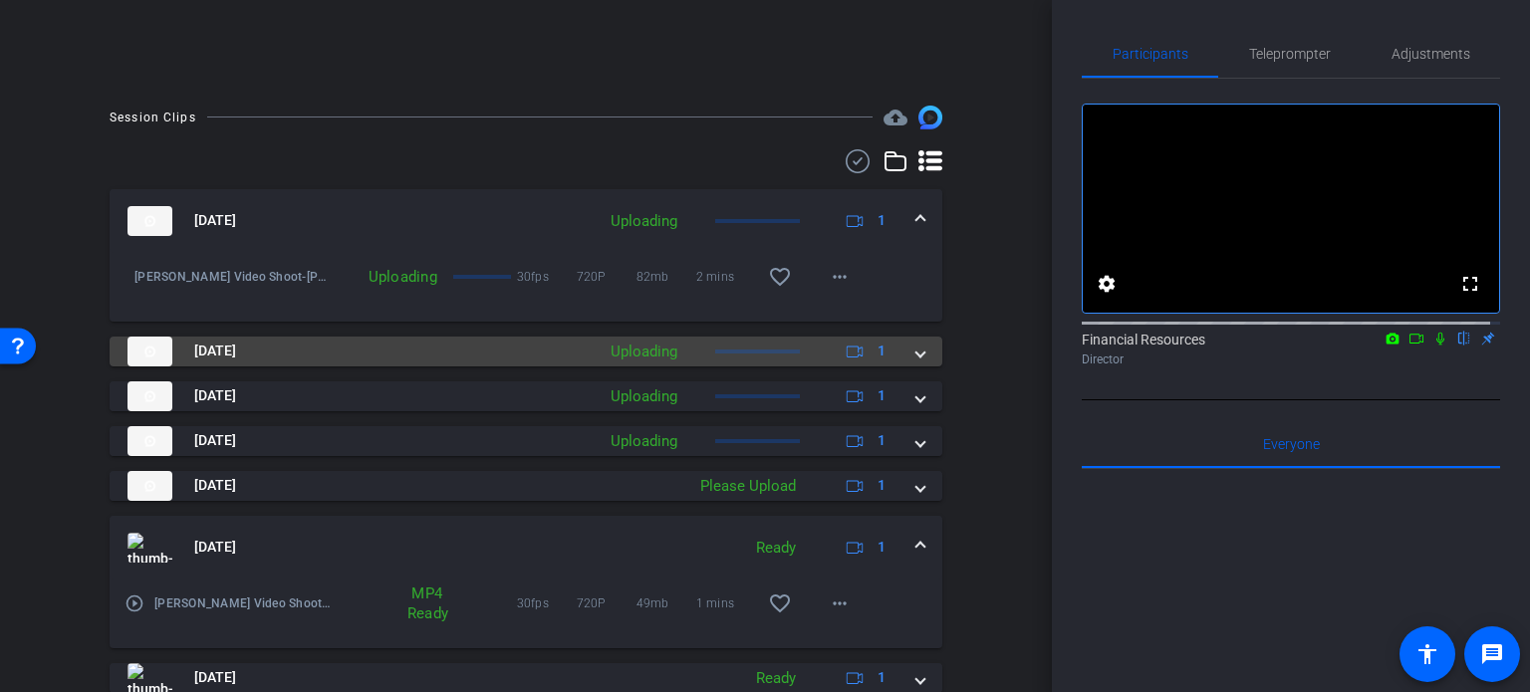
click at [916, 356] on mat-expansion-panel-header "[DATE] Uploading 1" at bounding box center [526, 352] width 833 height 30
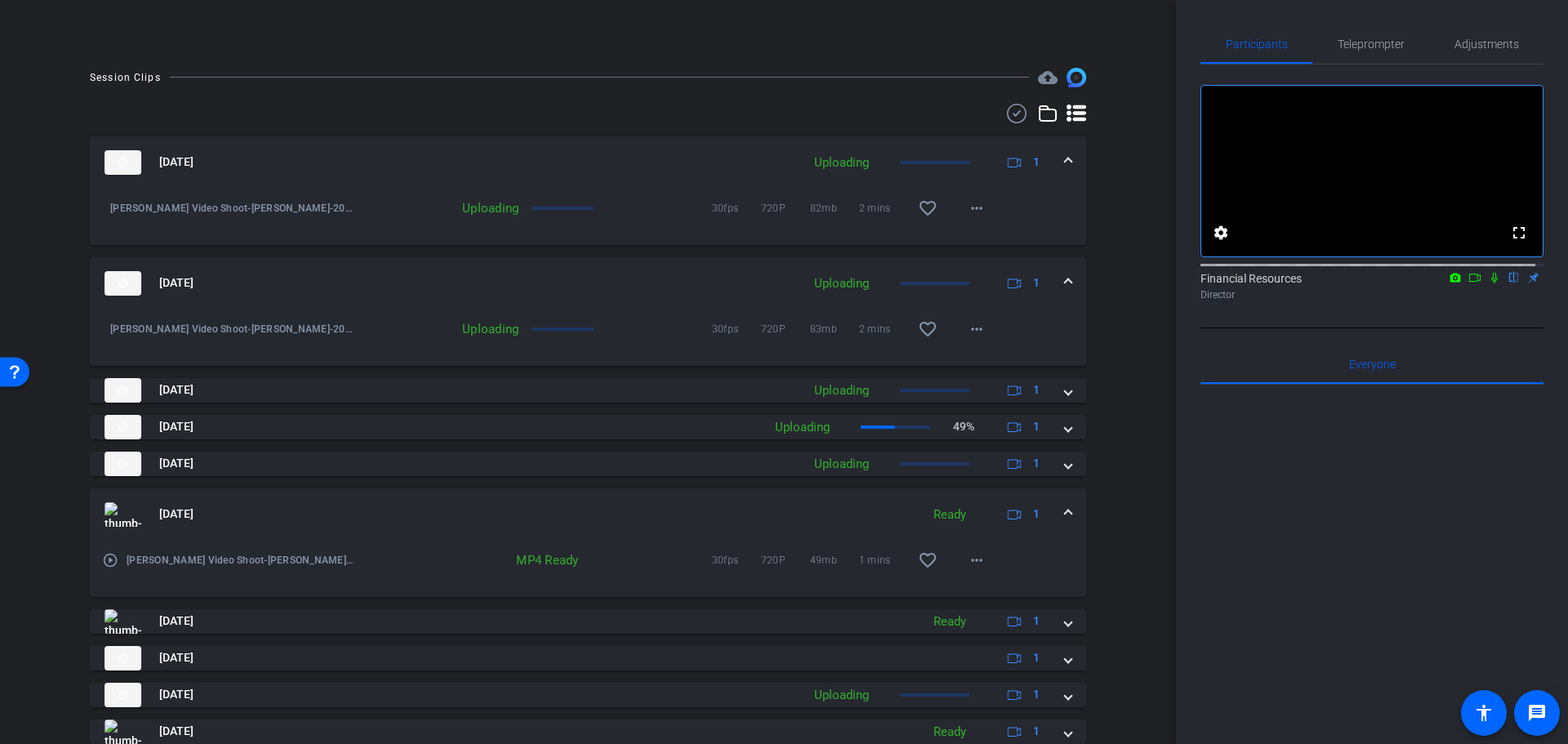
scroll to position [467, 0]
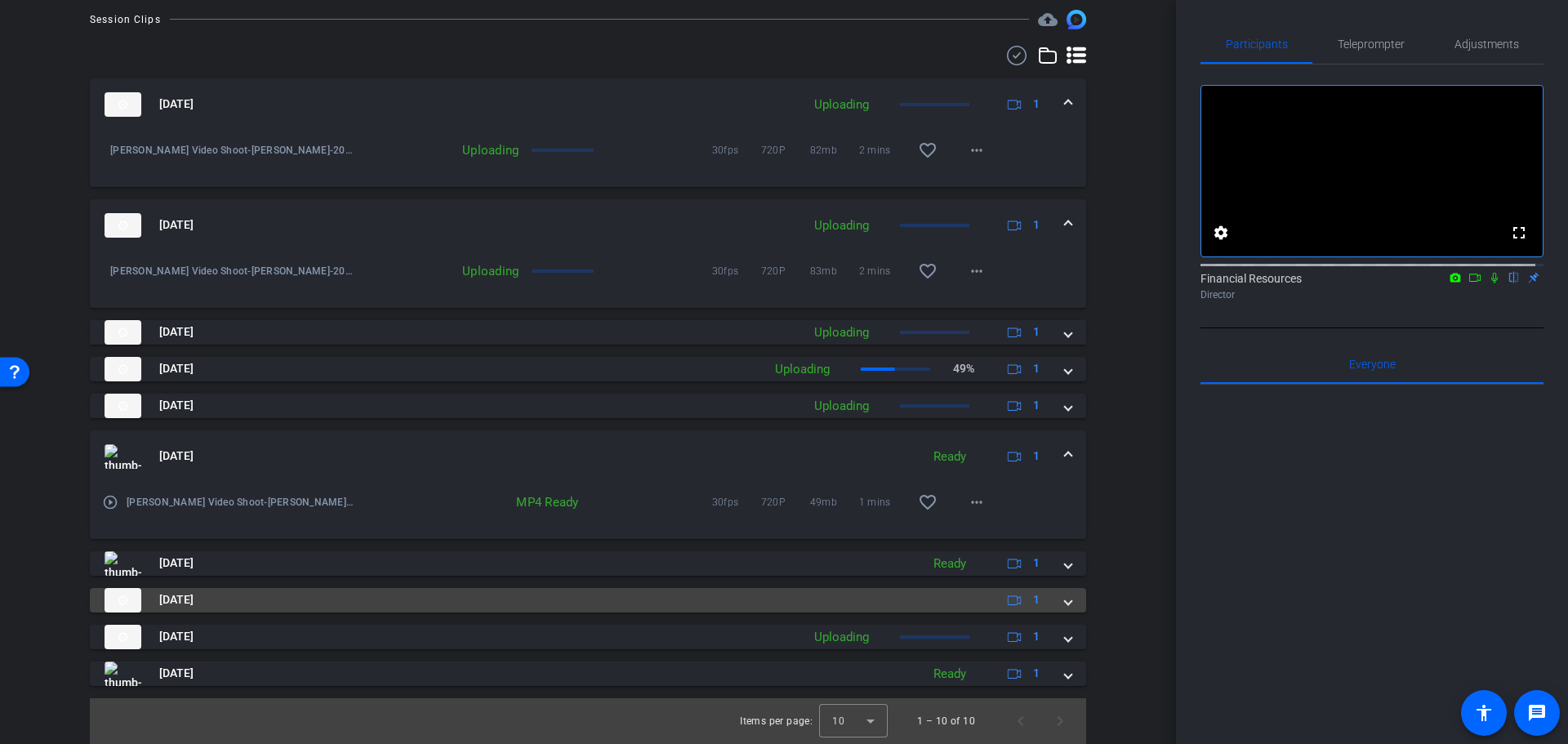
click at [1055, 567] on div "[DATE] 1" at bounding box center [584, 600] width 960 height 25
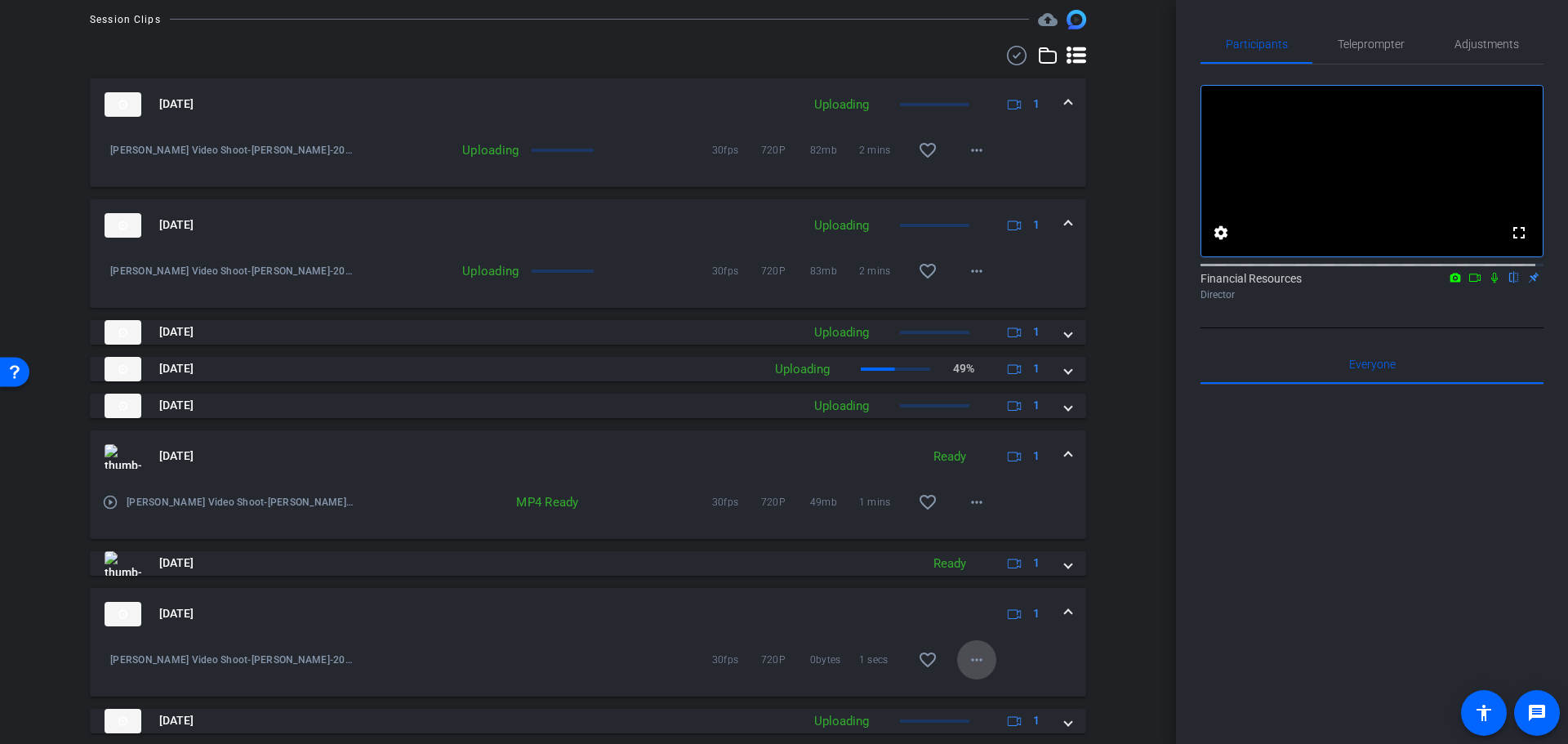
click at [967, 567] on mat-icon "more_horiz" at bounding box center [977, 660] width 20 height 20
click at [1098, 567] on div at bounding box center [784, 372] width 1568 height 744
click at [978, 567] on mat-icon "more_horiz" at bounding box center [977, 660] width 20 height 20
click at [1142, 567] on div at bounding box center [784, 372] width 1568 height 744
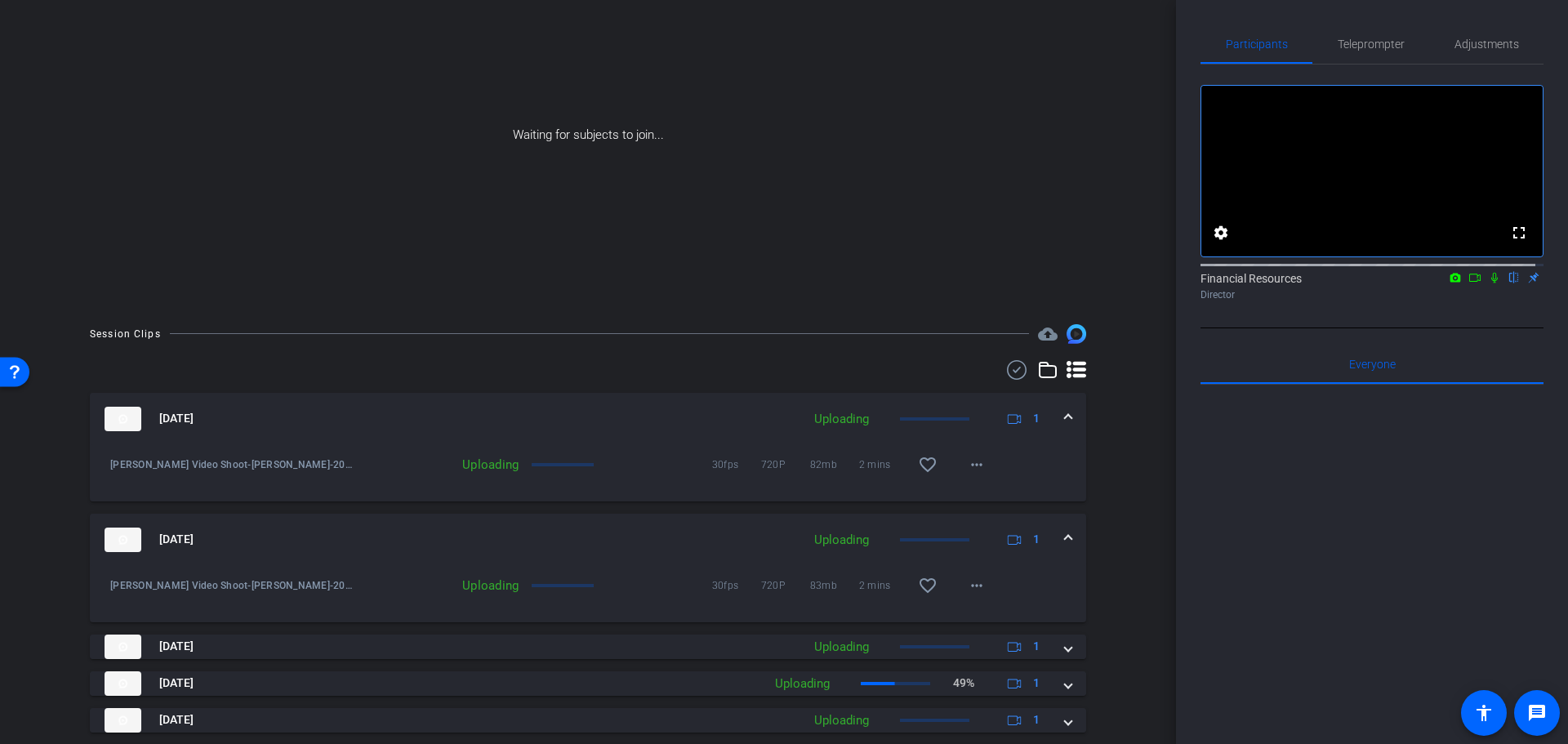
scroll to position [139, 0]
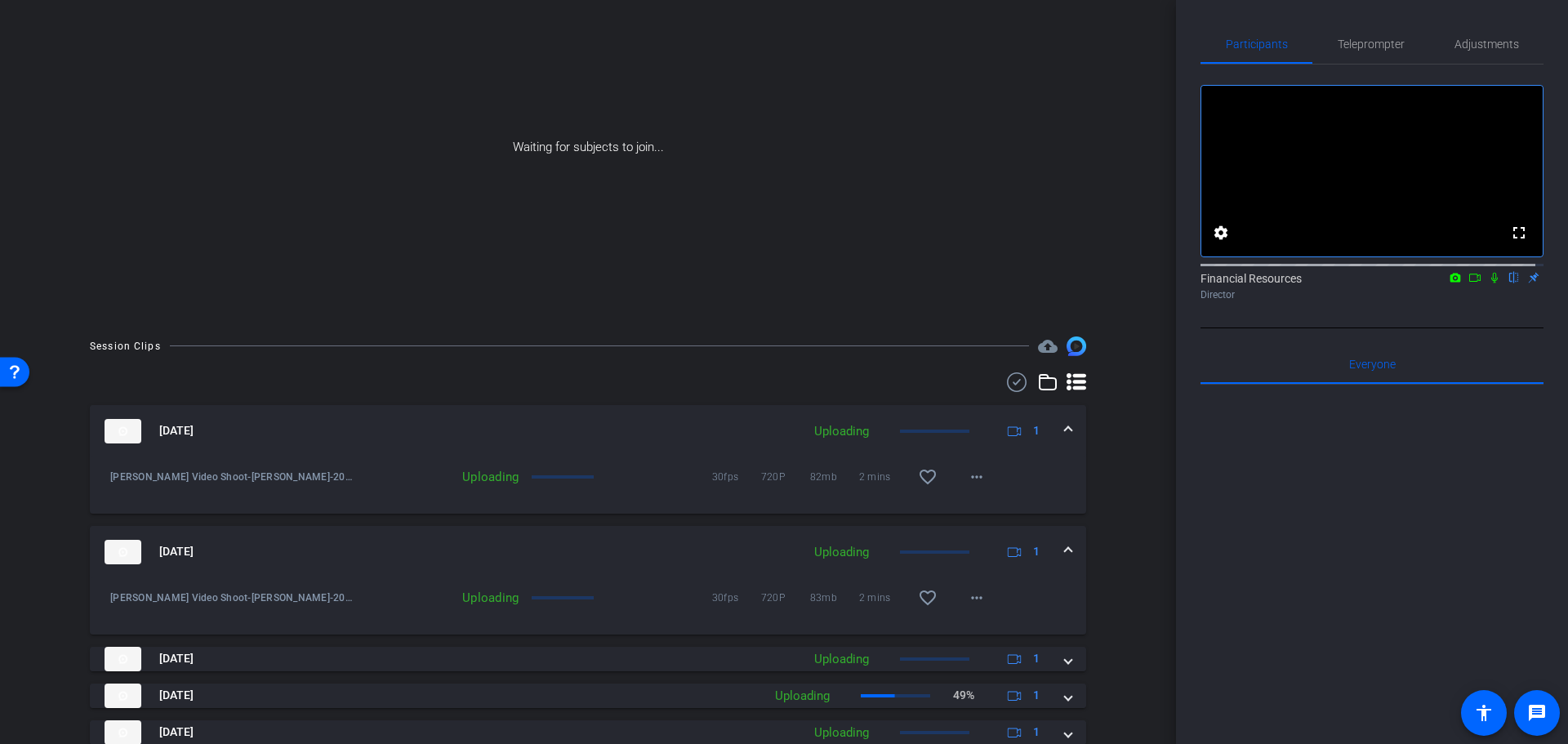
click at [1254, 284] on icon at bounding box center [1495, 278] width 13 height 11
click at [1254, 284] on icon at bounding box center [1475, 278] width 13 height 11
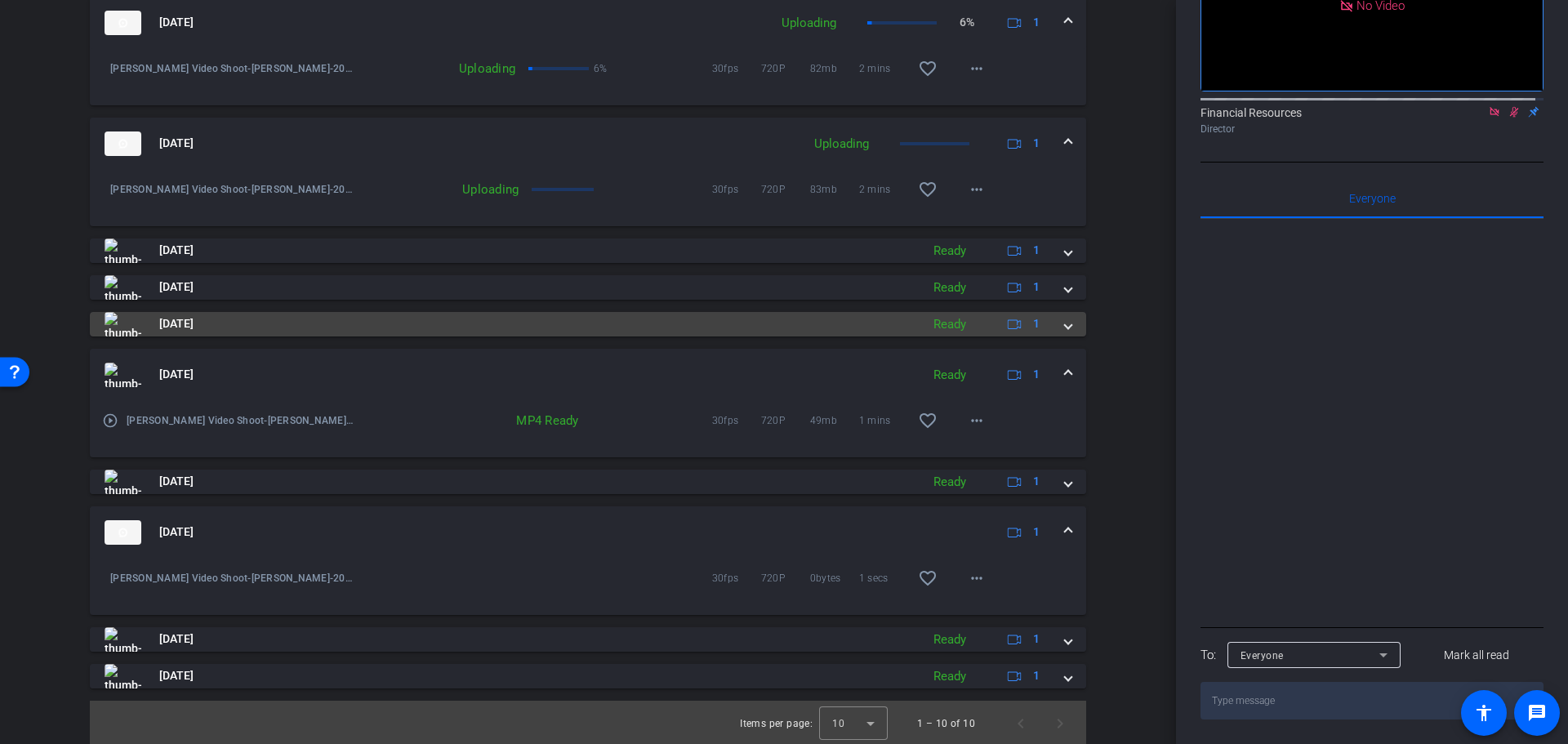
scroll to position [550, 0]
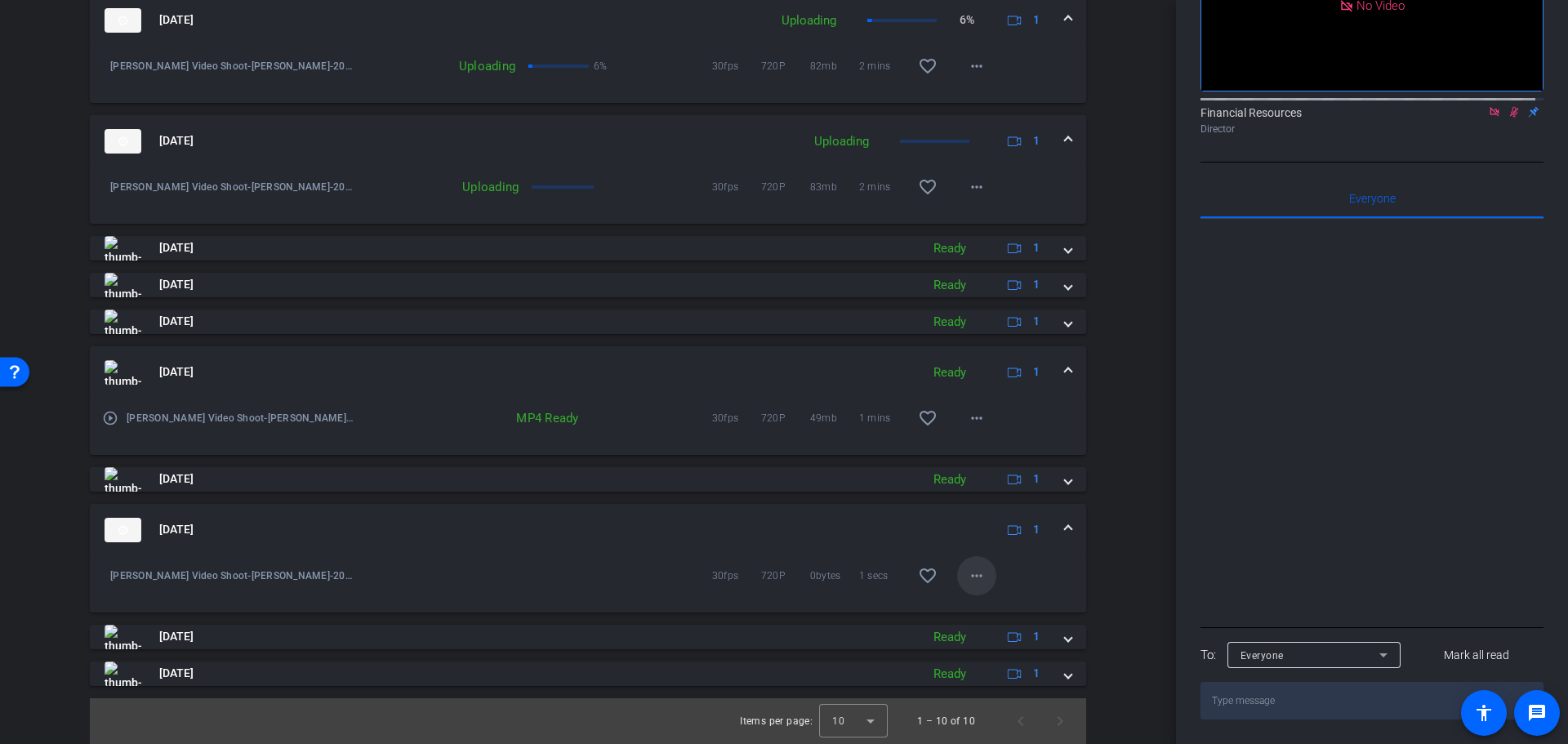
click at [974, 567] on mat-icon "more_horiz" at bounding box center [977, 576] width 20 height 20
click at [1040, 550] on div at bounding box center [784, 372] width 1568 height 744
click at [1065, 527] on span at bounding box center [1069, 529] width 7 height 17
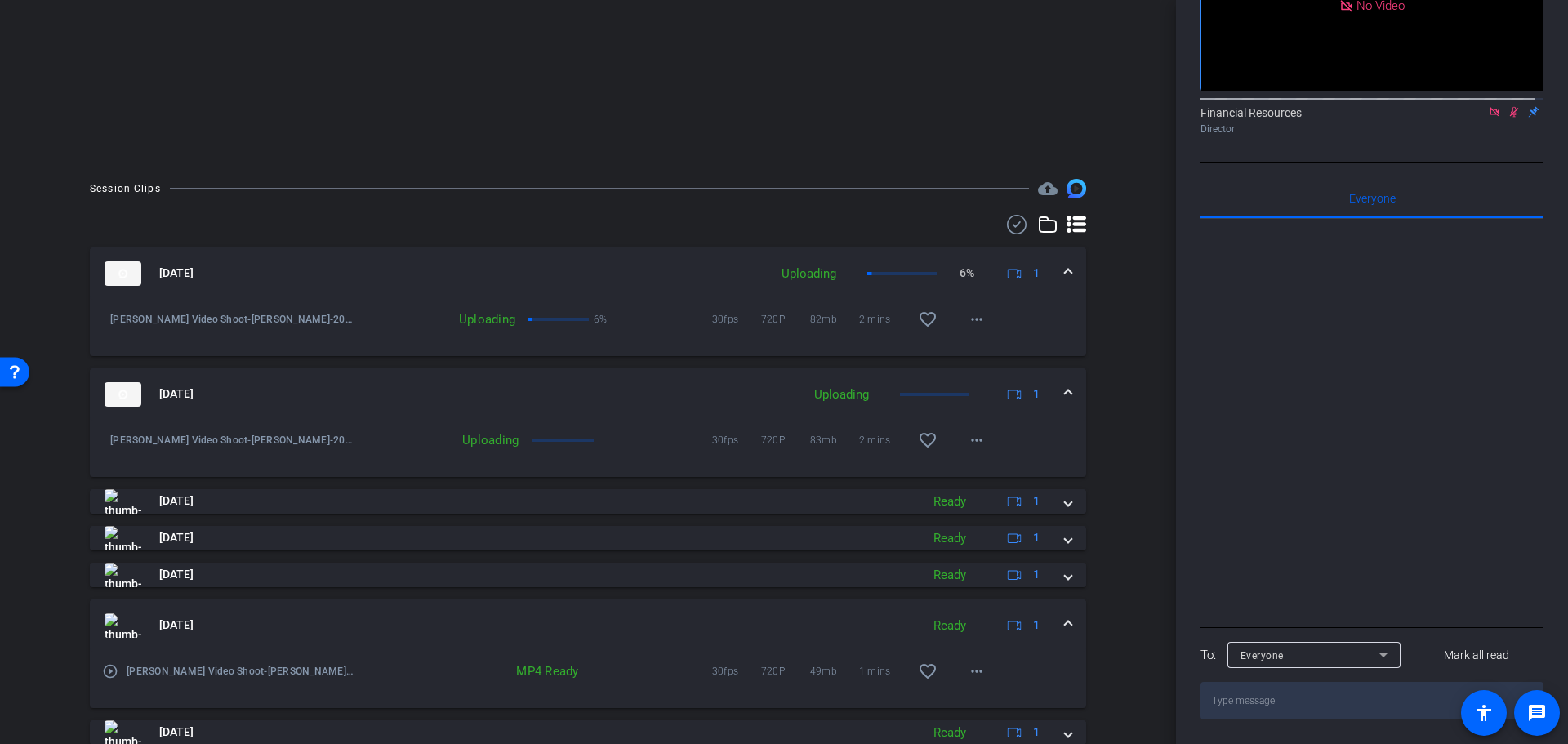
scroll to position [326, 0]
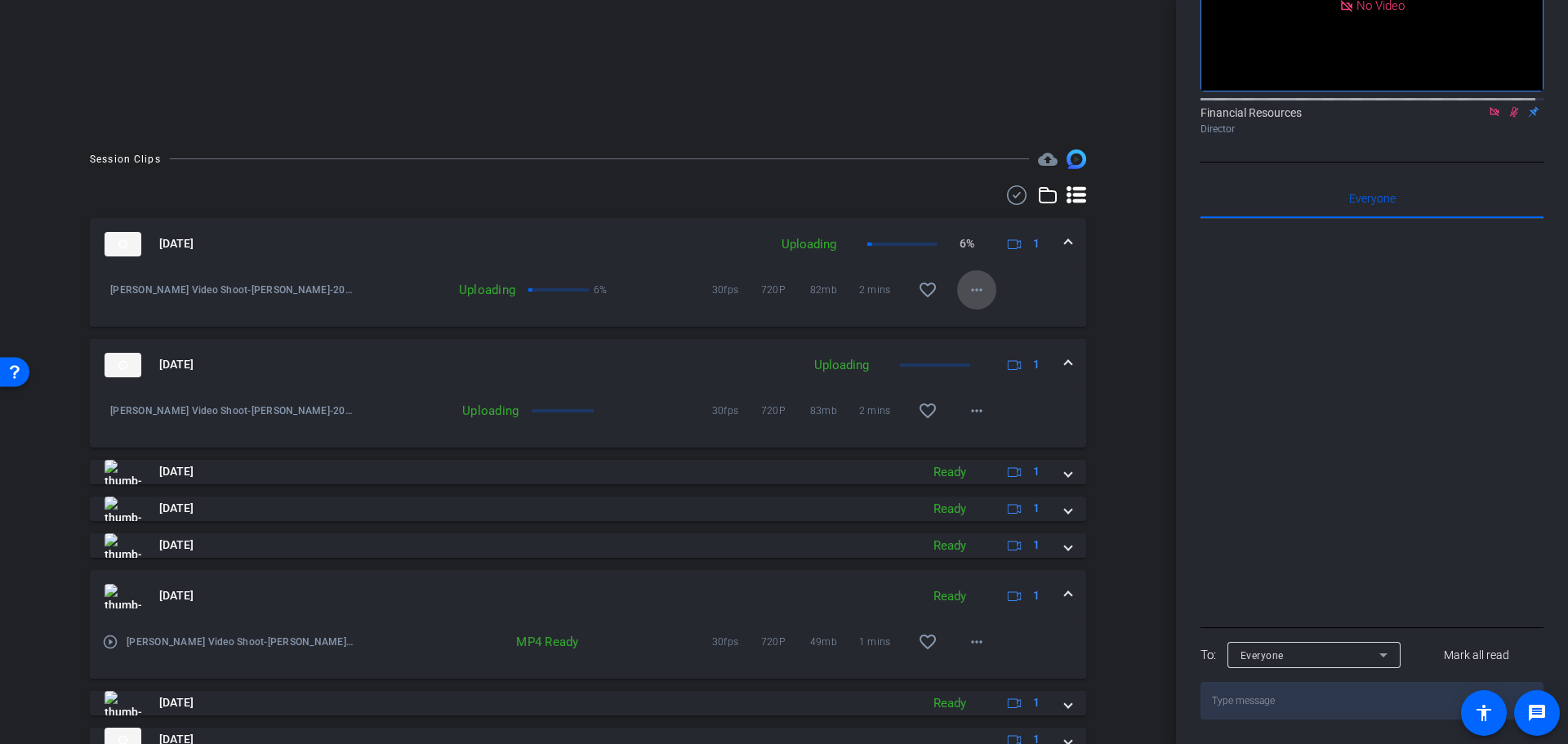
click at [973, 286] on mat-icon "more_horiz" at bounding box center [977, 290] width 20 height 20
click at [1054, 274] on div at bounding box center [784, 372] width 1568 height 744
click at [1055, 236] on div "[DATE] Uploading 6% 1" at bounding box center [584, 244] width 960 height 25
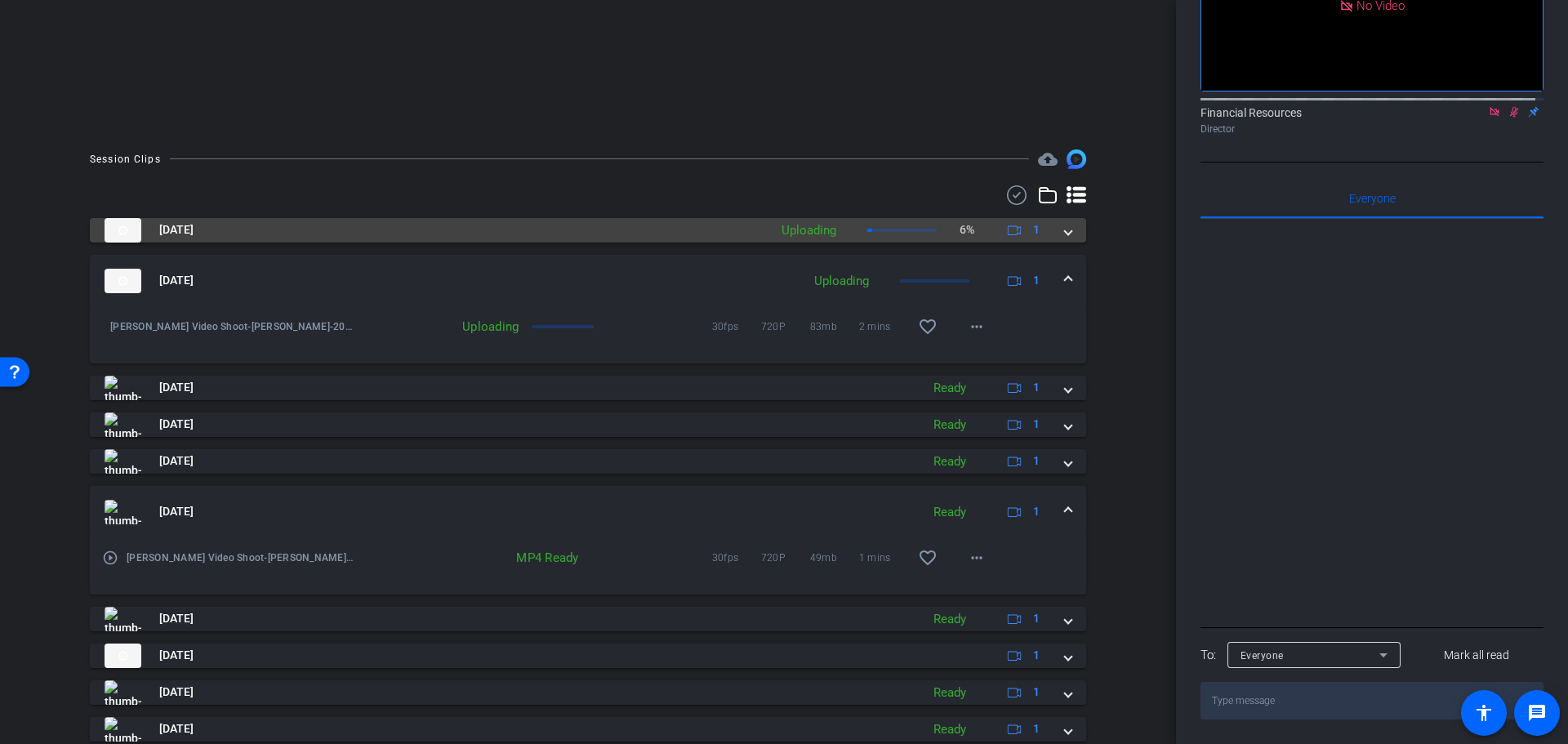
click at [1065, 231] on span at bounding box center [1069, 230] width 7 height 17
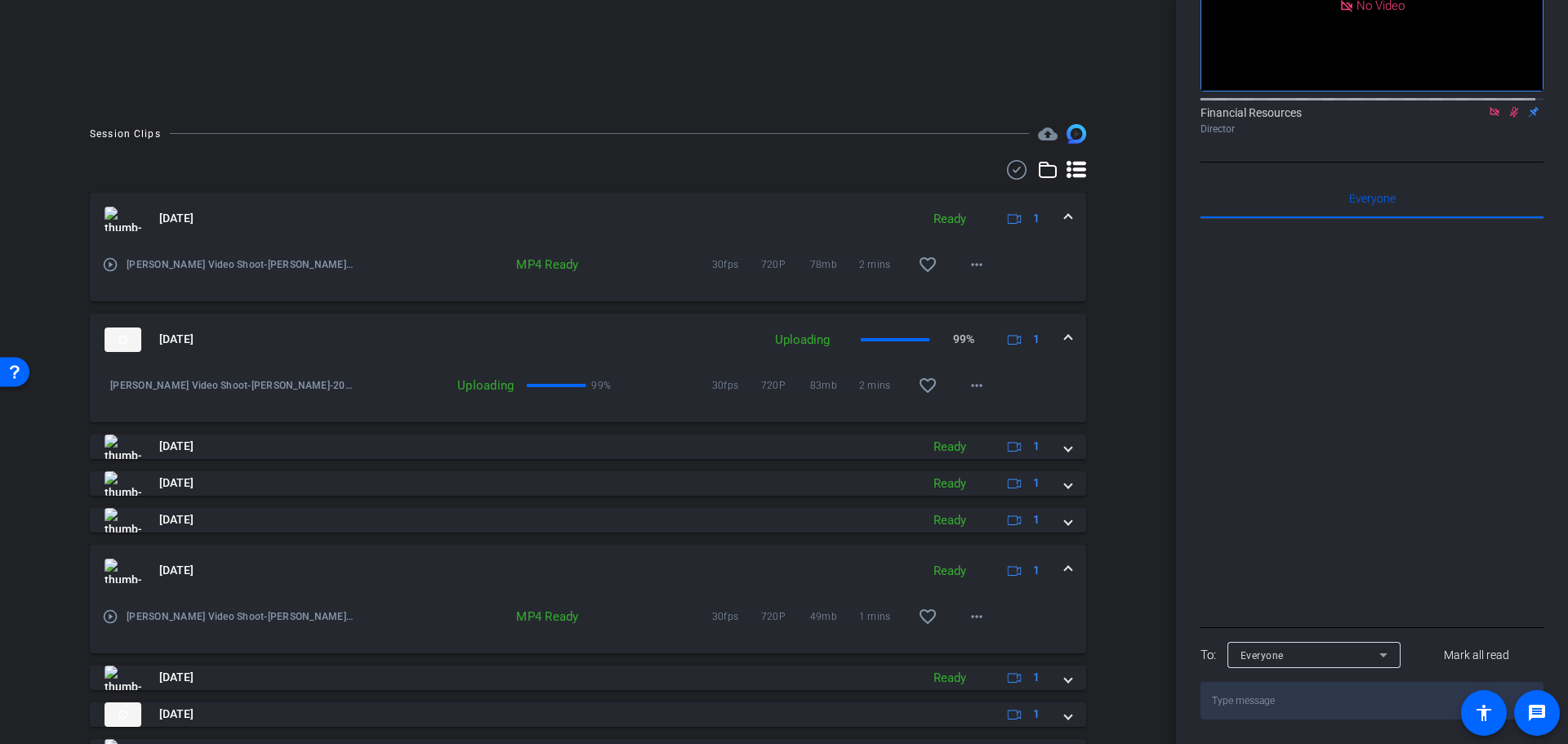
scroll to position [409, 0]
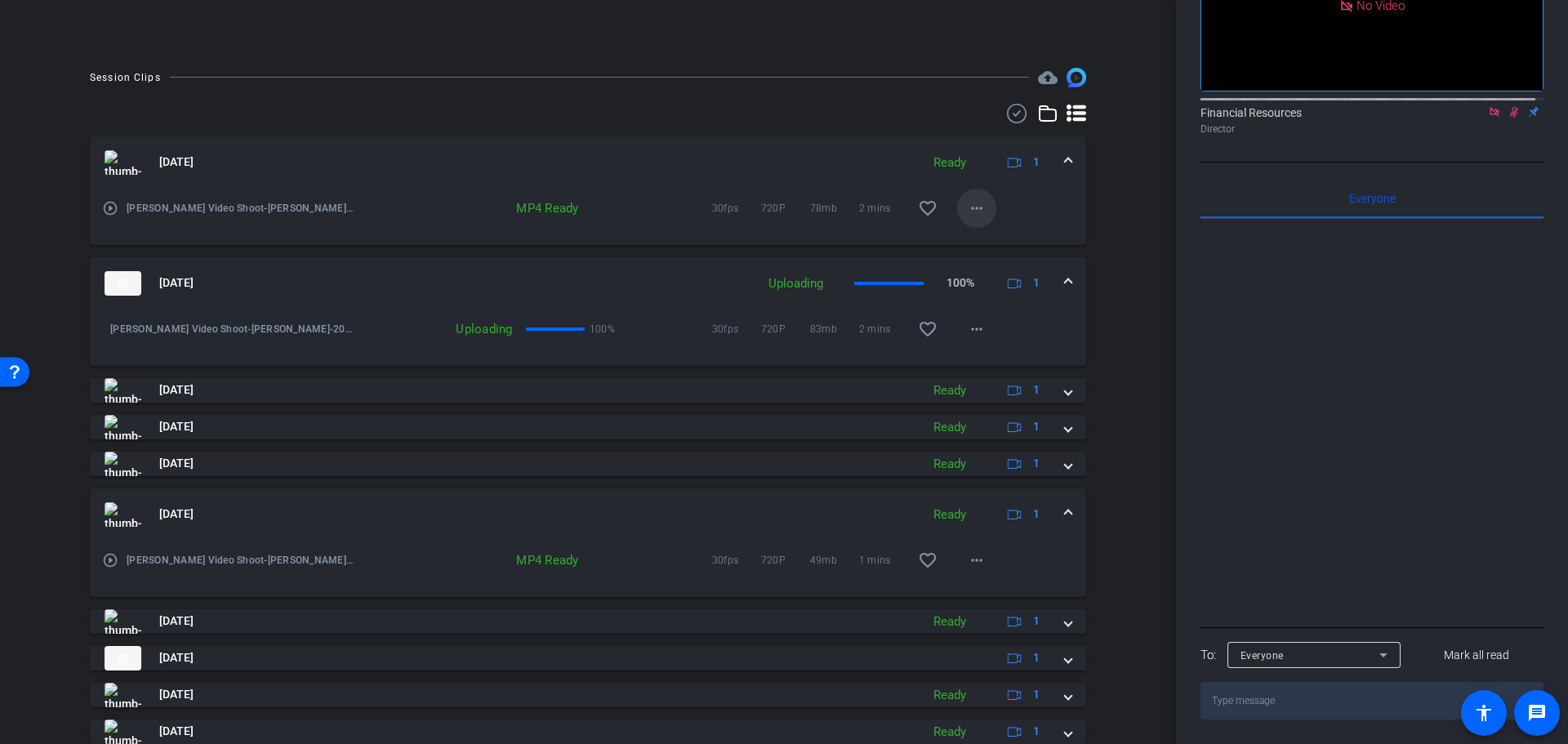
click at [972, 210] on mat-icon "more_horiz" at bounding box center [977, 208] width 20 height 20
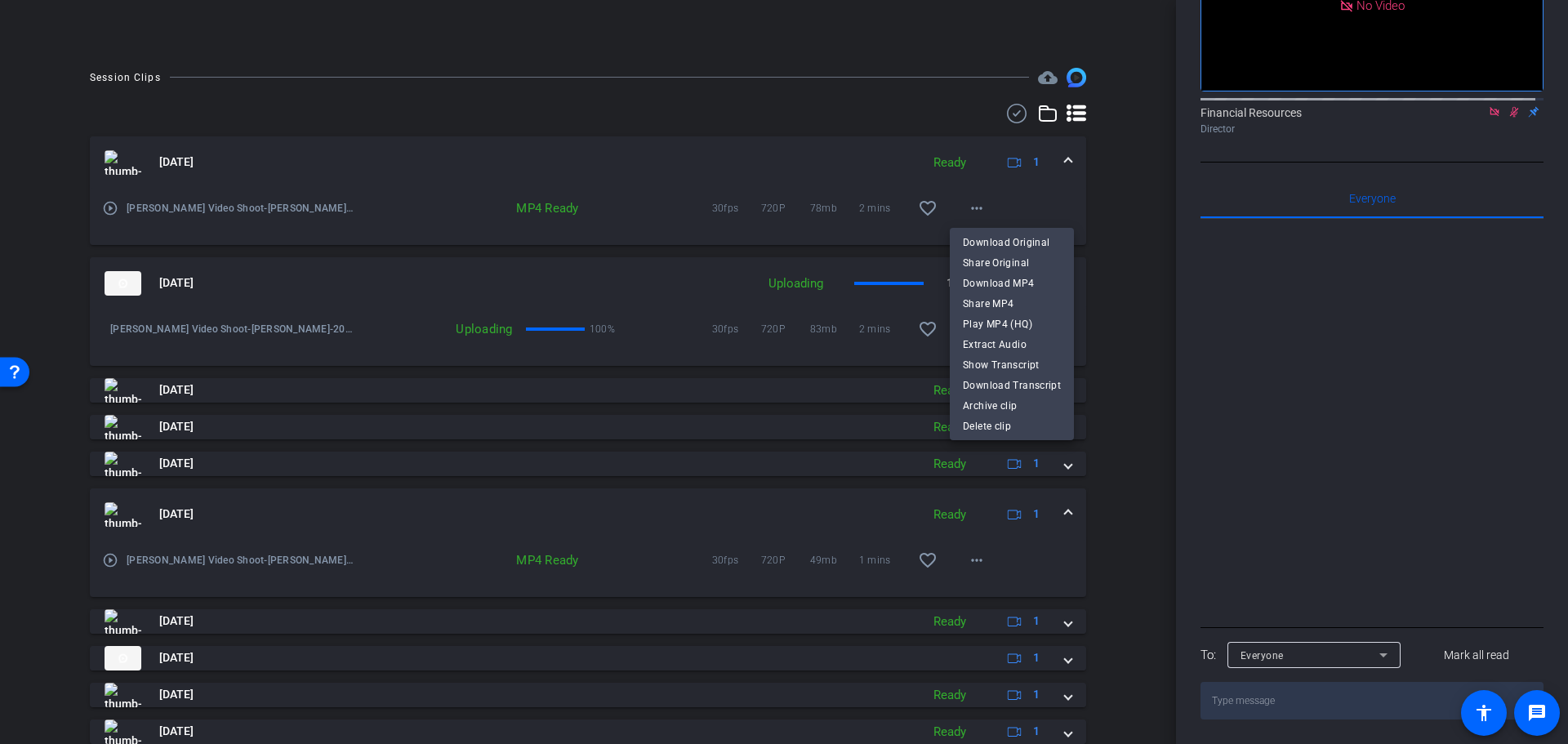
click at [1094, 202] on div at bounding box center [784, 372] width 1568 height 744
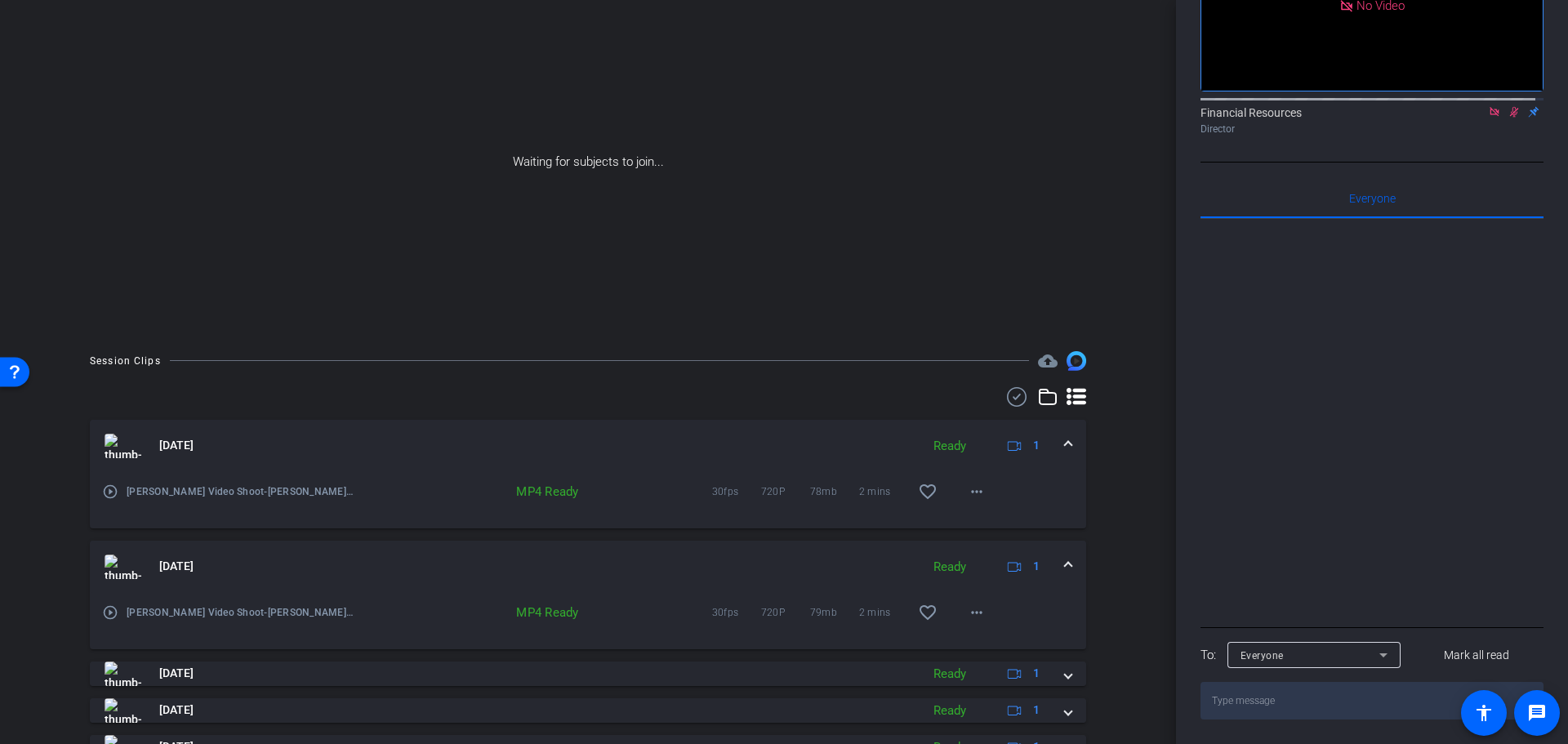
scroll to position [0, 0]
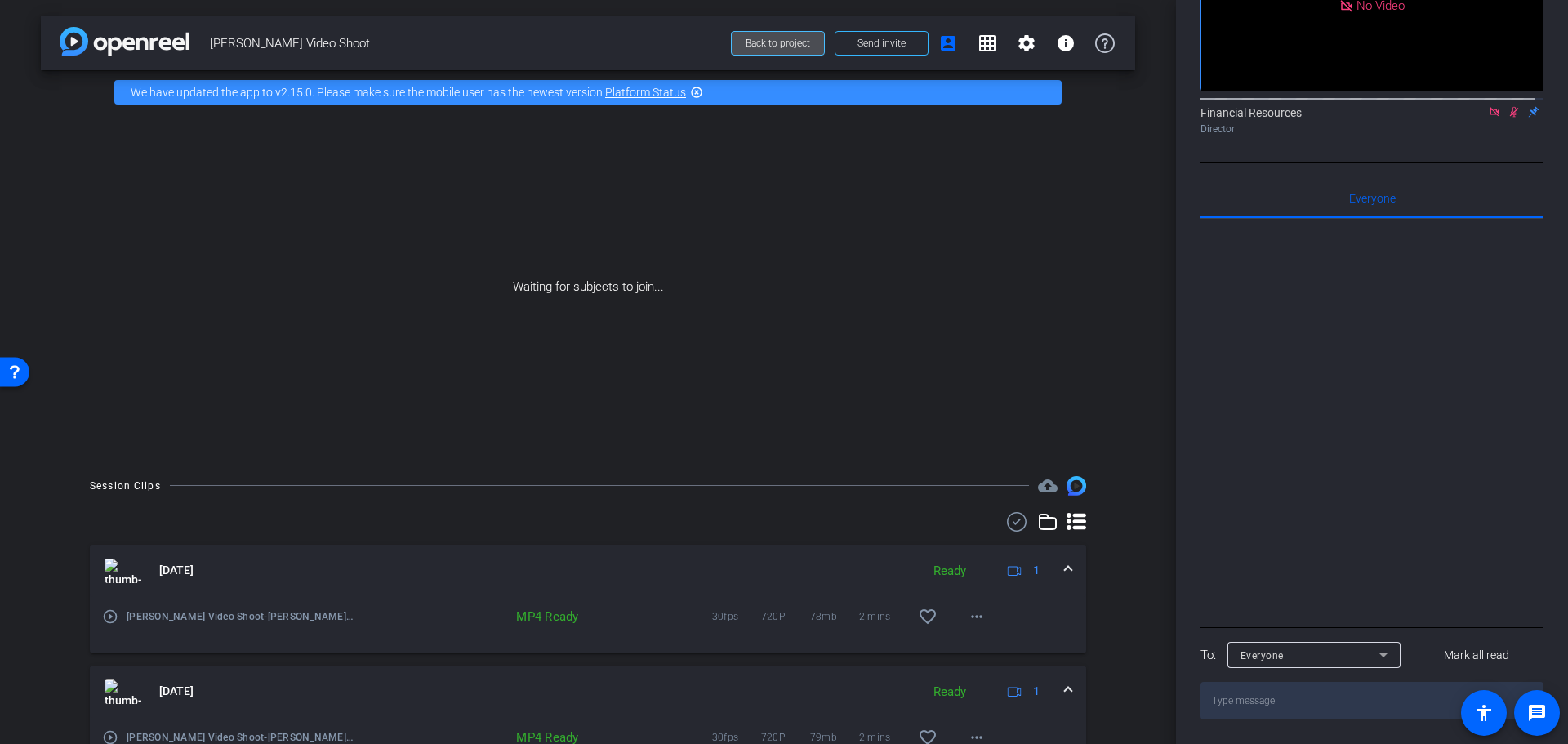
click at [768, 47] on span "Back to project" at bounding box center [777, 43] width 65 height 11
